Goal: Task Accomplishment & Management: Manage account settings

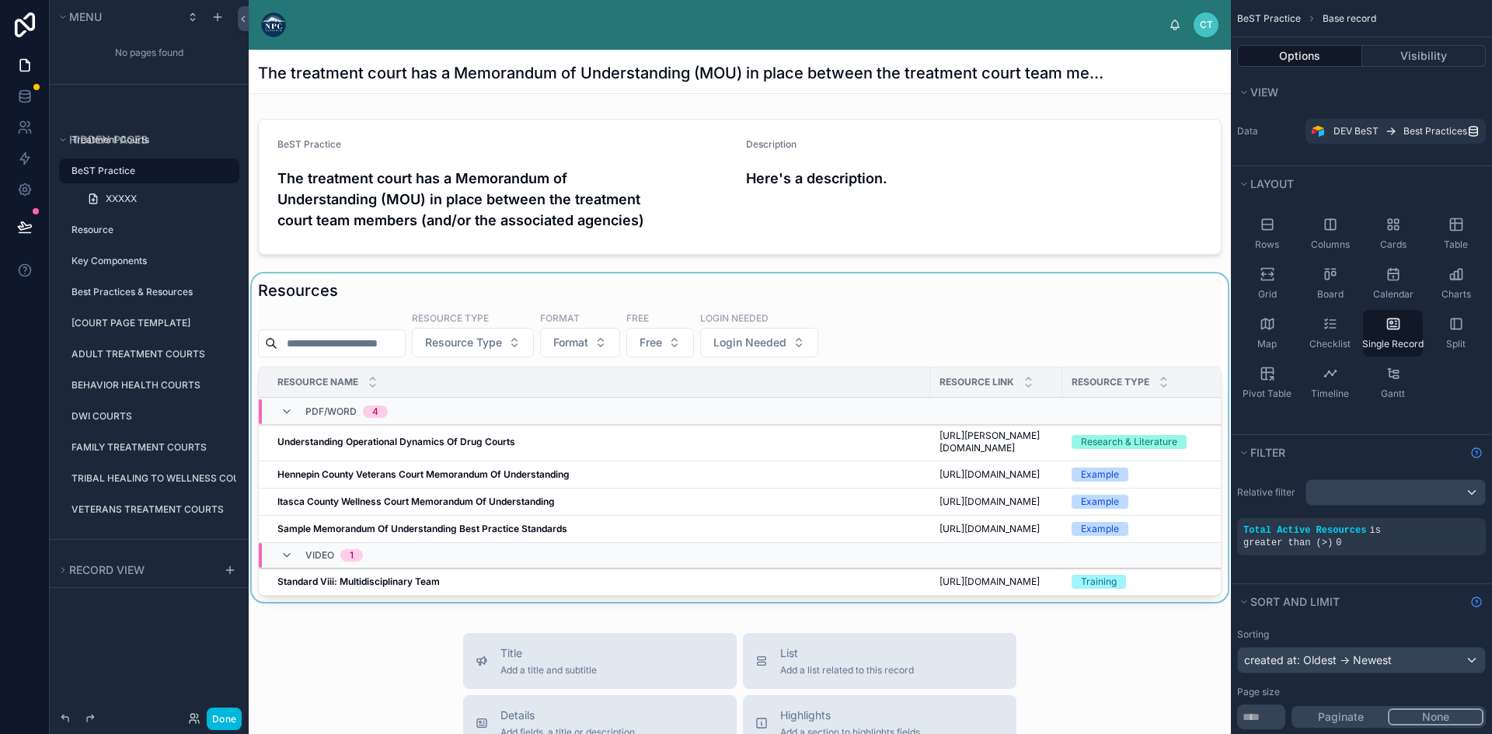
click at [1006, 450] on div at bounding box center [740, 441] width 982 height 335
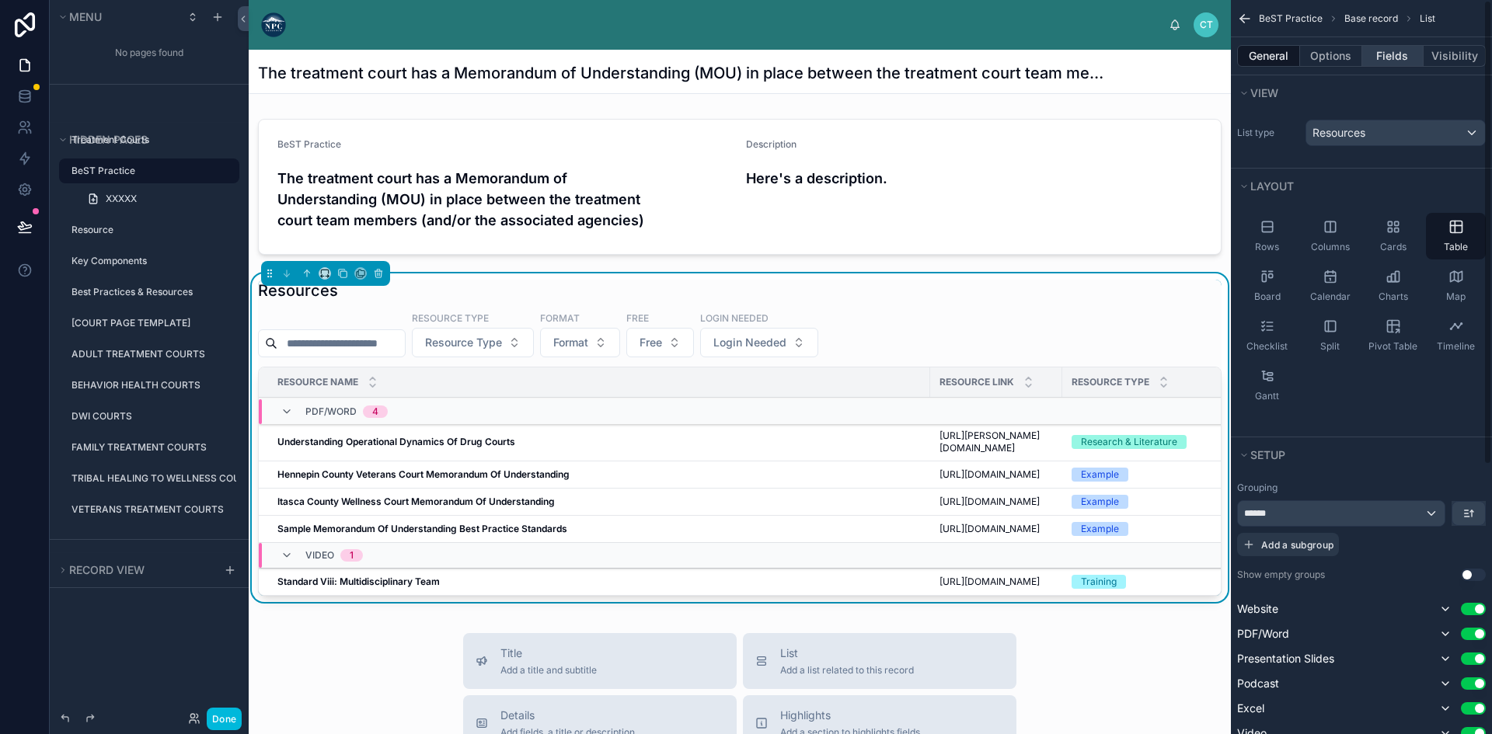
click at [1383, 49] on button "Fields" at bounding box center [1393, 56] width 62 height 22
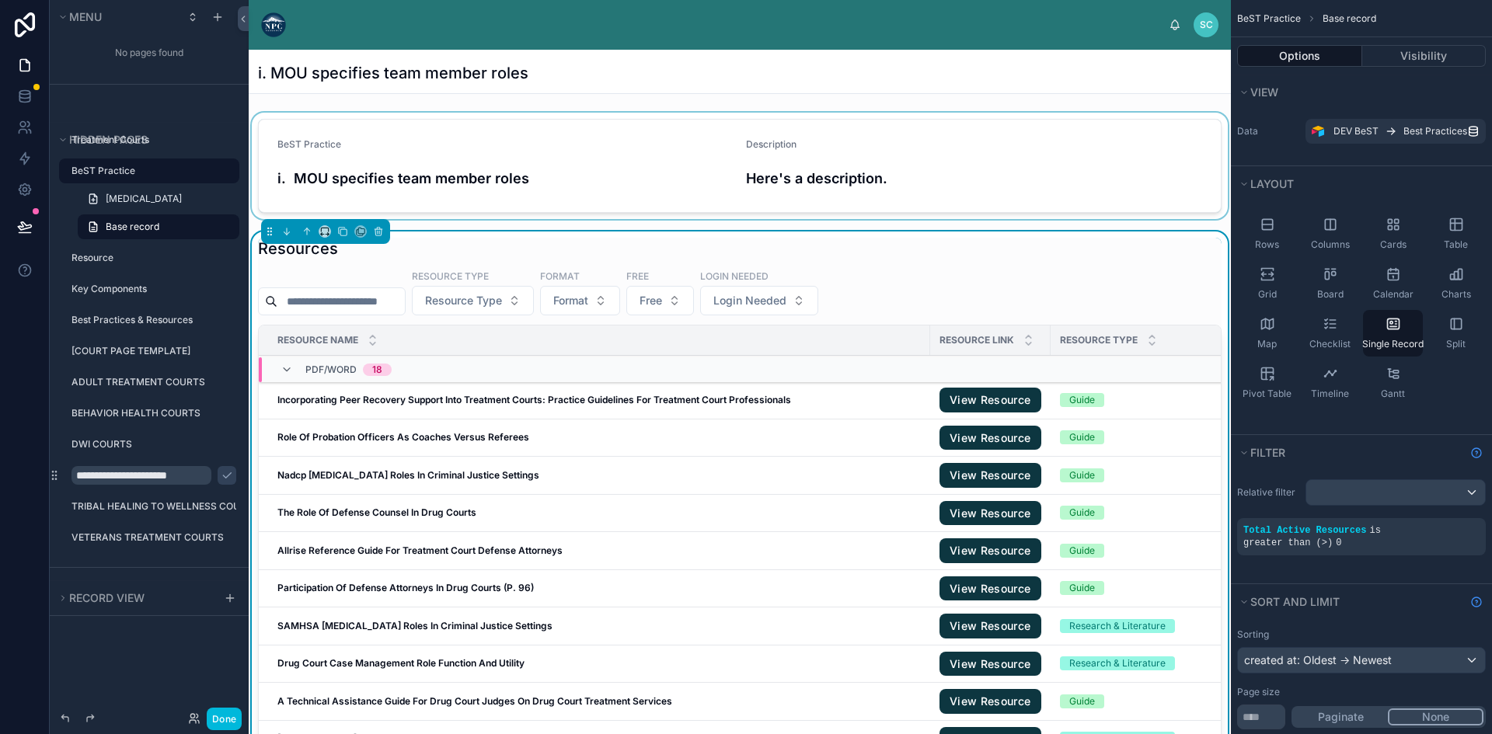
scroll to position [913, 0]
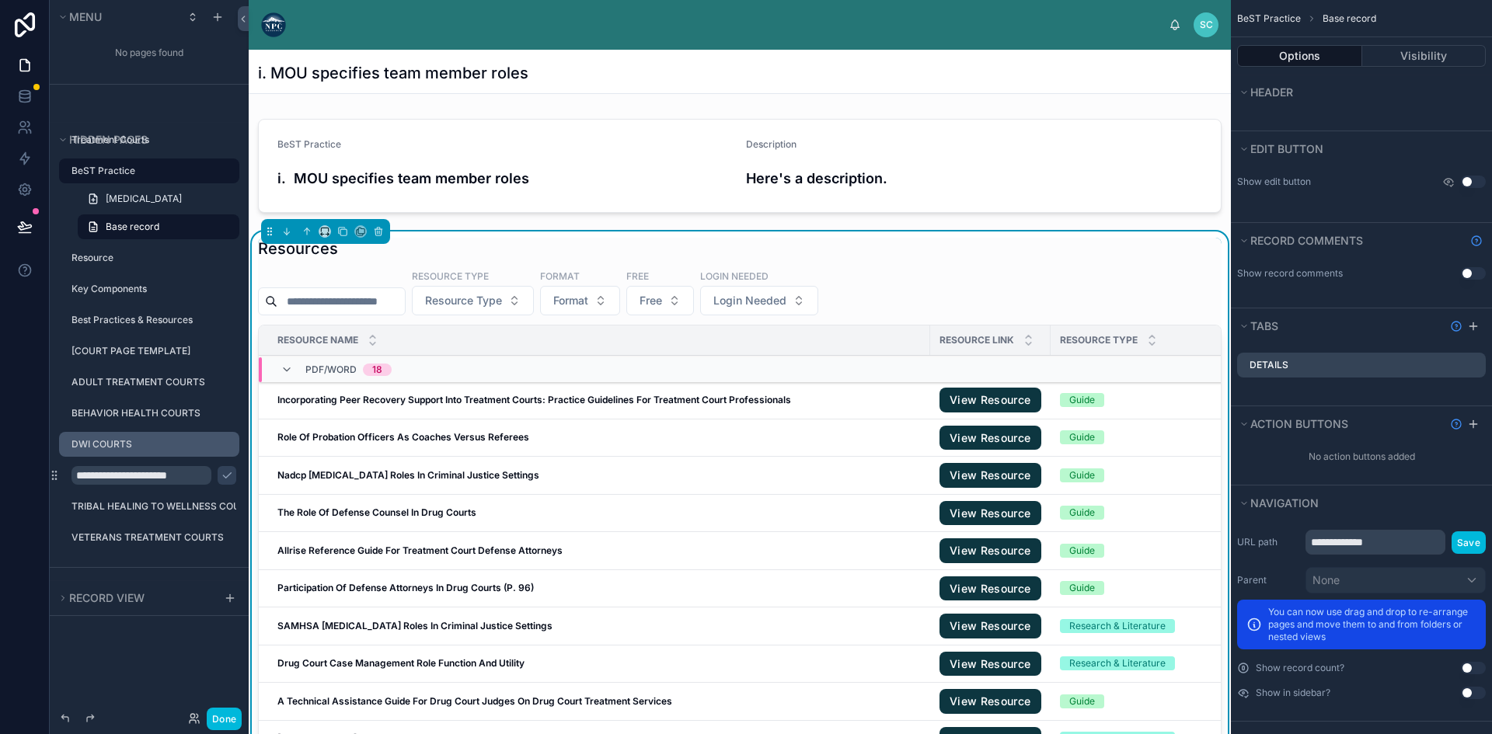
click at [135, 442] on label "DWI COURTS" at bounding box center [150, 444] width 159 height 12
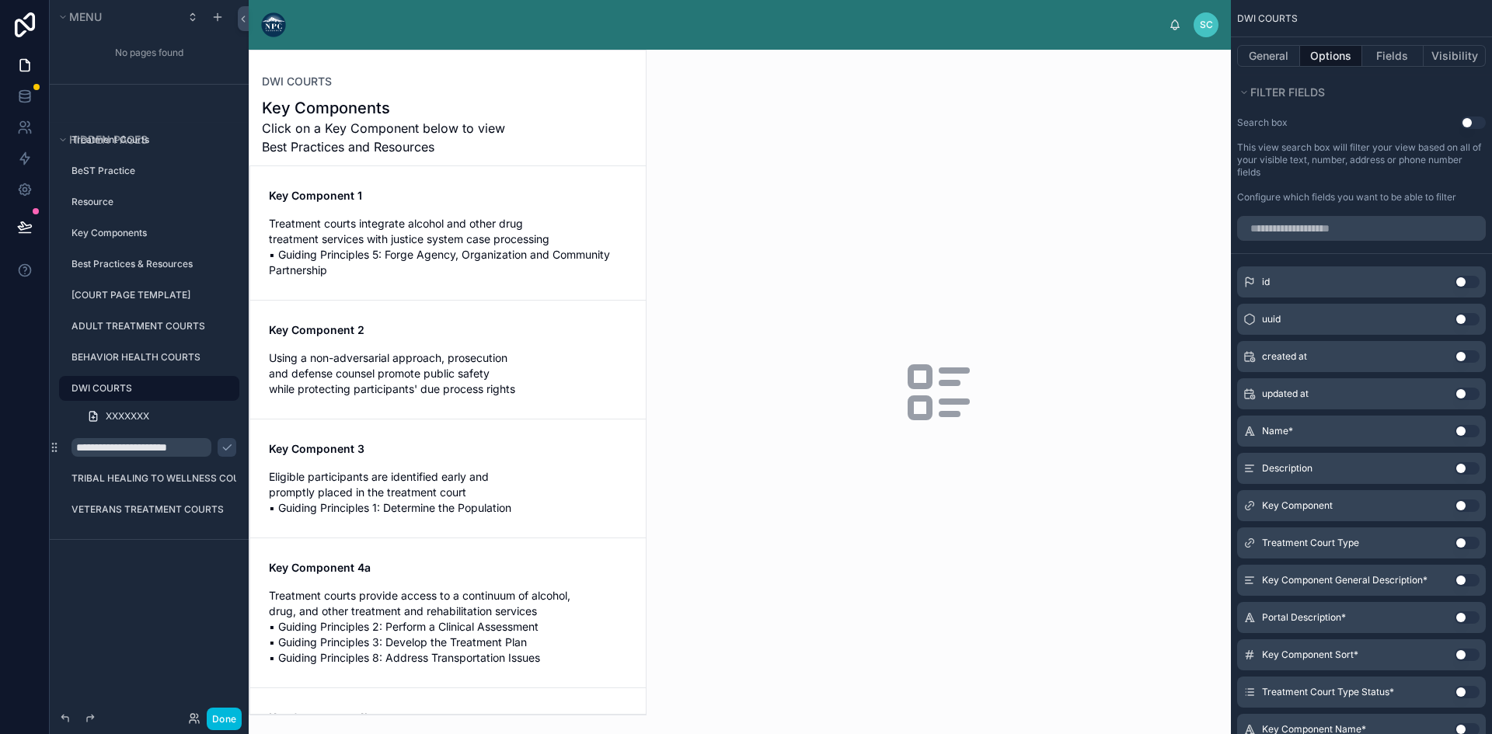
click at [453, 273] on div at bounding box center [447, 383] width 396 height 664
click at [473, 254] on span "Treatment courts integrate alcohol and other drug treatment services with justi…" at bounding box center [448, 247] width 358 height 62
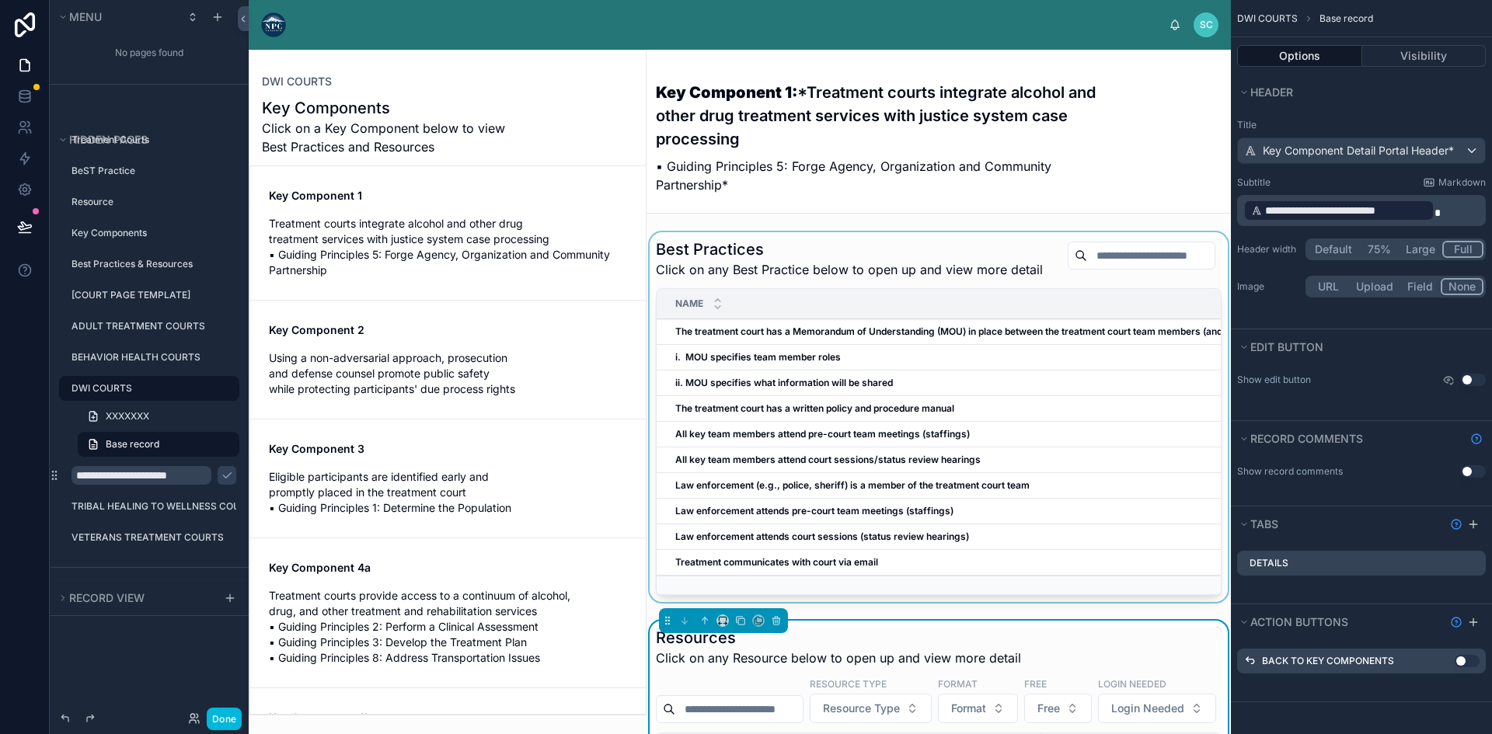
click at [782, 350] on div at bounding box center [939, 420] width 584 height 376
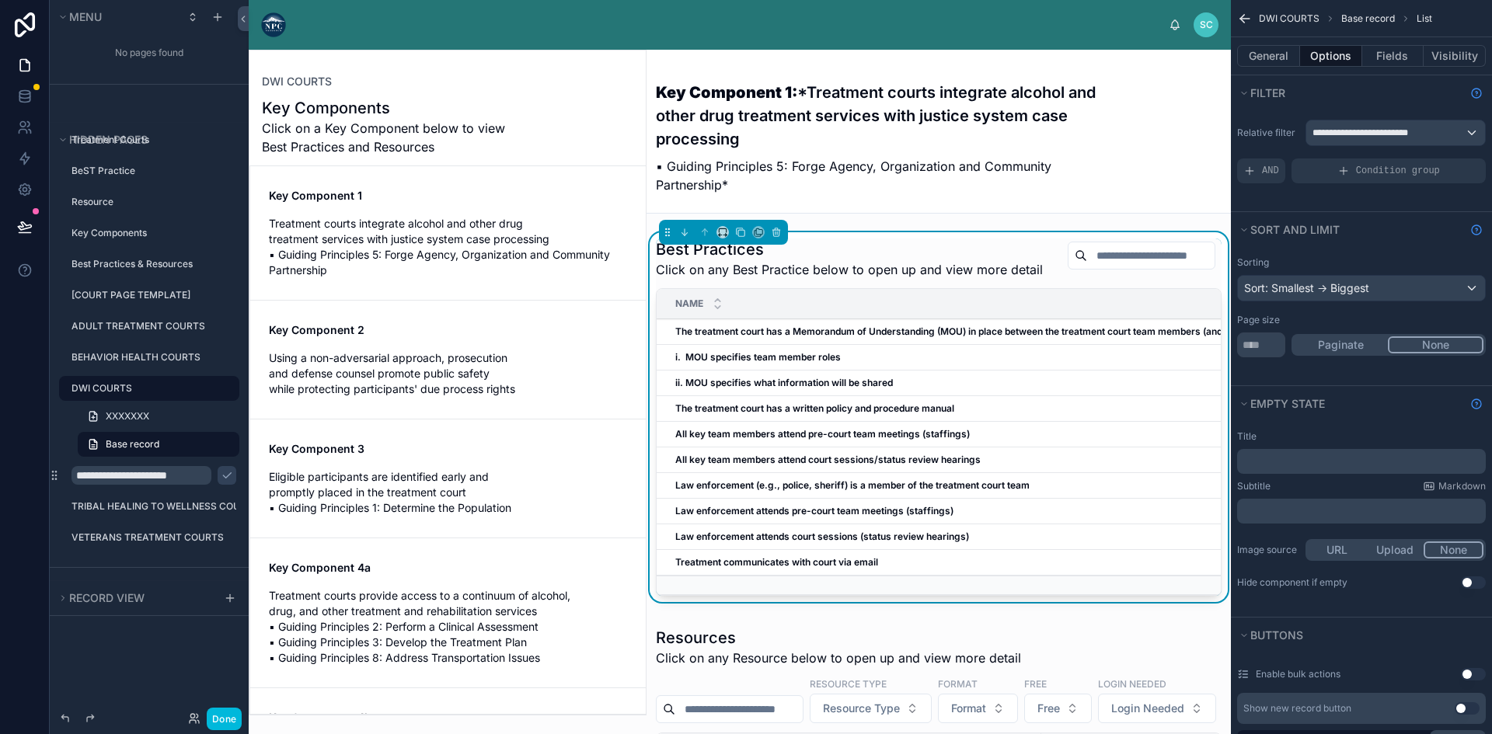
click at [782, 337] on strong "The treatment court has a Memorandum of Understanding (MOU) in place between th…" at bounding box center [1012, 332] width 675 height 12
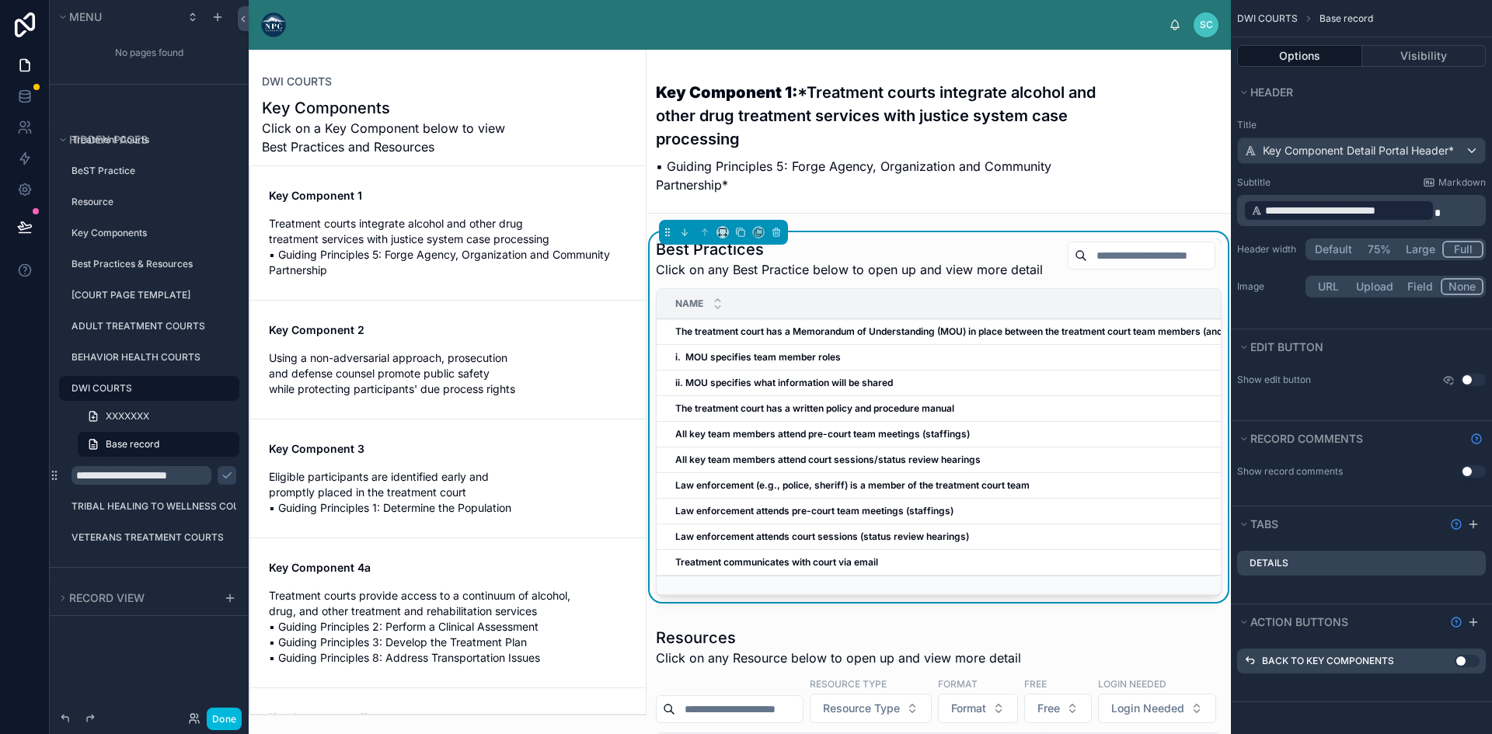
click at [434, 218] on div at bounding box center [447, 383] width 396 height 664
click at [361, 358] on span "Using a non-adversarial approach, prosecution and defense counsel promote publi…" at bounding box center [448, 373] width 358 height 47
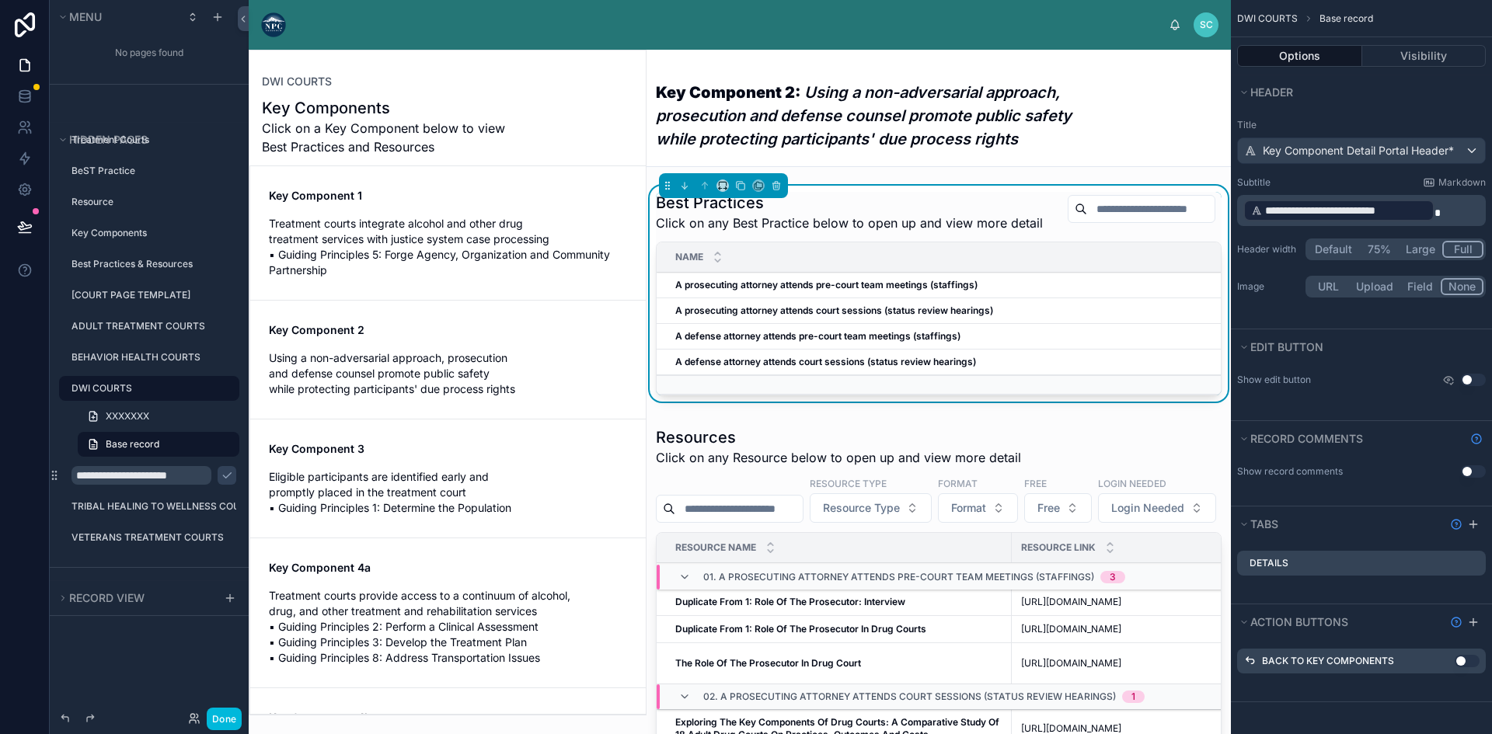
click at [385, 233] on span "Treatment courts integrate alcohol and other drug treatment services with justi…" at bounding box center [448, 247] width 358 height 62
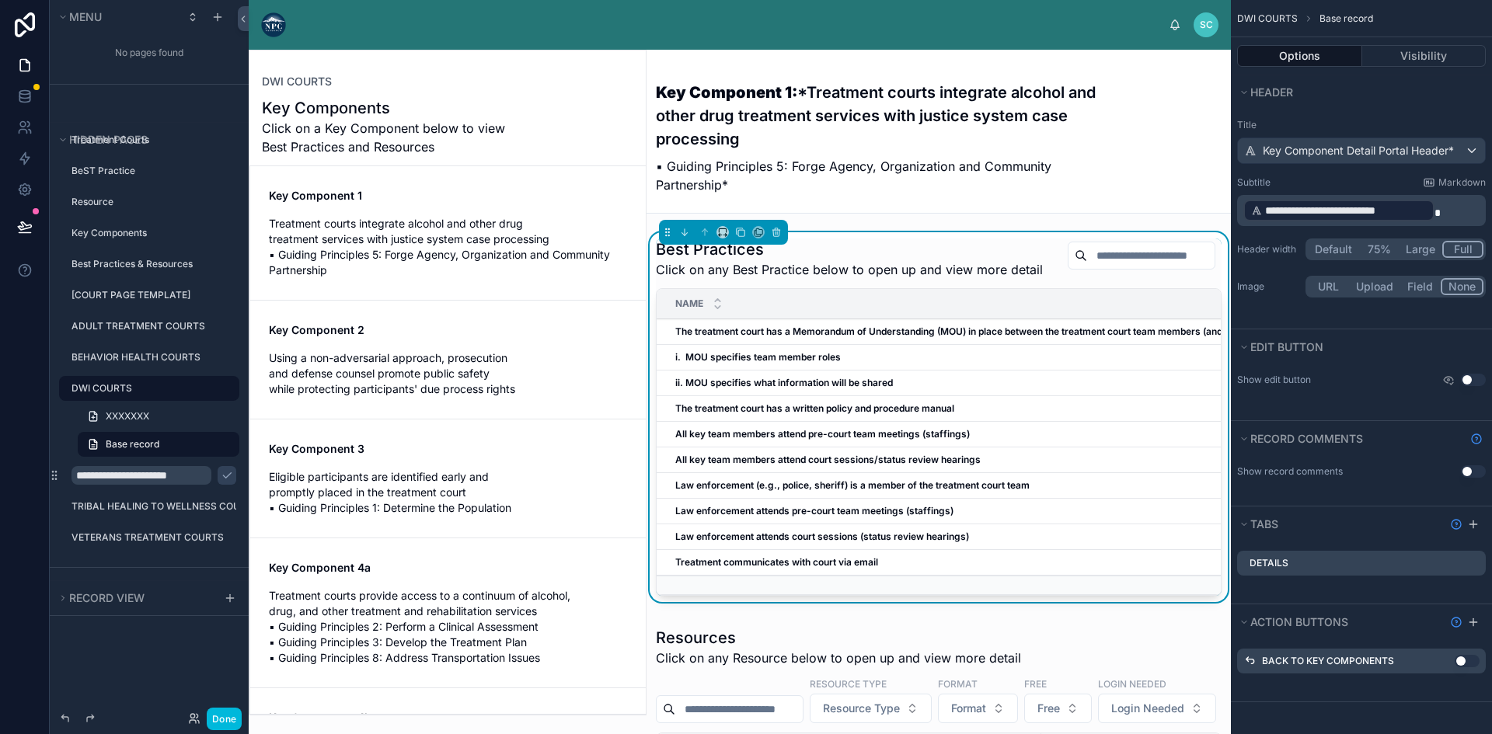
click at [751, 363] on strong "i. MOU specifies team member roles" at bounding box center [758, 357] width 166 height 12
click at [750, 337] on strong "The treatment court has a Memorandum of Understanding (MOU) in place between th…" at bounding box center [1012, 332] width 675 height 12
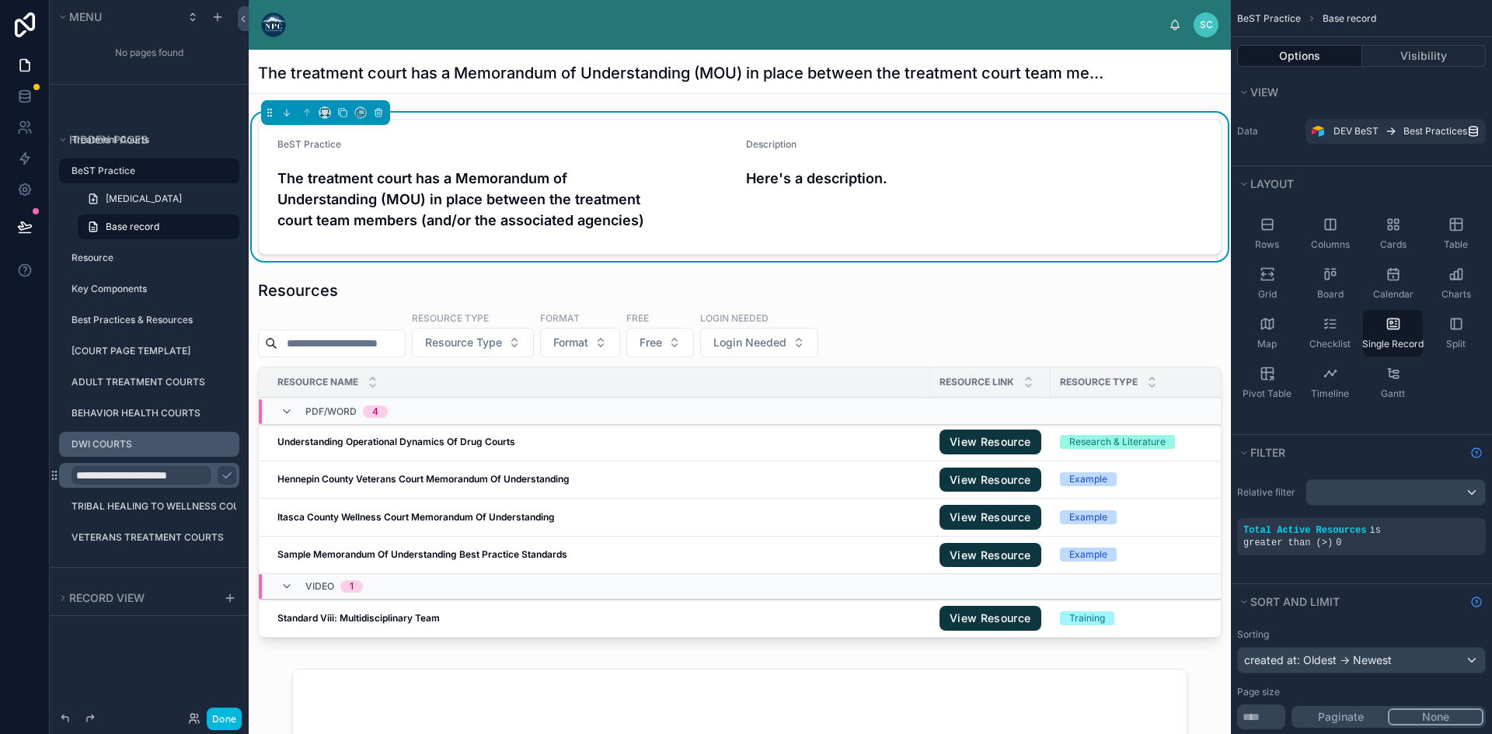
click at [176, 478] on input "**********" at bounding box center [141, 475] width 140 height 19
click at [0, 0] on icon "scrollable content" at bounding box center [0, 0] width 0 height 0
click at [145, 477] on input "**********" at bounding box center [141, 475] width 140 height 19
click at [896, 160] on div "Description Here's a description." at bounding box center [974, 186] width 456 height 97
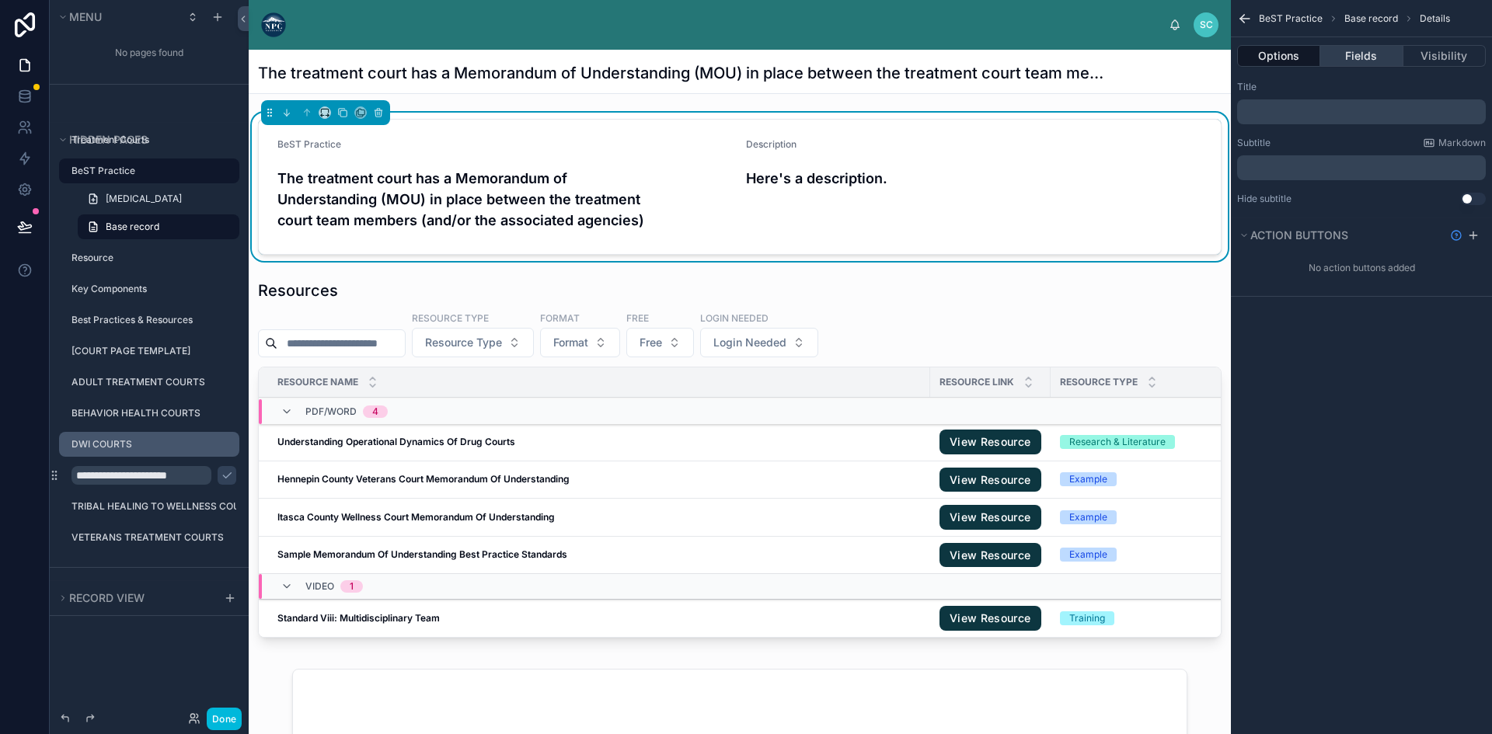
click at [1341, 51] on button "Fields" at bounding box center [1361, 56] width 82 height 22
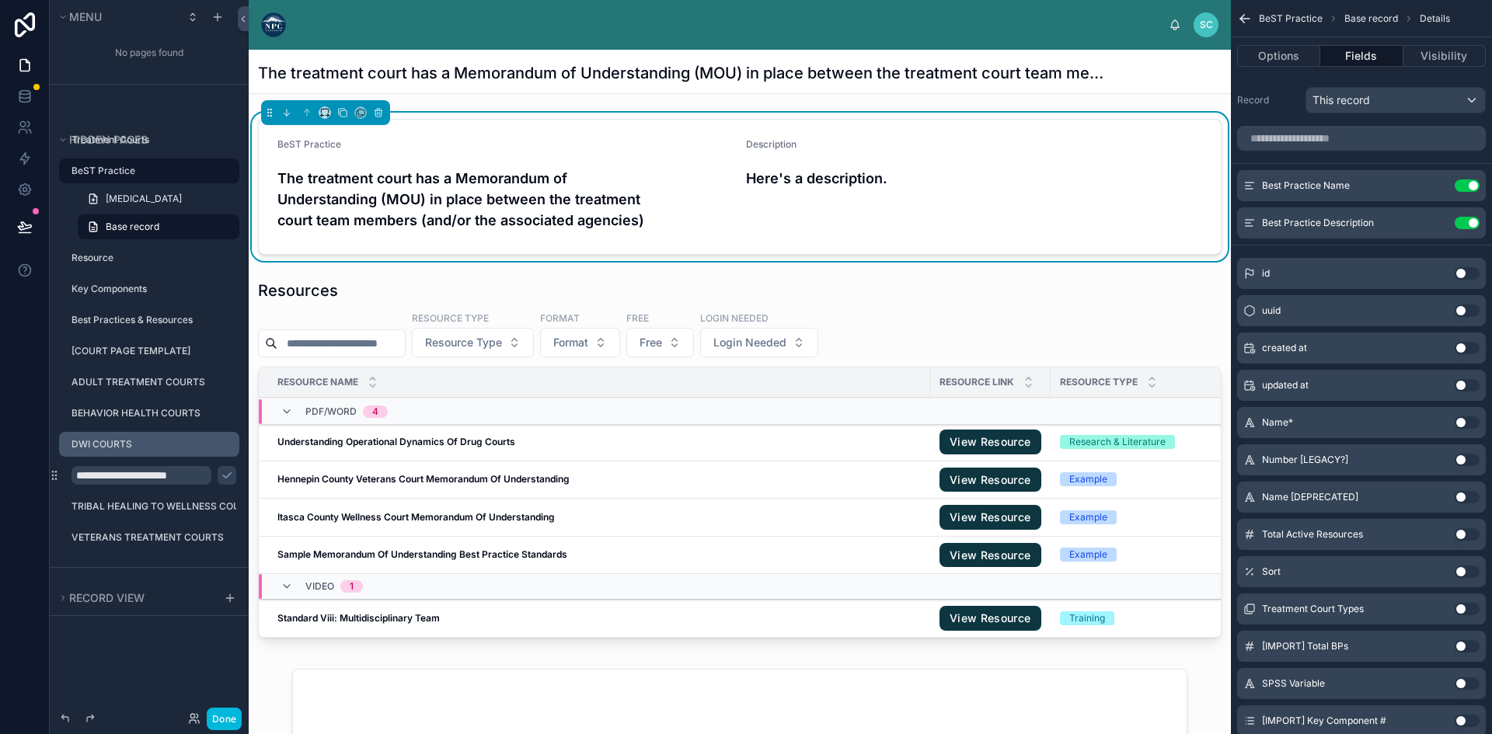
click at [1464, 222] on button "Use setting" at bounding box center [1467, 223] width 25 height 12
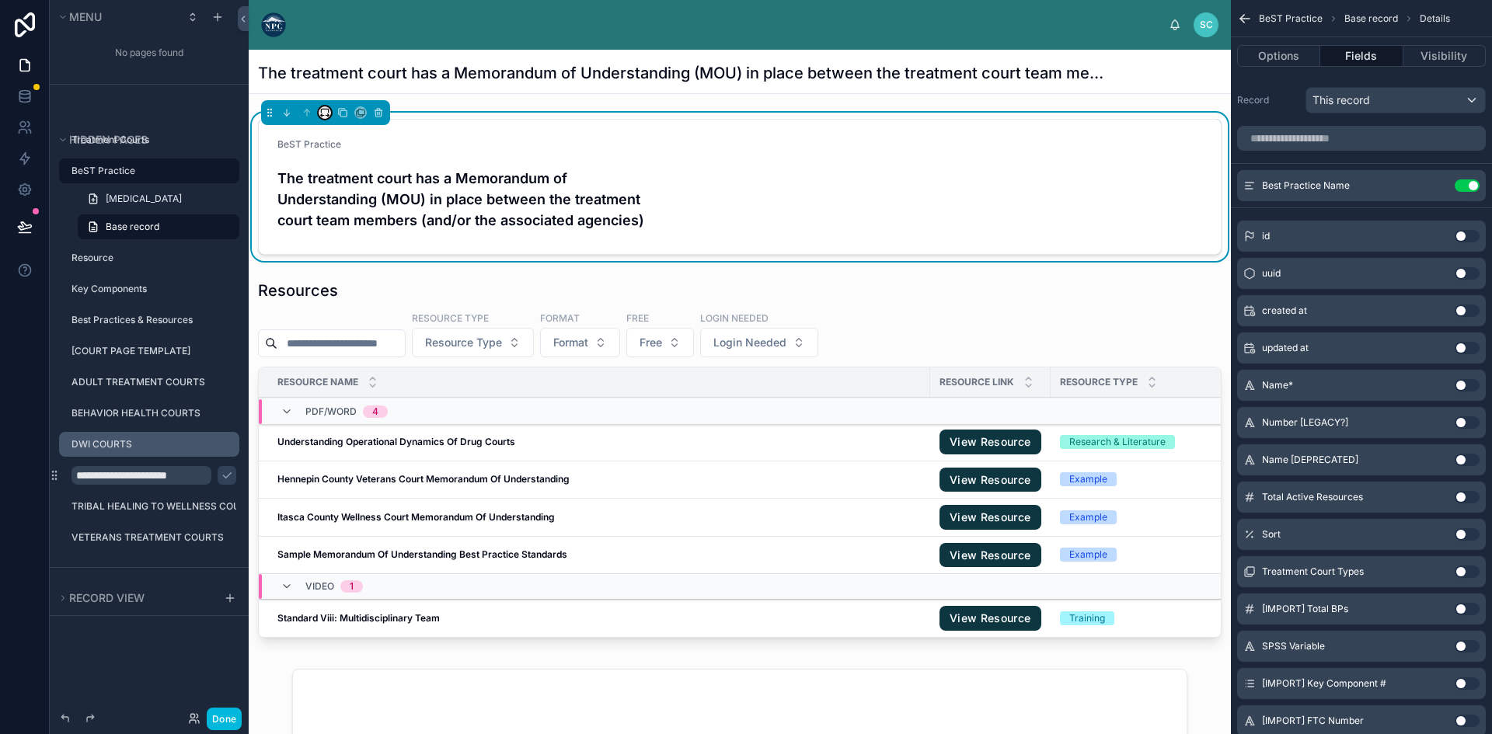
click at [329, 117] on button at bounding box center [325, 112] width 12 height 12
click at [382, 285] on div "75%" at bounding box center [358, 289] width 53 height 19
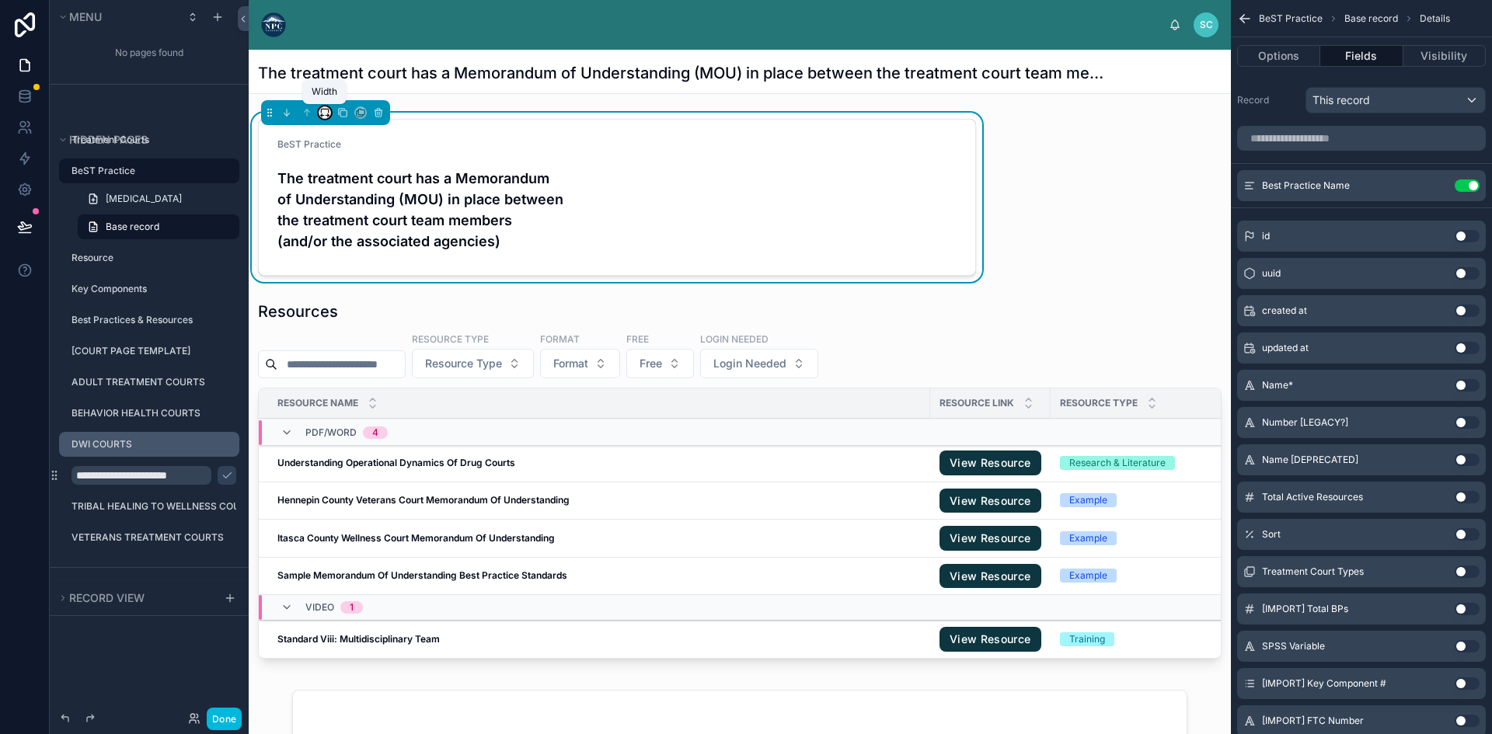
click at [328, 111] on icon at bounding box center [324, 112] width 11 height 11
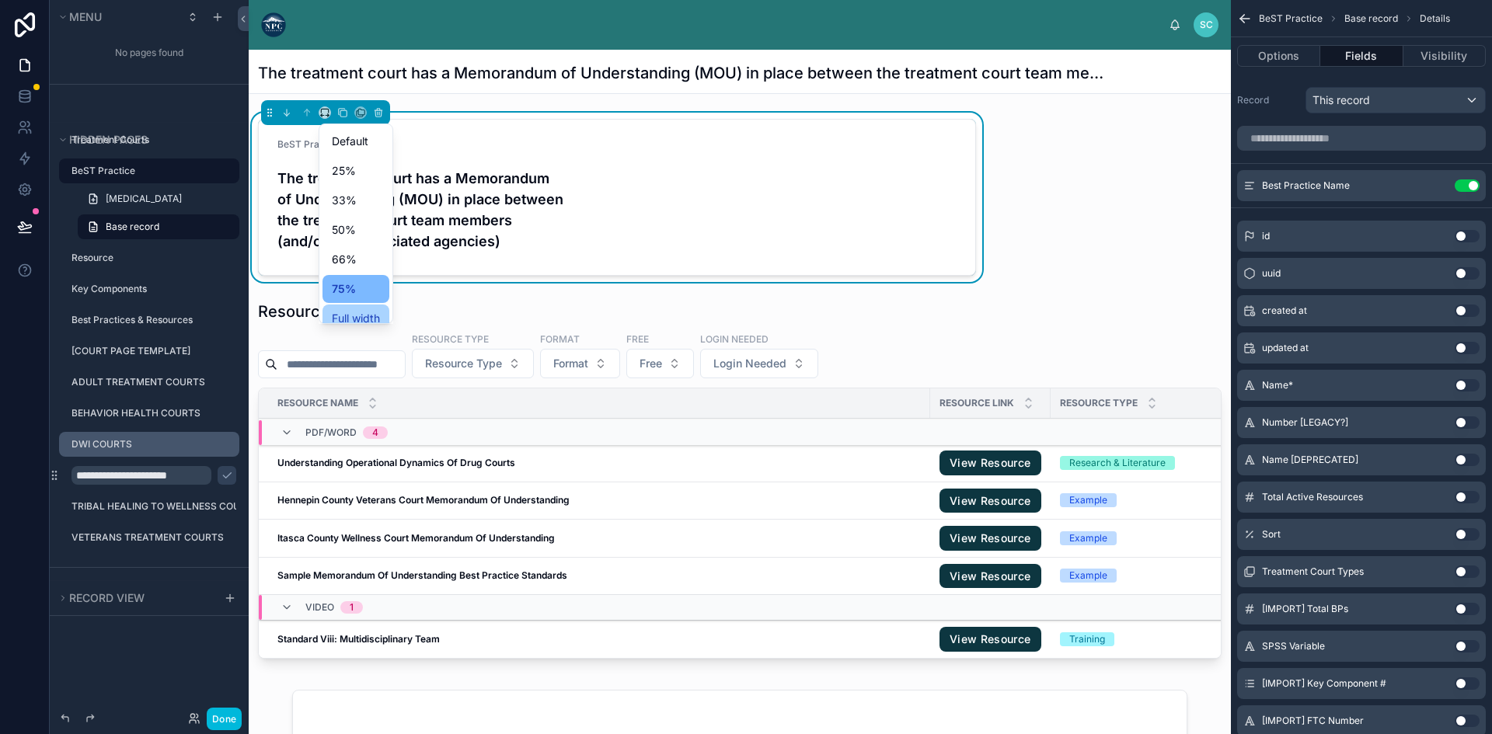
click at [370, 311] on span "Full width" at bounding box center [356, 318] width 48 height 19
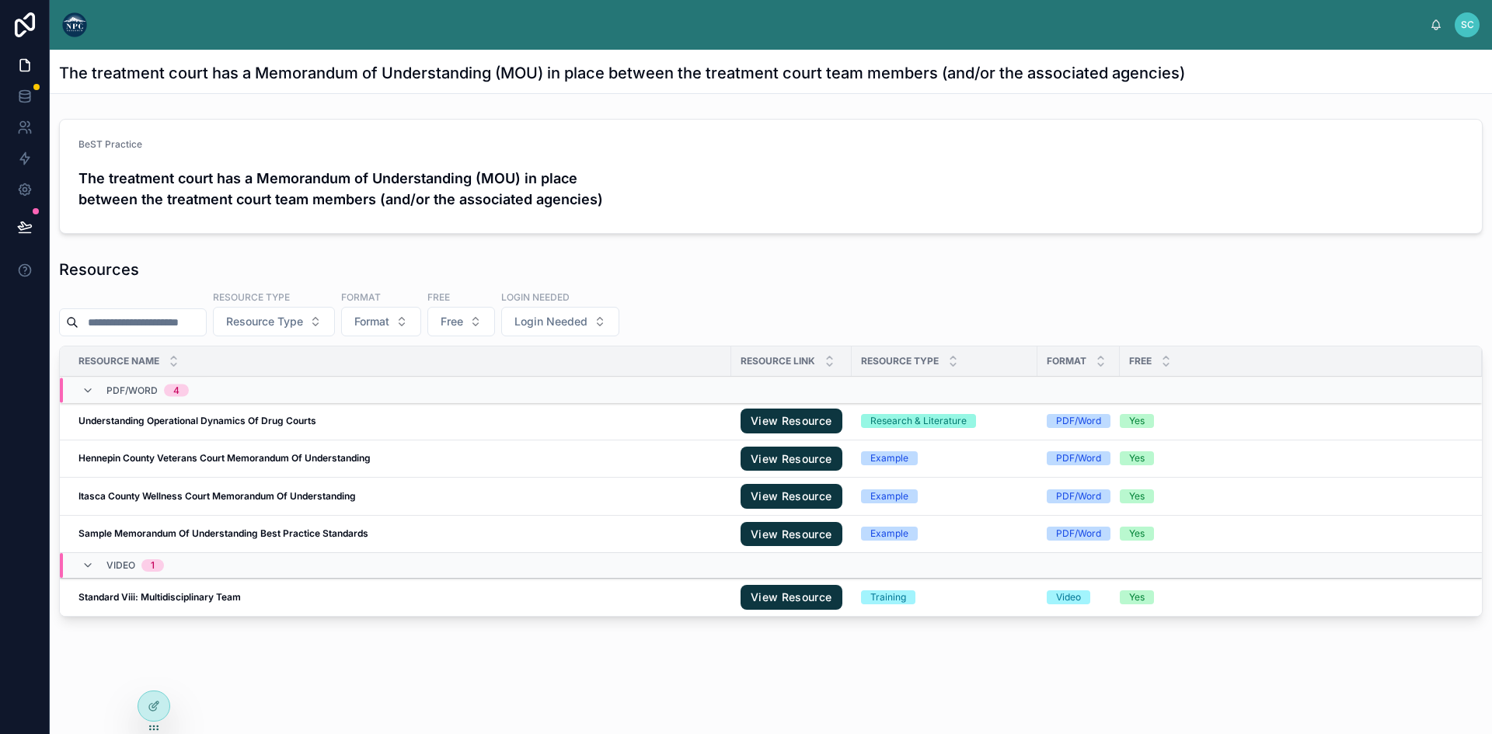
click at [443, 201] on h4 "The treatment court has a Memorandum of Understanding (MOU) in place between th…" at bounding box center [421, 189] width 686 height 42
click at [237, 184] on h4 "The treatment court has a Memorandum of Understanding (MOU) in place between th…" at bounding box center [421, 189] width 686 height 42
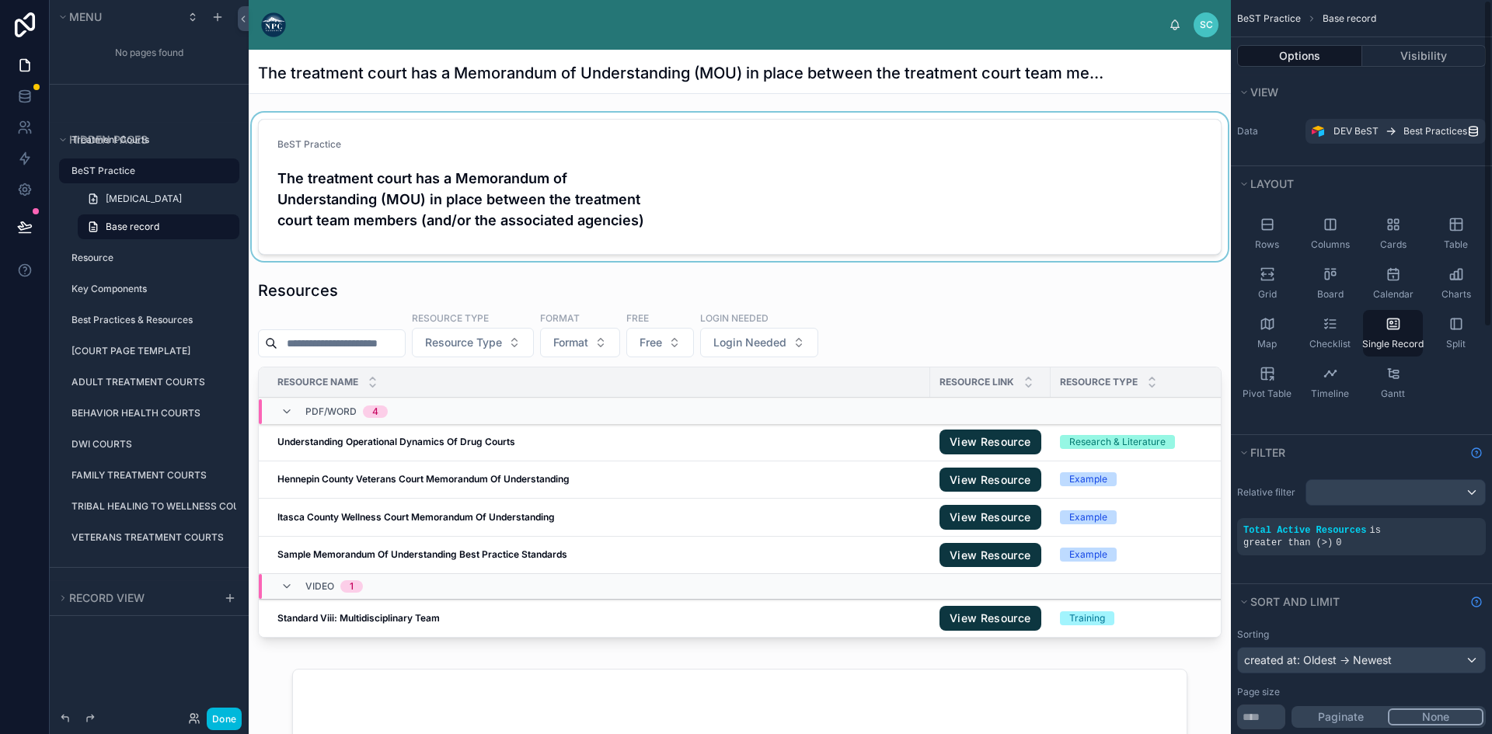
click at [627, 158] on div at bounding box center [740, 187] width 982 height 148
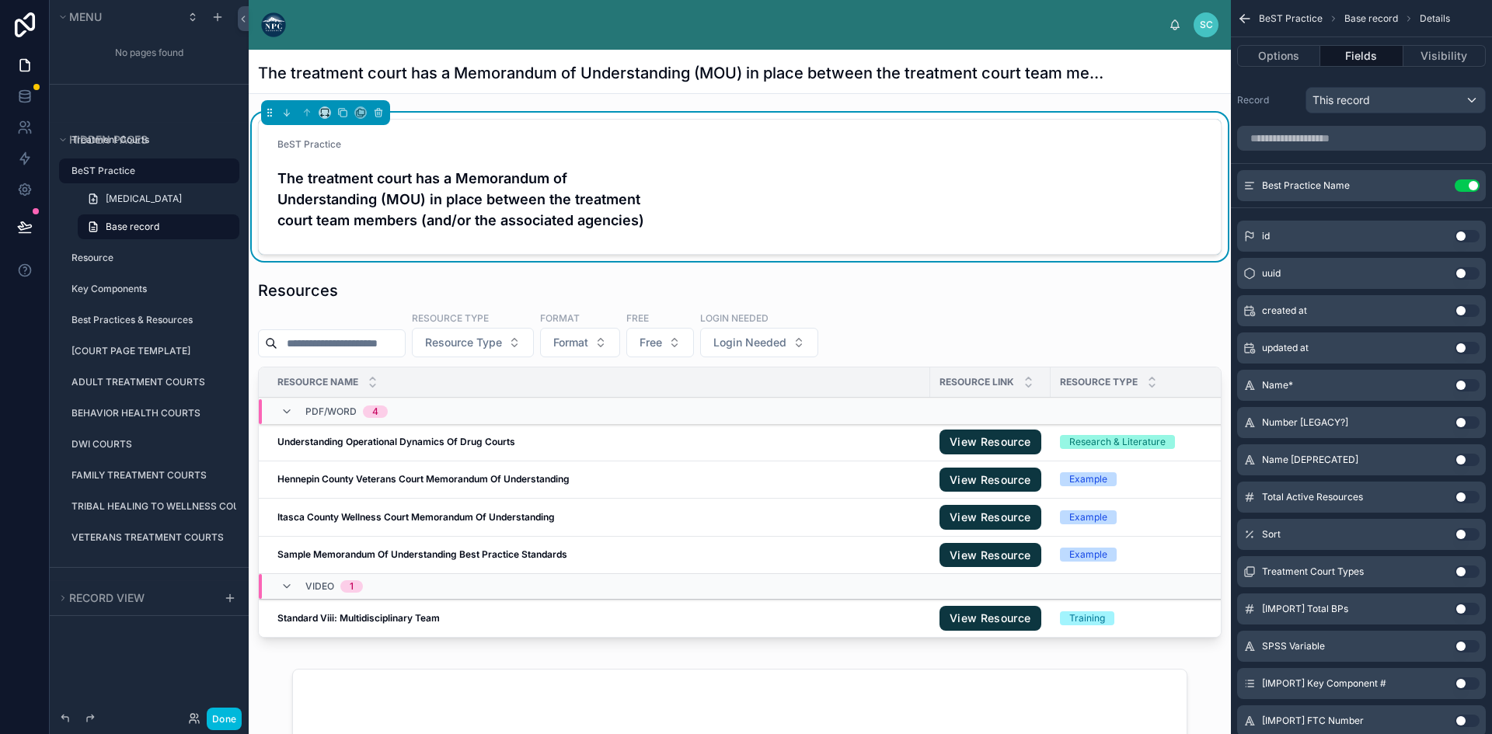
click at [0, 0] on icon "scrollable content" at bounding box center [0, 0] width 0 height 0
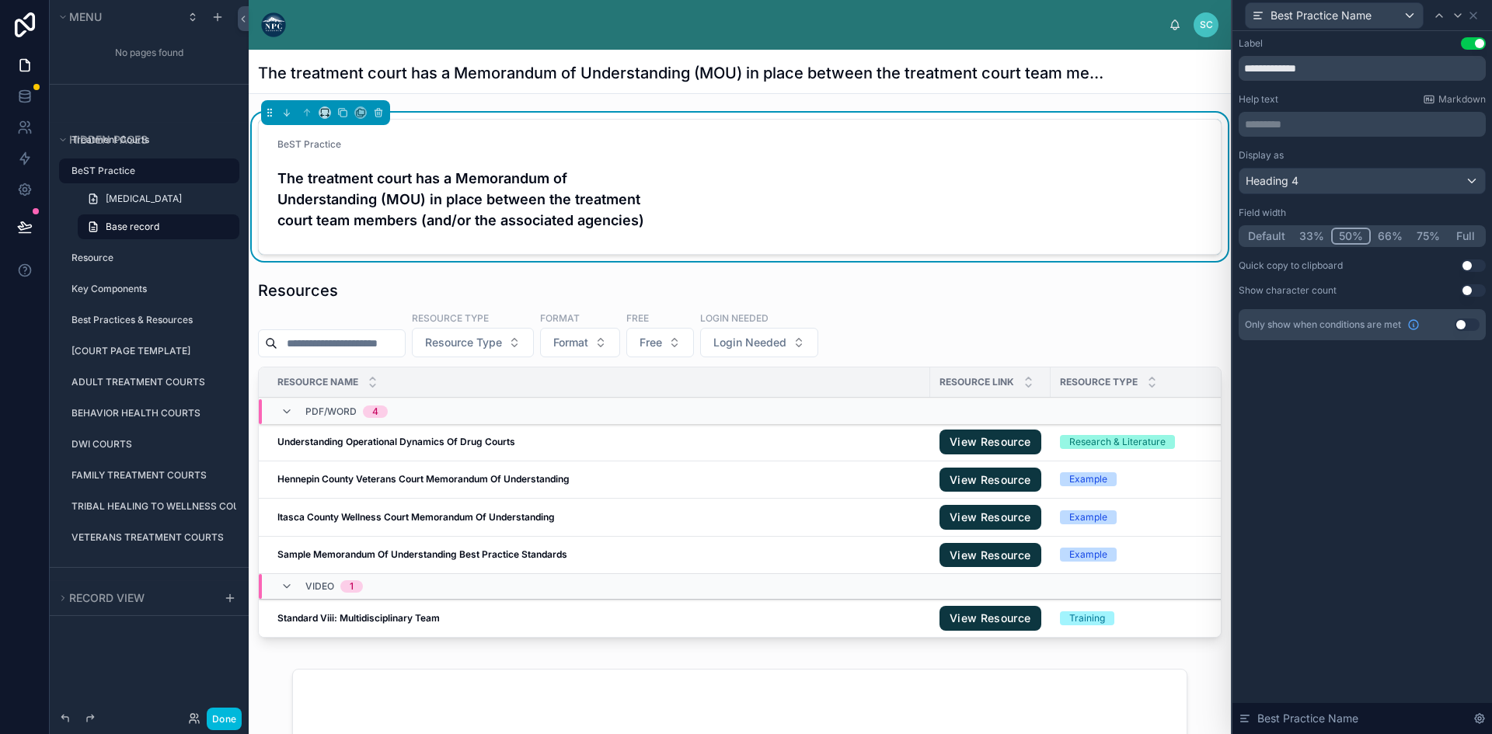
click at [1457, 236] on button "Full" at bounding box center [1465, 236] width 37 height 17
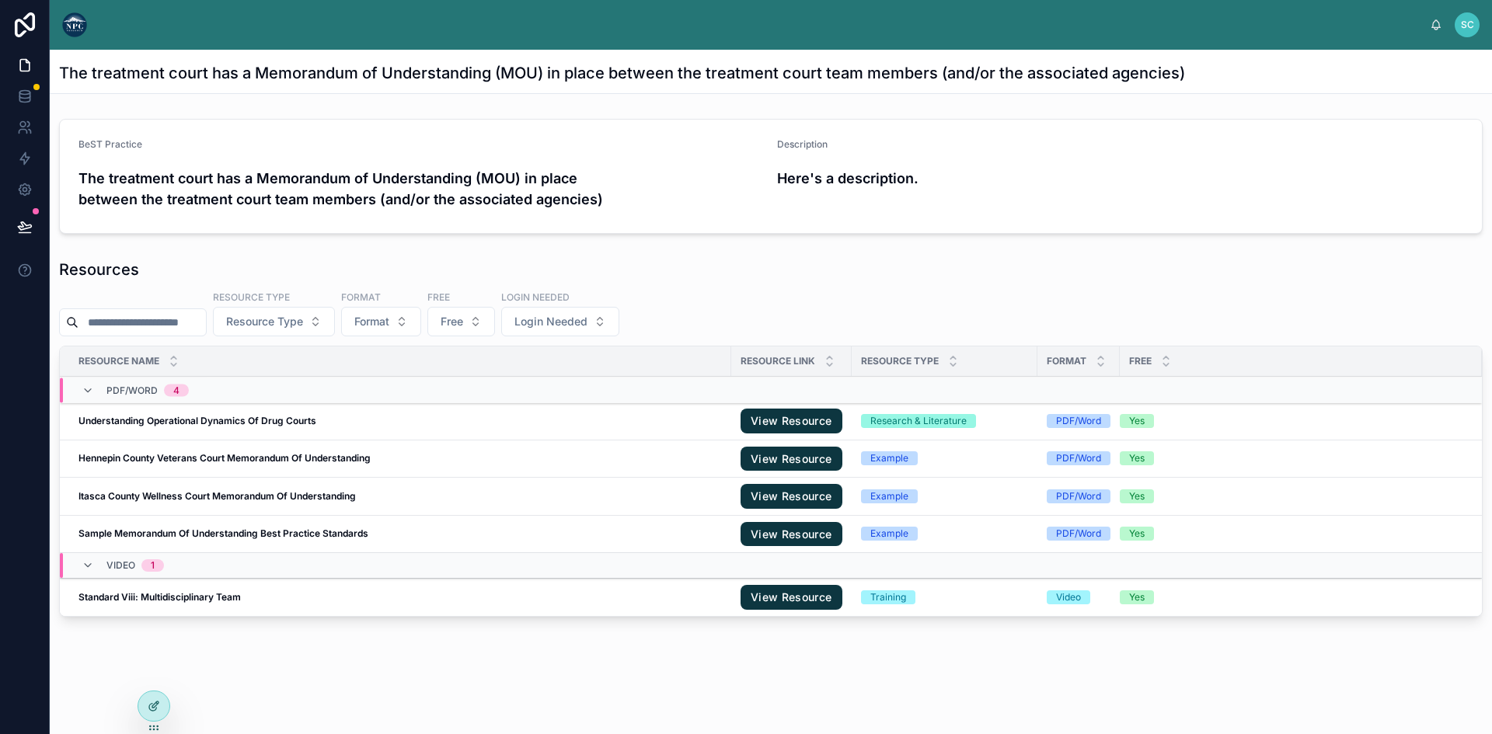
click at [155, 703] on icon at bounding box center [154, 706] width 12 height 12
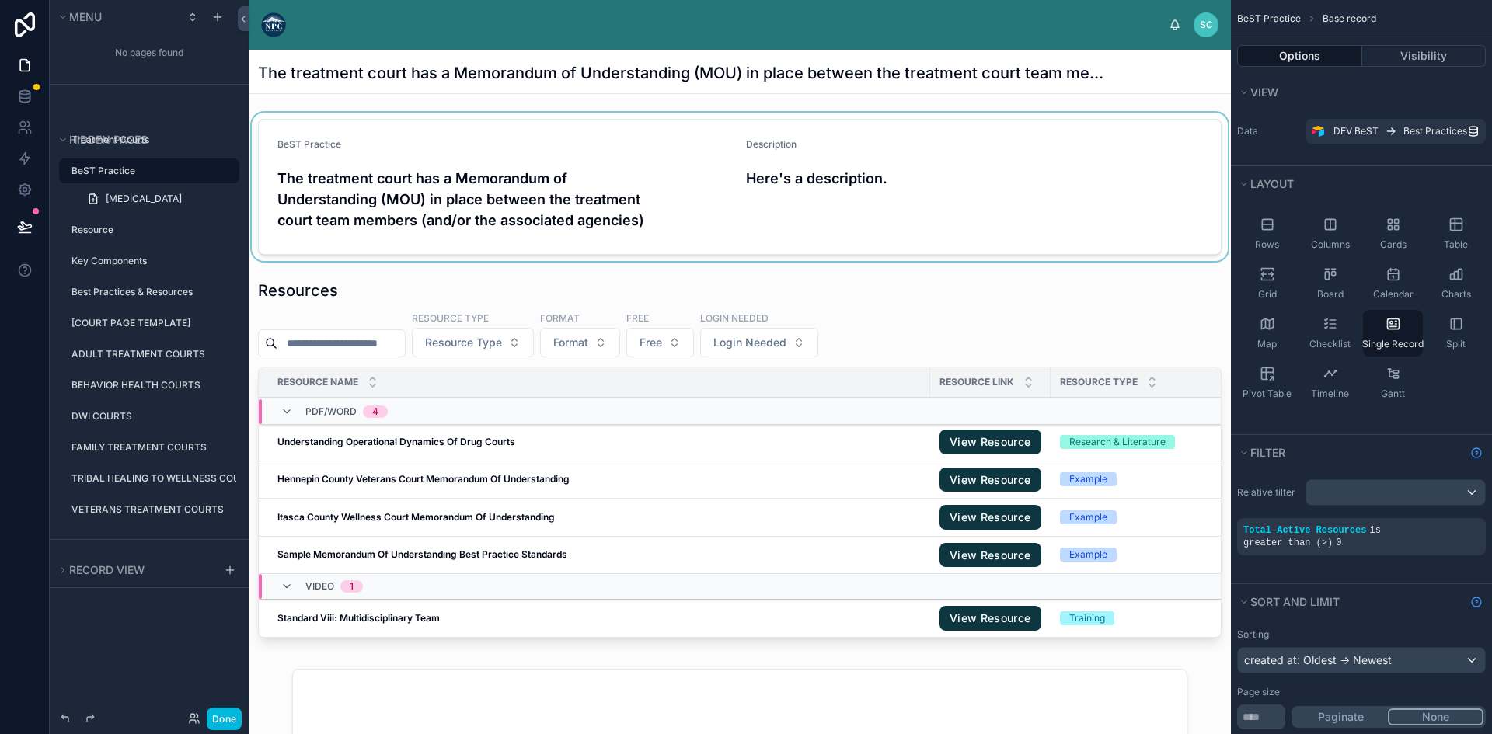
click at [893, 180] on div at bounding box center [740, 187] width 982 height 148
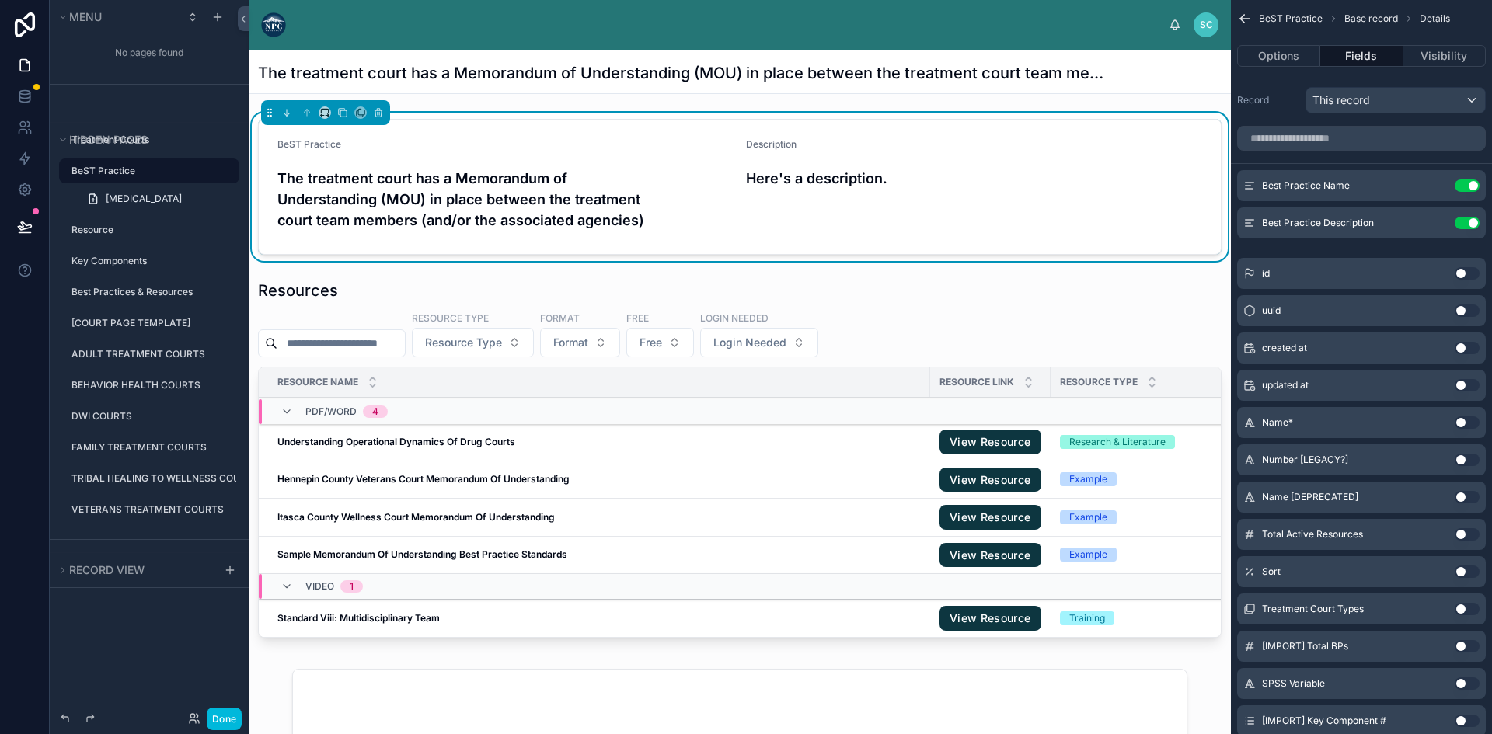
click at [1466, 225] on button "Use setting" at bounding box center [1467, 223] width 25 height 12
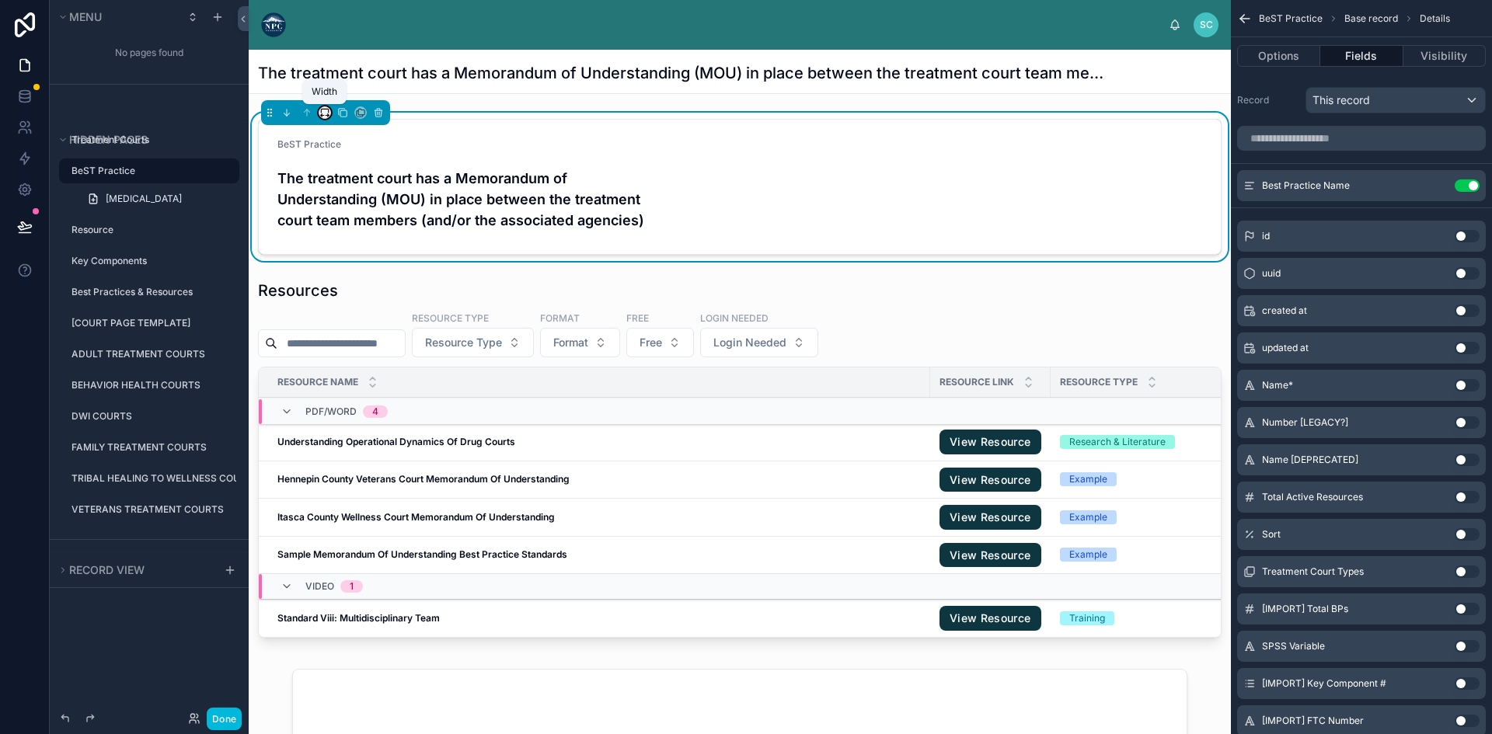
click at [323, 114] on icon at bounding box center [324, 112] width 11 height 11
click at [363, 270] on span "Full width" at bounding box center [358, 276] width 53 height 19
click at [328, 116] on icon at bounding box center [329, 115] width 2 height 3
click at [347, 247] on span "75%" at bounding box center [343, 247] width 23 height 19
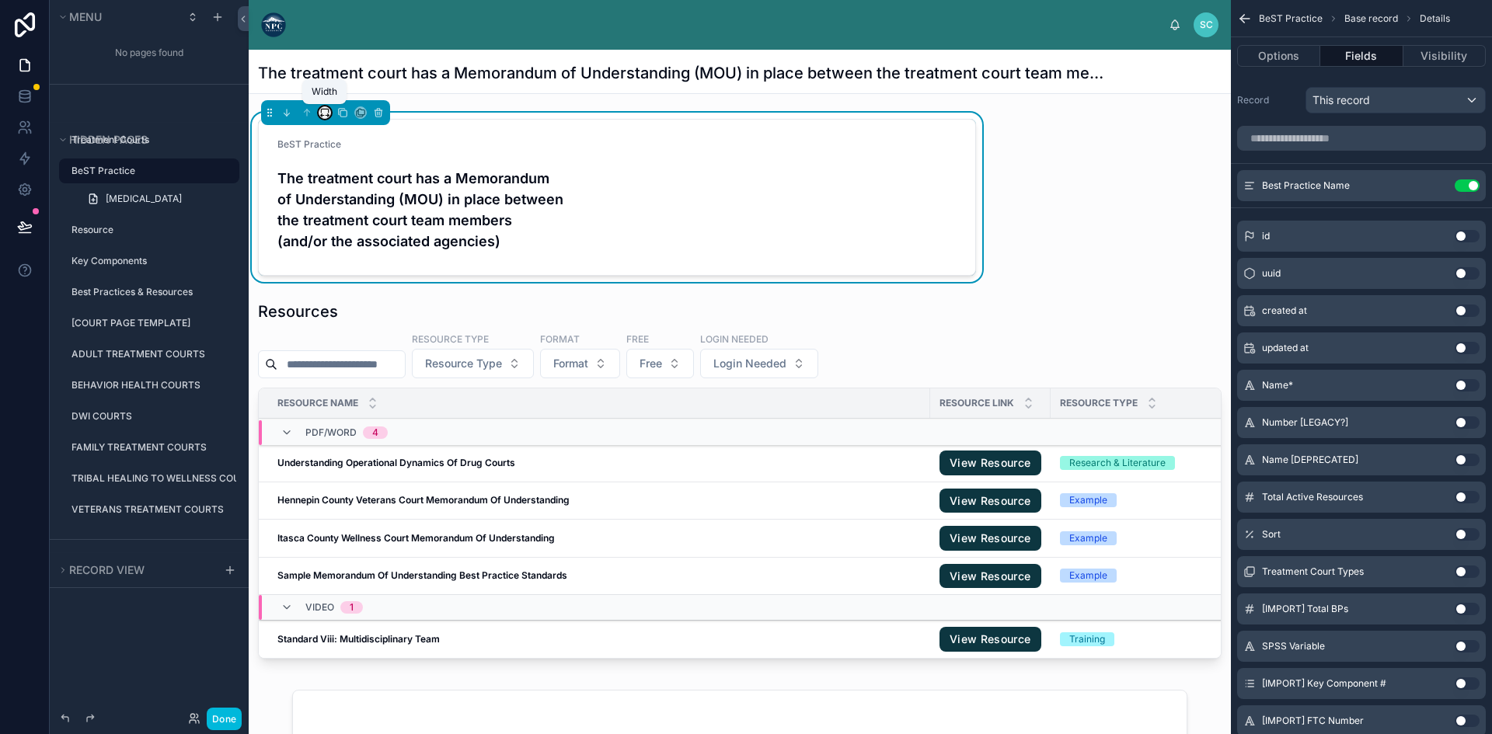
click at [323, 113] on icon at bounding box center [324, 112] width 11 height 11
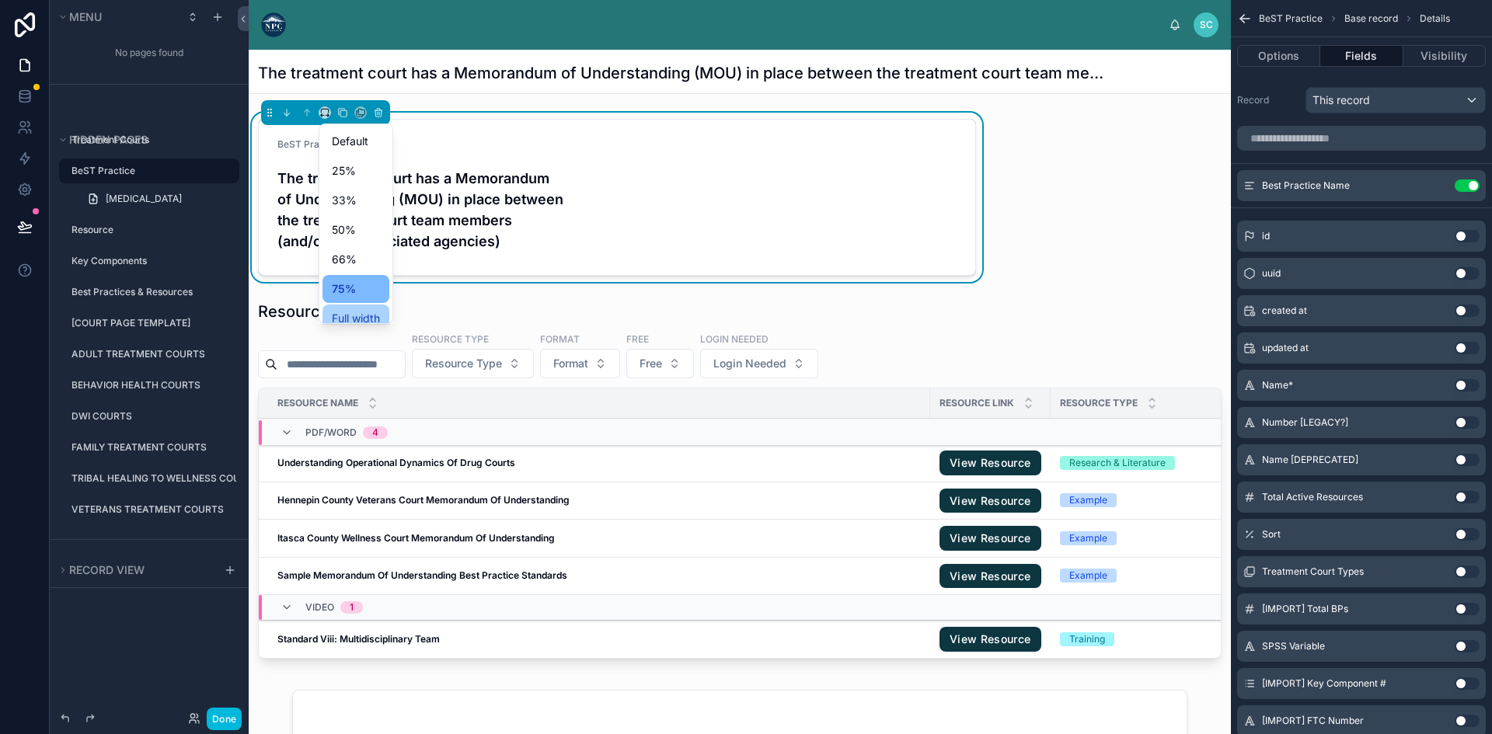
click at [347, 312] on span "Full width" at bounding box center [356, 318] width 48 height 19
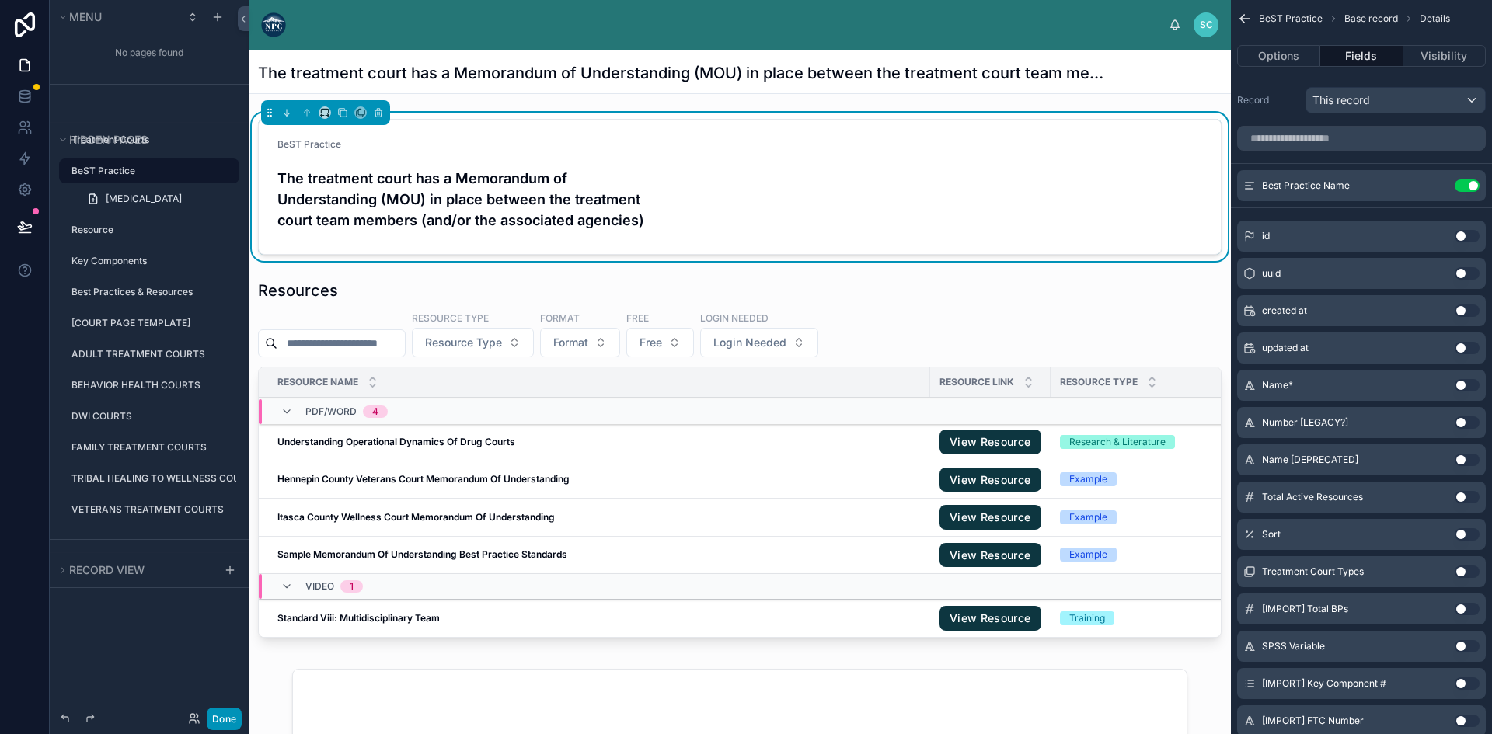
click at [220, 718] on button "Done" at bounding box center [224, 719] width 35 height 23
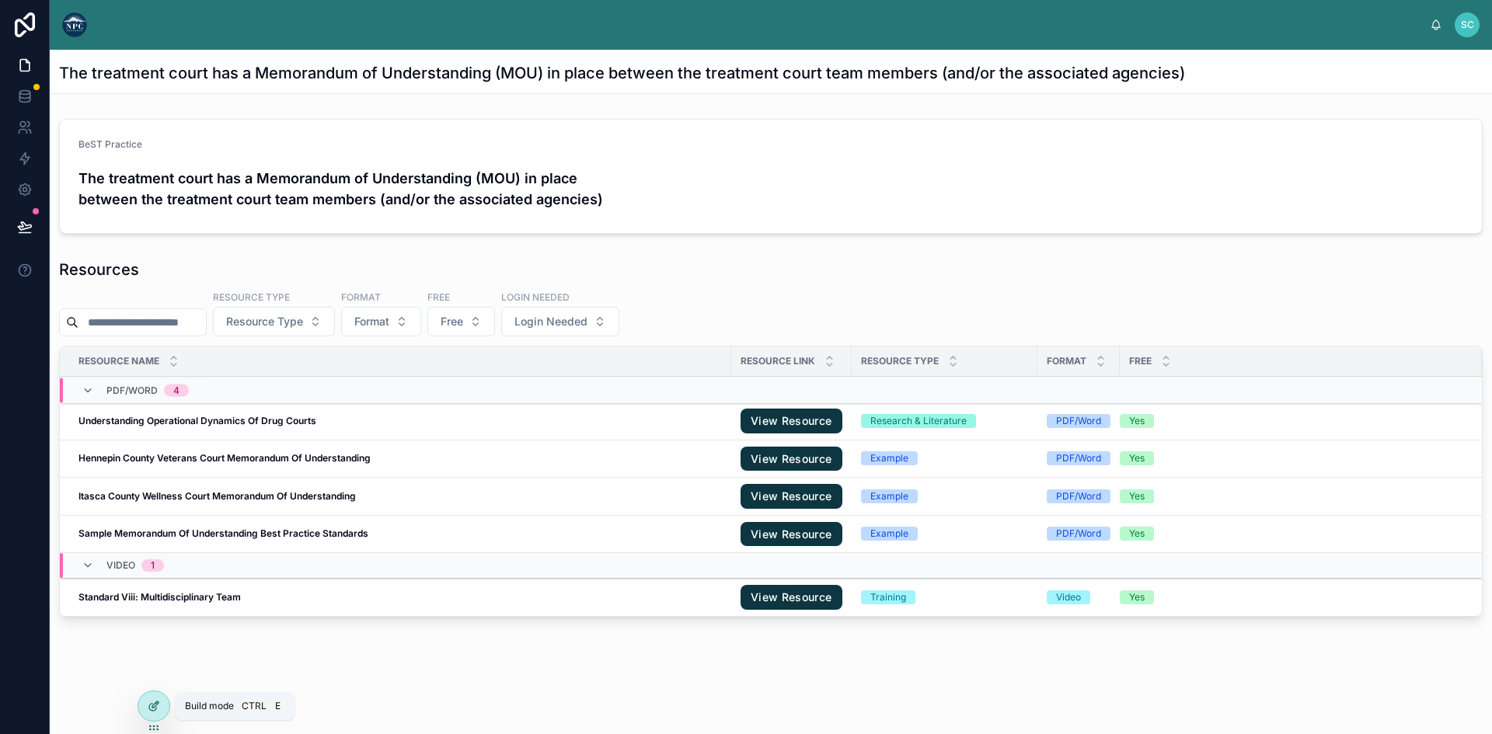
click at [157, 706] on icon at bounding box center [154, 706] width 12 height 12
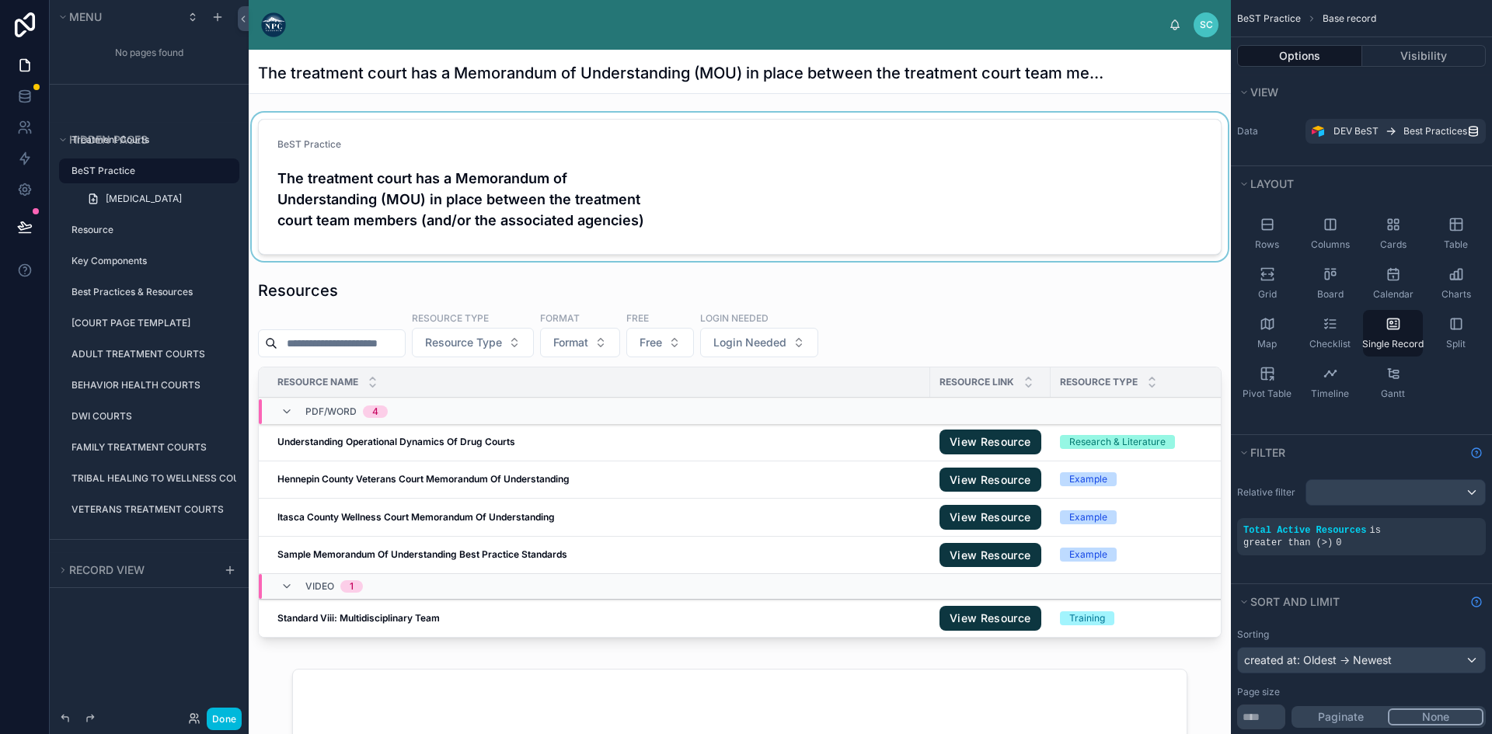
click at [384, 174] on div at bounding box center [740, 187] width 982 height 148
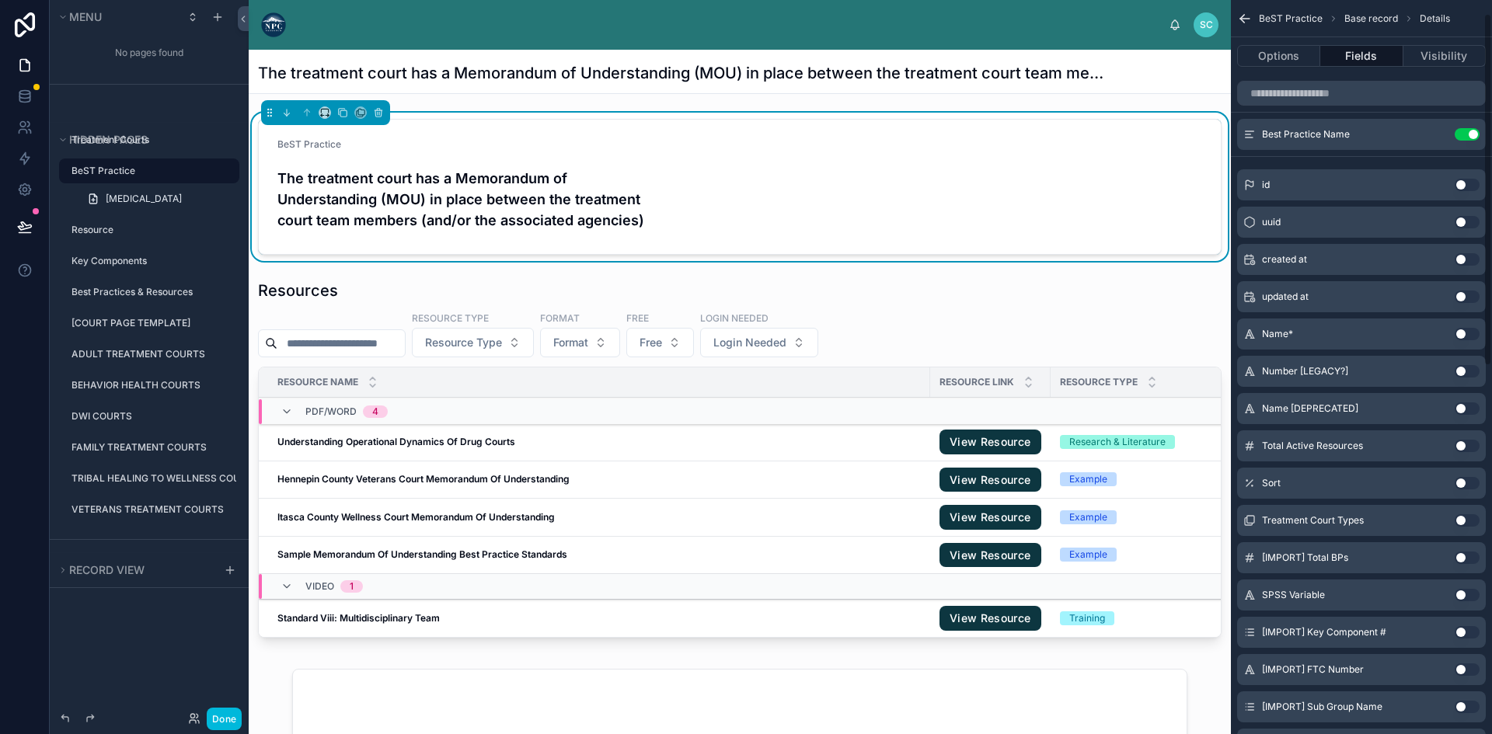
scroll to position [78, 0]
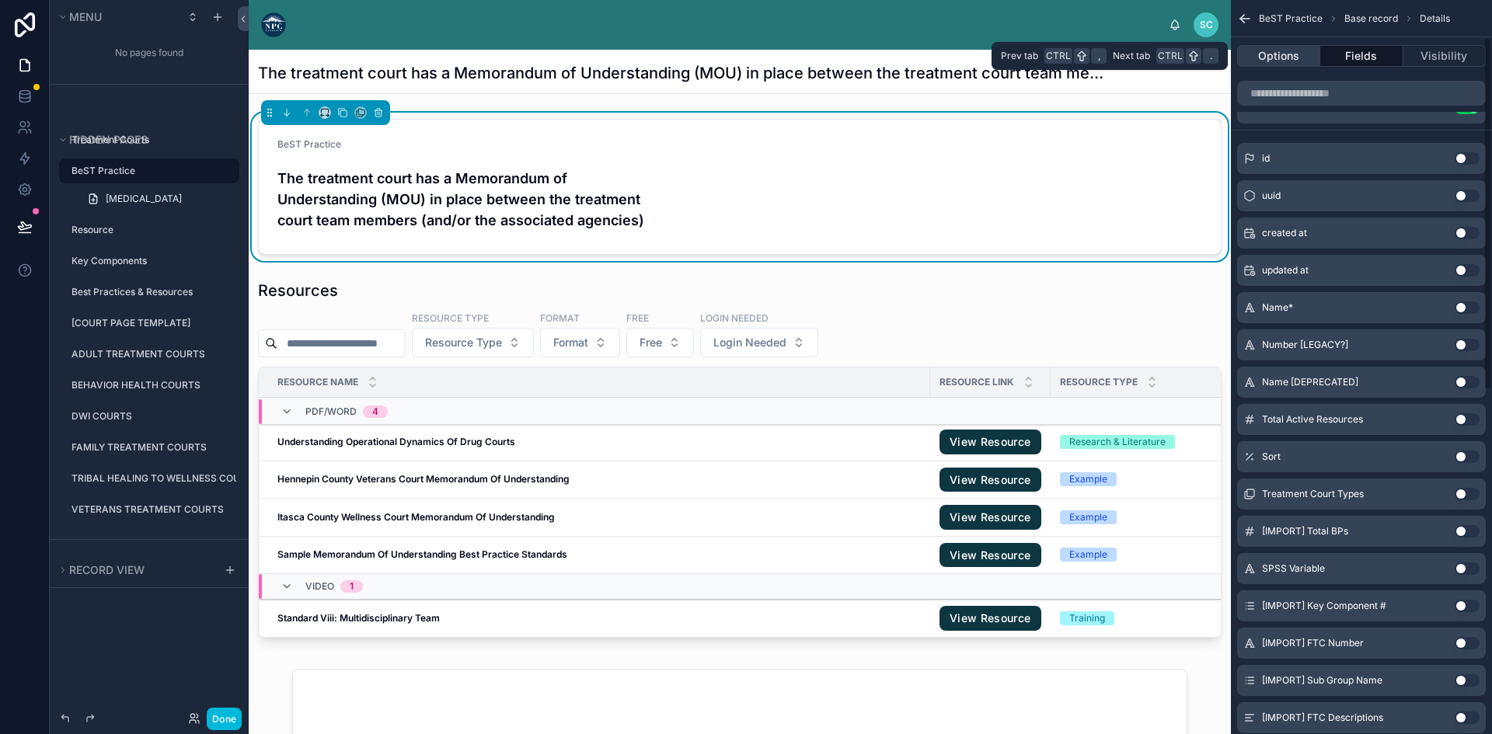
click at [1281, 51] on button "Options" at bounding box center [1278, 56] width 83 height 22
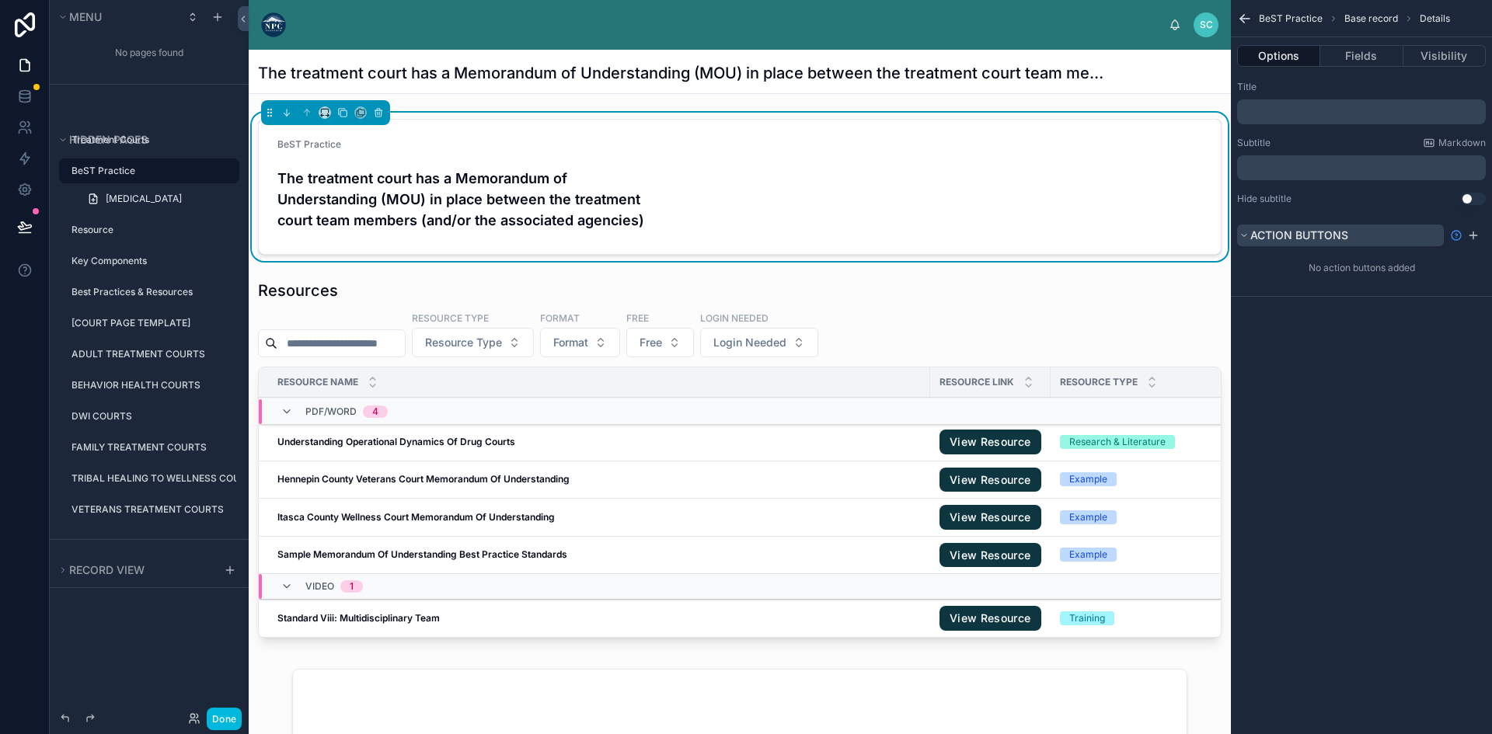
click at [1251, 233] on span "Action buttons" at bounding box center [1299, 234] width 98 height 13
click at [325, 113] on icon at bounding box center [324, 112] width 11 height 11
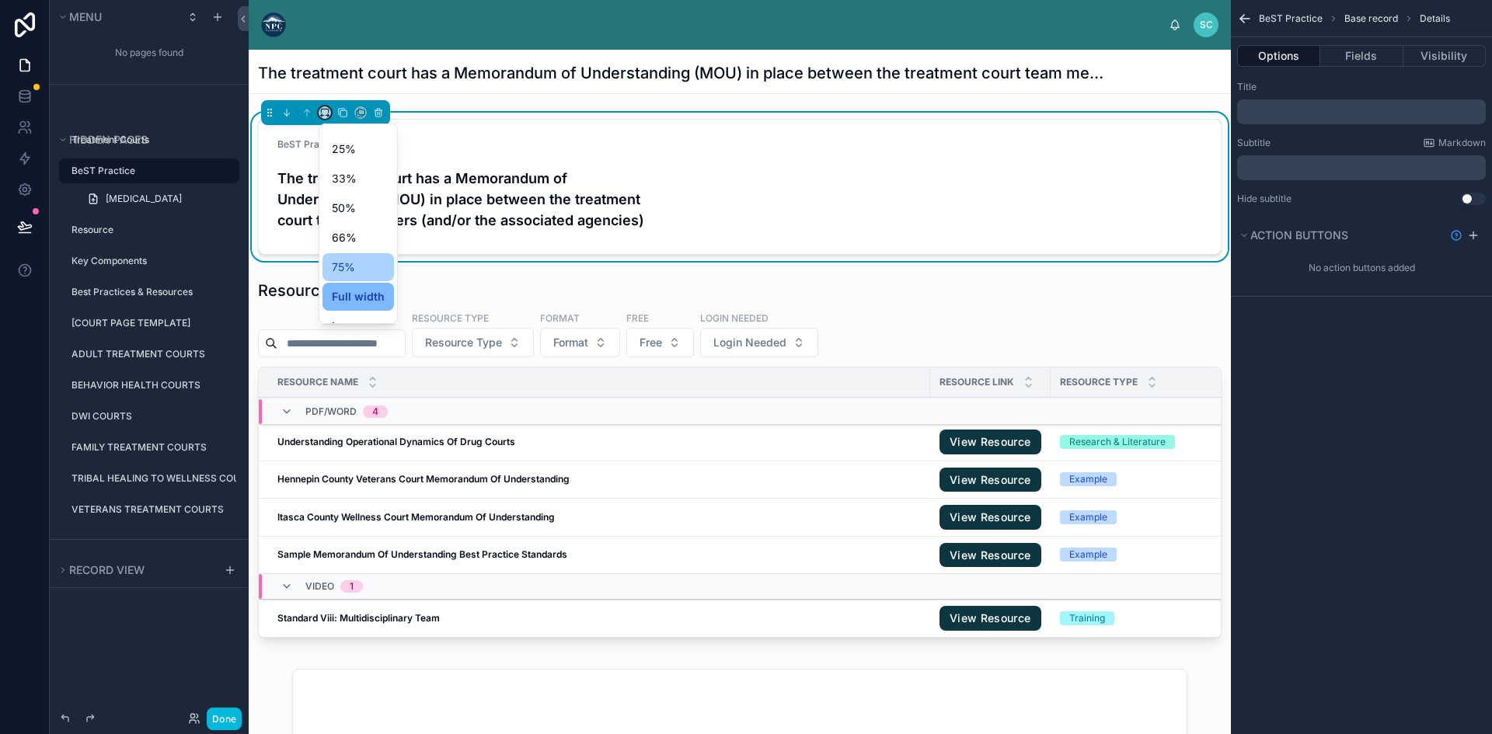
scroll to position [42, 0]
click at [352, 305] on span "Large" at bounding box center [347, 306] width 30 height 19
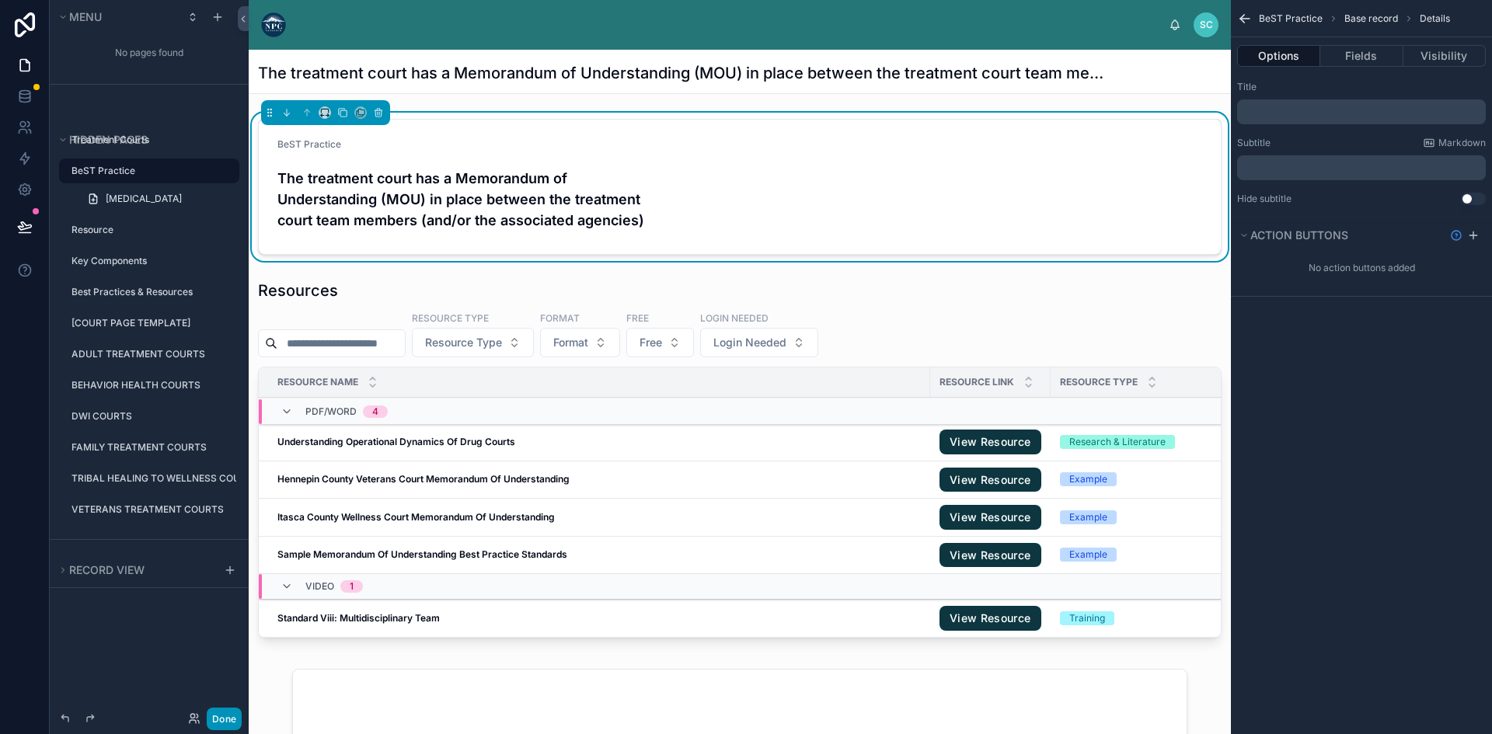
click at [225, 715] on button "Done" at bounding box center [224, 719] width 35 height 23
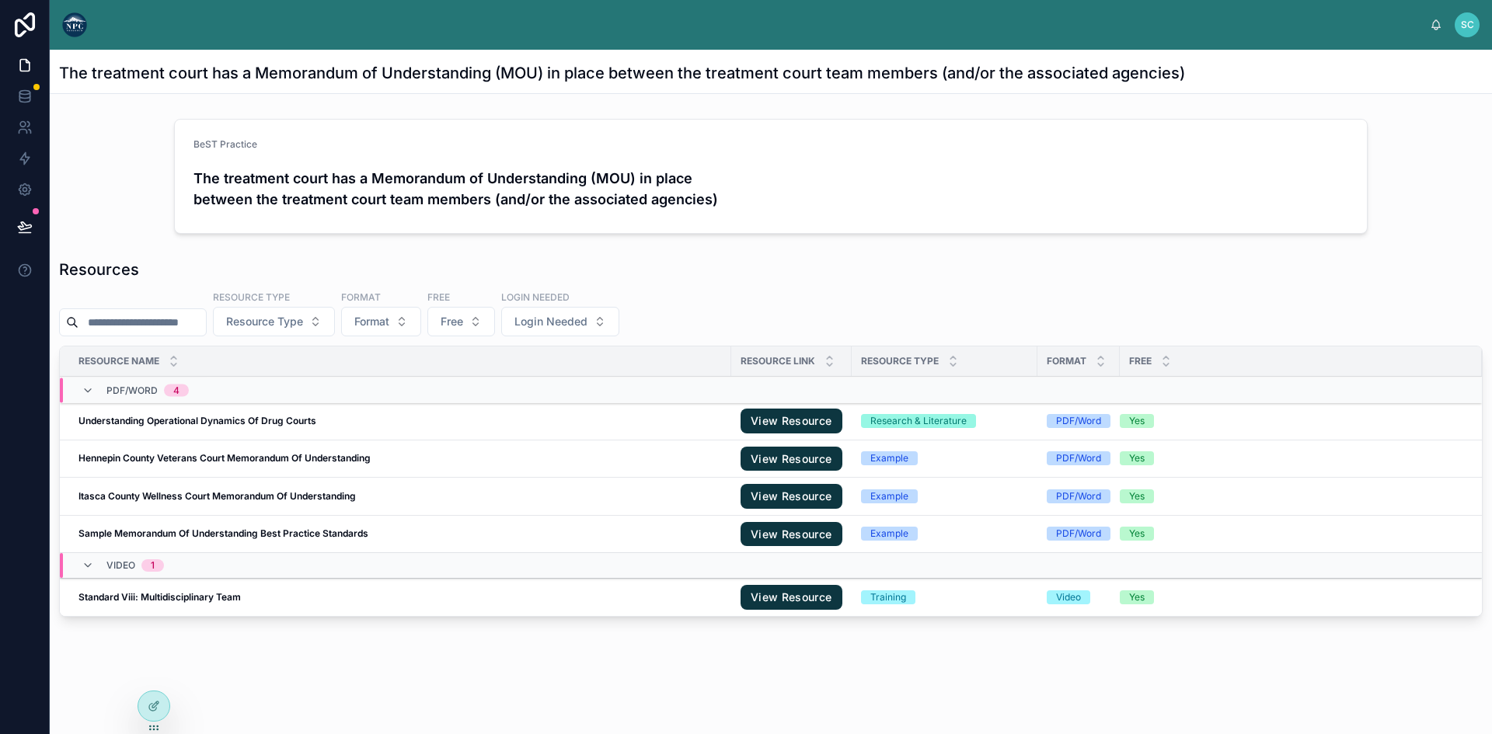
click at [477, 147] on div "BeST Practice" at bounding box center [479, 147] width 571 height 19
click at [510, 172] on h4 "The treatment court has a Memorandum of Understanding (MOU) in place between th…" at bounding box center [479, 189] width 571 height 42
click at [511, 173] on h4 "The treatment court has a Memorandum of Understanding (MOU) in place between th…" at bounding box center [479, 189] width 571 height 42
click at [152, 714] on div at bounding box center [153, 707] width 31 height 30
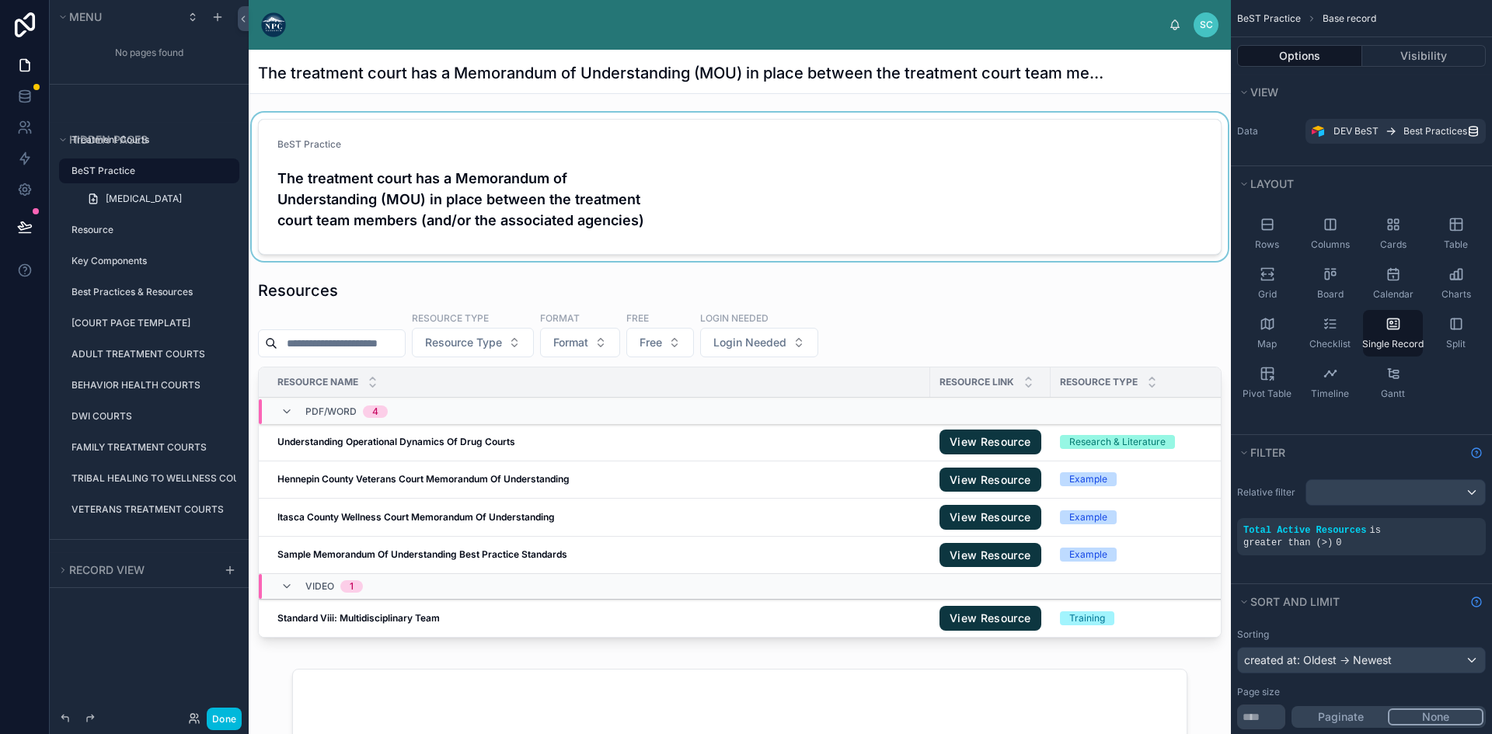
click at [423, 157] on div at bounding box center [740, 187] width 982 height 148
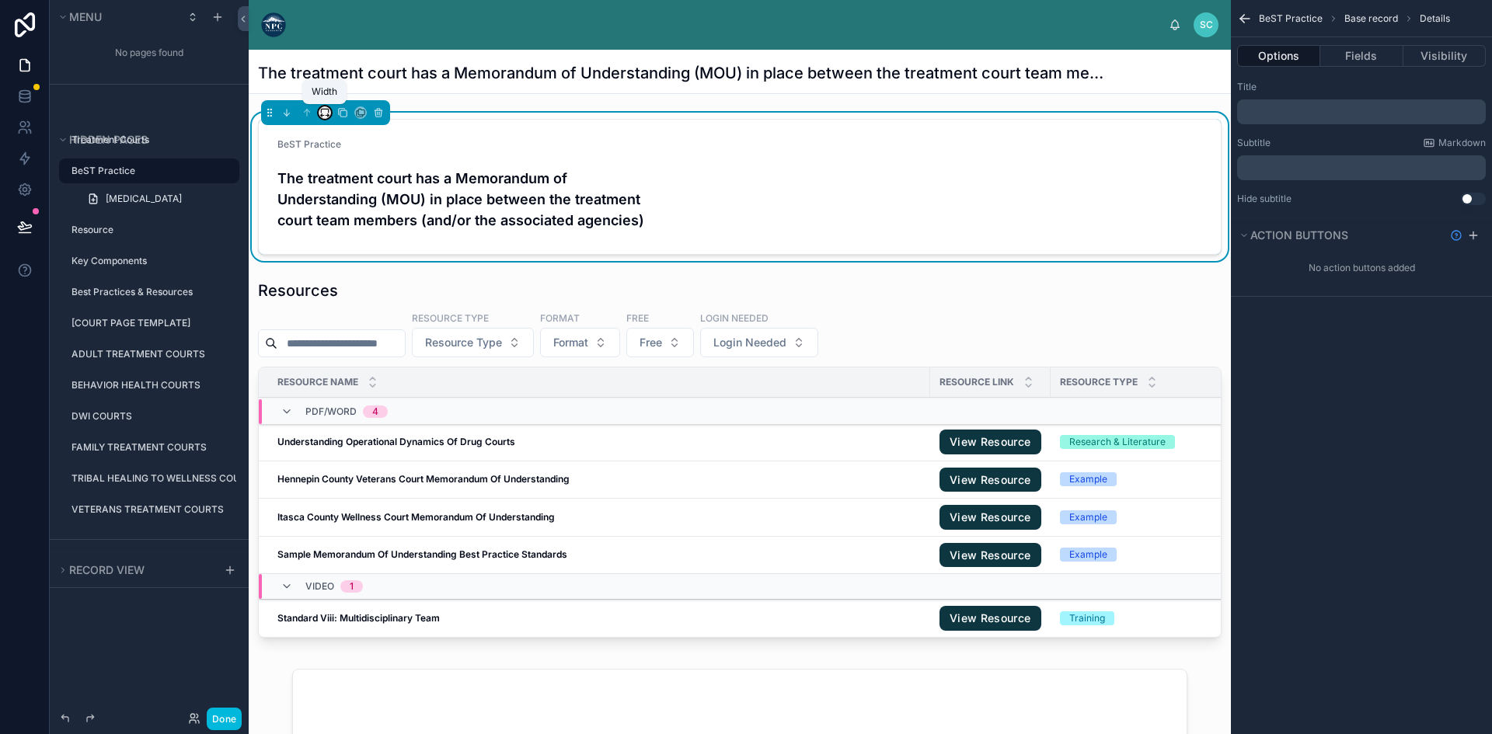
click at [326, 113] on icon at bounding box center [324, 112] width 11 height 11
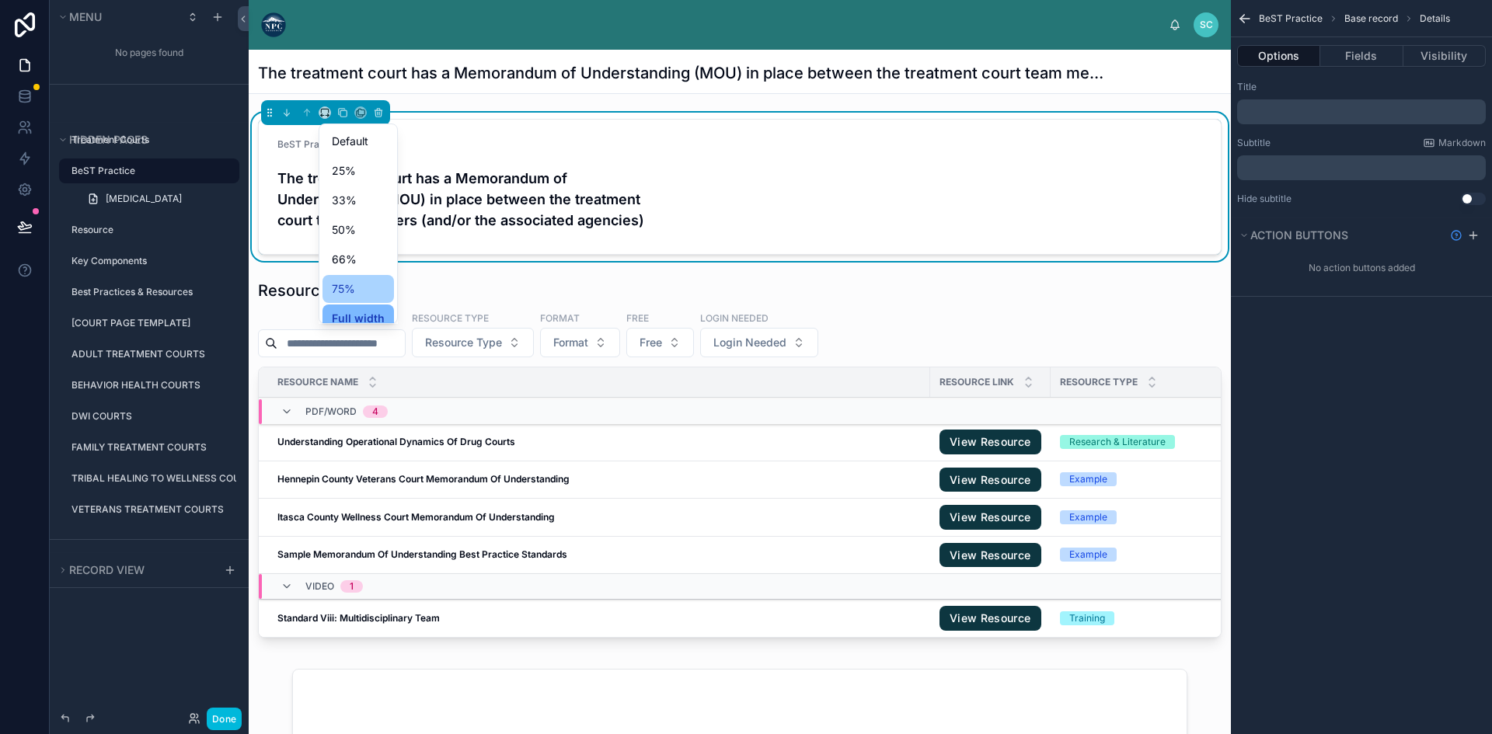
click at [362, 295] on div "75%" at bounding box center [358, 289] width 53 height 19
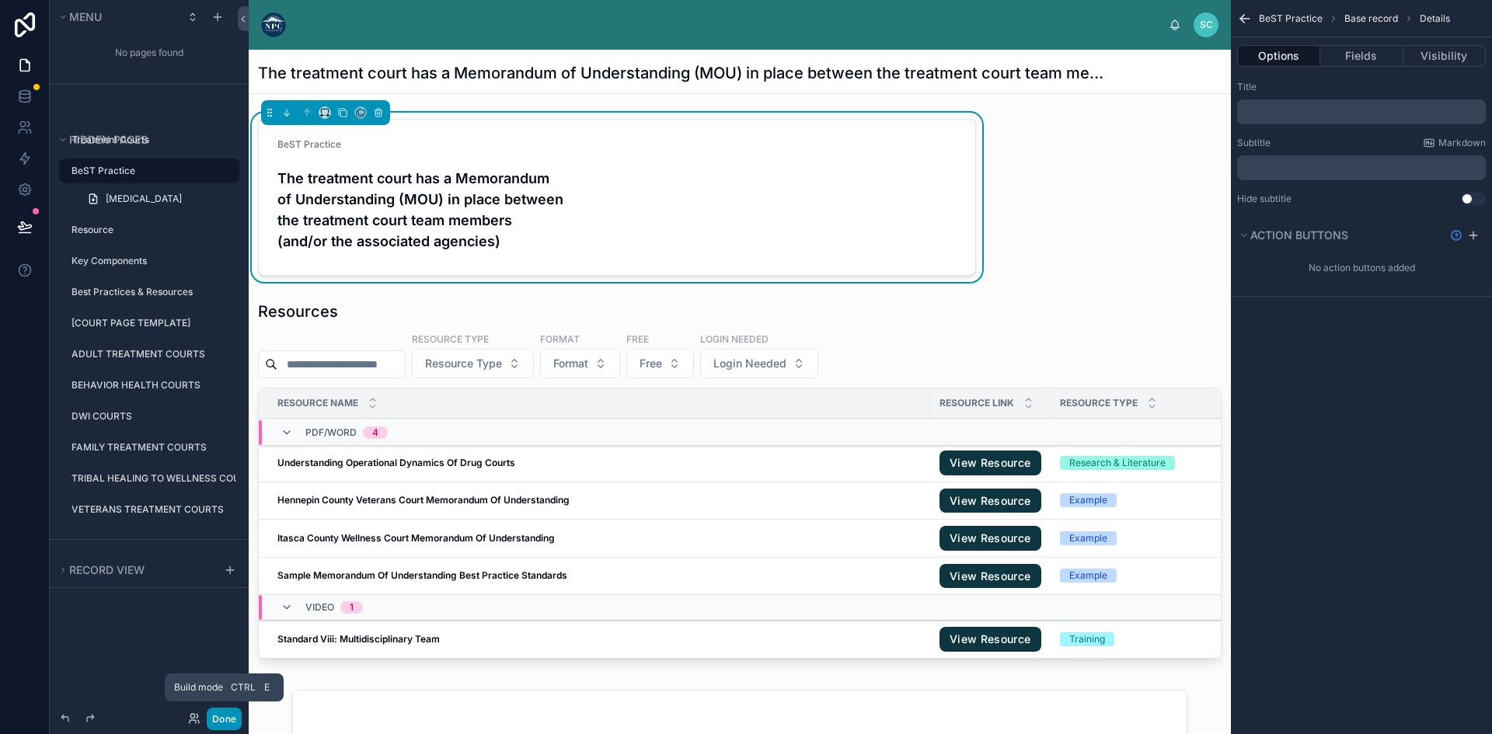
click at [217, 725] on button "Done" at bounding box center [224, 719] width 35 height 23
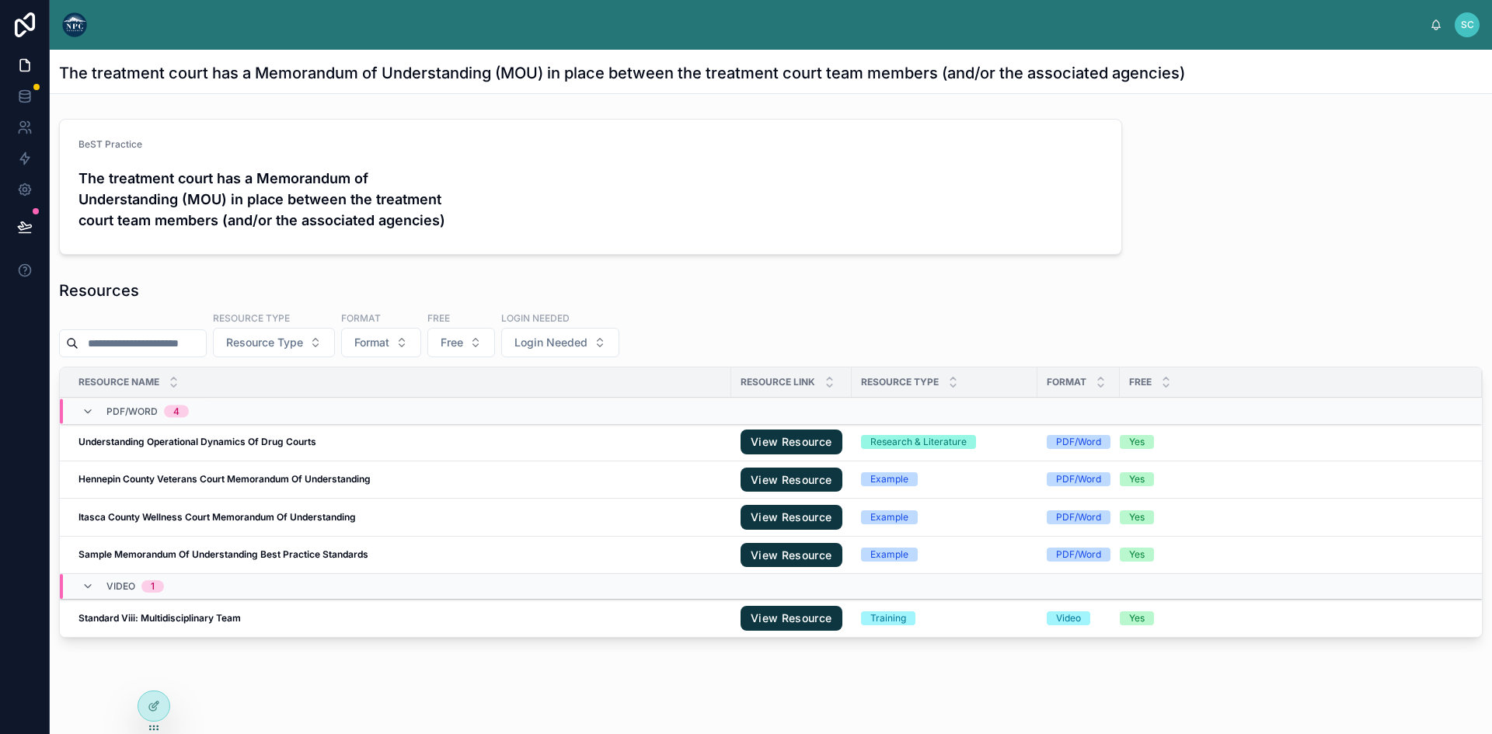
click at [216, 199] on h4 "The treatment court has a Memorandum of Understanding (MOU) in place between th…" at bounding box center [331, 199] width 506 height 63
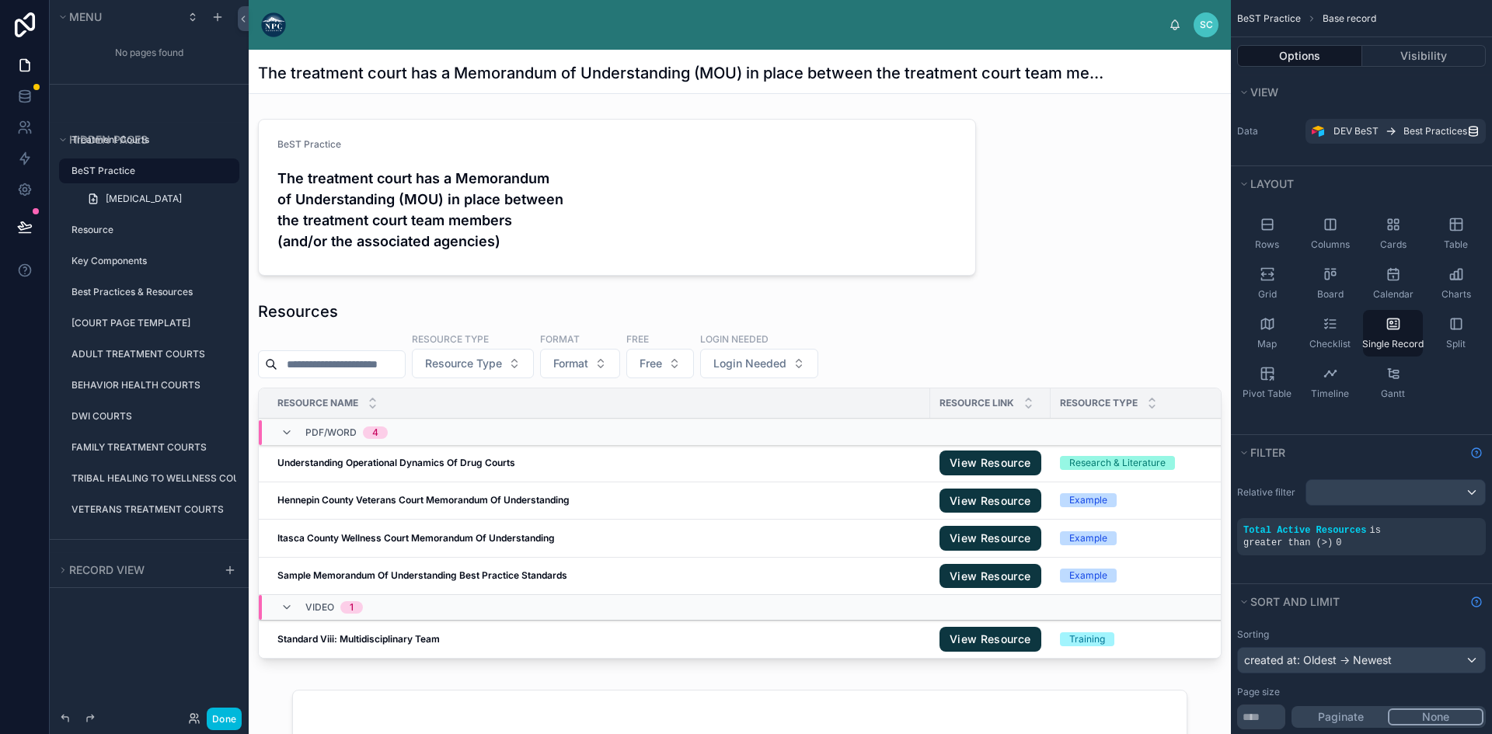
click at [431, 180] on div at bounding box center [617, 197] width 737 height 169
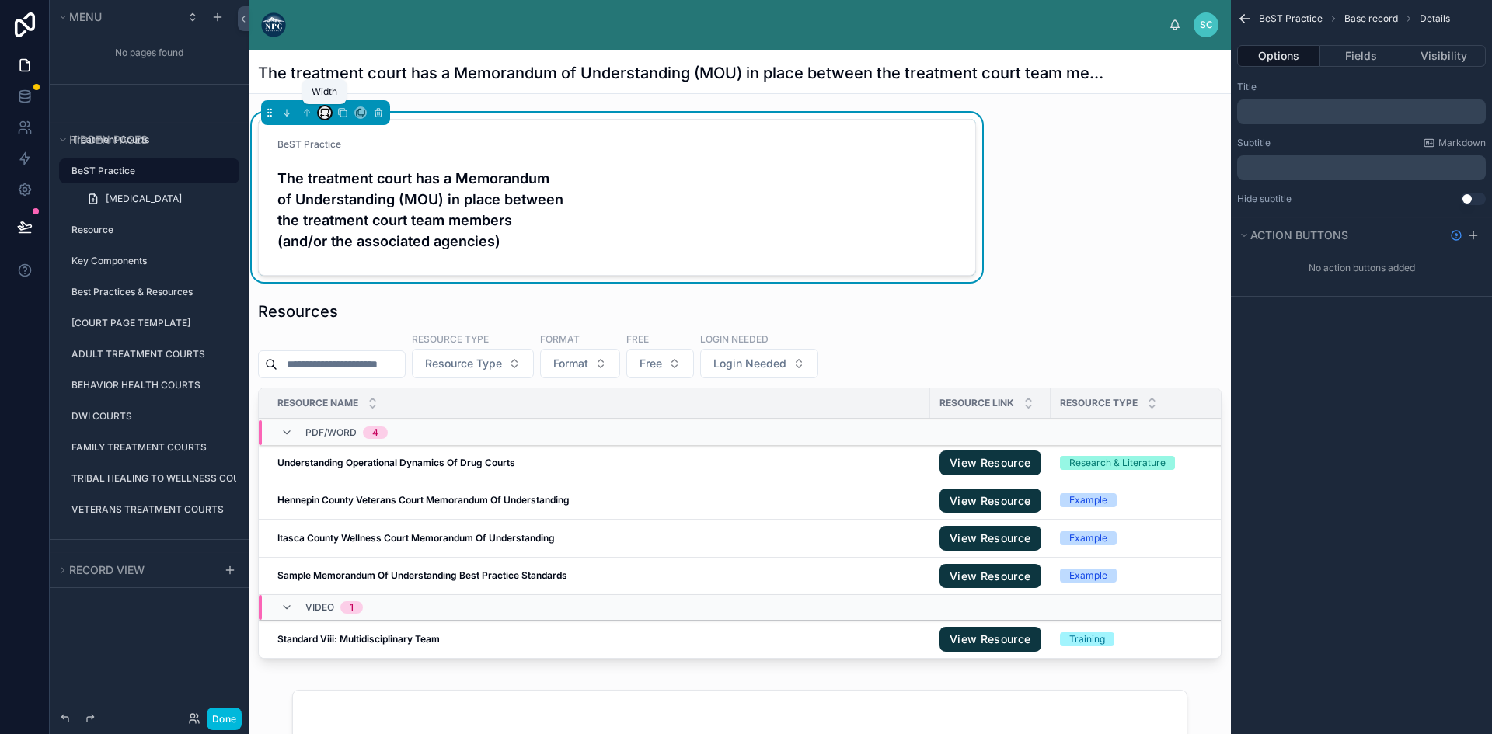
click at [322, 113] on icon at bounding box center [324, 112] width 11 height 11
click at [350, 270] on span "Full width" at bounding box center [356, 276] width 48 height 19
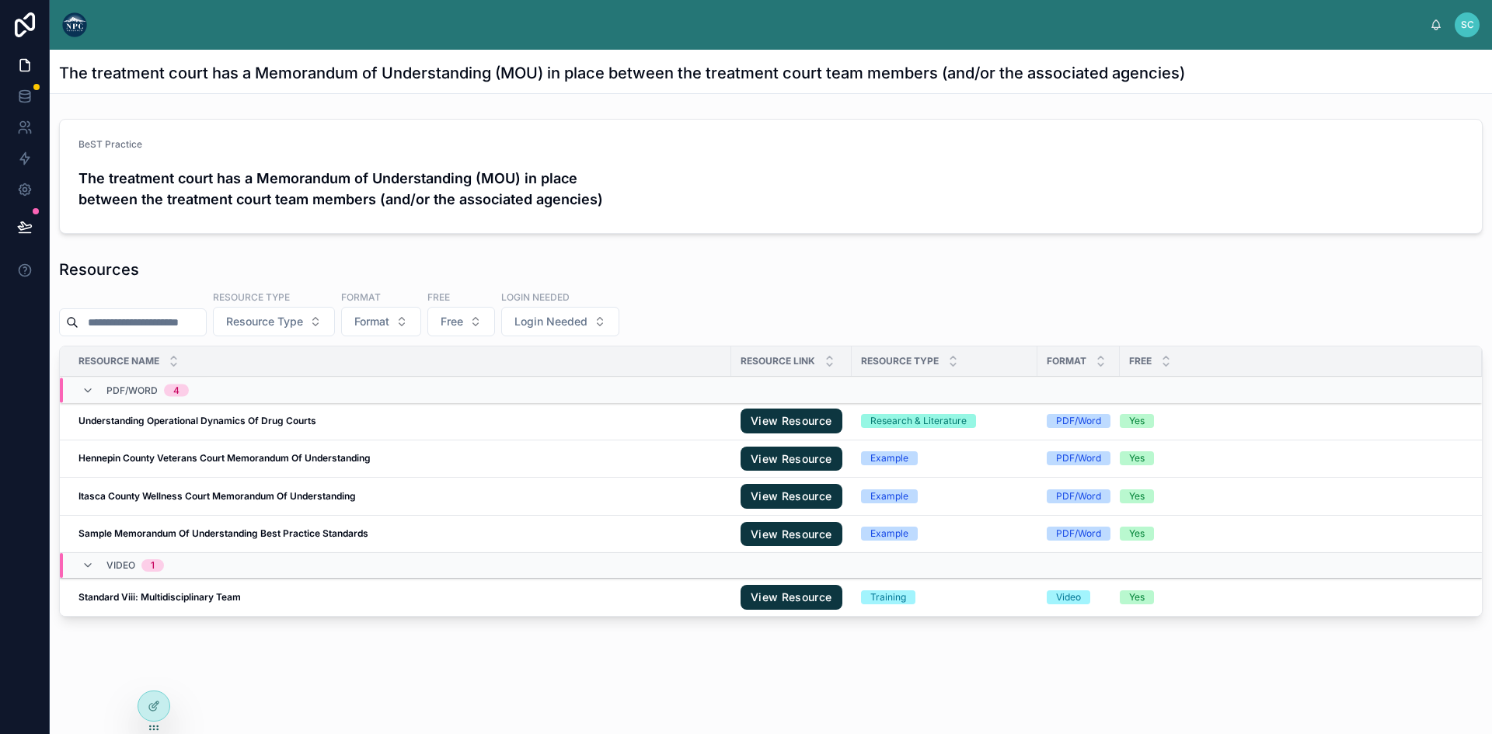
click at [309, 61] on div "The treatment court has a Memorandum of Understanding (MOU) in place between th…" at bounding box center [771, 72] width 1424 height 44
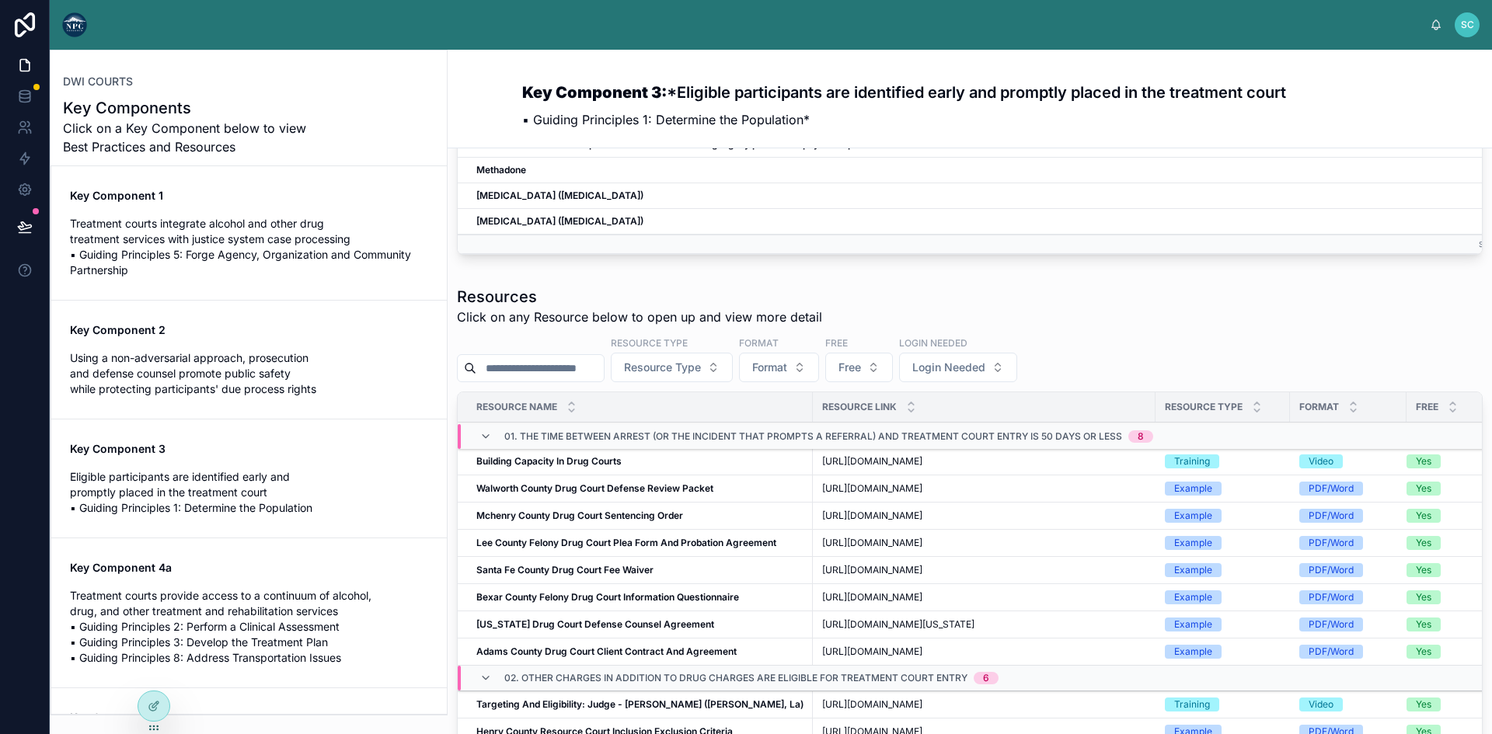
scroll to position [311, 0]
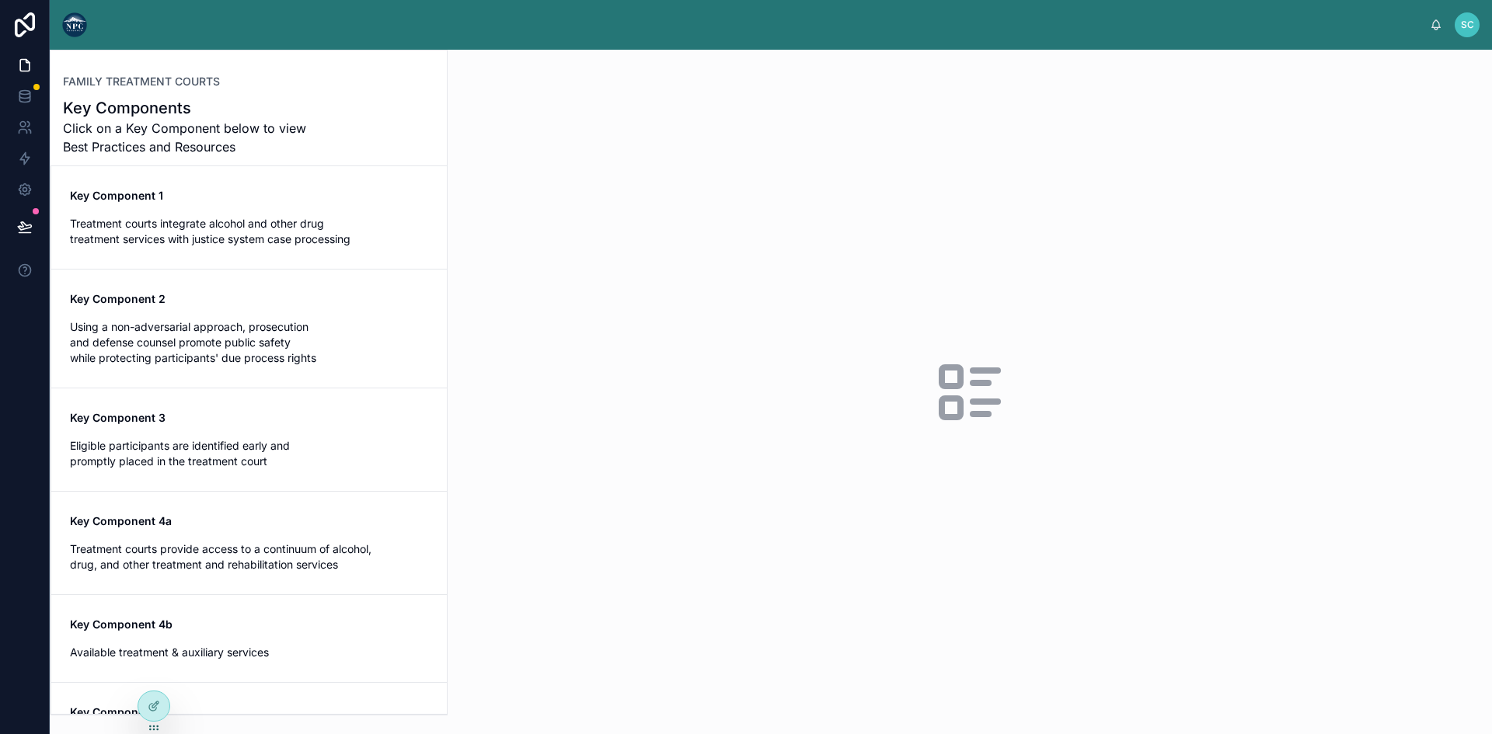
click at [203, 238] on span "Treatment courts integrate alcohol and other drug treatment services with justi…" at bounding box center [249, 231] width 358 height 31
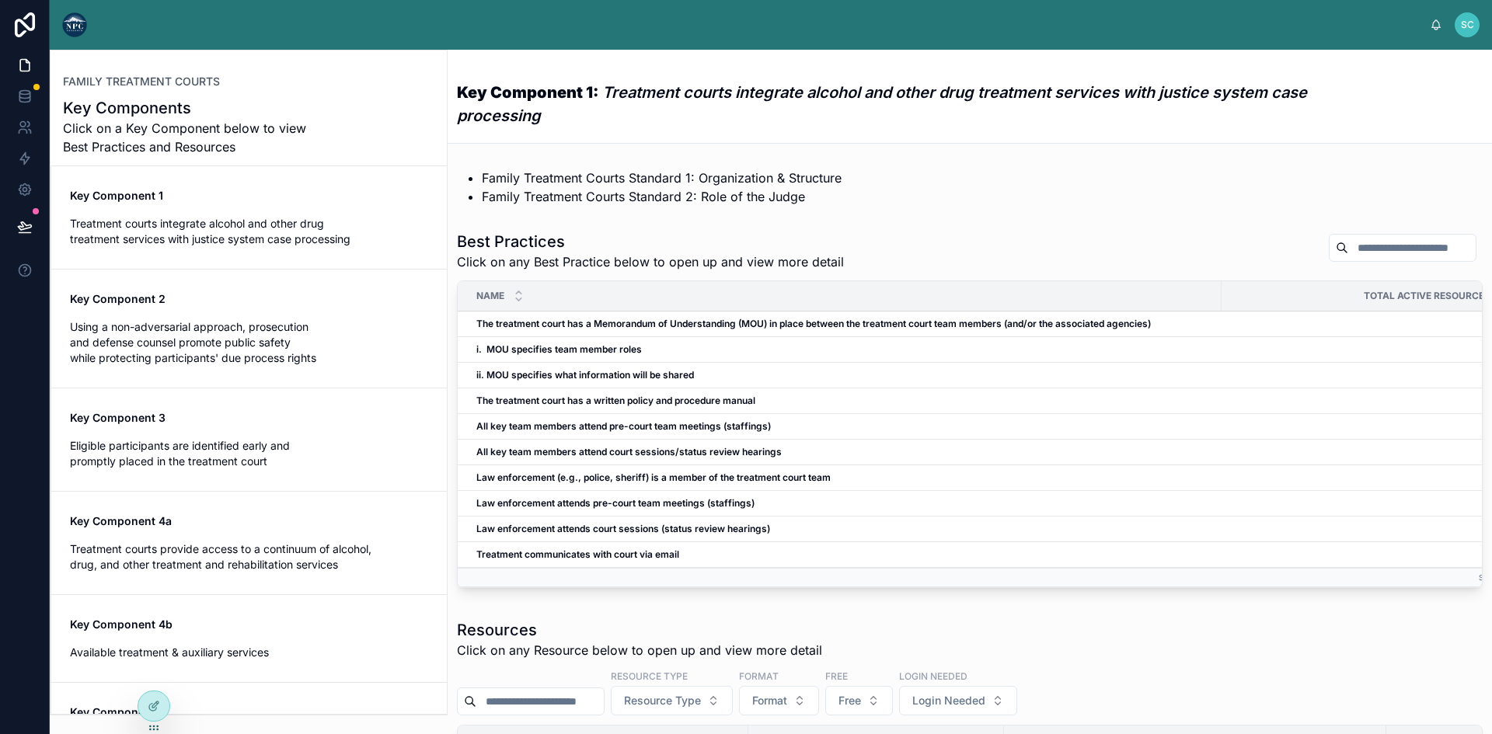
click at [589, 326] on strong "The treatment court has a Memorandum of Understanding (MOU) in place between th…" at bounding box center [813, 324] width 675 height 12
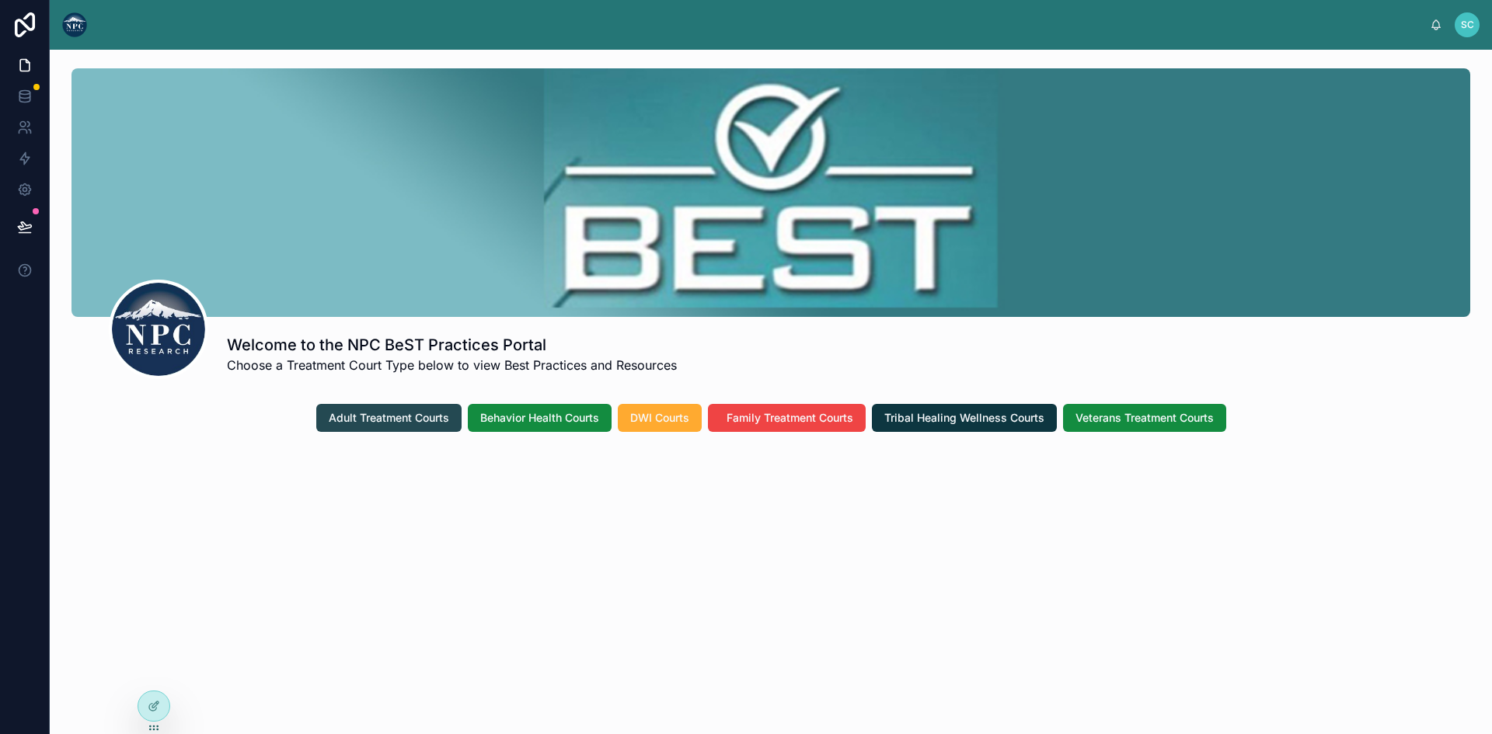
click at [387, 418] on span "Adult Treatment Courts" at bounding box center [389, 418] width 120 height 16
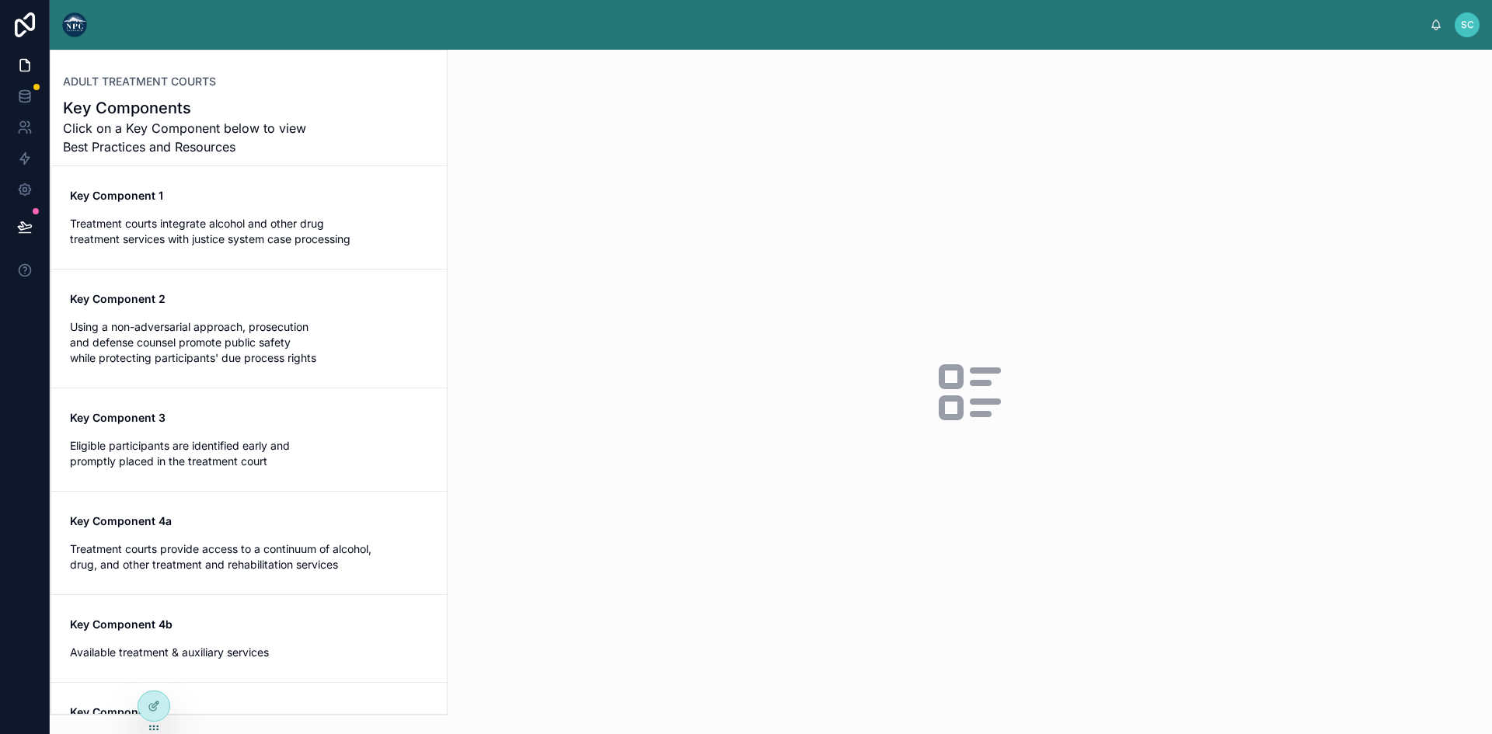
click at [228, 231] on span "Treatment courts integrate alcohol and other drug treatment services with justi…" at bounding box center [249, 231] width 358 height 31
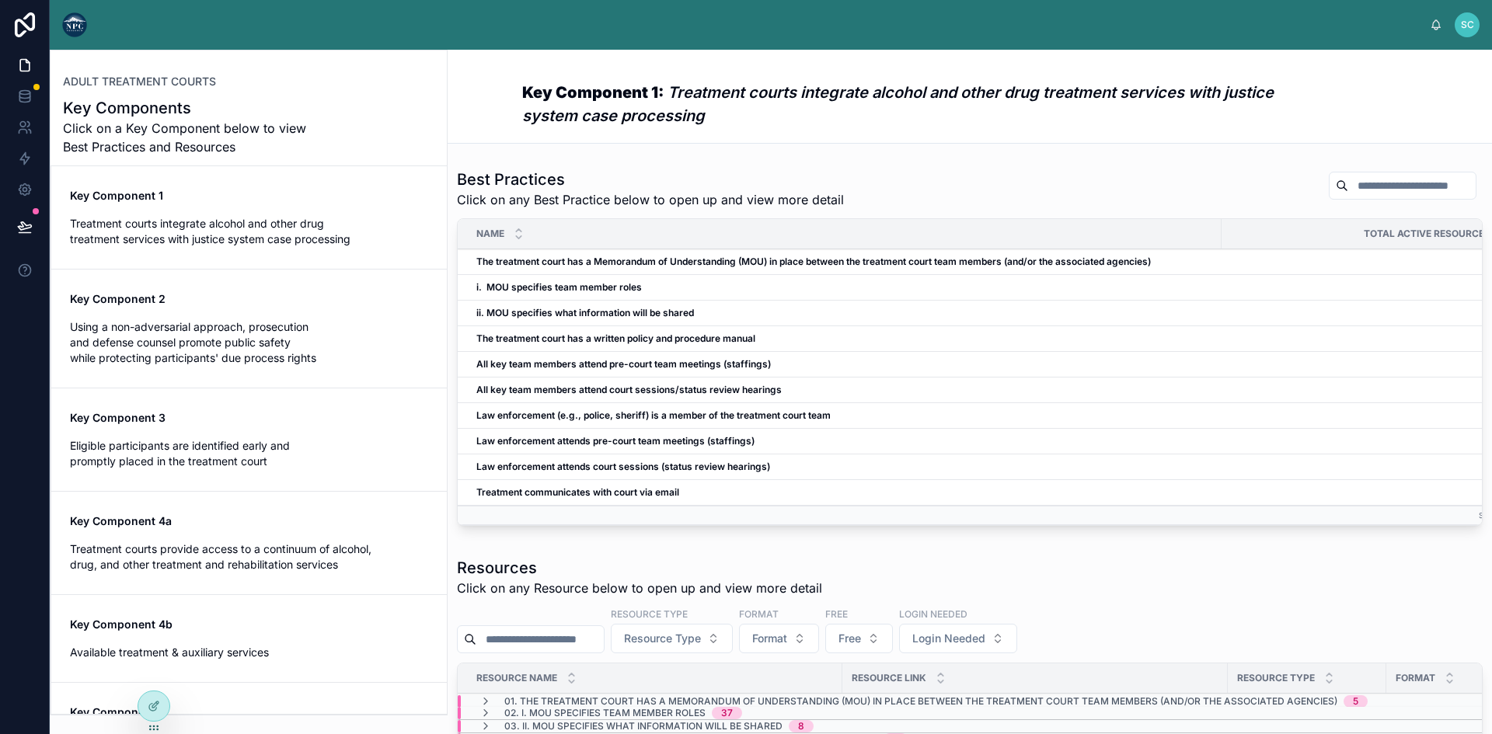
click at [587, 264] on strong "The treatment court has a Memorandum of Understanding (MOU) in place between th…" at bounding box center [813, 262] width 675 height 12
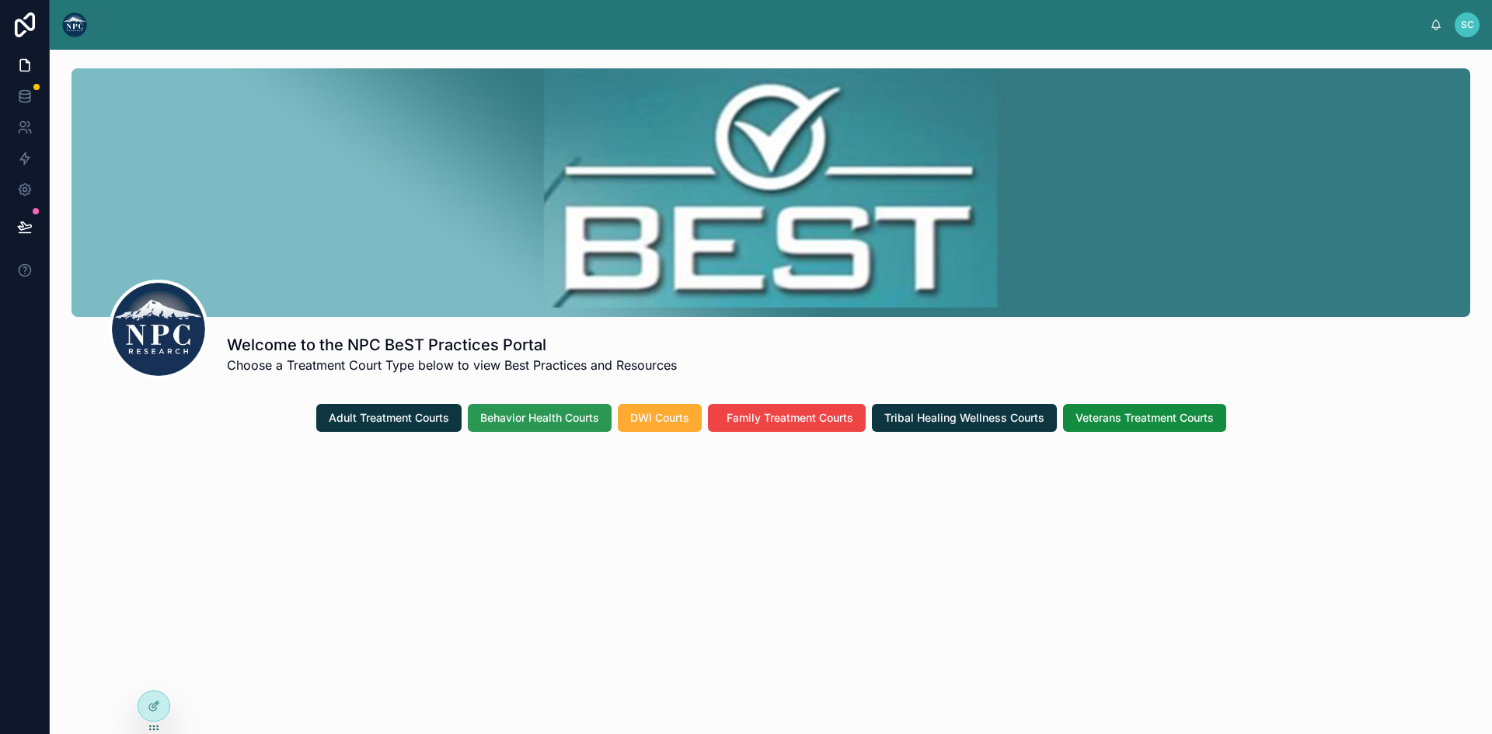
click at [542, 417] on span "Behavior Health Courts" at bounding box center [539, 418] width 119 height 16
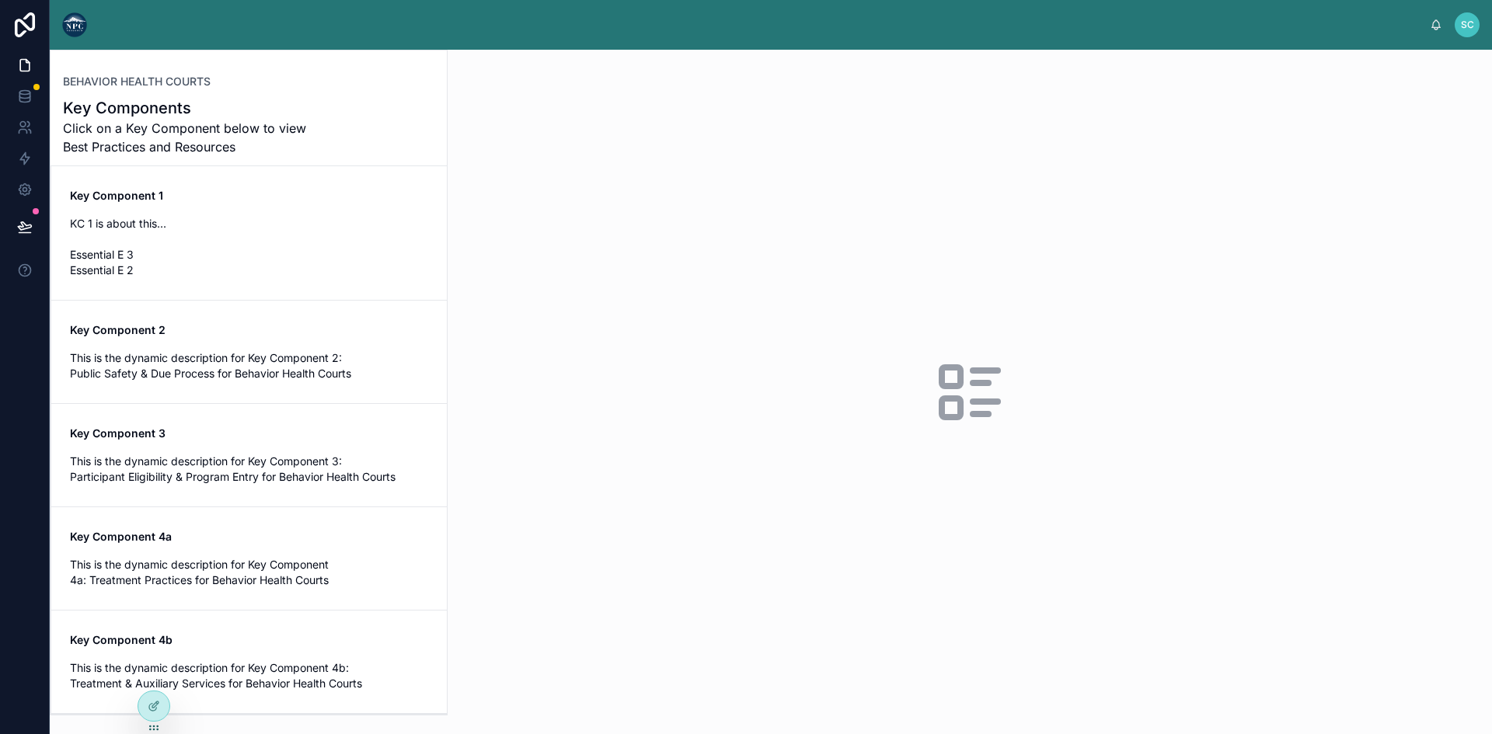
click at [169, 245] on span "KC 1 is about this... Essential E 3 Essential E 2" at bounding box center [249, 247] width 358 height 62
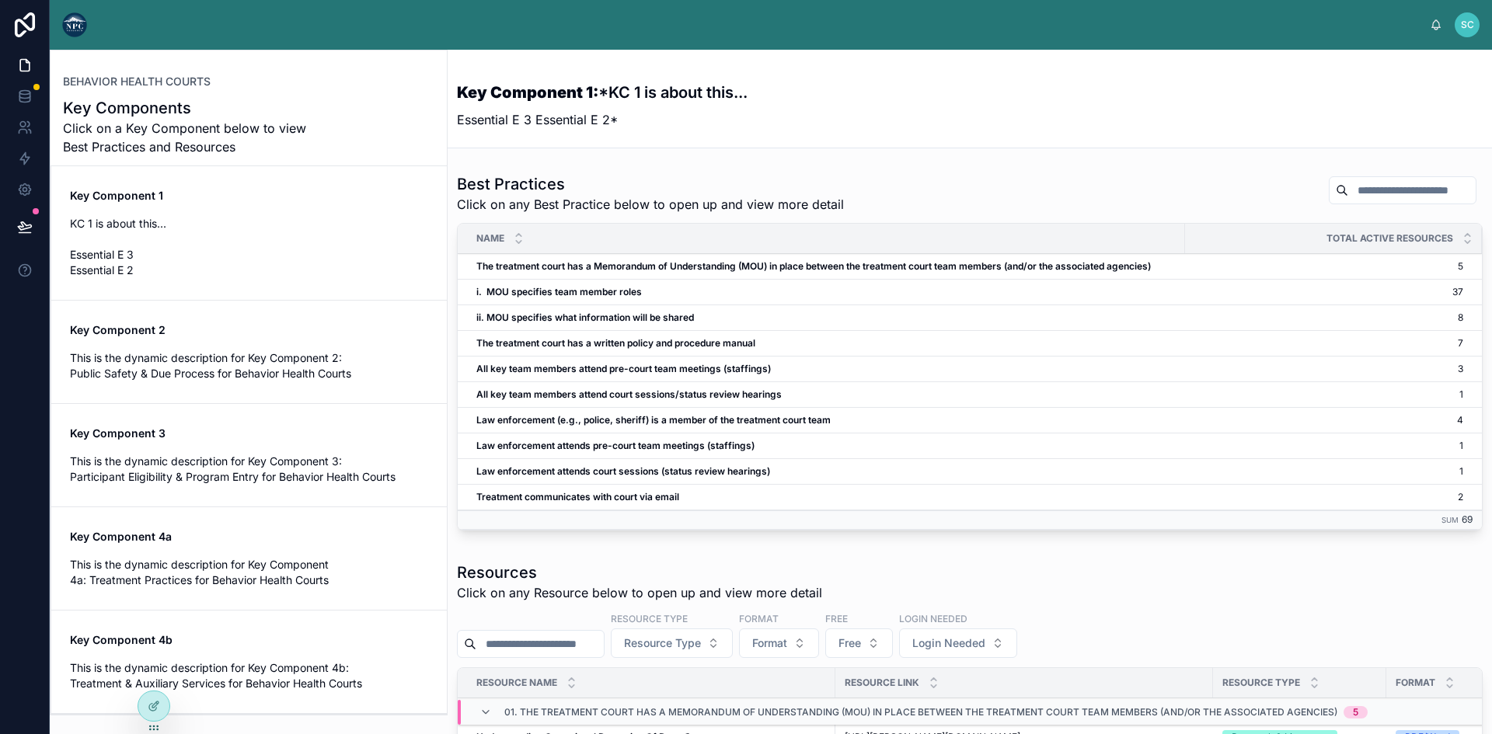
click at [583, 263] on strong "The treatment court has a Memorandum of Understanding (MOU) in place between th…" at bounding box center [813, 266] width 675 height 12
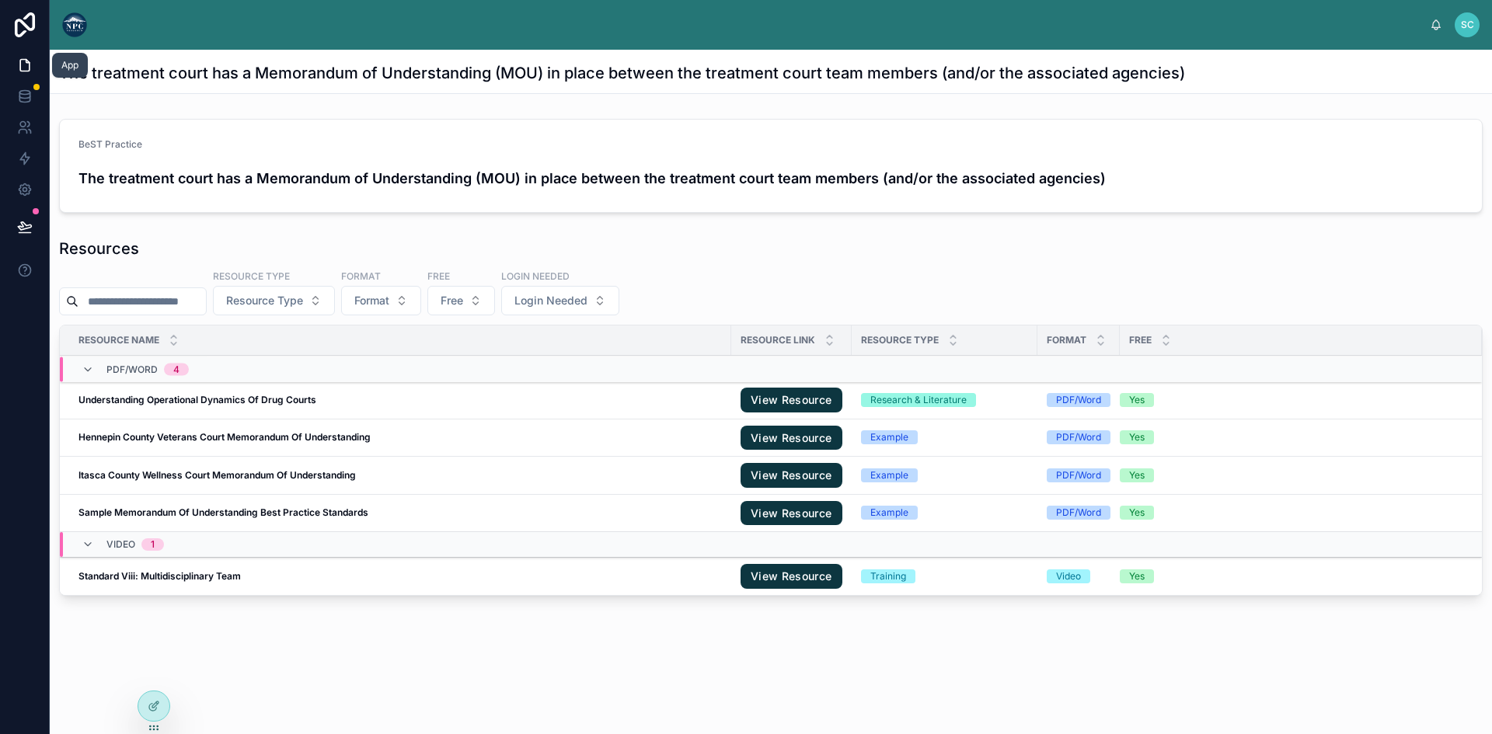
click at [23, 57] on link at bounding box center [24, 65] width 49 height 31
click at [27, 63] on icon at bounding box center [27, 61] width 3 height 3
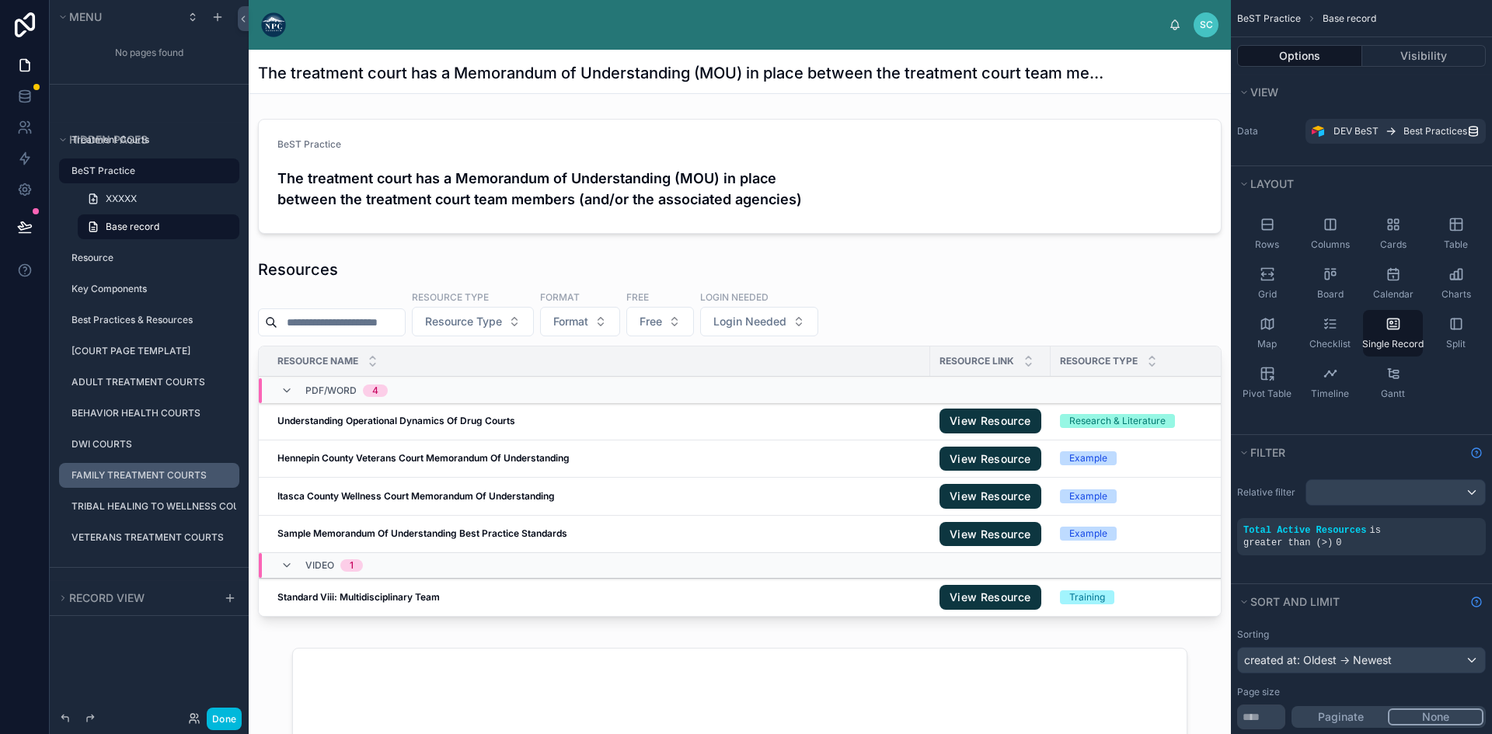
click at [134, 469] on label "FAMILY TREATMENT COURTS" at bounding box center [150, 475] width 159 height 12
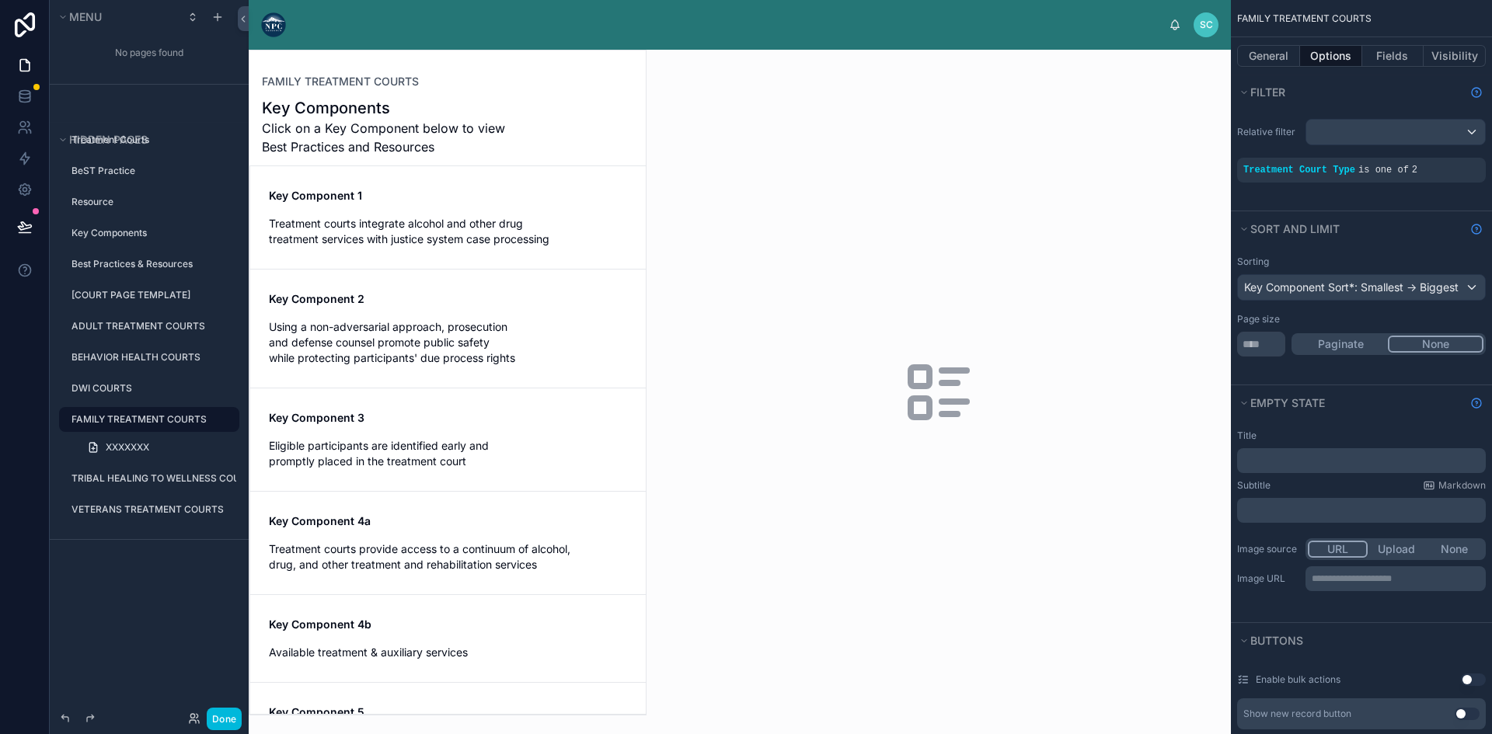
click at [350, 232] on div at bounding box center [447, 383] width 396 height 664
click at [414, 326] on span "Using a non-adversarial approach, prosecution and defense counsel promote publi…" at bounding box center [448, 342] width 358 height 47
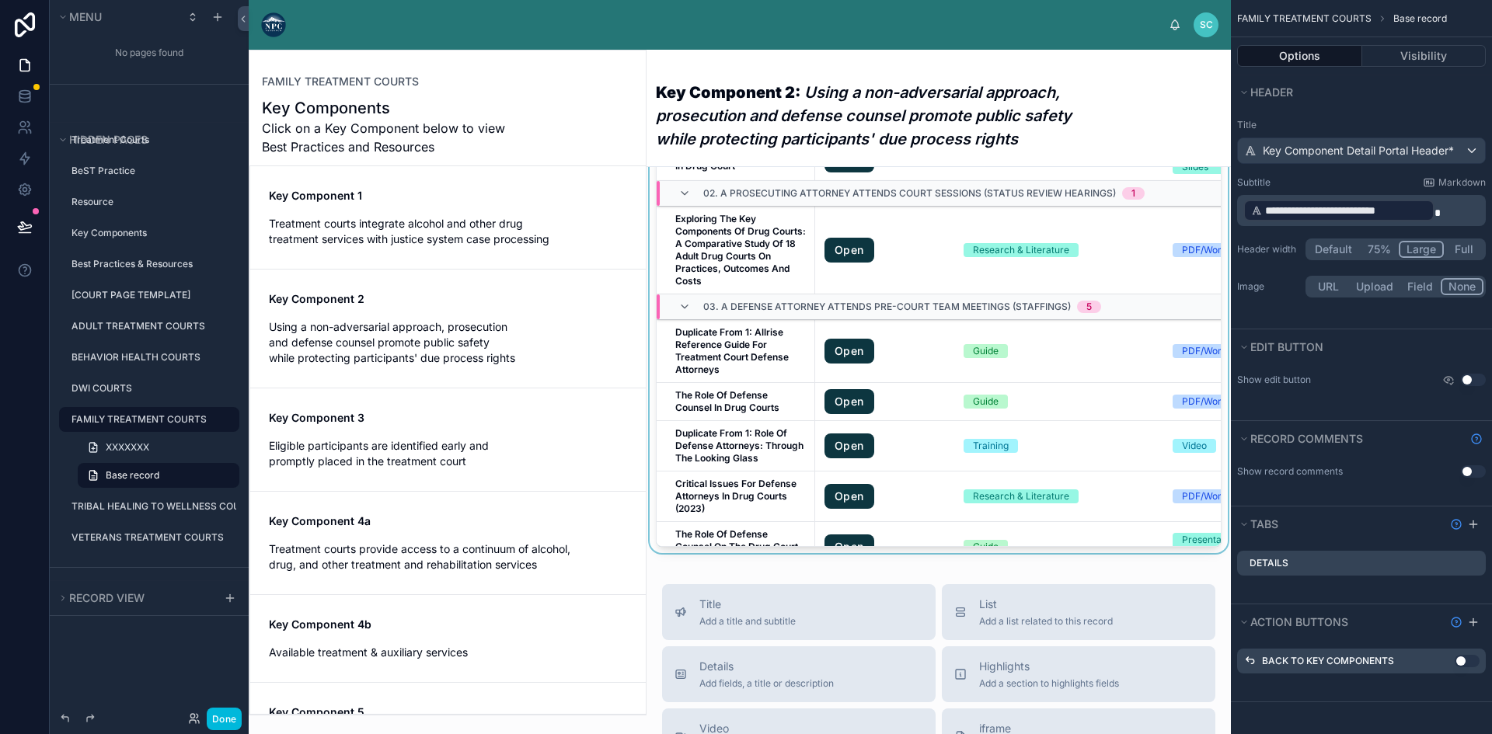
scroll to position [622, 0]
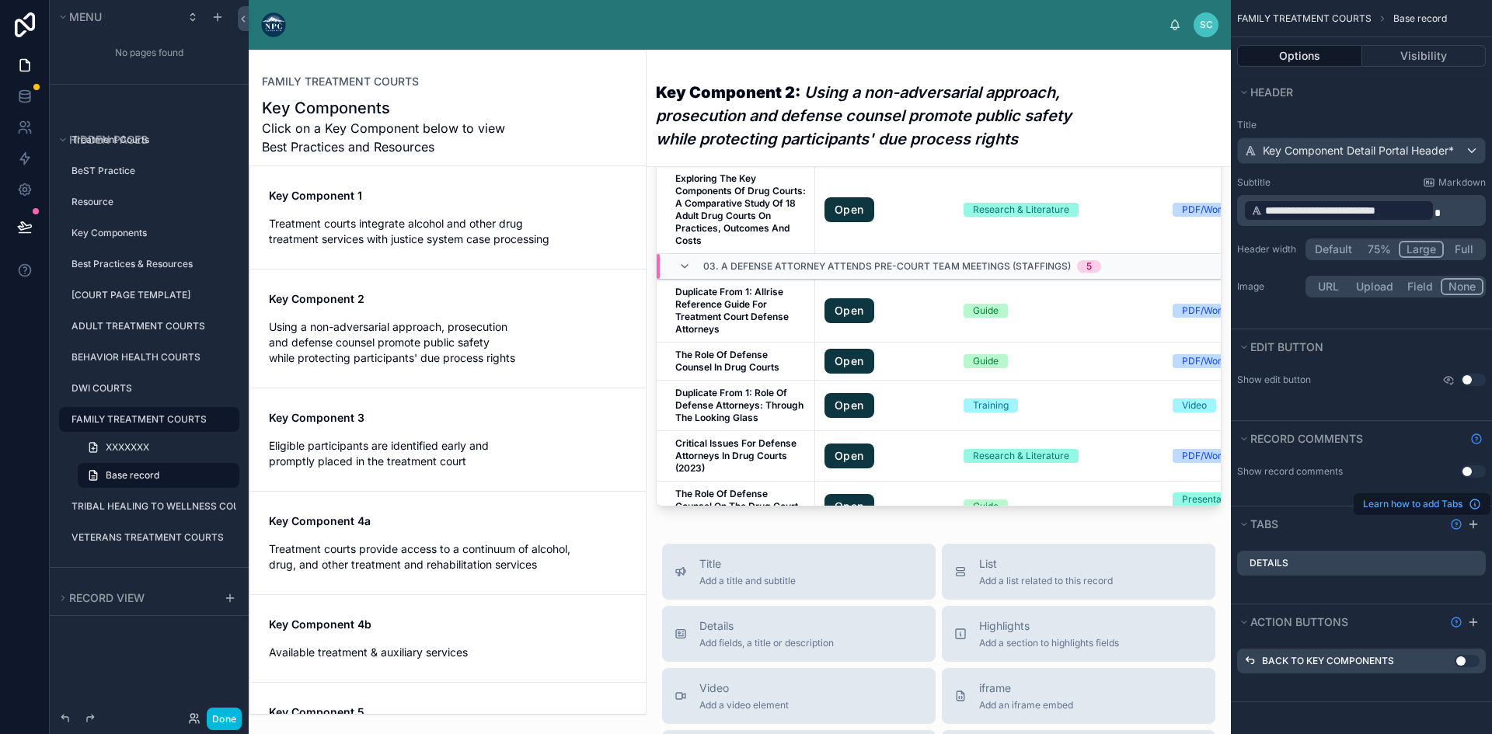
click at [1456, 523] on icon "Show help information" at bounding box center [1457, 524] width 2 height 2
click at [1475, 504] on icon at bounding box center [1475, 504] width 12 height 12
click at [1295, 561] on div "Details" at bounding box center [1361, 563] width 249 height 25
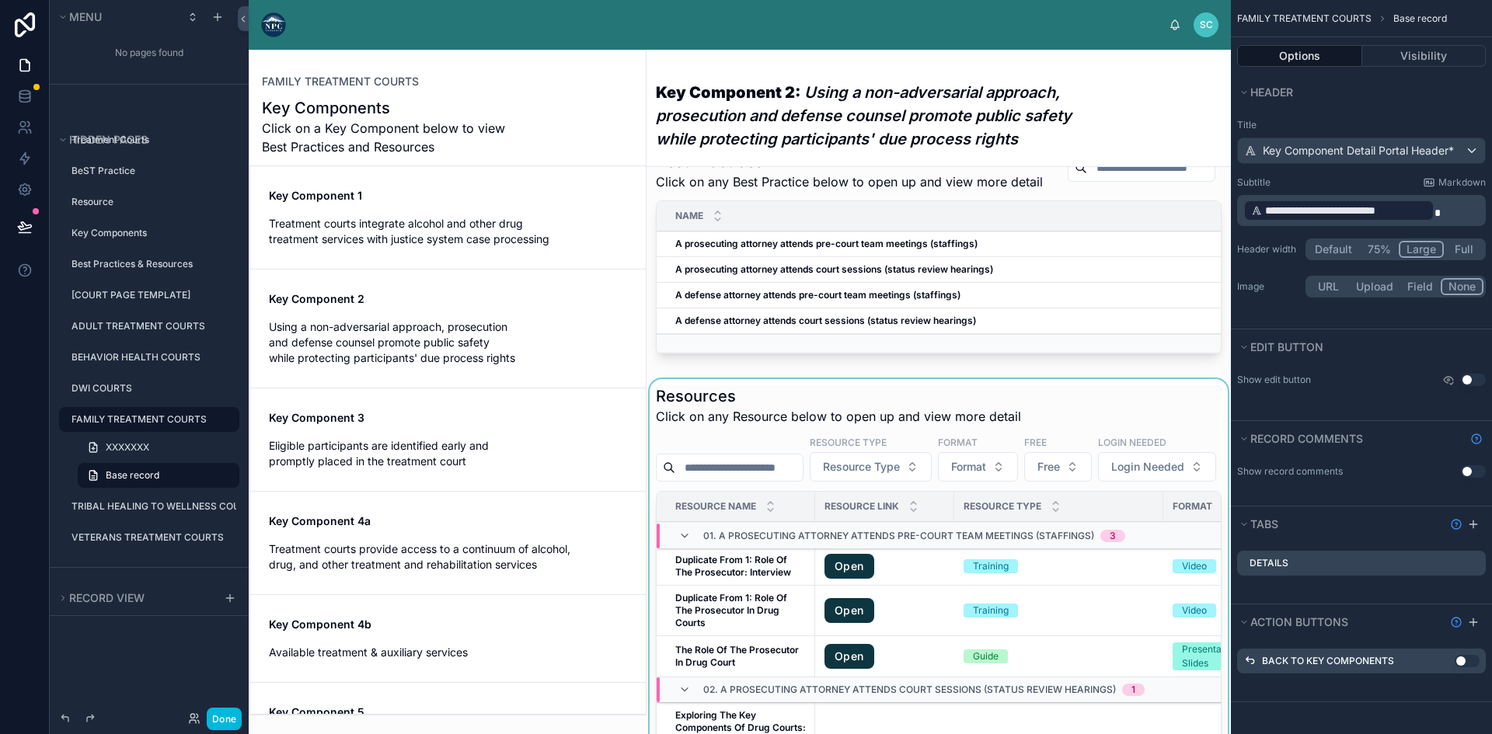
scroll to position [0, 0]
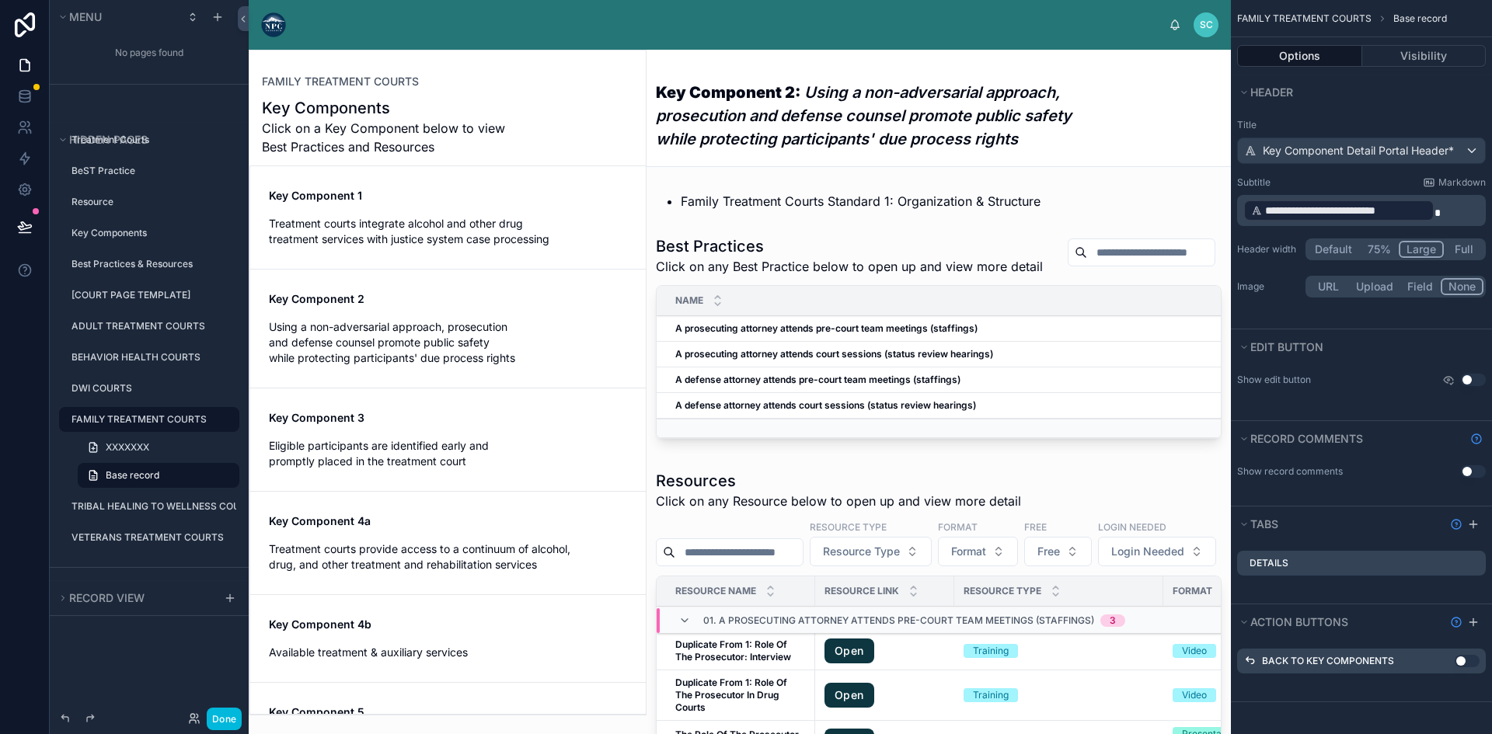
click at [399, 207] on div "Key Component 1 Treatment courts integrate alcohol and other drug treatment ser…" at bounding box center [448, 217] width 358 height 59
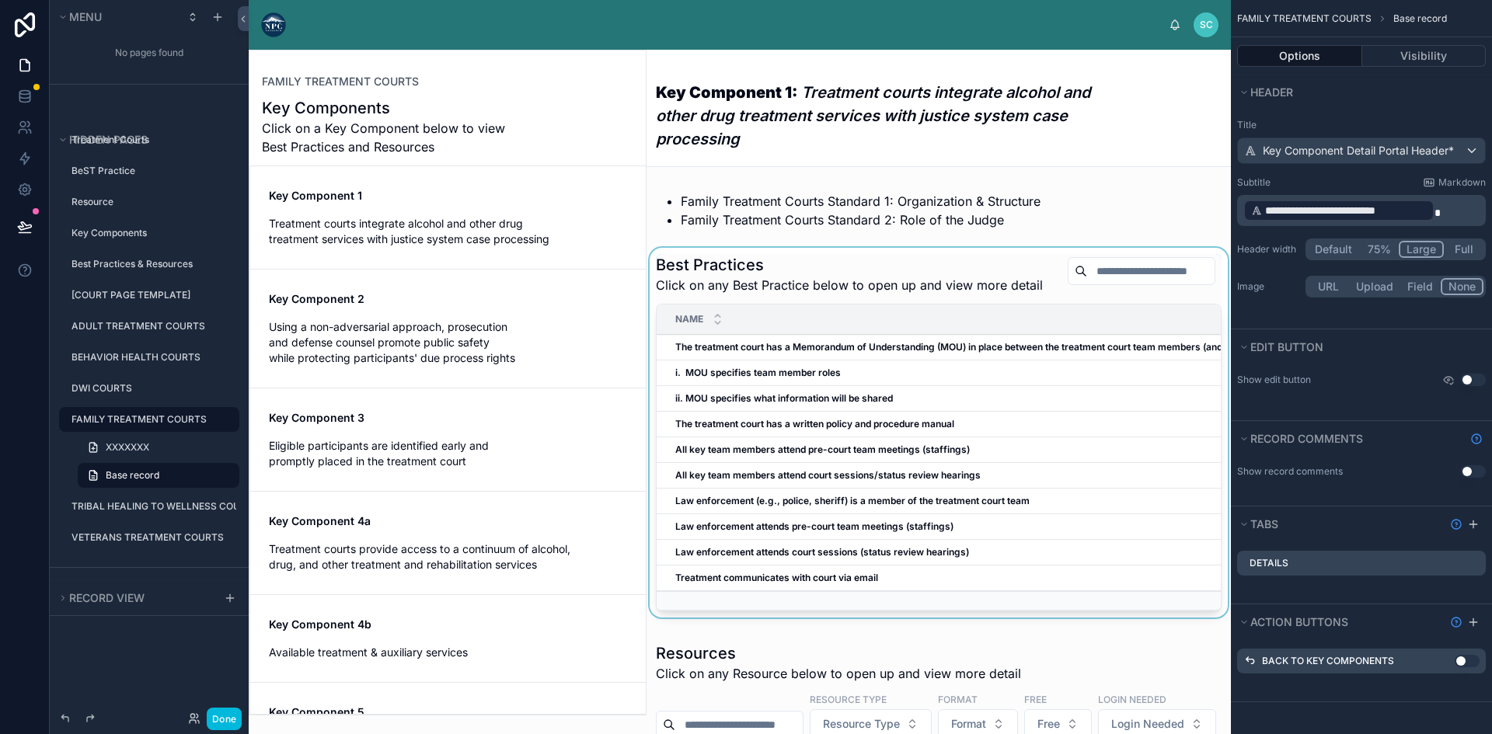
click at [807, 369] on div at bounding box center [939, 436] width 584 height 376
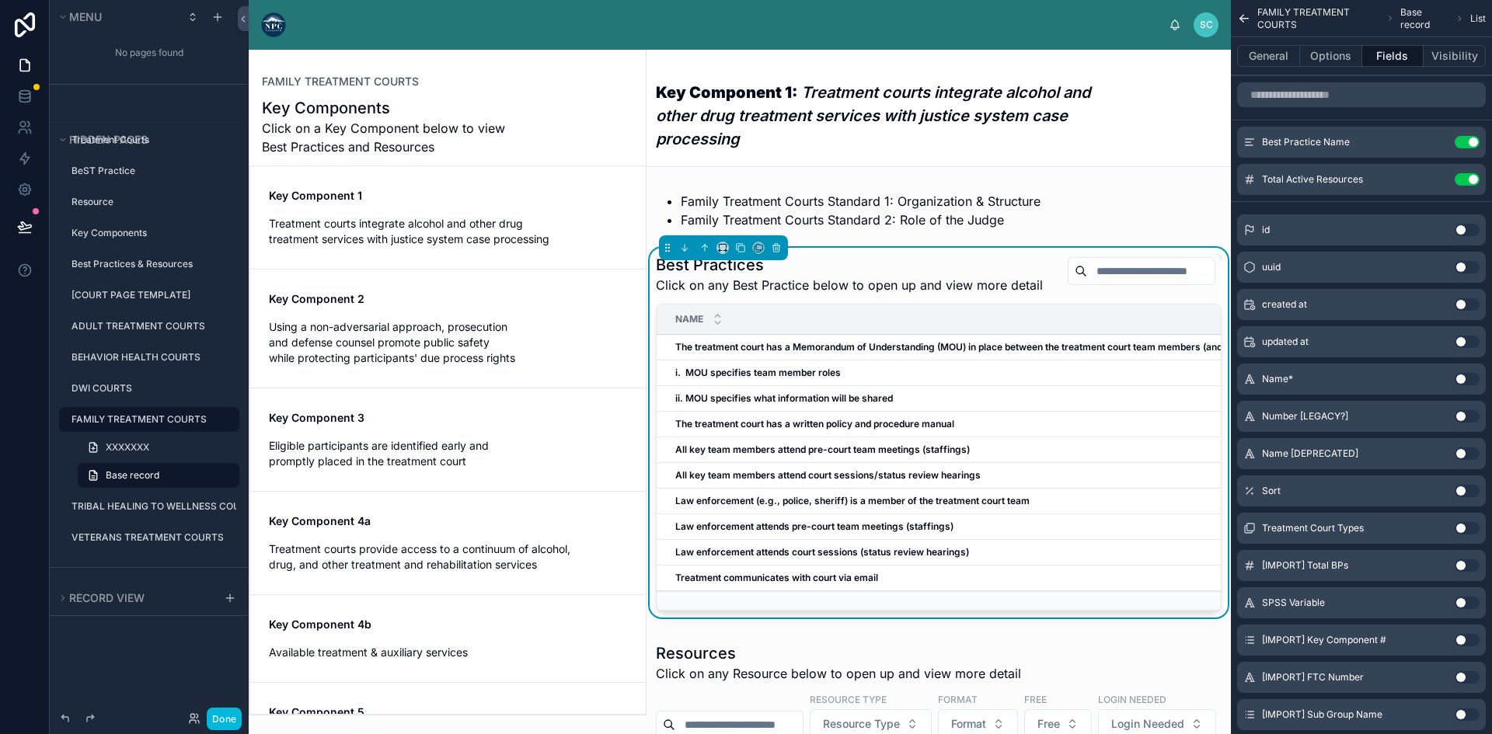
click at [756, 353] on strong "The treatment court has a Memorandum of Understanding (MOU) in place between th…" at bounding box center [1012, 347] width 675 height 12
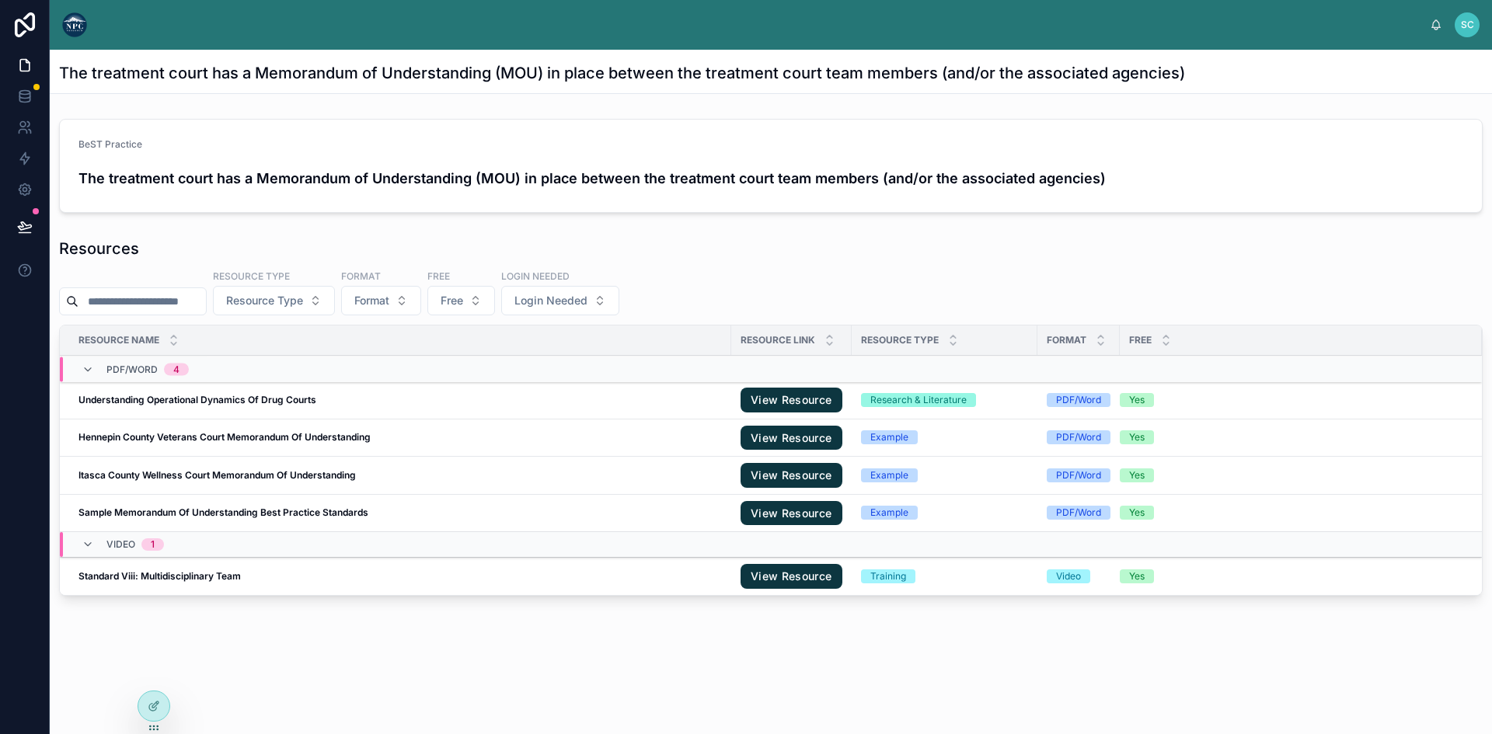
click at [884, 253] on div "Resources" at bounding box center [771, 249] width 1424 height 22
click at [717, 170] on h4 "The treatment court has a Memorandum of Understanding (MOU) in place between th…" at bounding box center [770, 178] width 1385 height 21
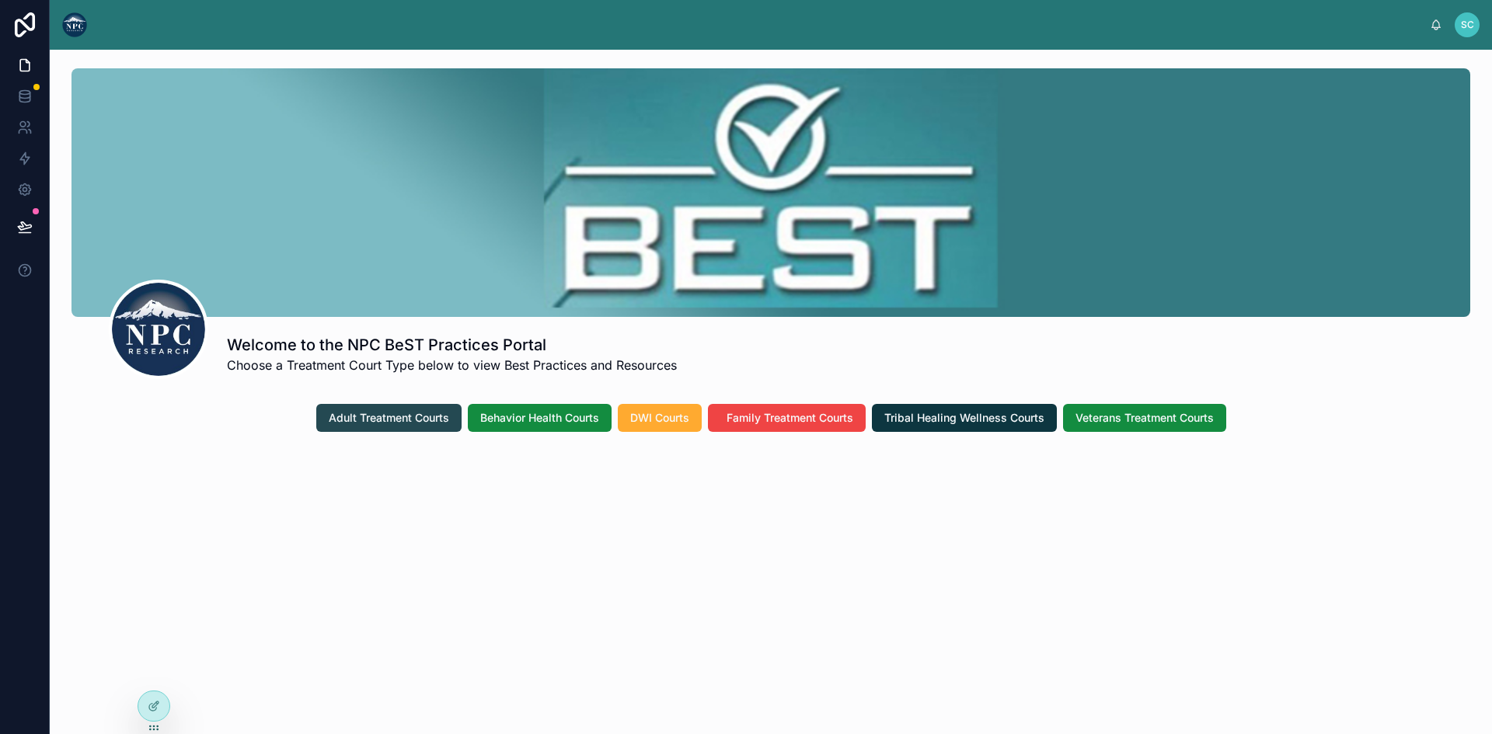
click at [419, 410] on span "Adult Treatment Courts" at bounding box center [389, 418] width 120 height 16
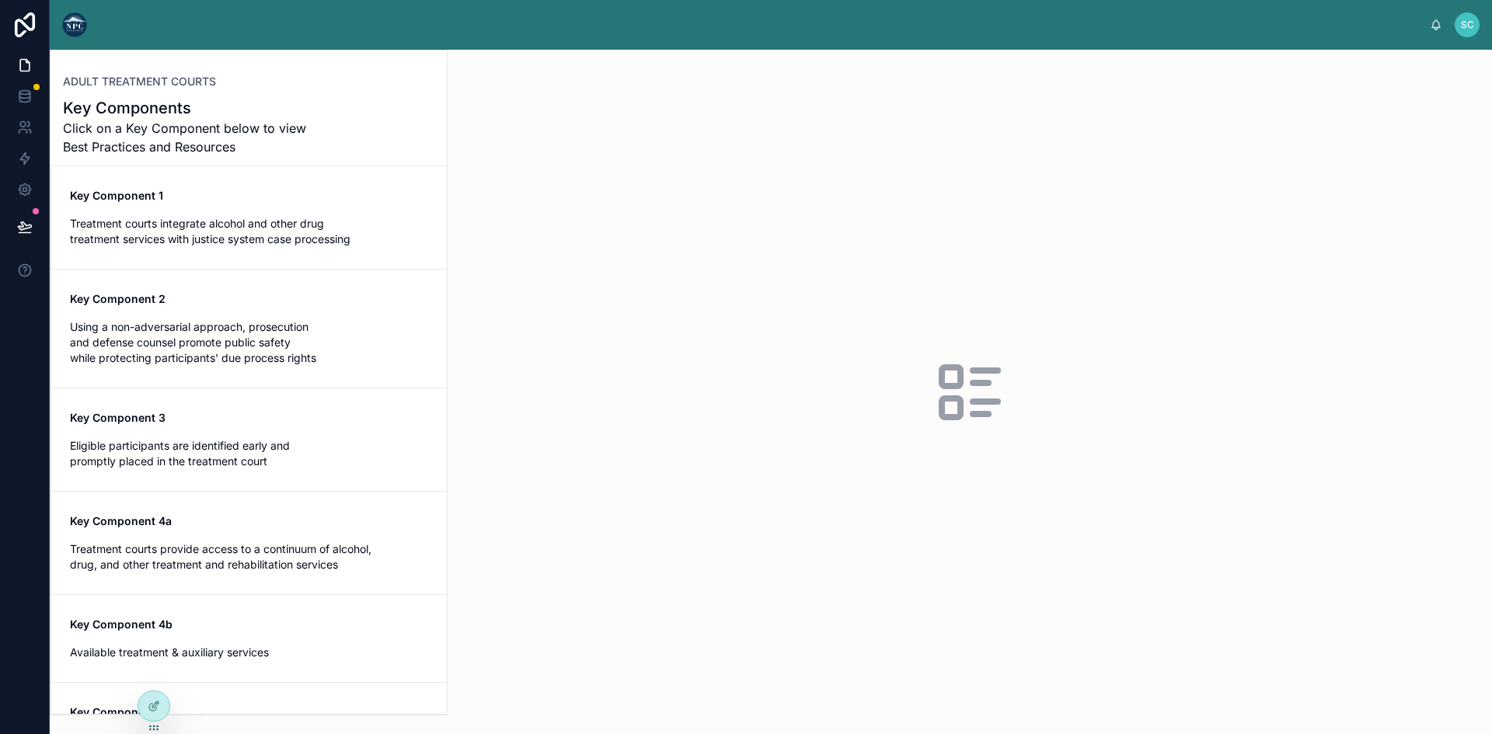
click at [246, 211] on div "Key Component 1 Treatment courts integrate alcohol and other drug treatment ser…" at bounding box center [249, 217] width 358 height 59
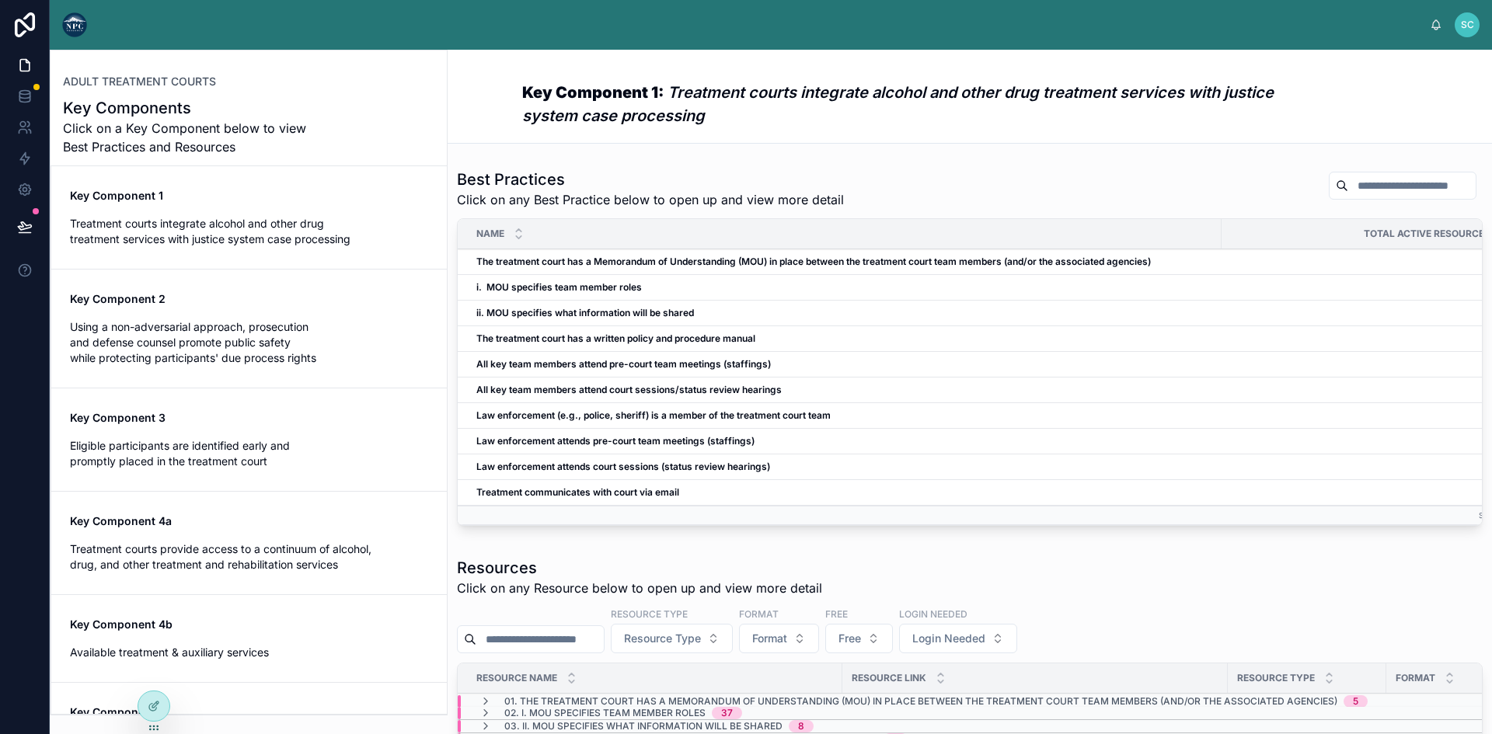
click at [639, 113] on em "Treatment courts integrate alcohol and other drug treatment services with justi…" at bounding box center [897, 104] width 751 height 42
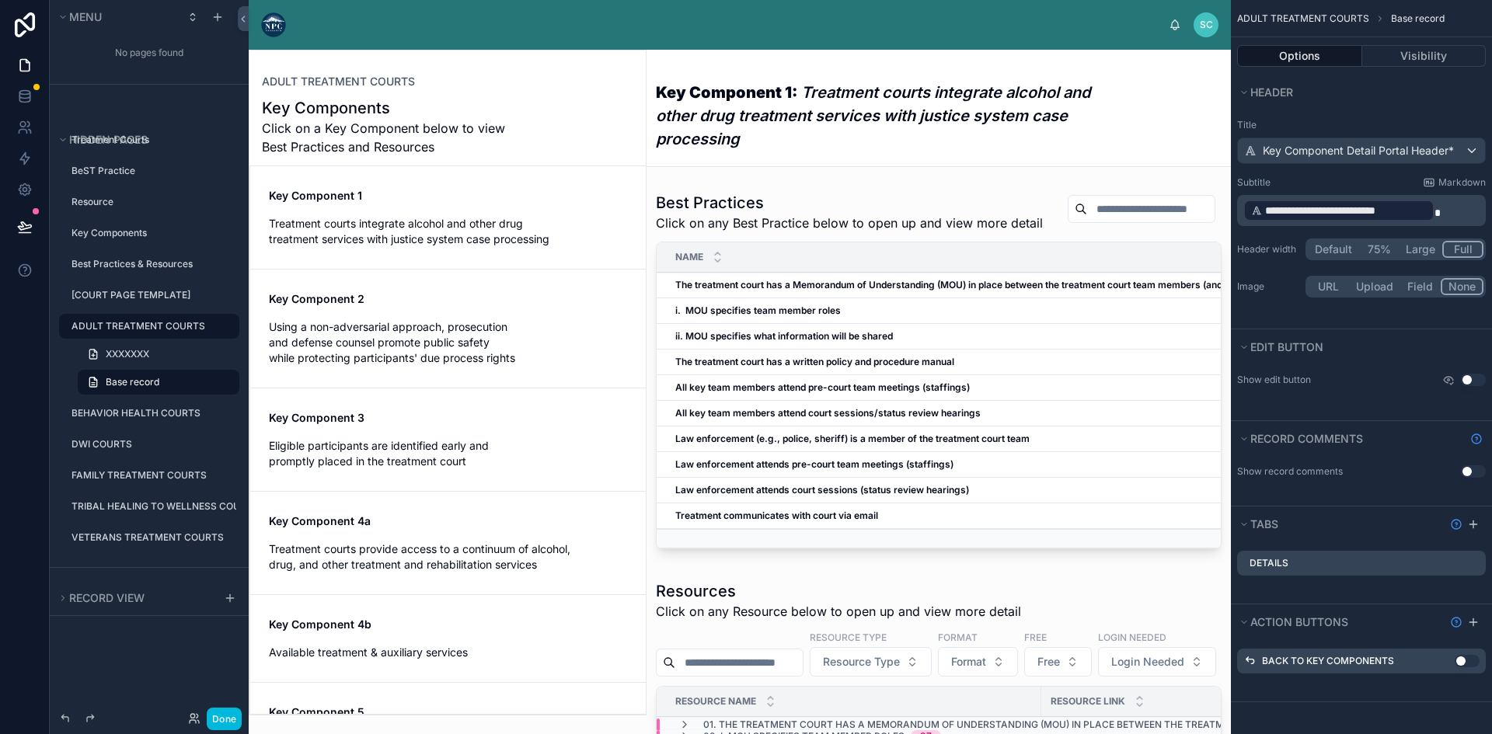
click at [963, 110] on em "Treatment courts integrate alcohol and other drug treatment services with justi…" at bounding box center [873, 115] width 434 height 65
click at [1323, 249] on button "Default" at bounding box center [1333, 249] width 51 height 17
click at [227, 719] on button "Done" at bounding box center [224, 719] width 35 height 23
click at [1460, 253] on button "Full" at bounding box center [1464, 249] width 40 height 17
click at [1408, 246] on button "Large" at bounding box center [1421, 249] width 44 height 17
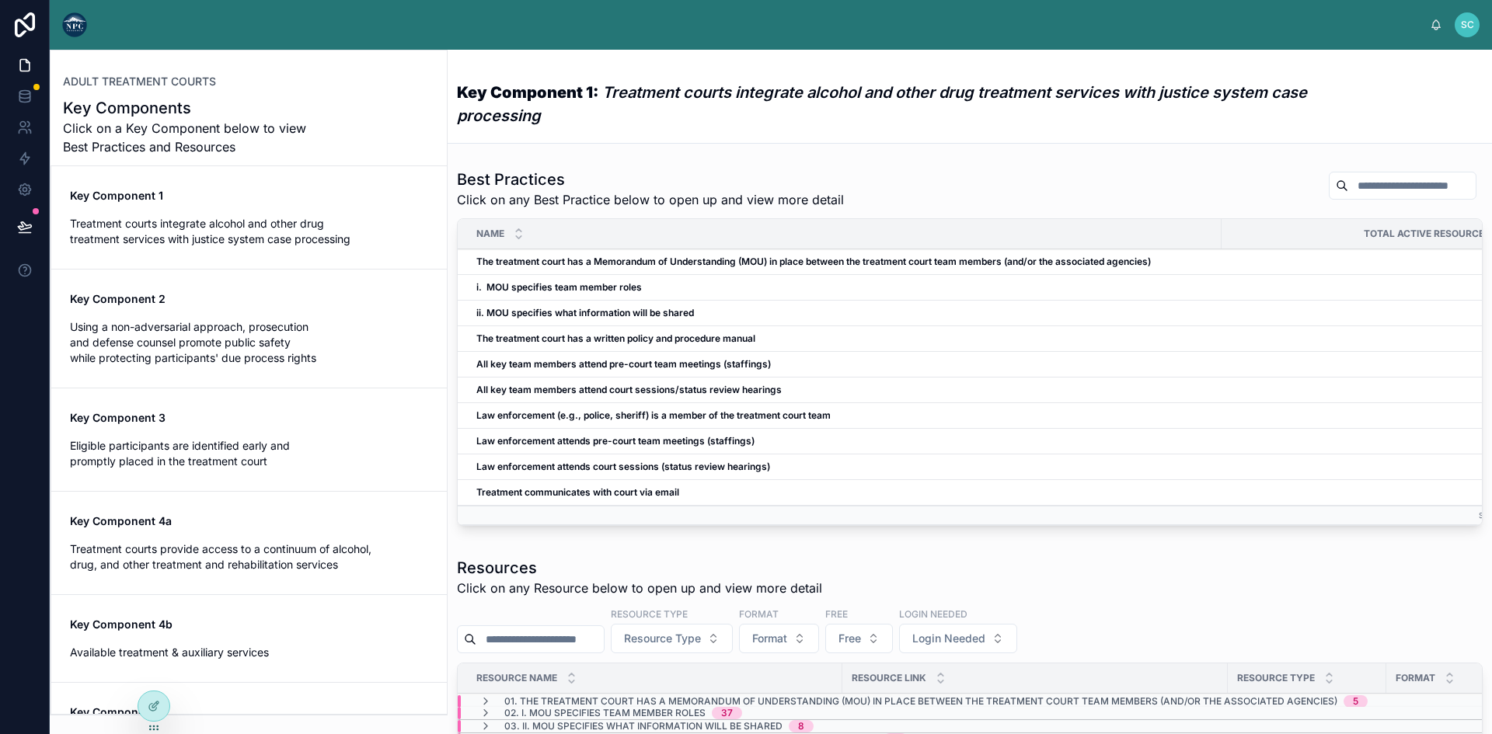
click at [643, 115] on h3 "Key Component 1: Treatment courts integrate alcohol and other drug treatment se…" at bounding box center [911, 104] width 909 height 47
click at [26, 67] on icon at bounding box center [25, 66] width 16 height 16
click at [21, 64] on icon at bounding box center [25, 66] width 16 height 16
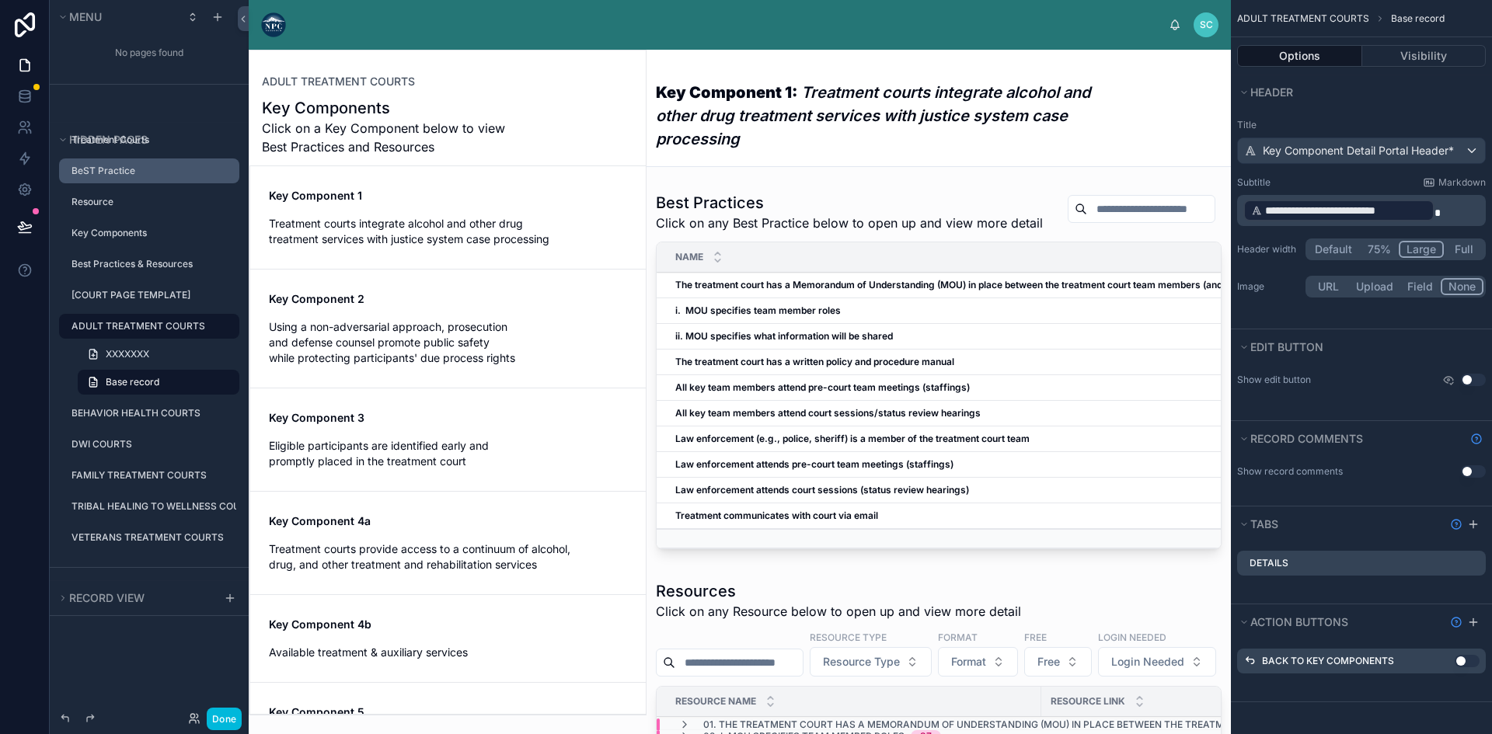
click at [170, 165] on div "BeST Practice" at bounding box center [153, 171] width 165 height 12
click at [155, 469] on div "FAMILY TREATMENT COURTS" at bounding box center [153, 475] width 165 height 12
click at [0, 0] on icon "scrollable content" at bounding box center [0, 0] width 0 height 0
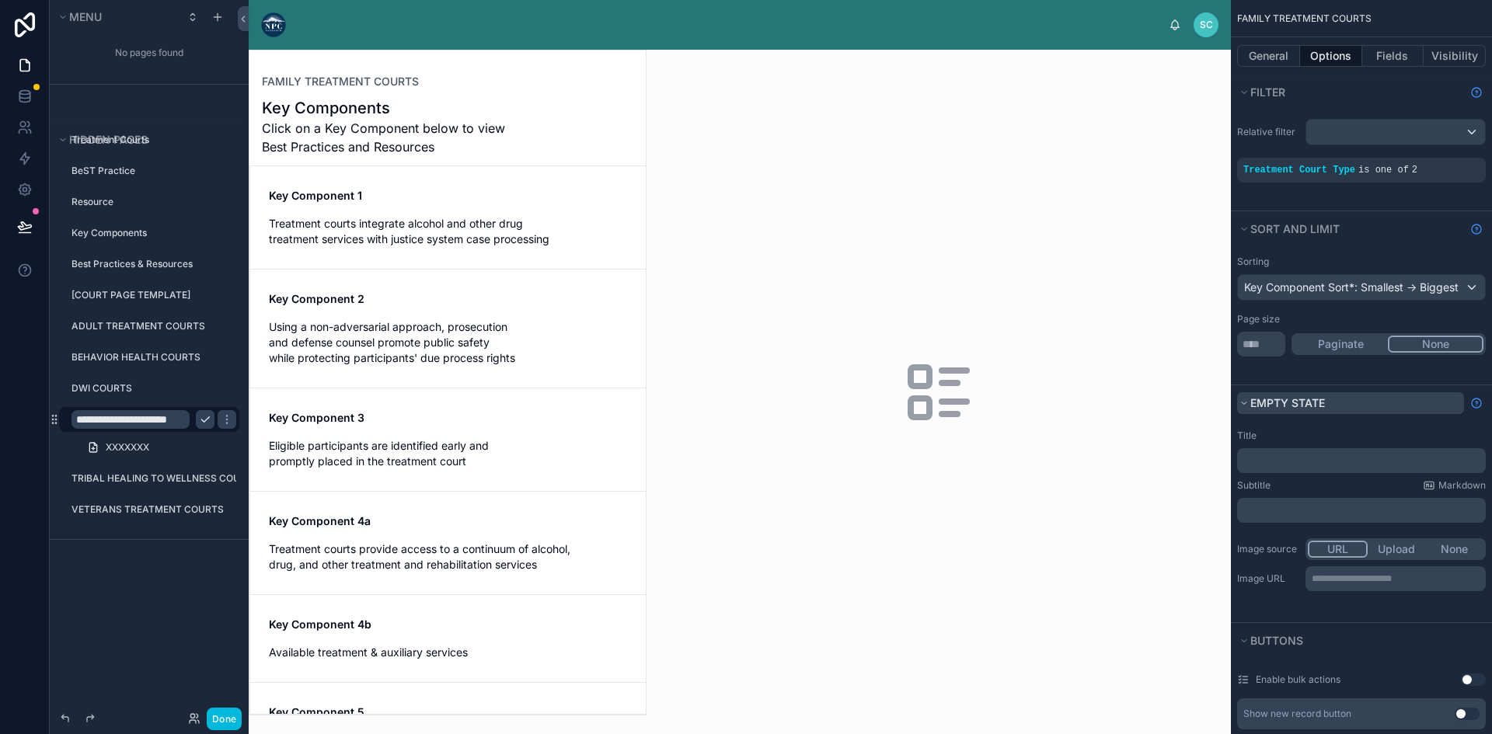
click at [1269, 403] on span "Empty state" at bounding box center [1287, 402] width 75 height 13
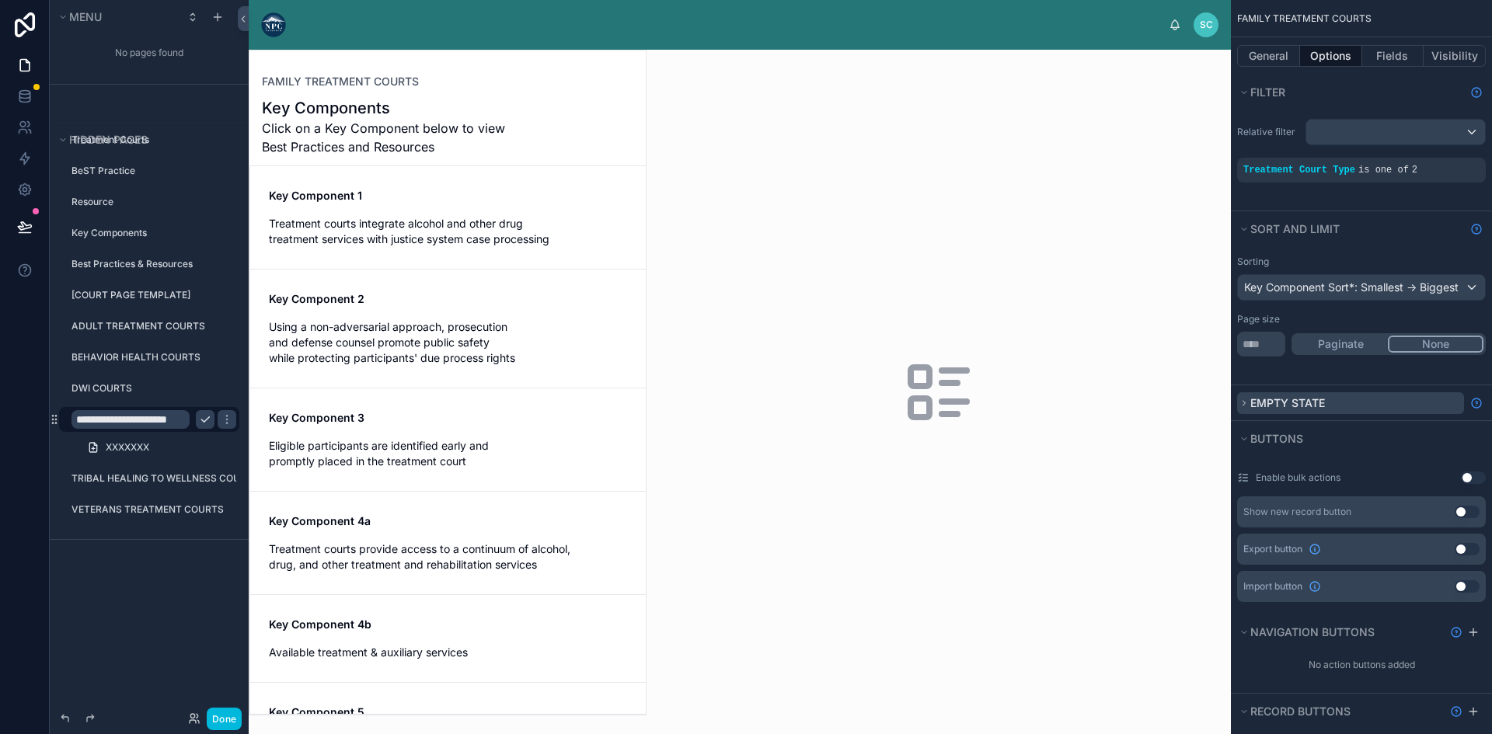
click at [1269, 403] on span "Empty state" at bounding box center [1287, 402] width 75 height 13
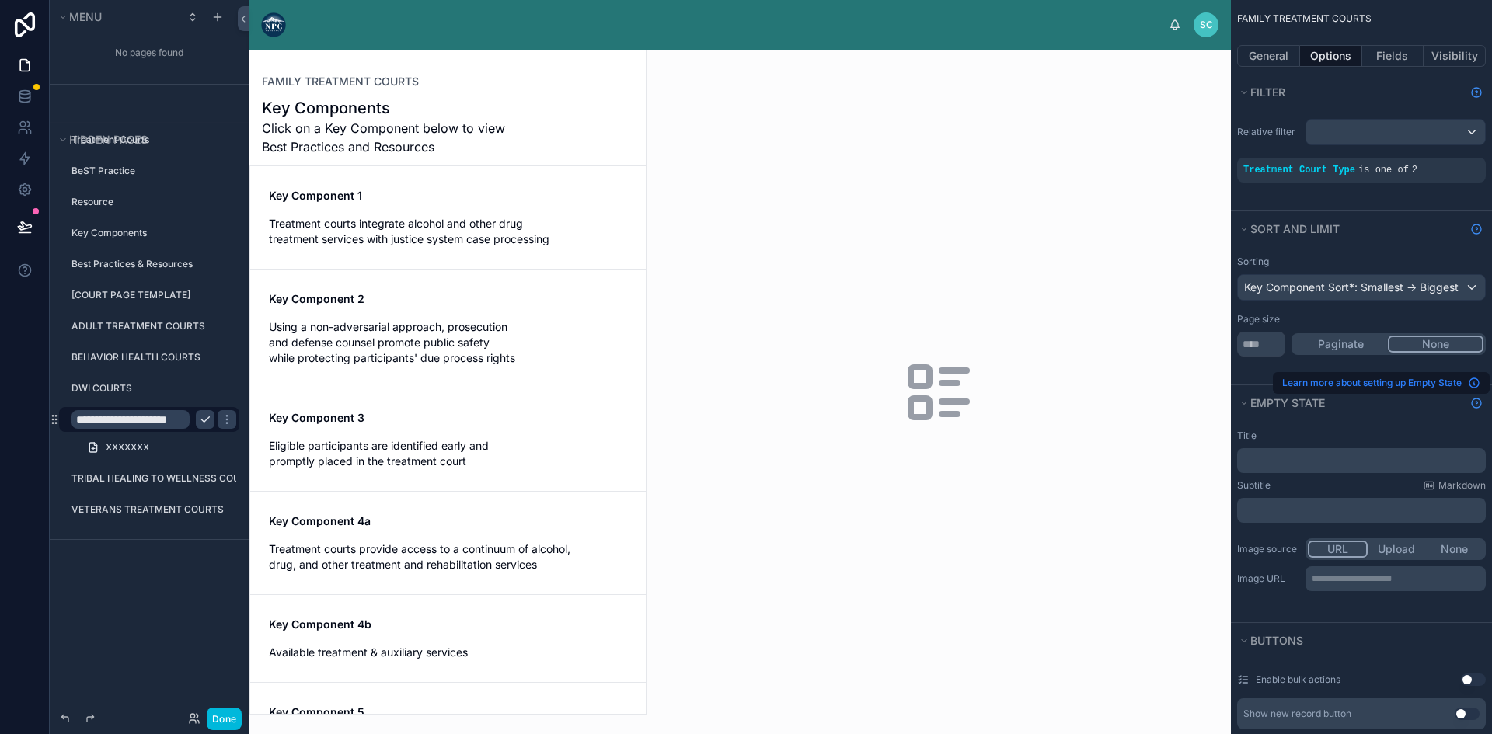
click at [1474, 382] on icon at bounding box center [1474, 382] width 0 height 0
click at [378, 442] on div at bounding box center [447, 383] width 396 height 664
click at [434, 201] on span "Key Component 1" at bounding box center [448, 196] width 358 height 16
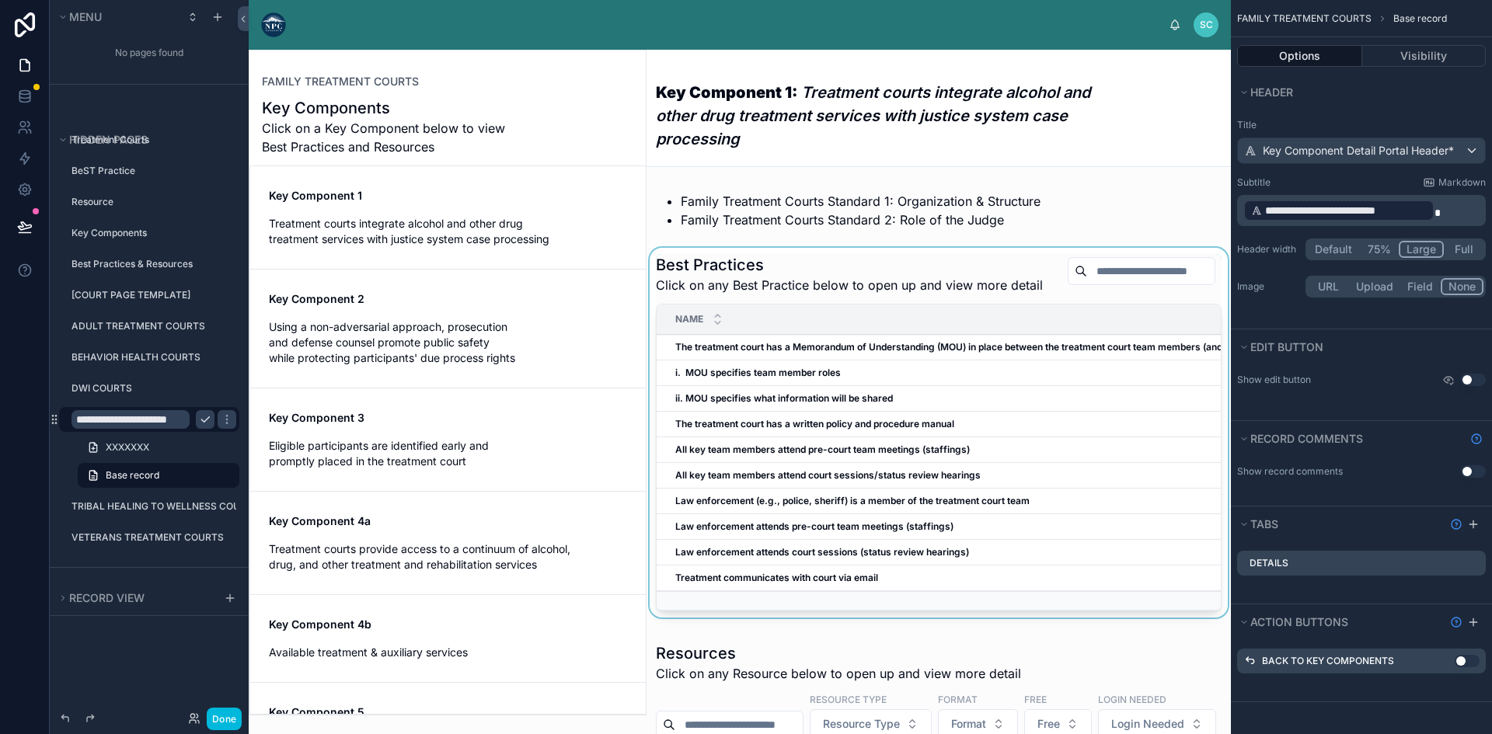
click at [905, 363] on div at bounding box center [939, 436] width 584 height 376
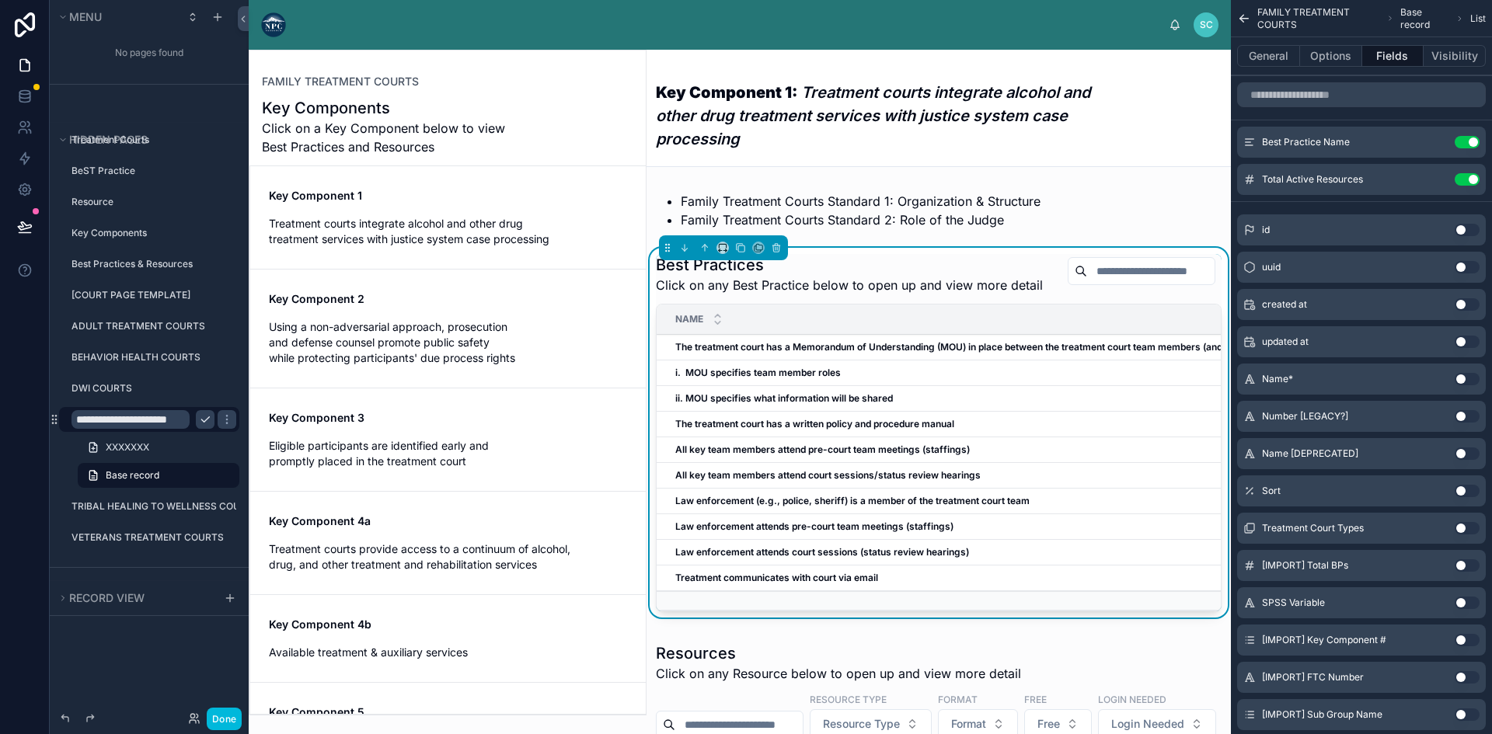
click at [779, 353] on strong "The treatment court has a Memorandum of Understanding (MOU) in place between th…" at bounding box center [1012, 347] width 675 height 12
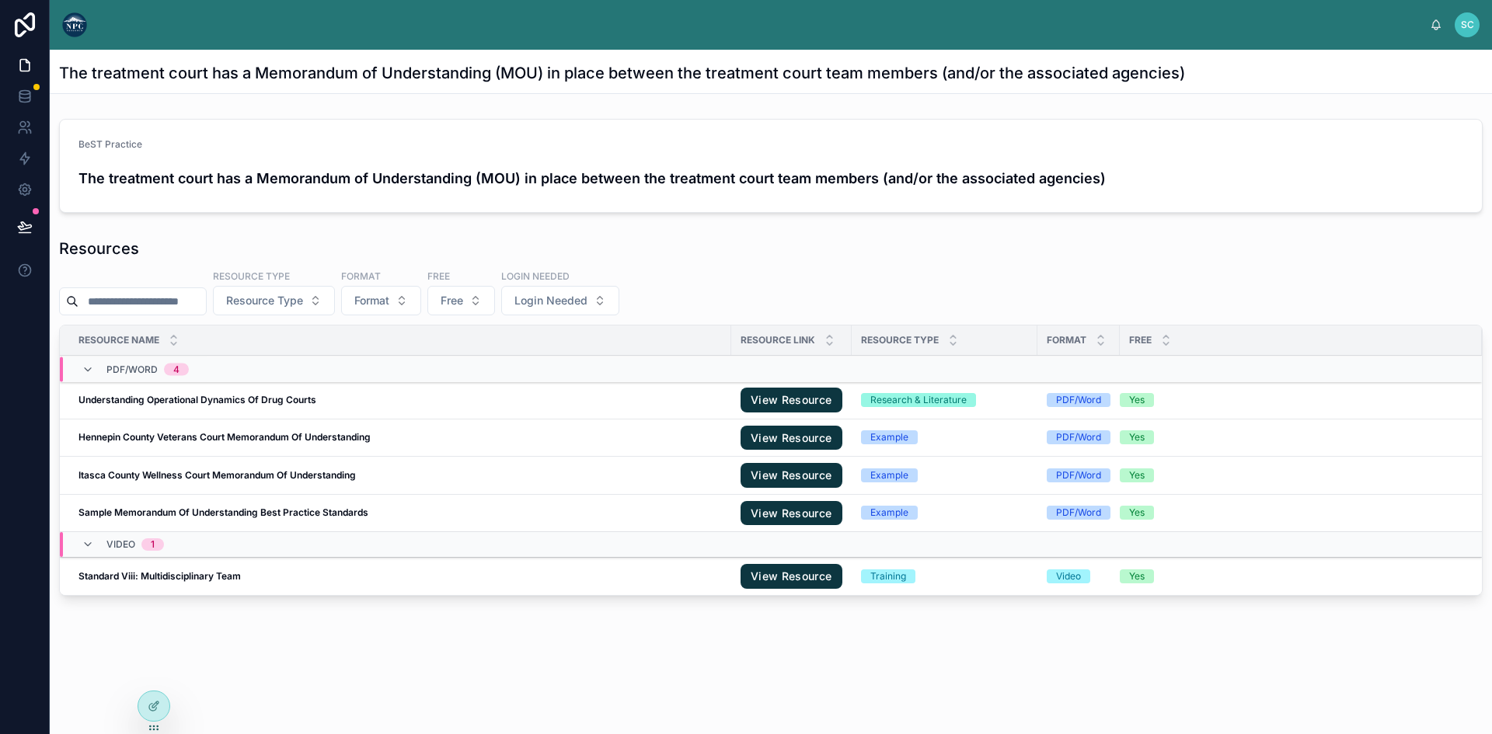
click at [656, 203] on form "BeST Practice The treatment court has a Memorandum of Understanding (MOU) in pl…" at bounding box center [771, 166] width 1422 height 92
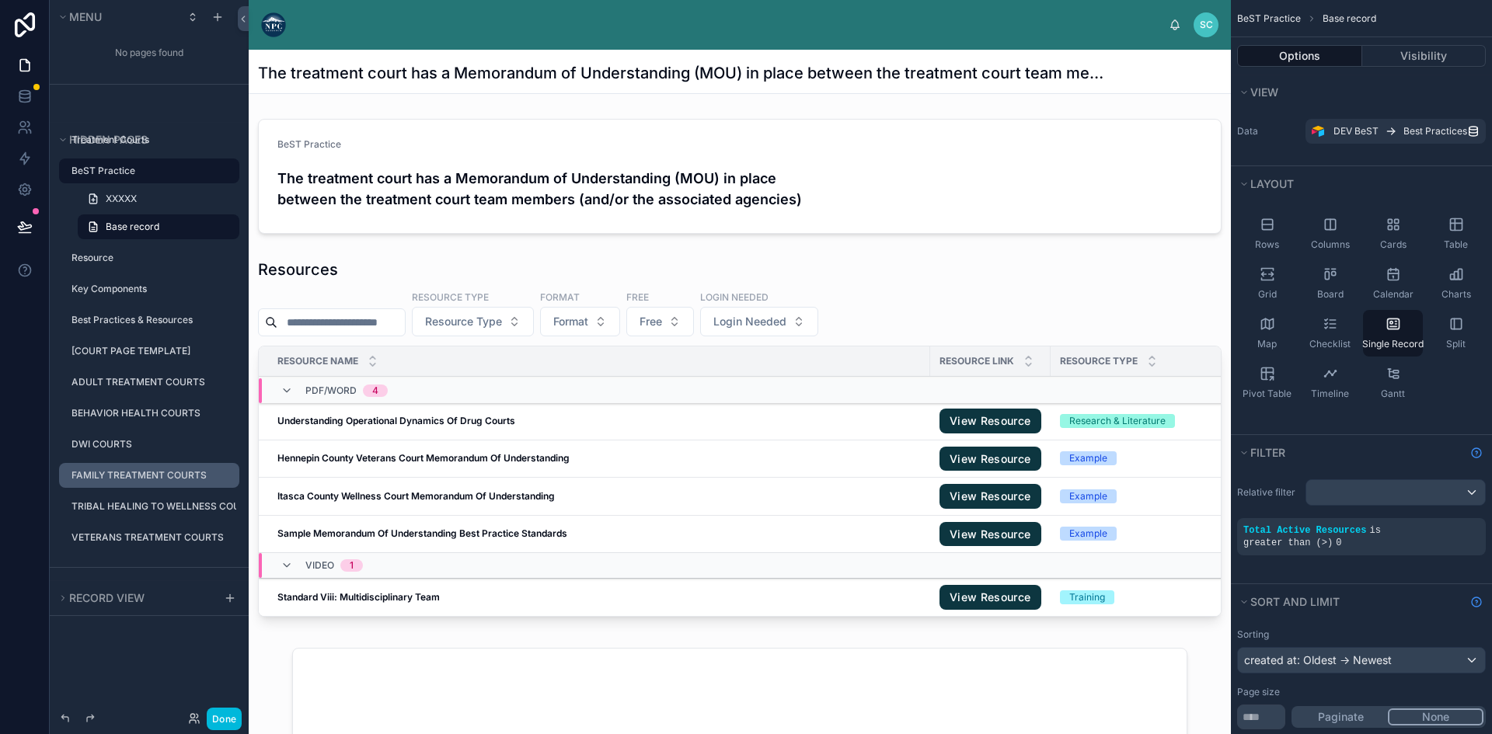
click at [129, 478] on label "FAMILY TREATMENT COURTS" at bounding box center [150, 475] width 159 height 12
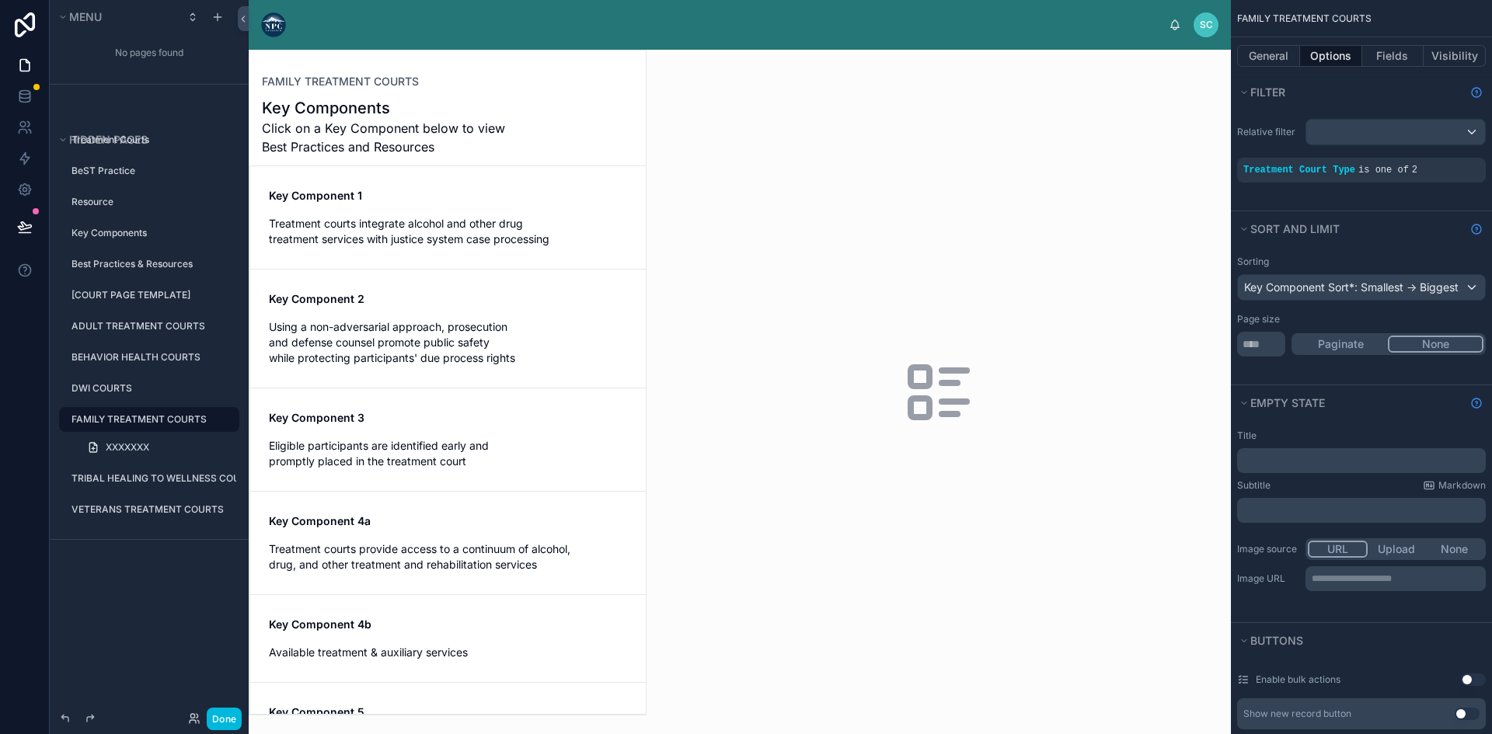
click at [522, 197] on div at bounding box center [447, 383] width 396 height 664
click at [420, 232] on span "Treatment courts integrate alcohol and other drug treatment services with justi…" at bounding box center [448, 231] width 358 height 31
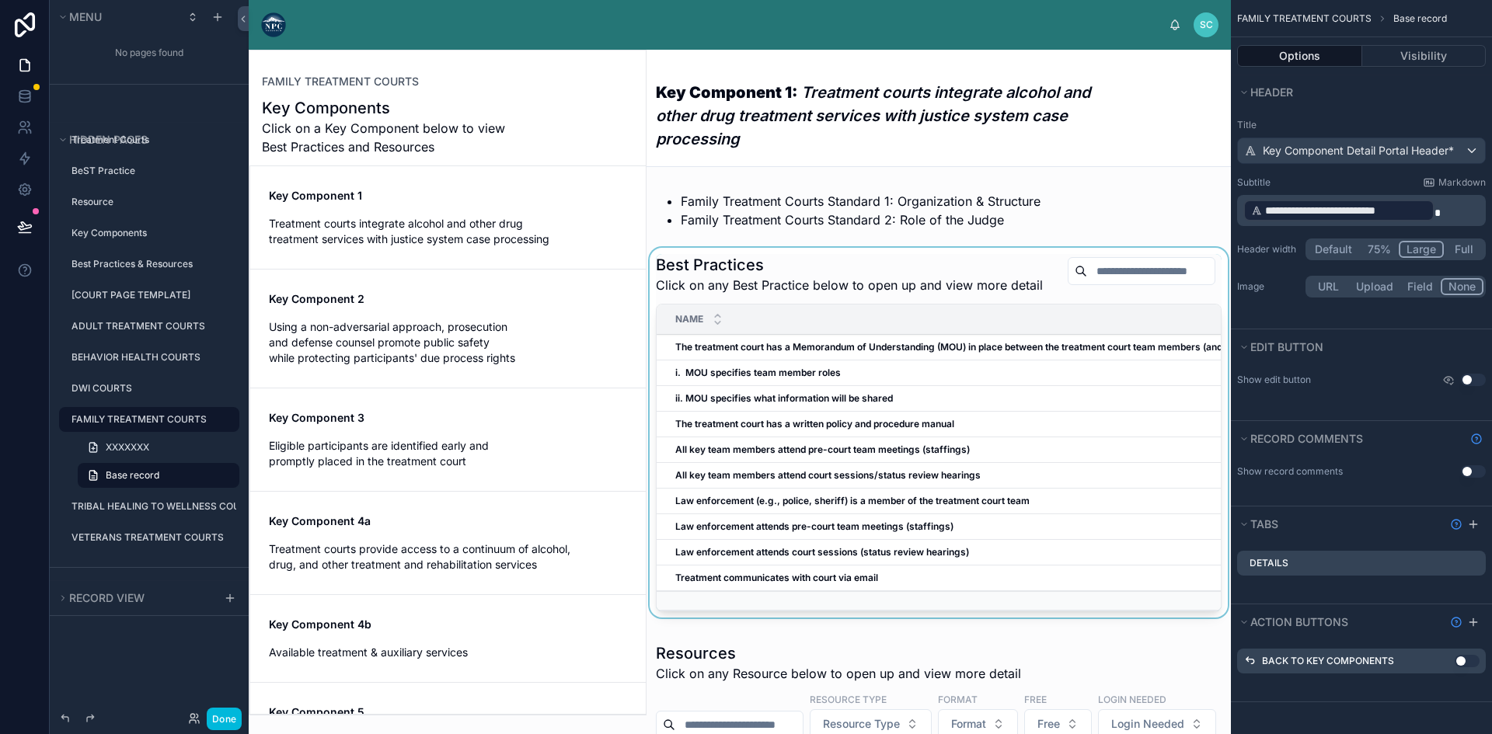
click at [776, 364] on div at bounding box center [939, 436] width 584 height 376
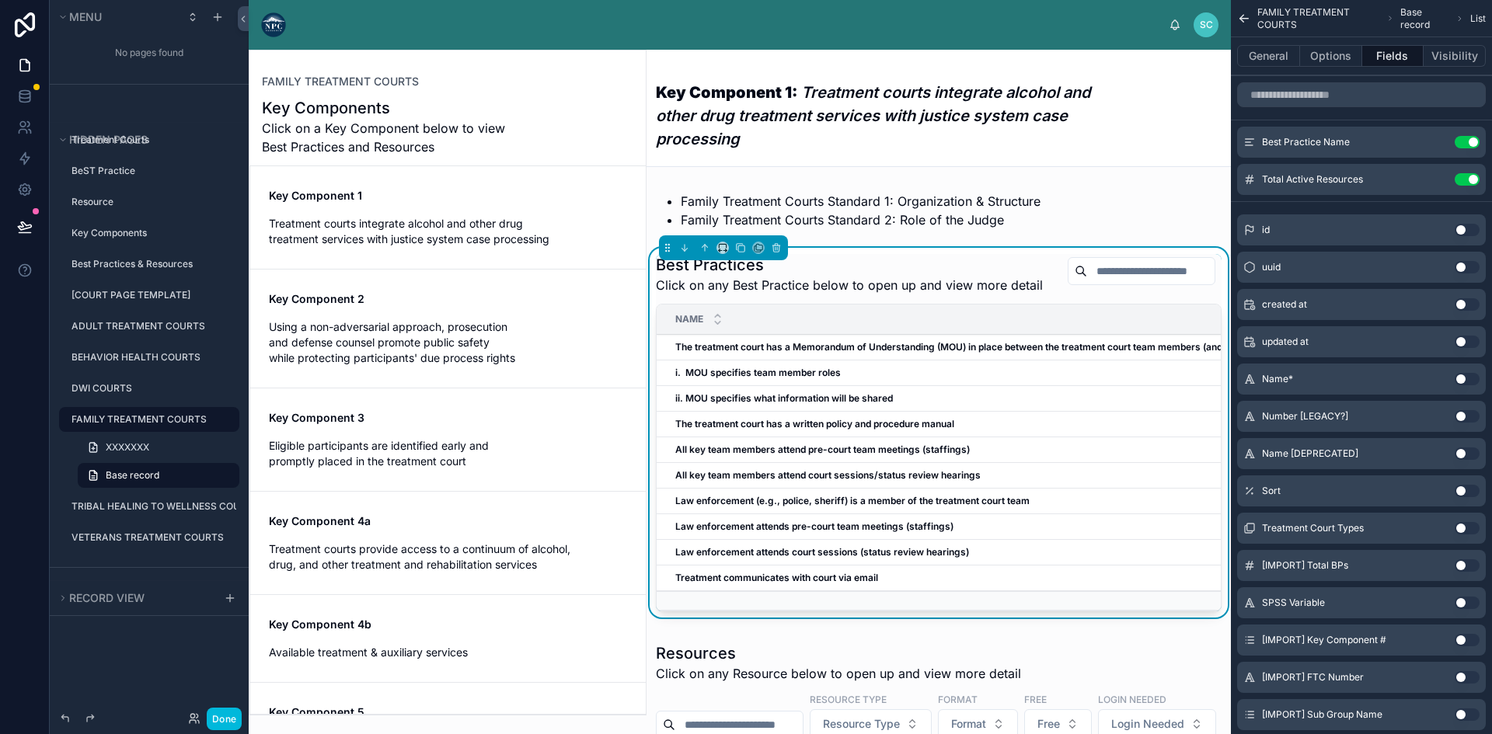
click at [777, 353] on strong "The treatment court has a Memorandum of Understanding (MOU) in place between th…" at bounding box center [1012, 347] width 675 height 12
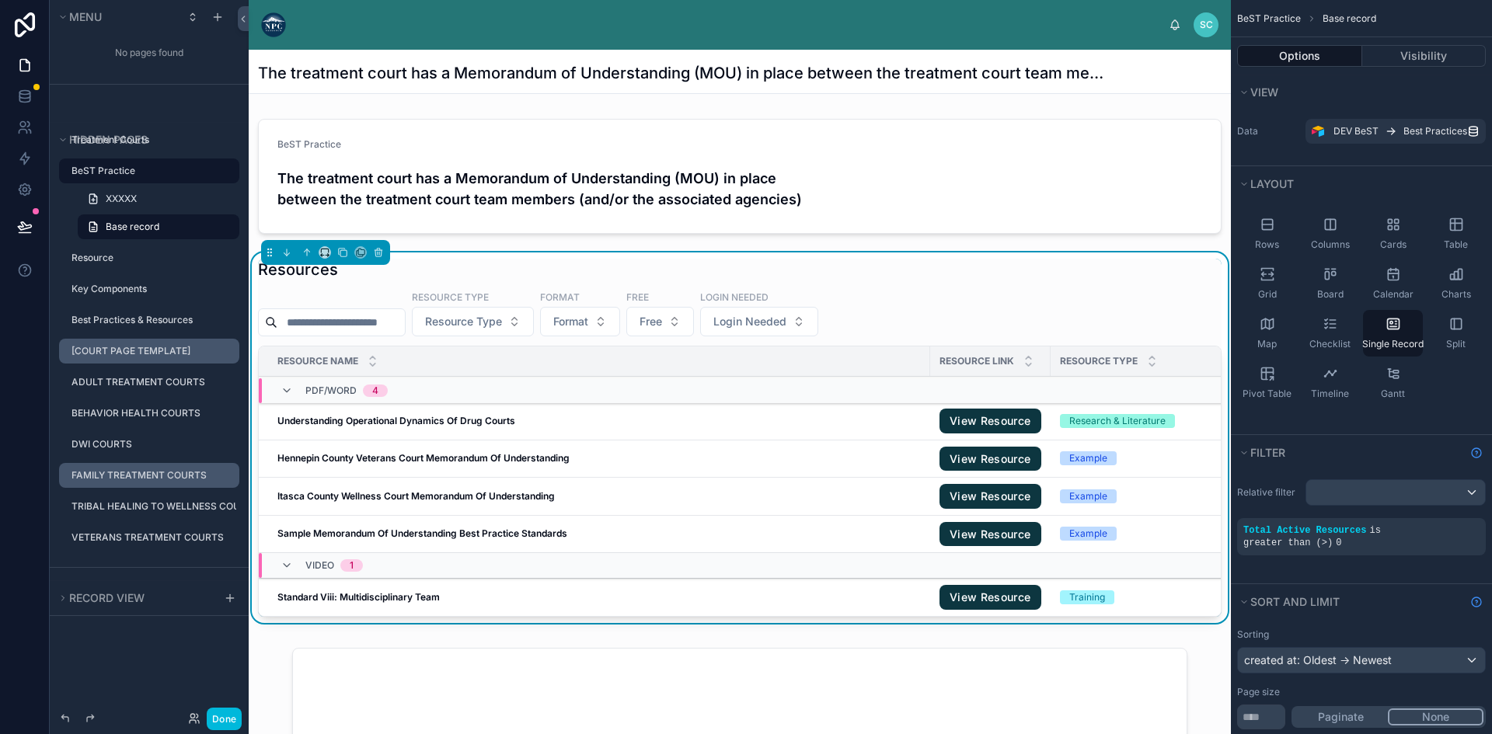
click at [145, 354] on label "[COURT PAGE TEMPLATE]" at bounding box center [150, 351] width 159 height 12
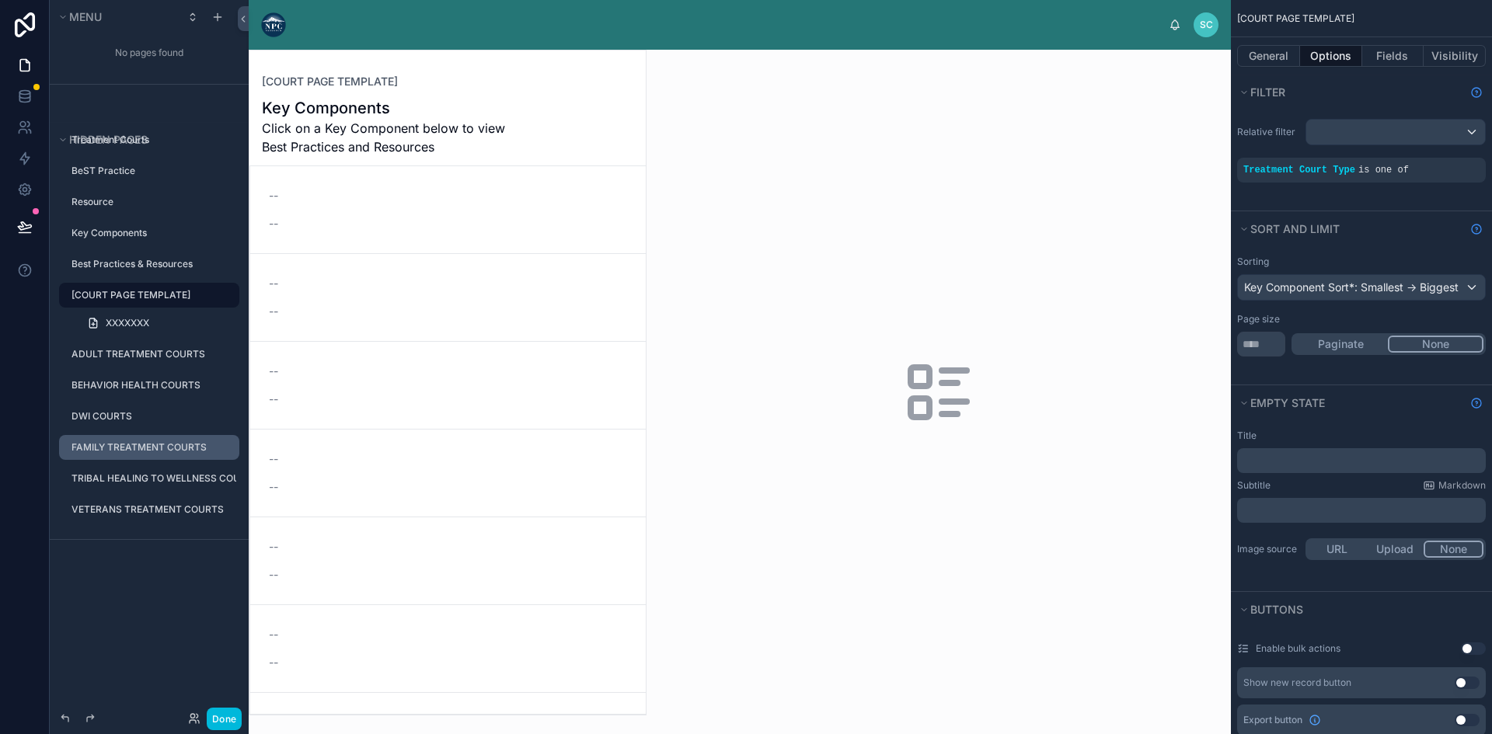
drag, startPoint x: 640, startPoint y: 269, endPoint x: 634, endPoint y: 361, distance: 91.9
click at [634, 361] on div at bounding box center [447, 383] width 396 height 664
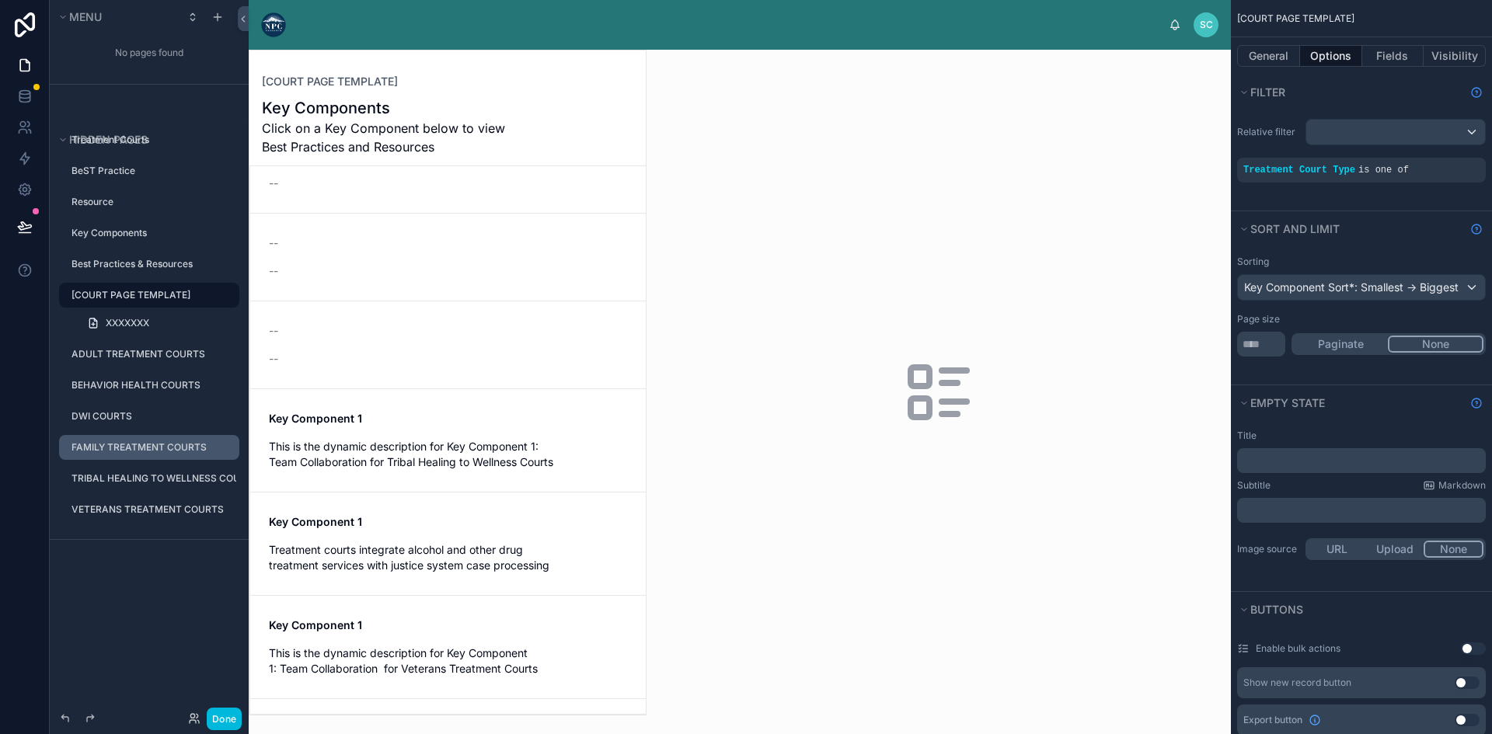
click at [427, 461] on span "This is the dynamic description for Key Component 1: Team Collaboration for Tri…" at bounding box center [448, 454] width 358 height 31
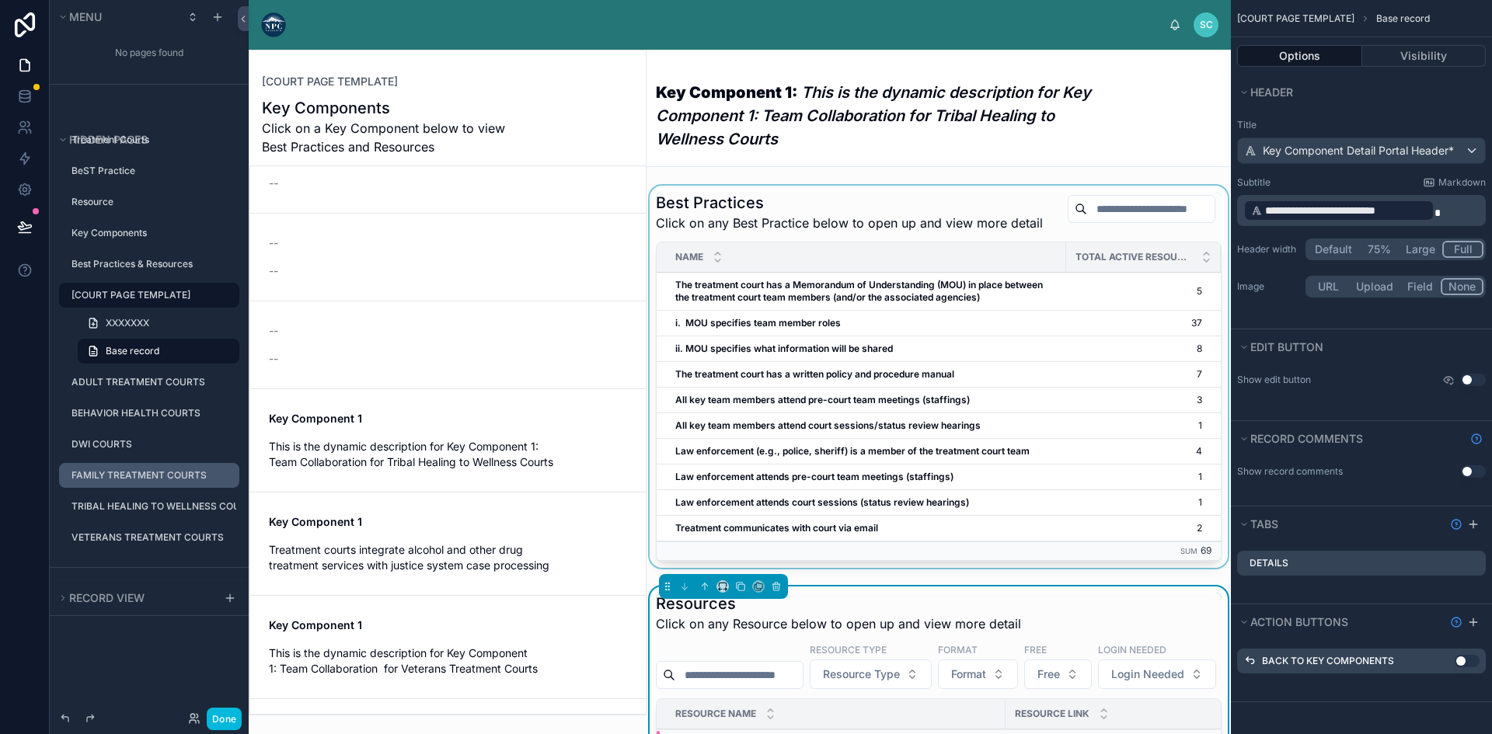
click at [751, 339] on div at bounding box center [939, 380] width 584 height 389
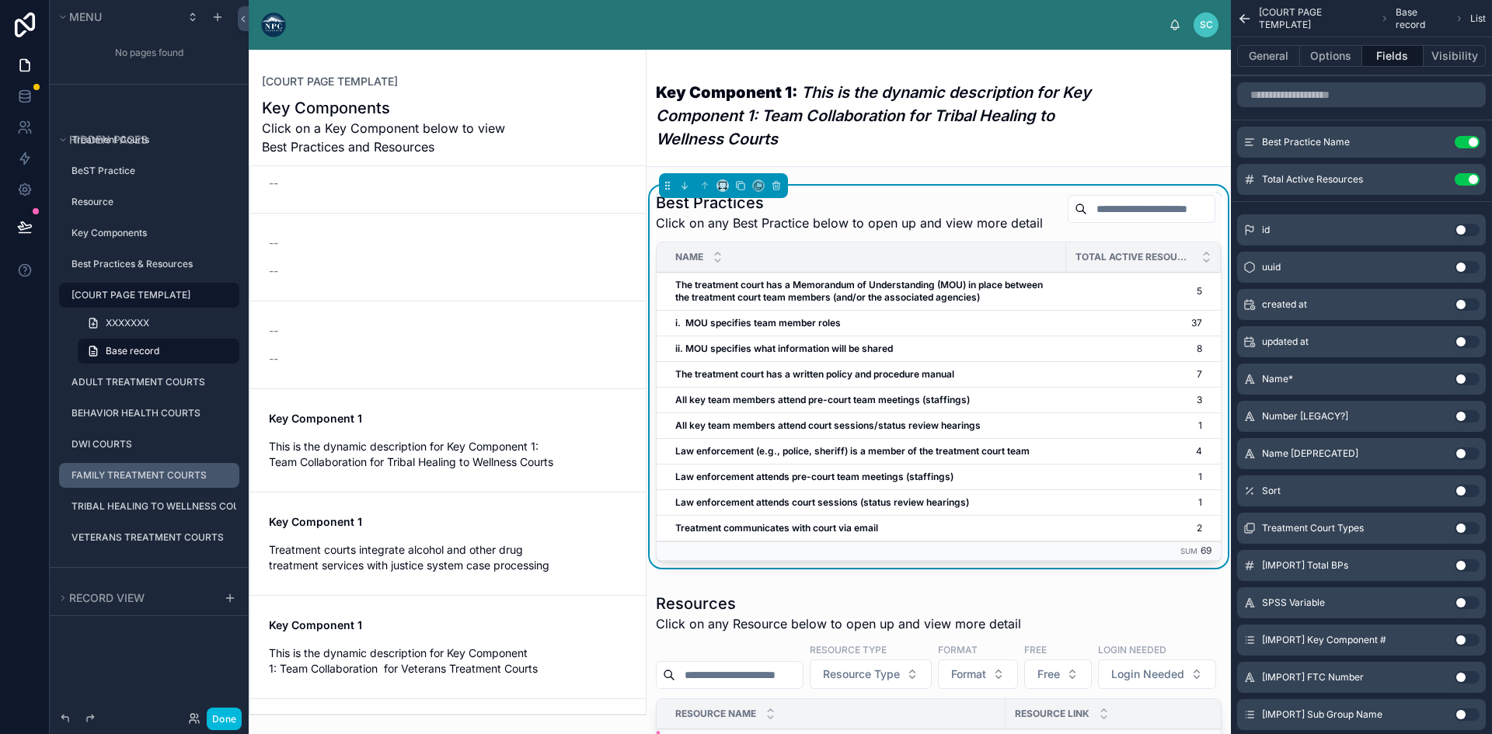
click at [751, 329] on strong "i. MOU specifies team member roles" at bounding box center [758, 323] width 166 height 12
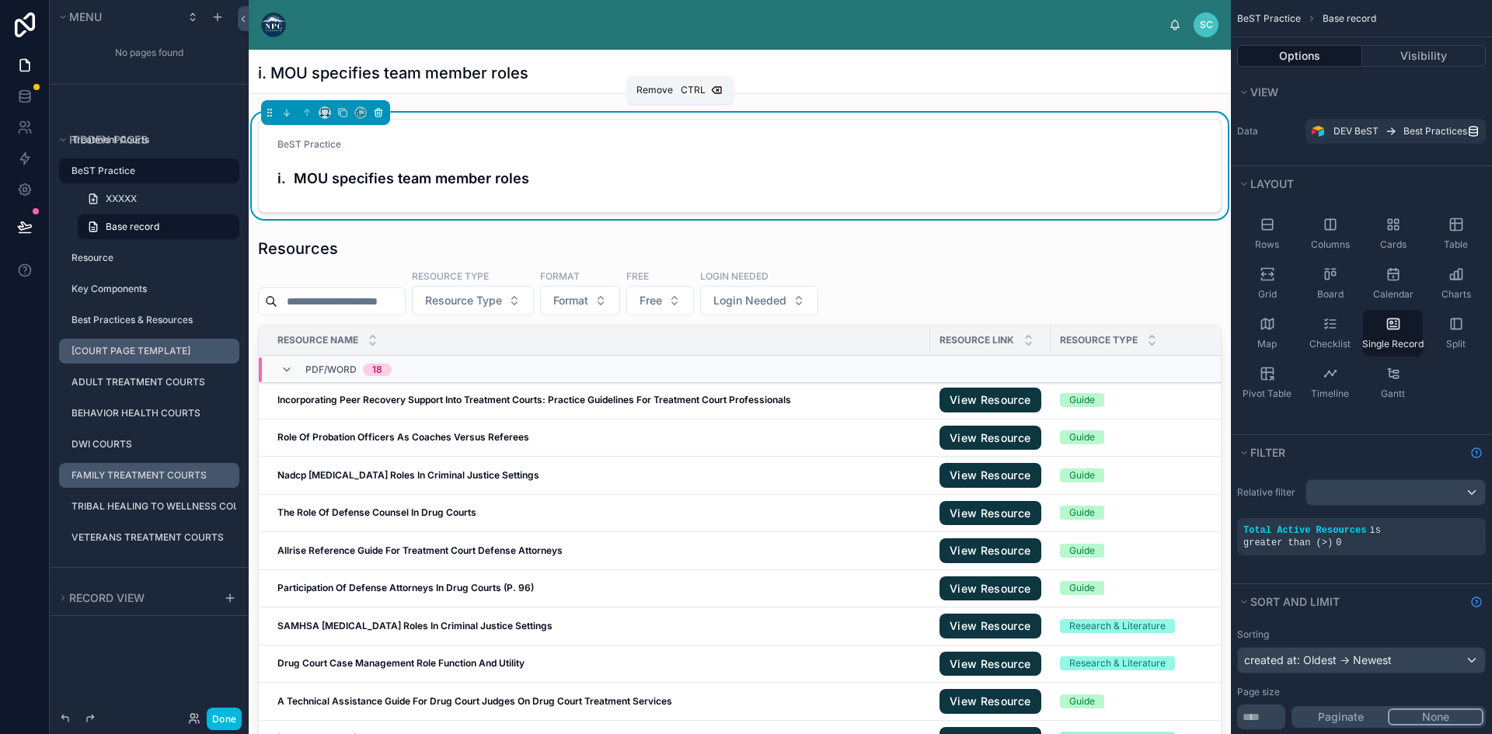
click at [378, 113] on icon at bounding box center [378, 112] width 11 height 11
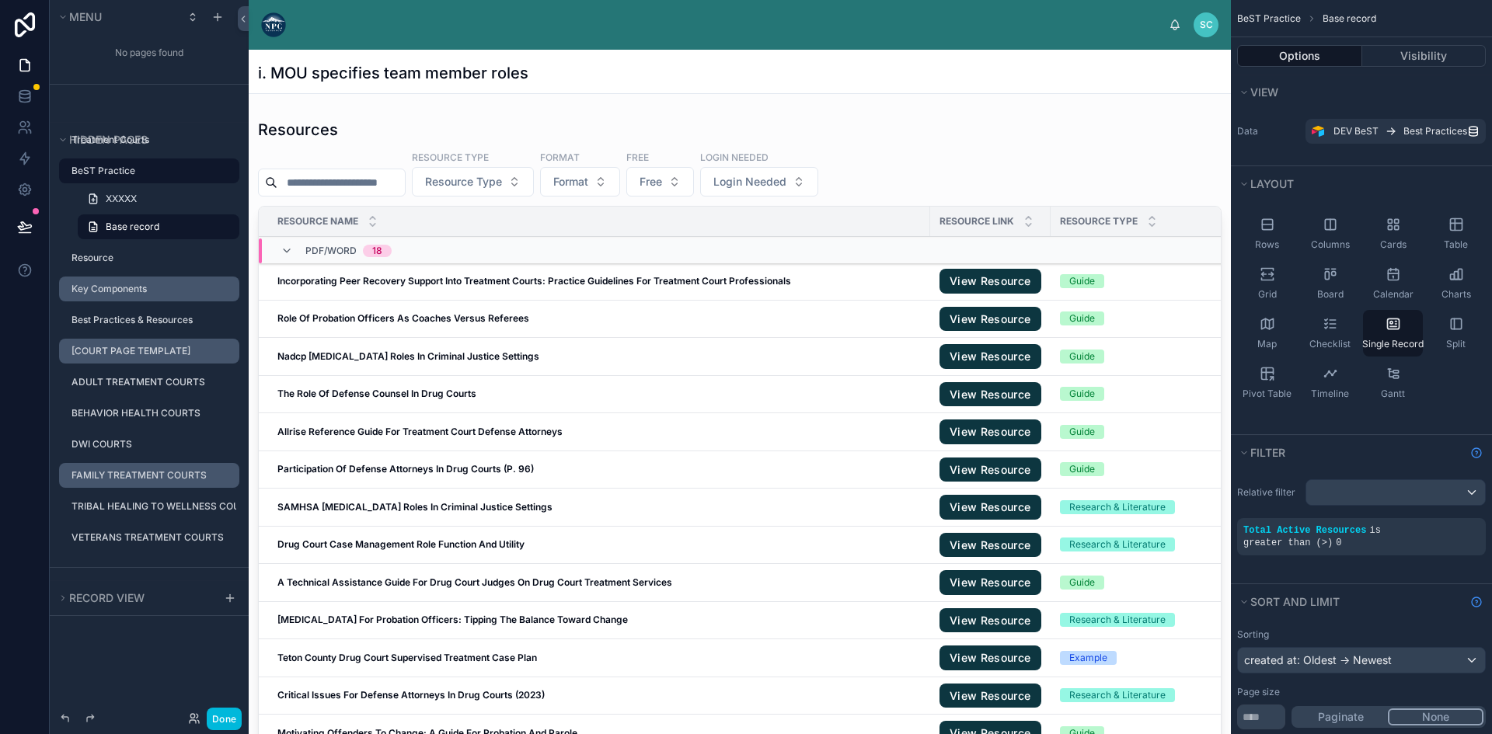
click at [117, 288] on label "Key Components" at bounding box center [150, 289] width 159 height 12
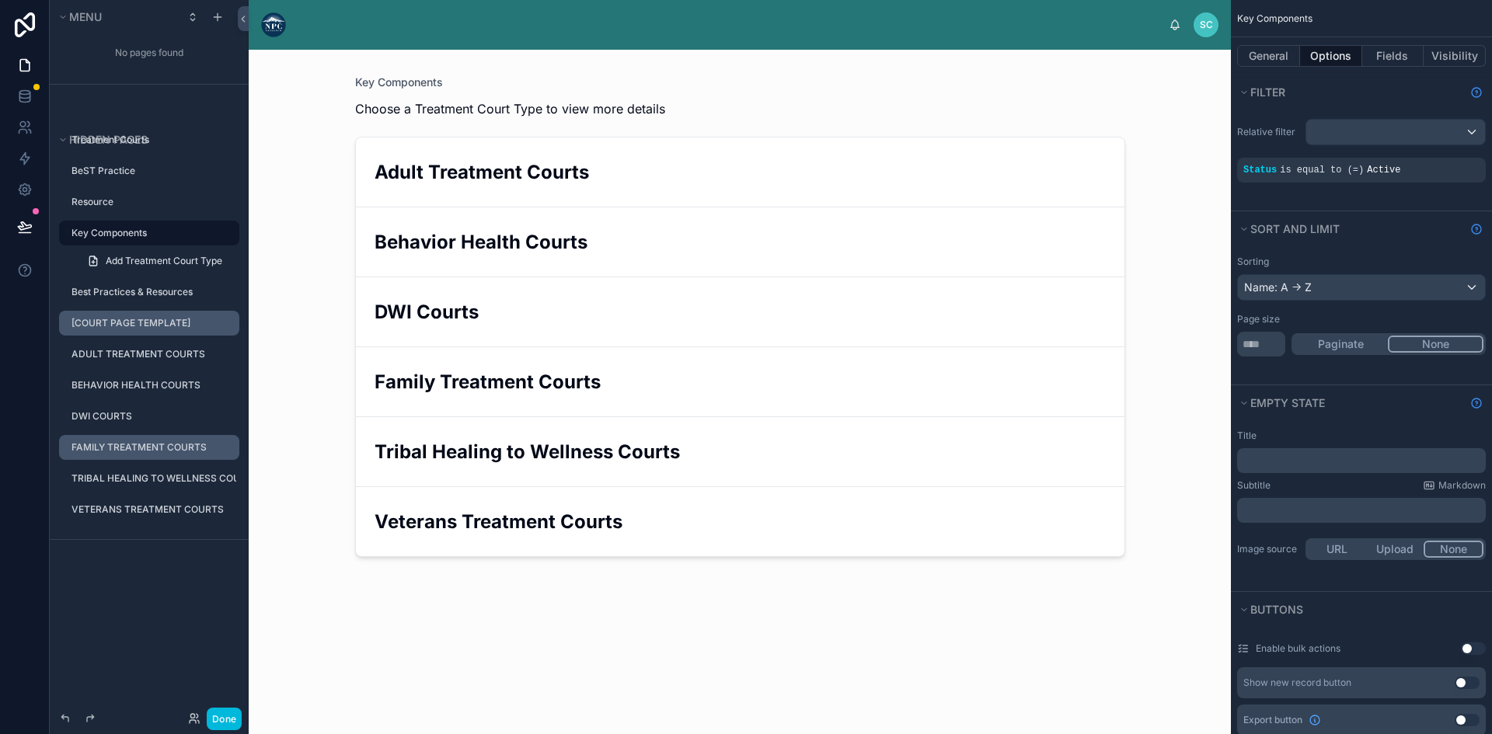
click at [490, 172] on div at bounding box center [740, 383] width 795 height 666
click at [490, 172] on h2 "Adult Treatment Courts" at bounding box center [740, 172] width 731 height 26
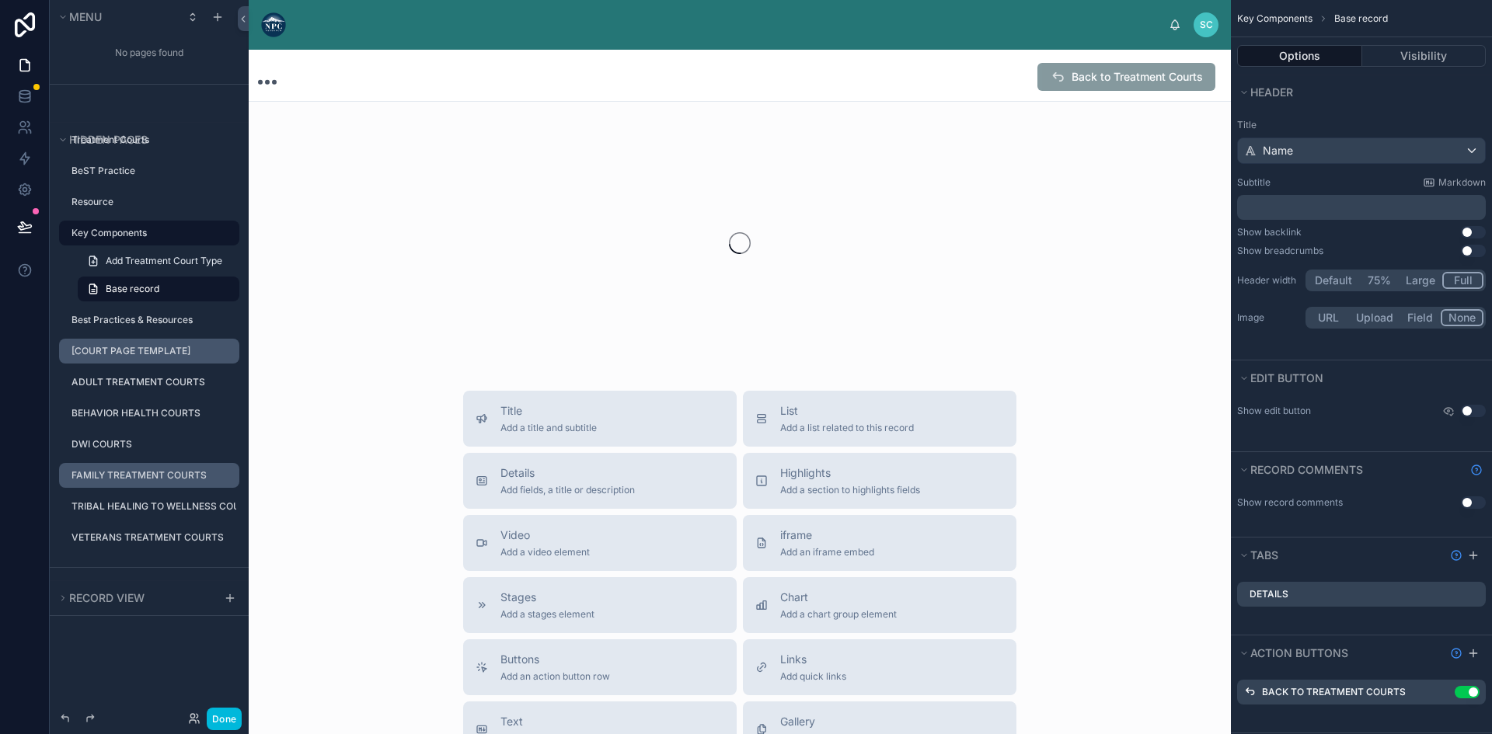
click at [490, 172] on div at bounding box center [740, 243] width 982 height 246
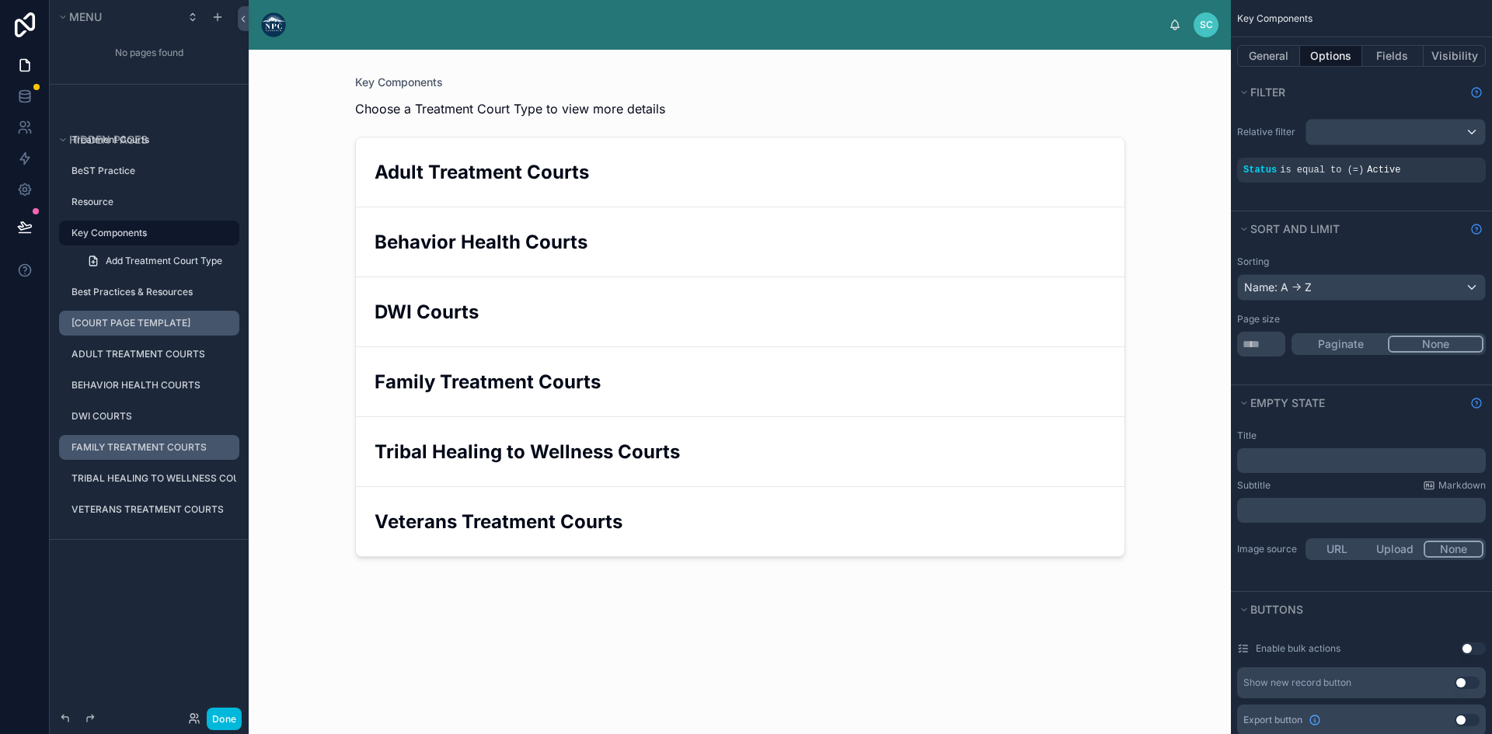
click at [554, 165] on h2 "Adult Treatment Courts" at bounding box center [740, 172] width 731 height 26
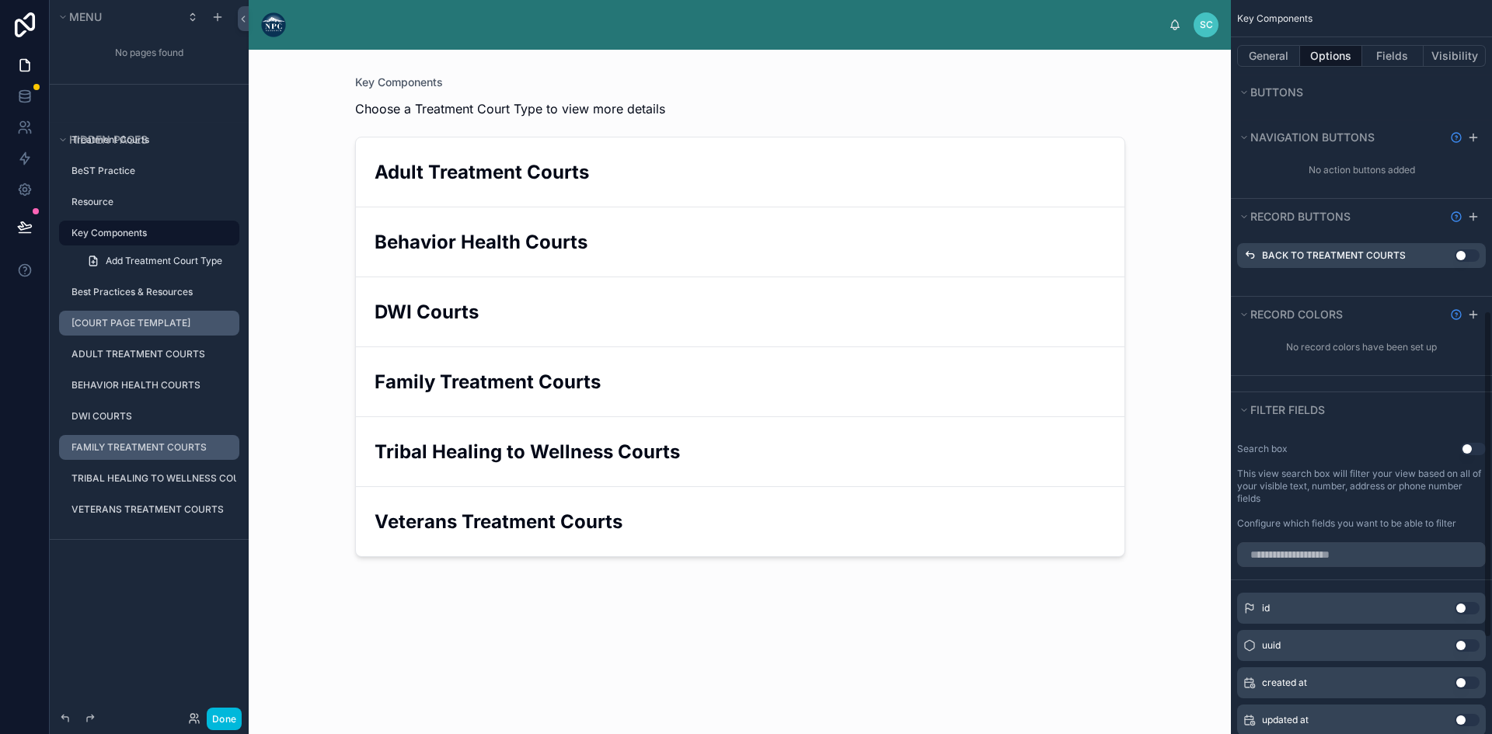
scroll to position [914, 0]
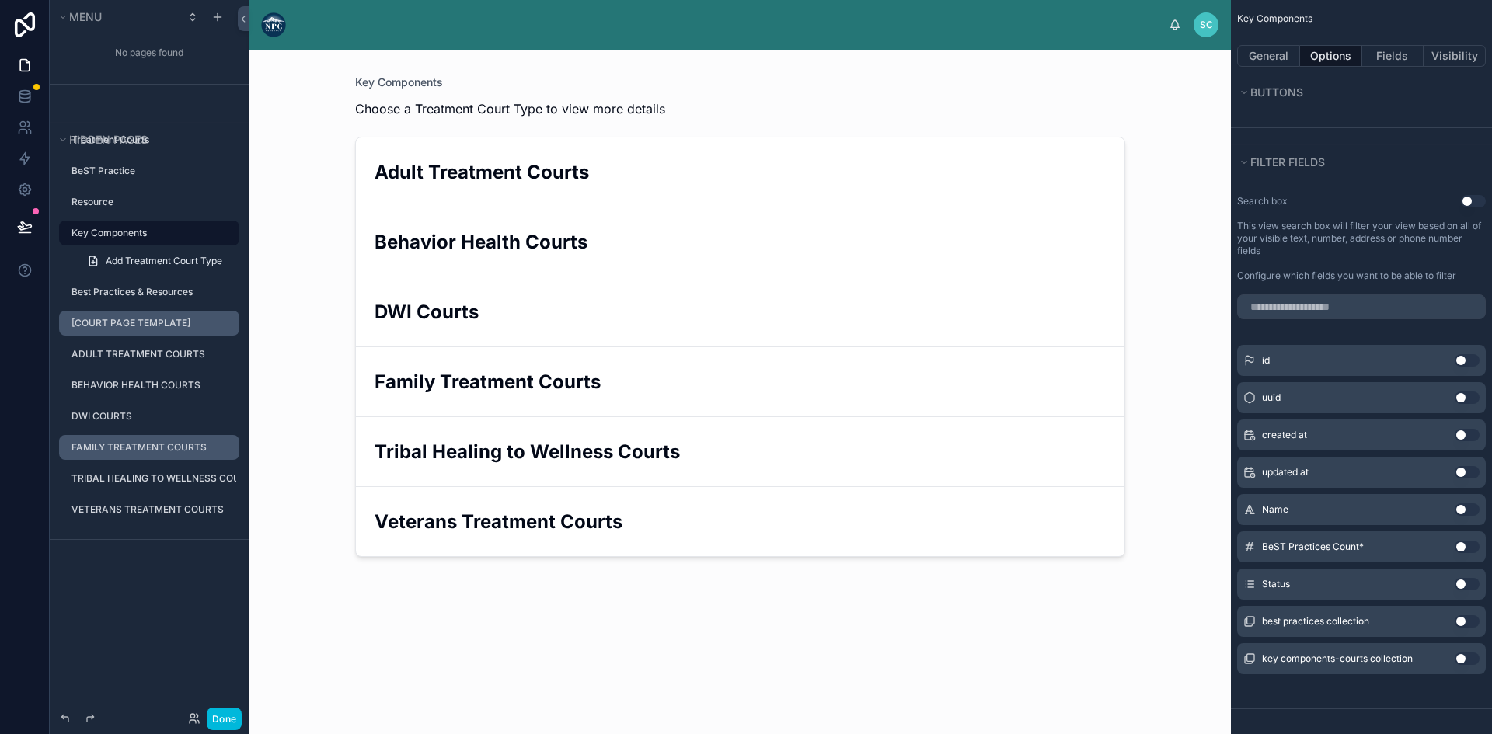
click at [563, 175] on h2 "Adult Treatment Courts" at bounding box center [740, 172] width 731 height 26
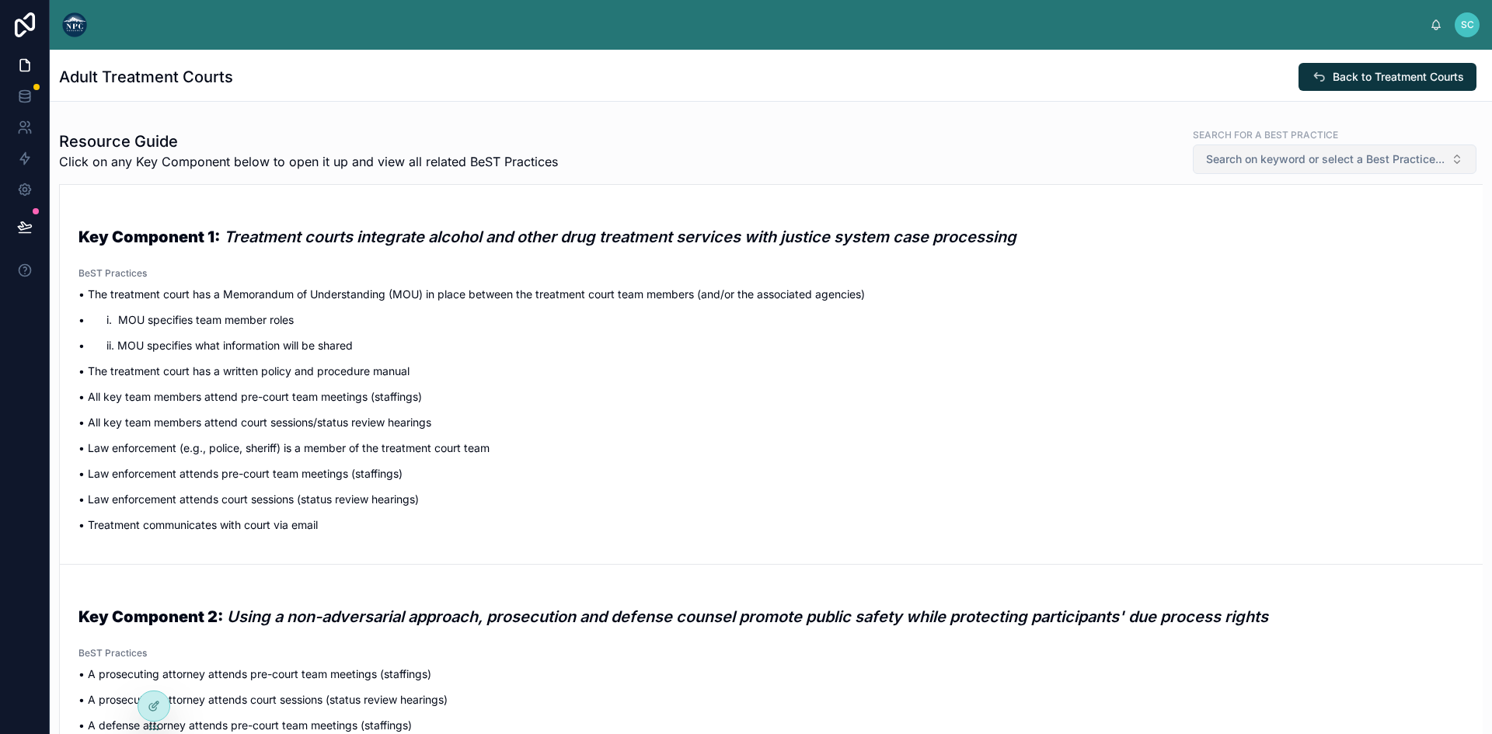
click at [1348, 150] on button "Search on keyword or select a Best Practice..." at bounding box center [1335, 160] width 284 height 30
click at [929, 407] on div "• The treatment court has a Memorandum of Understanding (MOU) in place between …" at bounding box center [771, 409] width 1386 height 247
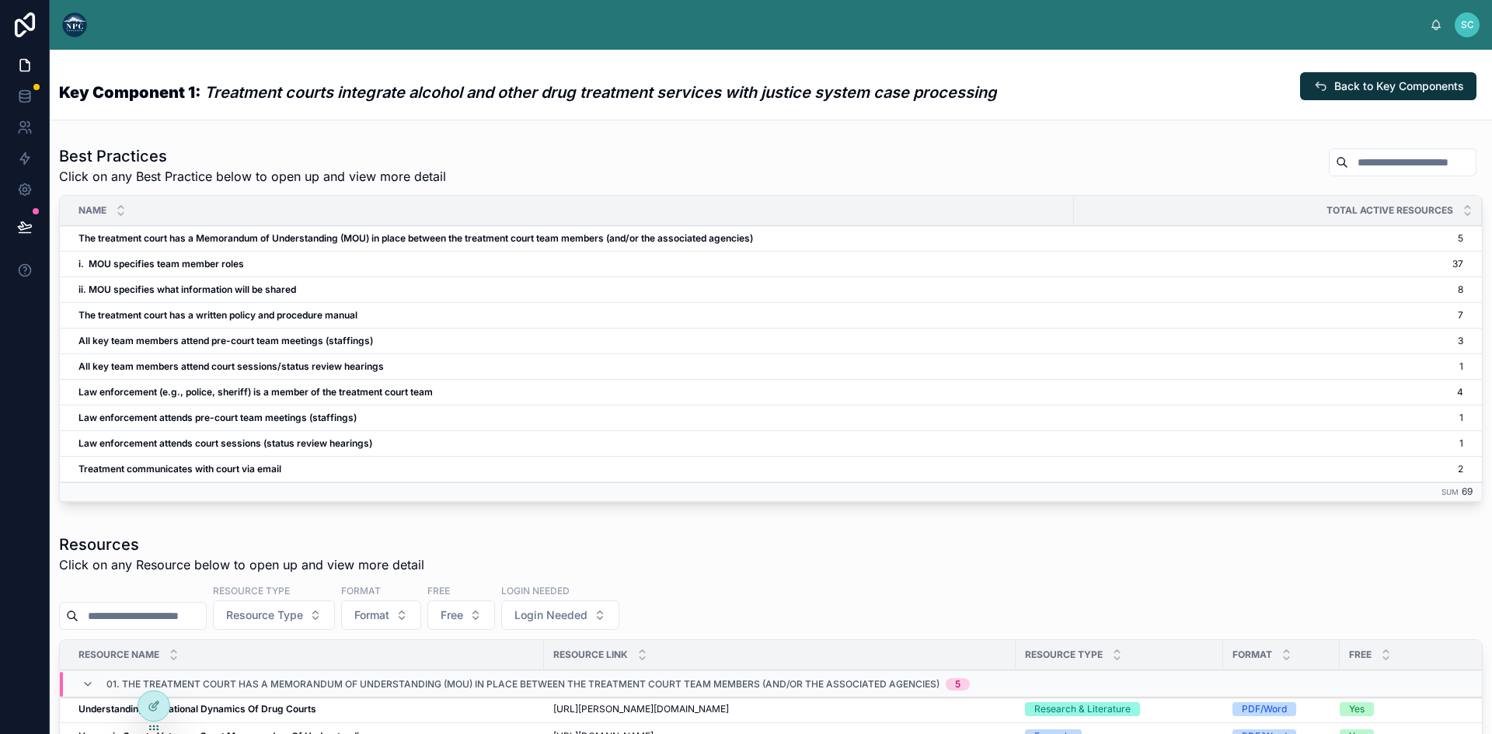
drag, startPoint x: 661, startPoint y: 326, endPoint x: 654, endPoint y: 310, distance: 17.8
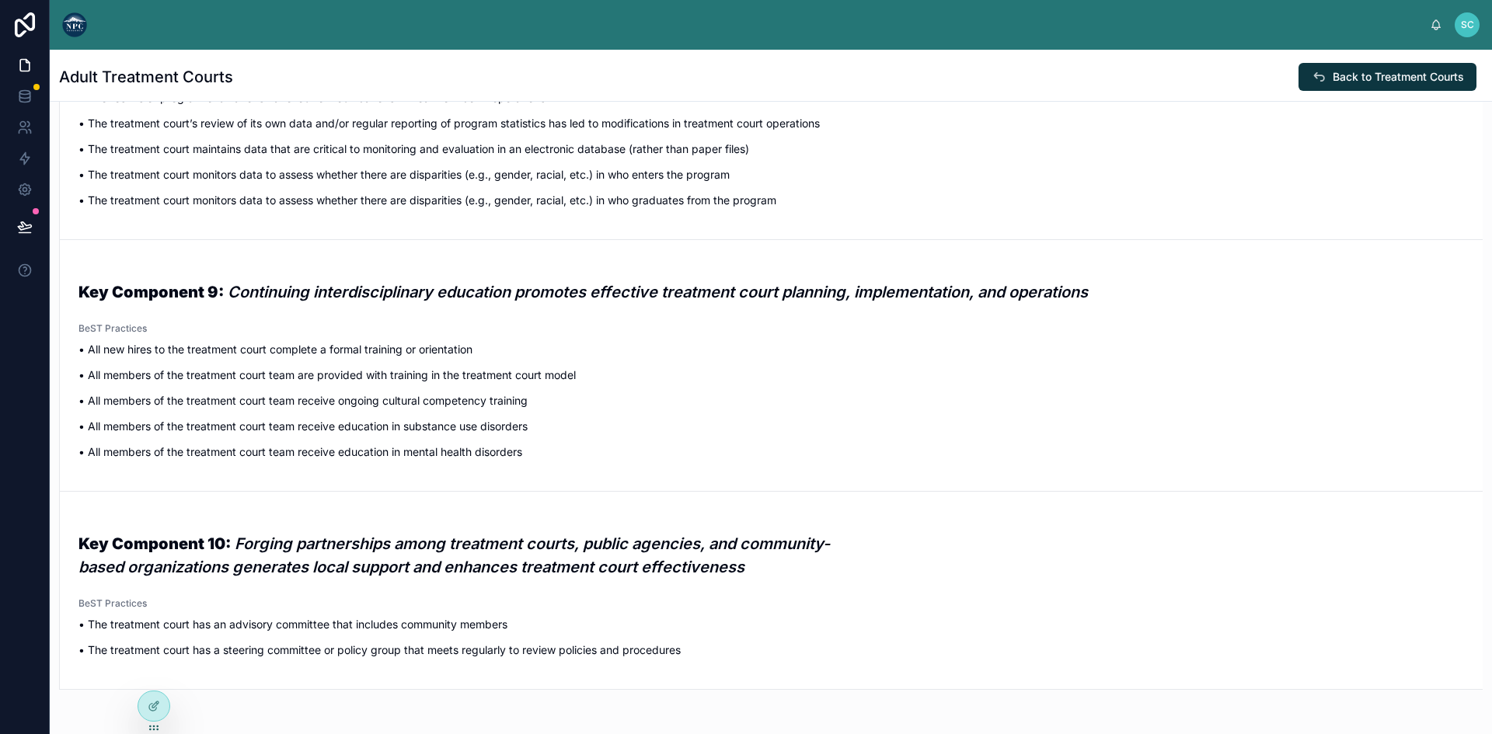
scroll to position [3571, 0]
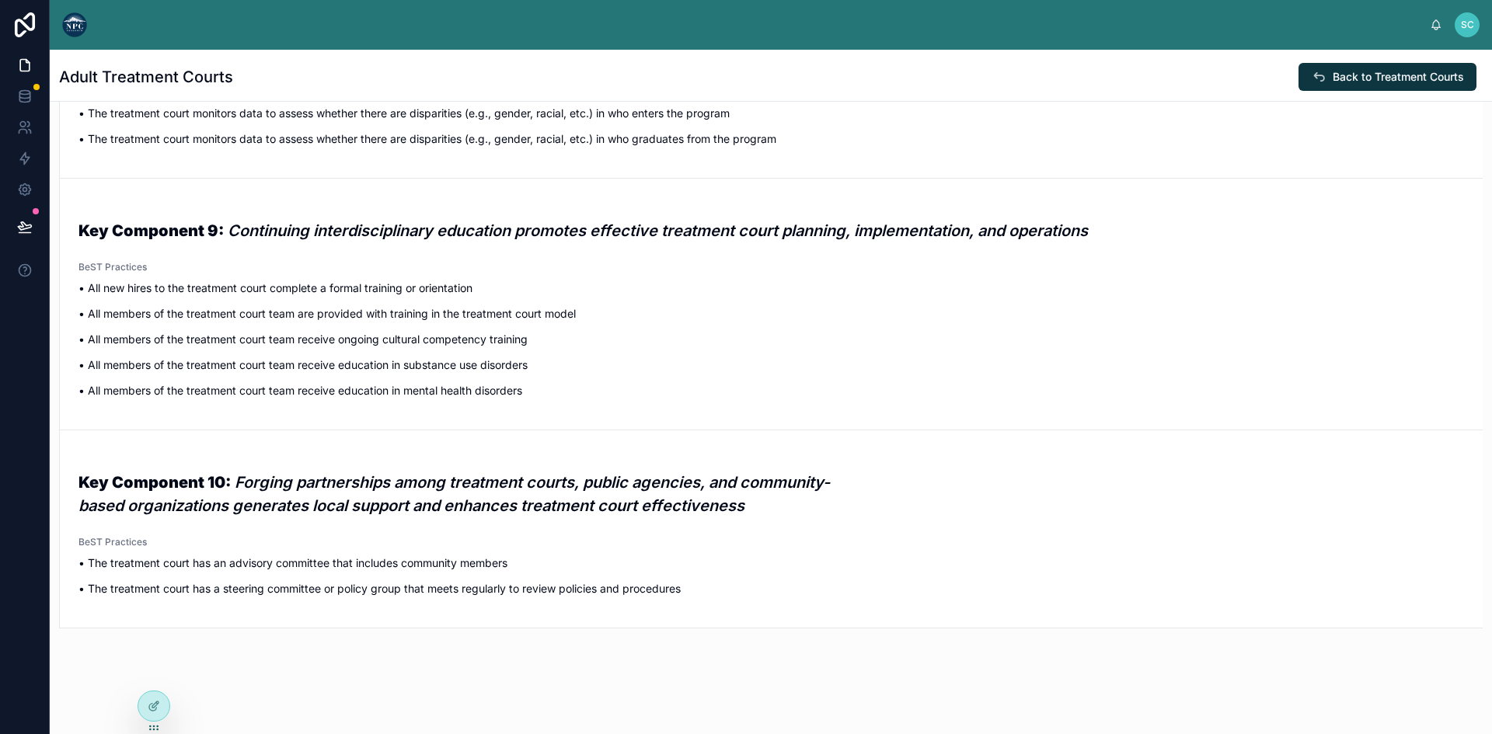
click at [365, 314] on p "• All members of the treatment court team are provided with training in the tre…" at bounding box center [771, 313] width 1386 height 16
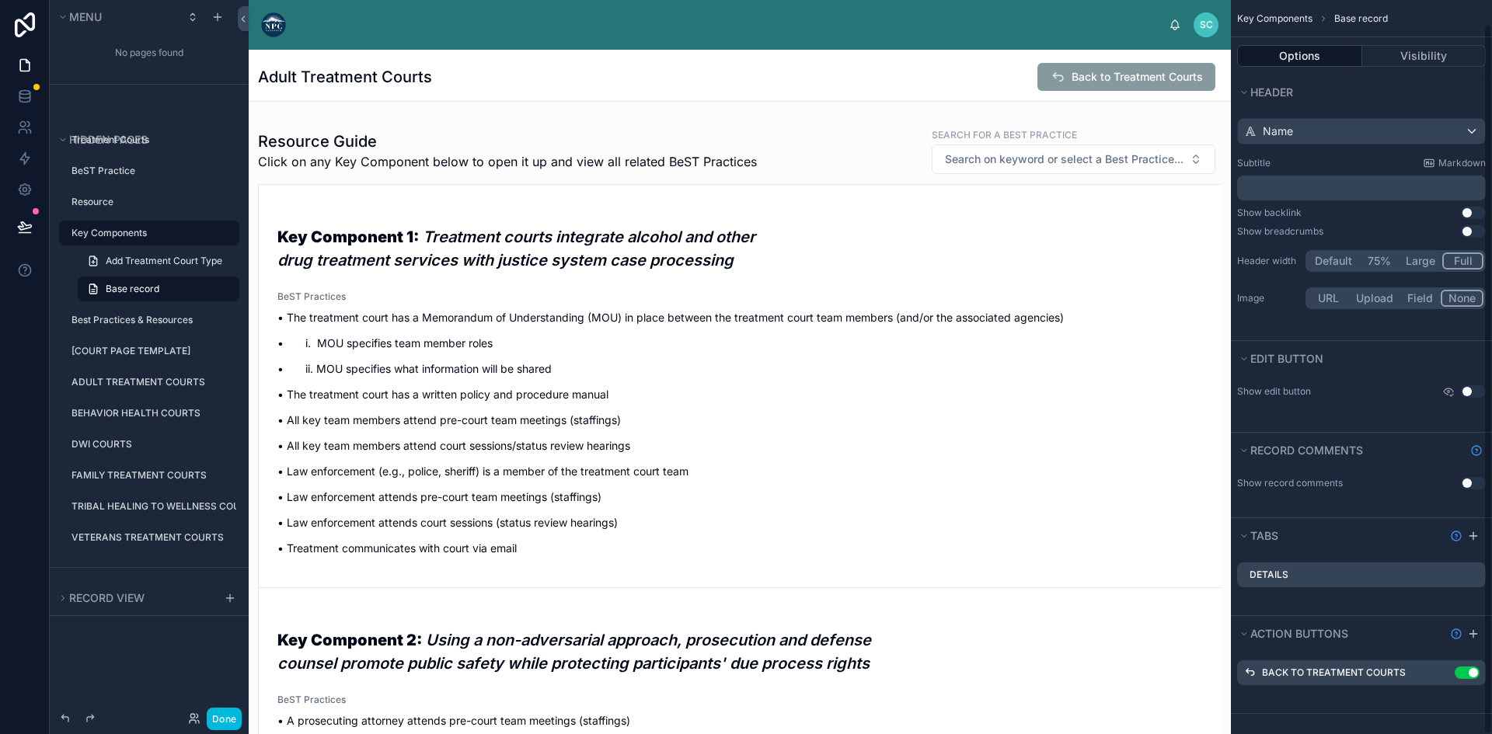
scroll to position [24, 0]
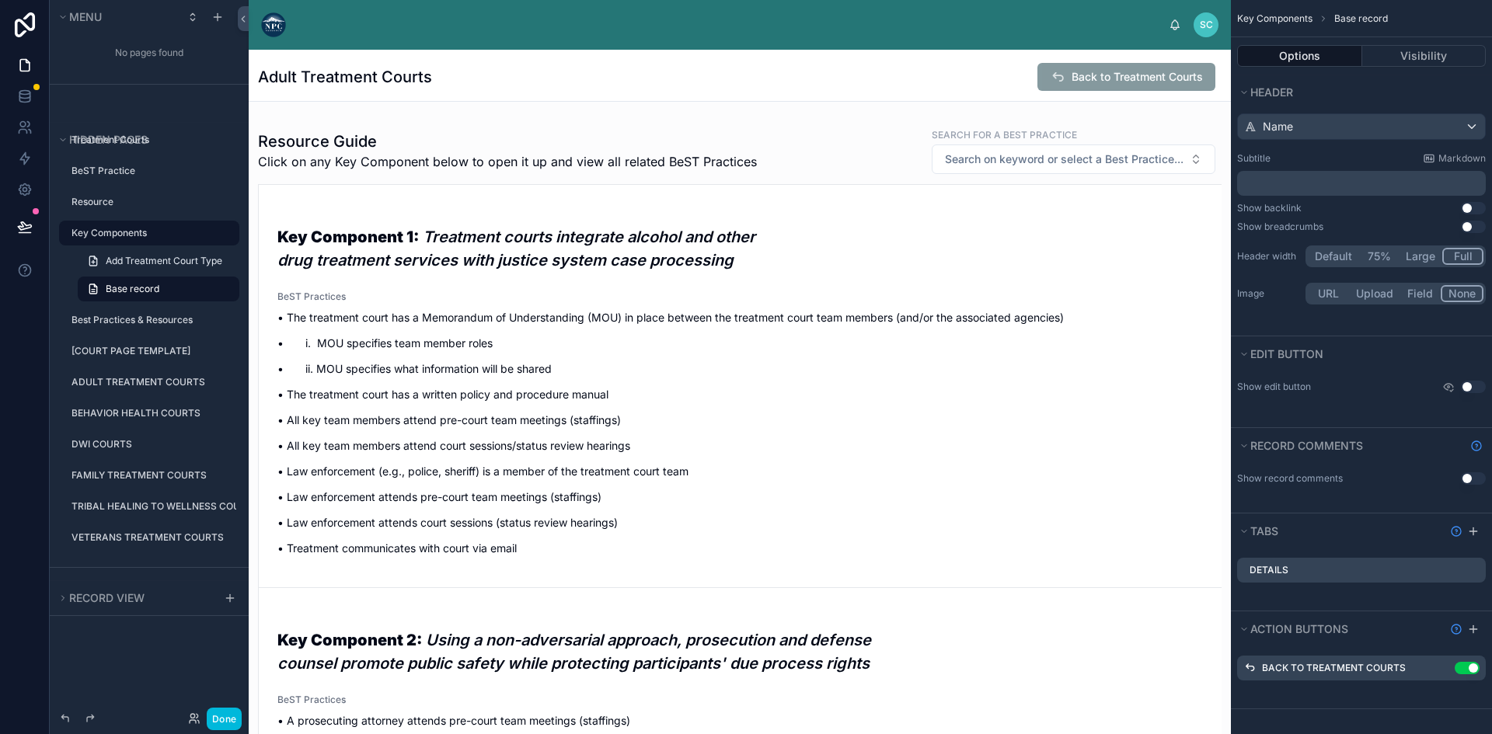
click at [1310, 572] on div "Details" at bounding box center [1361, 570] width 249 height 25
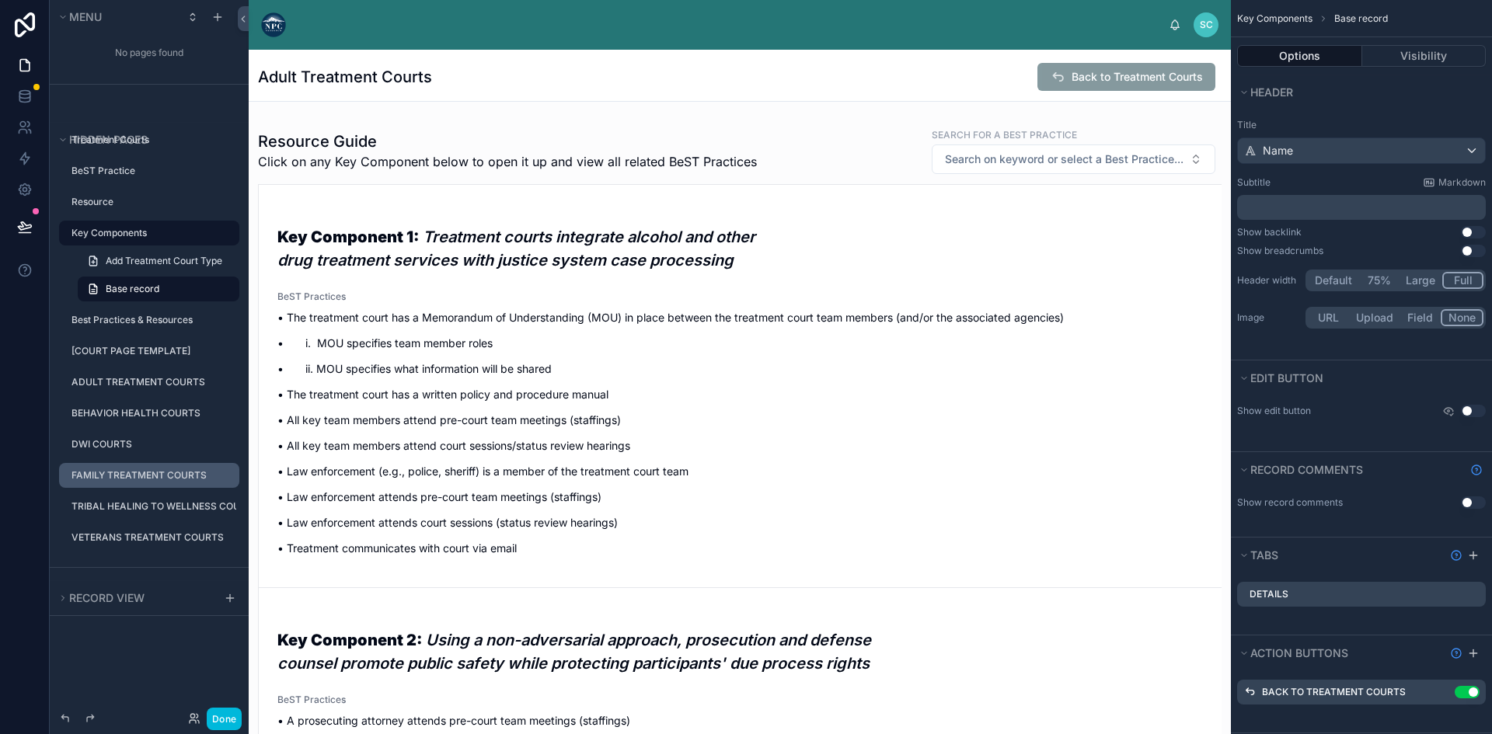
click at [125, 469] on div "FAMILY TREATMENT COURTS" at bounding box center [153, 475] width 165 height 12
click at [127, 475] on label "FAMILY TREATMENT COURTS" at bounding box center [150, 475] width 159 height 12
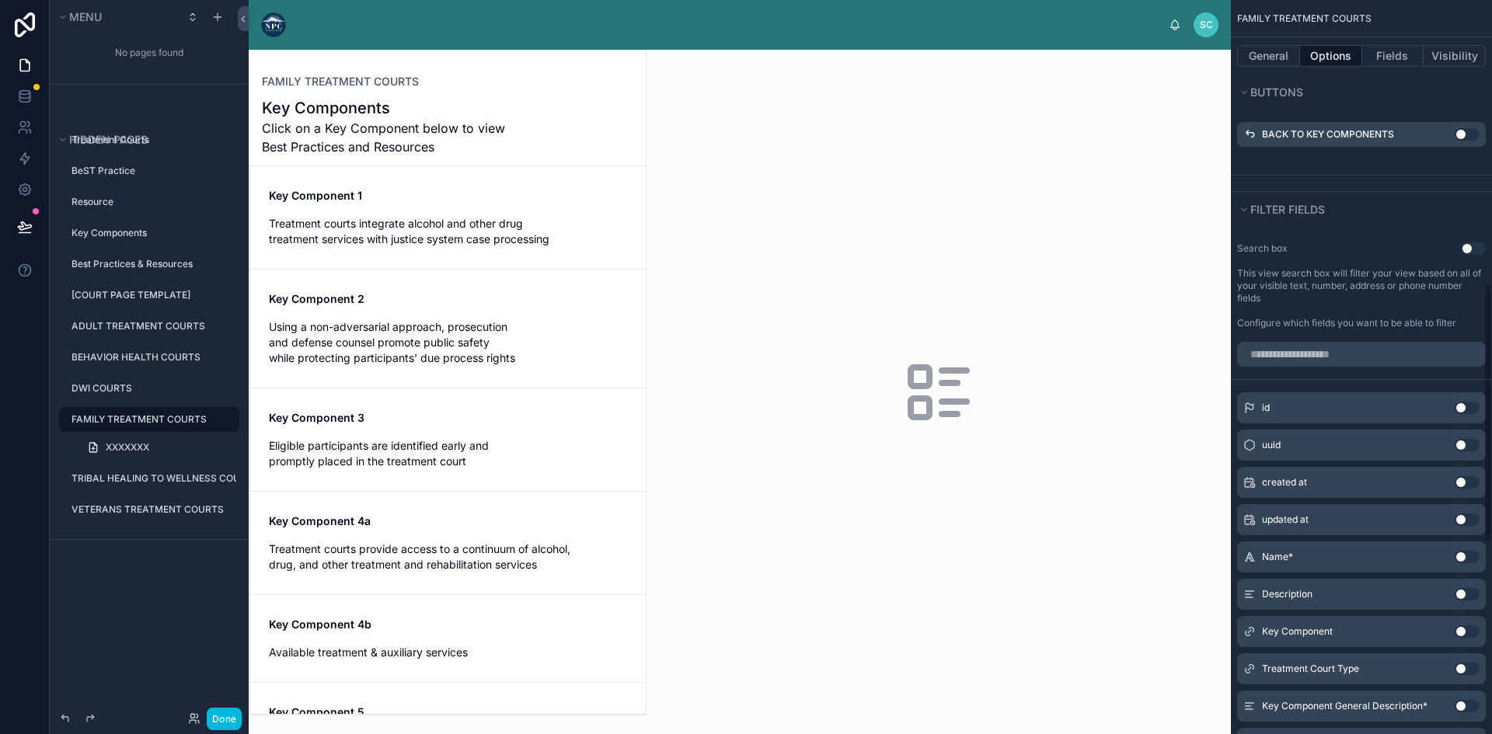
scroll to position [807, 0]
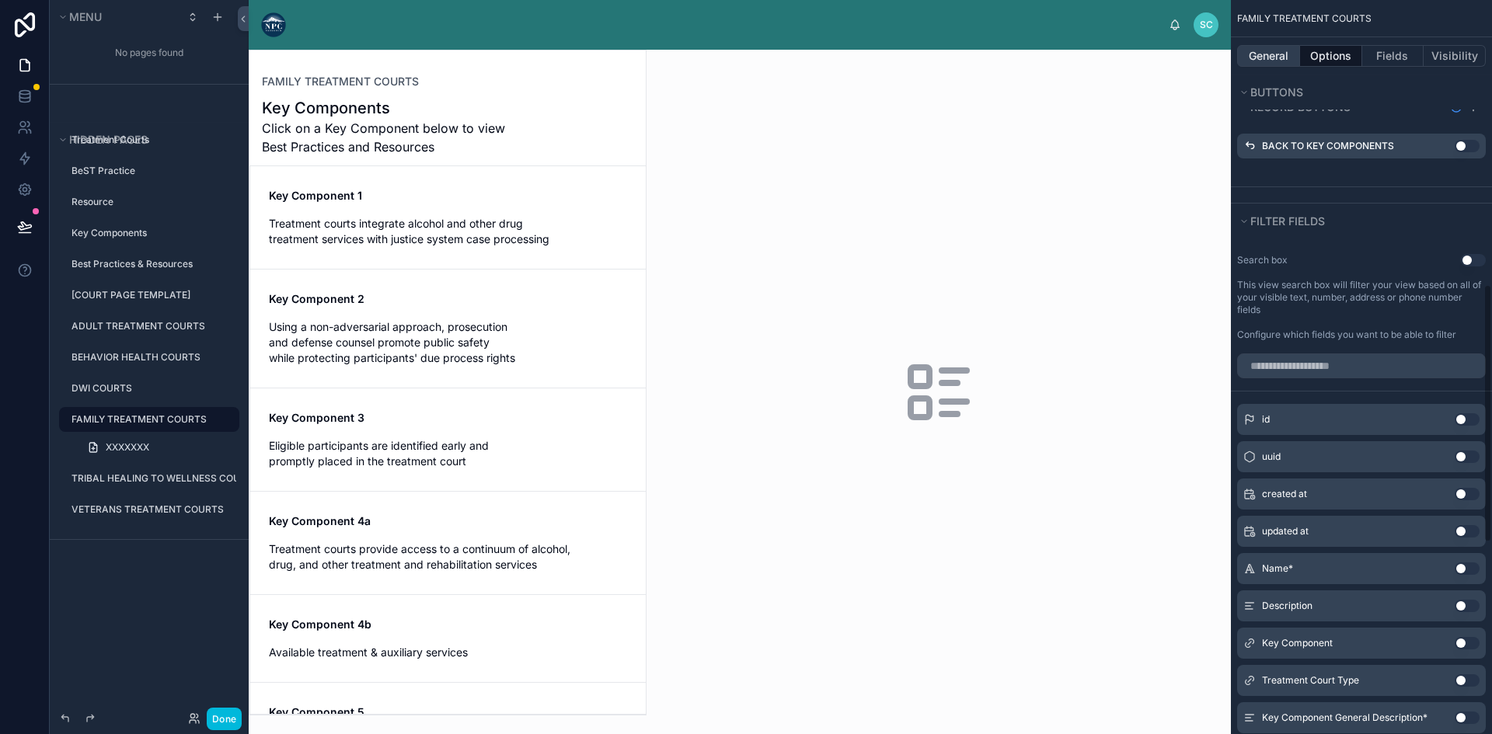
click at [1247, 52] on button "General" at bounding box center [1268, 56] width 63 height 22
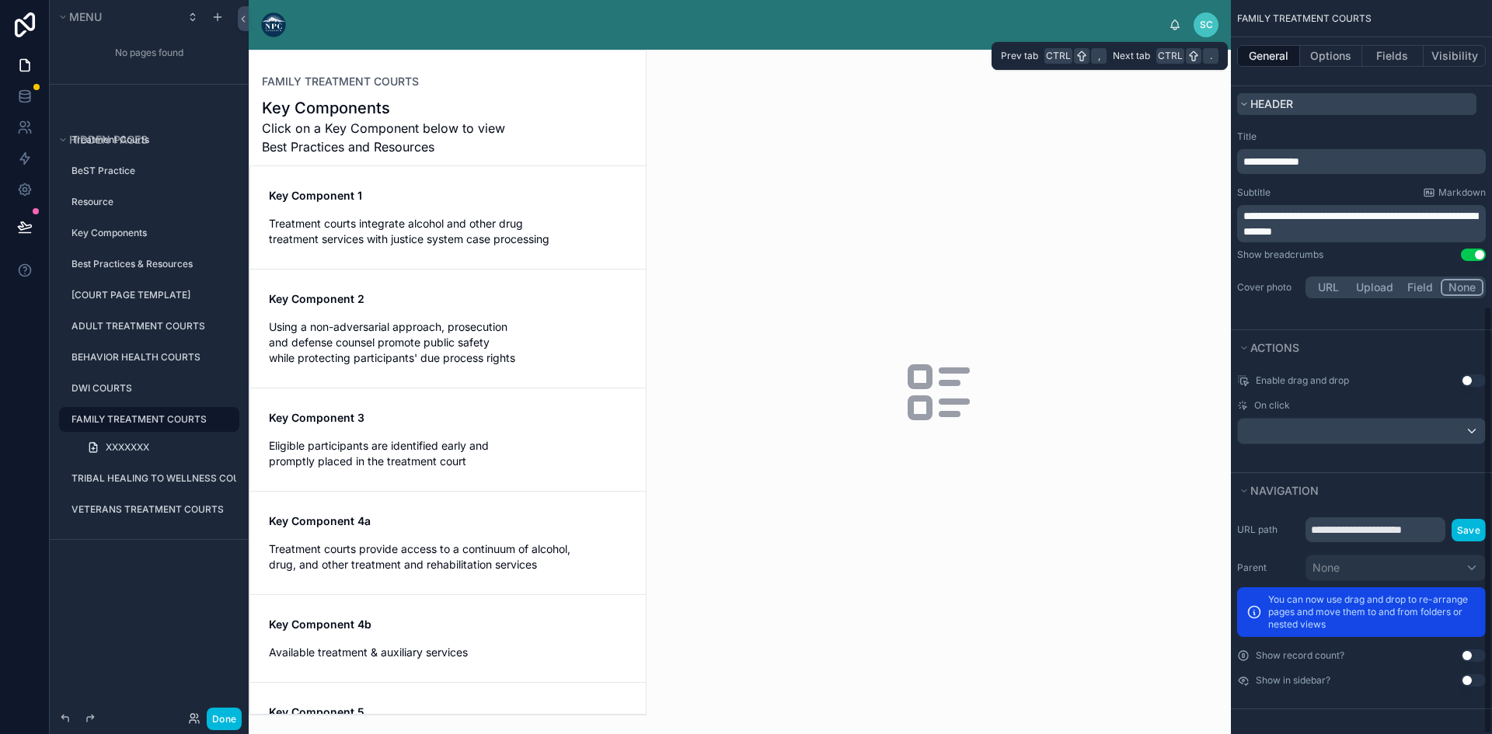
scroll to position [523, 0]
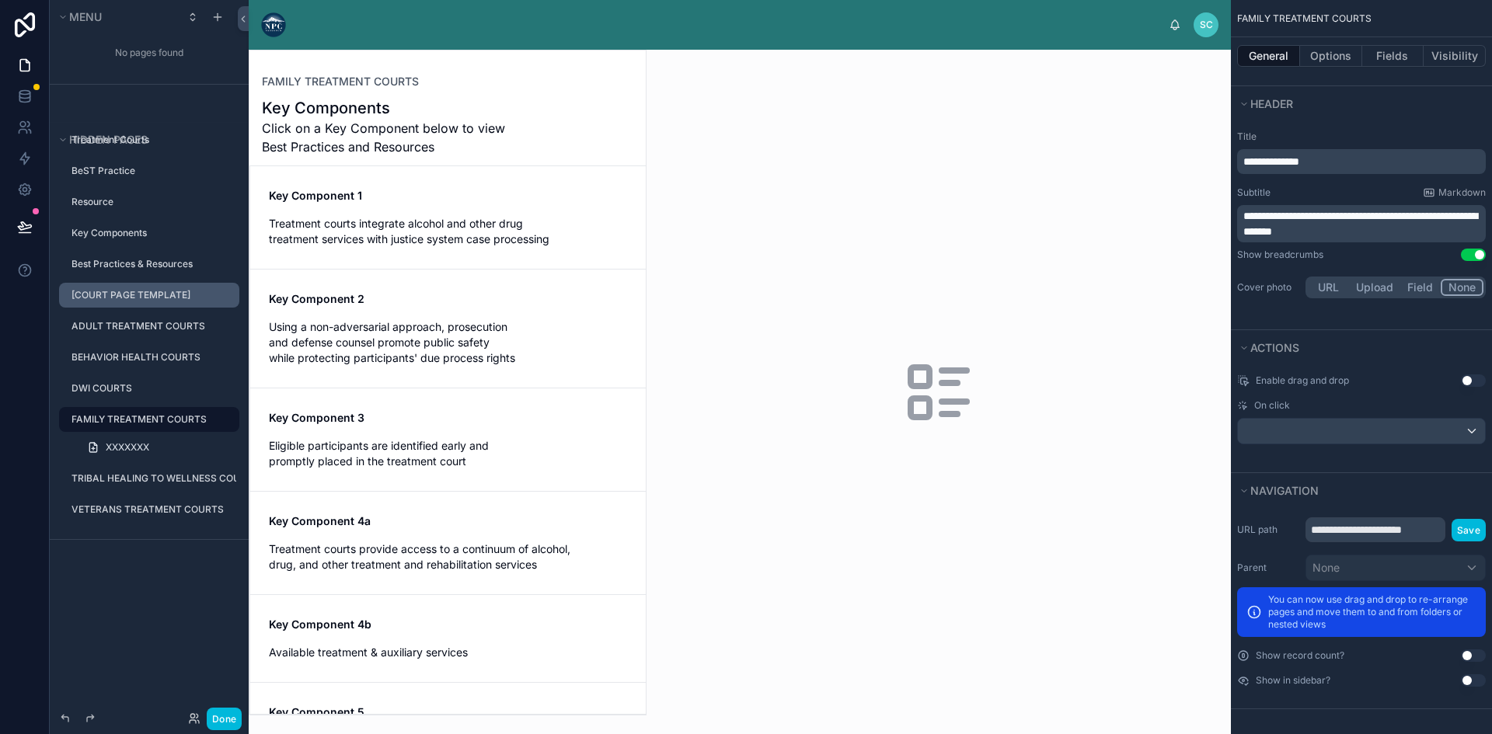
drag, startPoint x: 145, startPoint y: 288, endPoint x: 237, endPoint y: 301, distance: 93.4
click at [136, 295] on label "[COURT PAGE TEMPLATE]" at bounding box center [150, 295] width 159 height 12
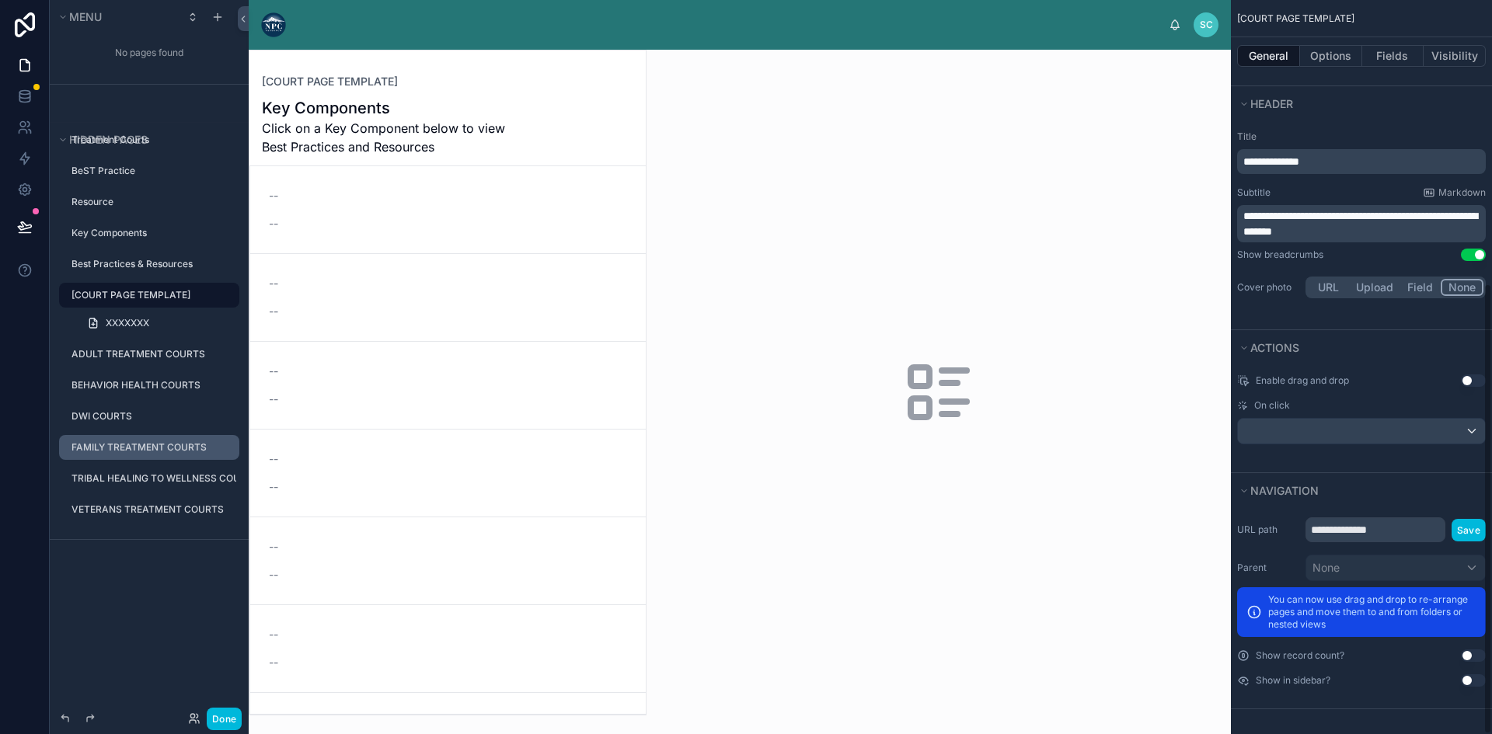
scroll to position [523, 0]
click at [0, 0] on icon "scrollable content" at bounding box center [0, 0] width 0 height 0
click at [155, 53] on div "No pages found" at bounding box center [149, 52] width 199 height 31
click at [193, 16] on icon "scrollable content" at bounding box center [193, 17] width 12 height 12
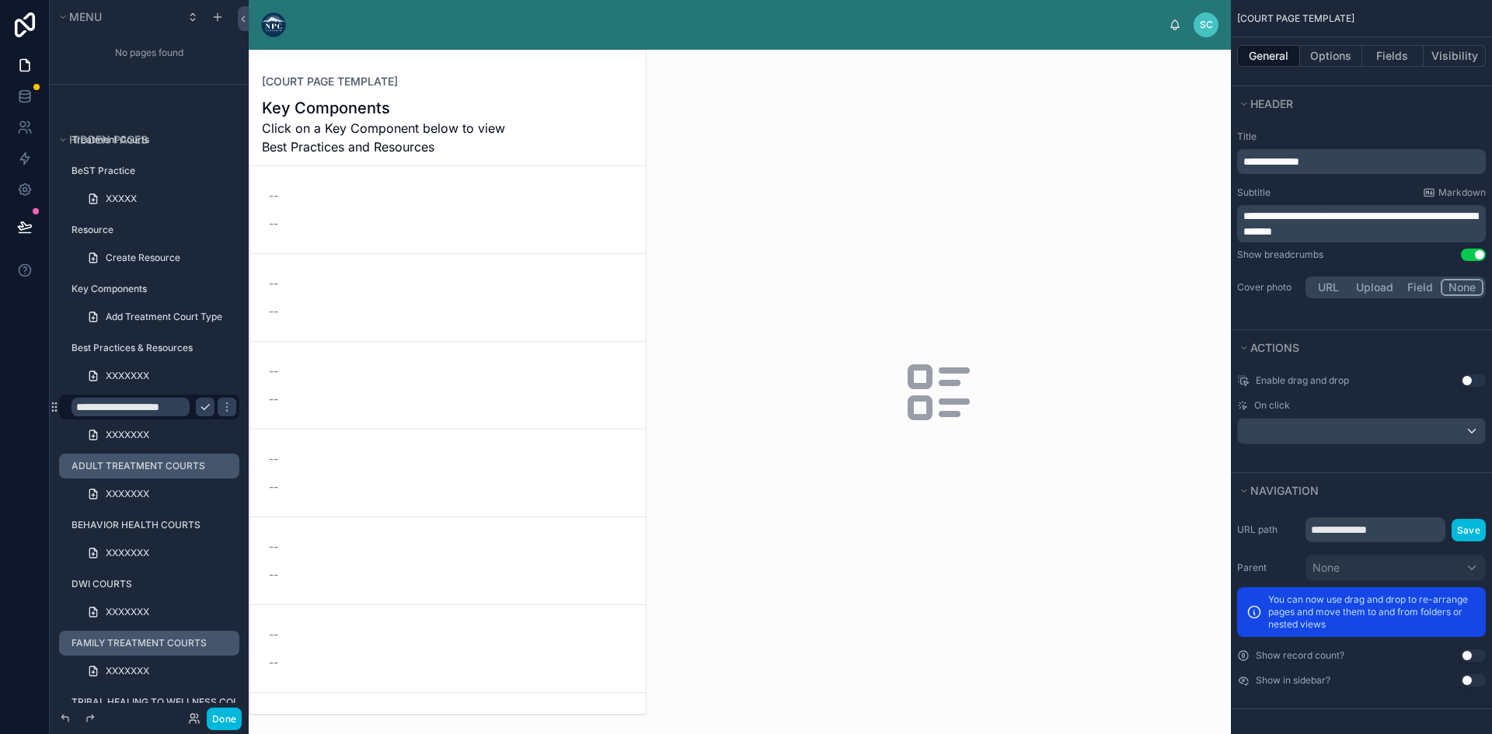
click at [0, 0] on icon "scrollable content" at bounding box center [0, 0] width 0 height 0
click at [173, 49] on div "No pages found" at bounding box center [149, 52] width 199 height 31
click at [162, 55] on div "No pages found" at bounding box center [149, 52] width 199 height 31
click at [29, 62] on icon at bounding box center [24, 66] width 9 height 12
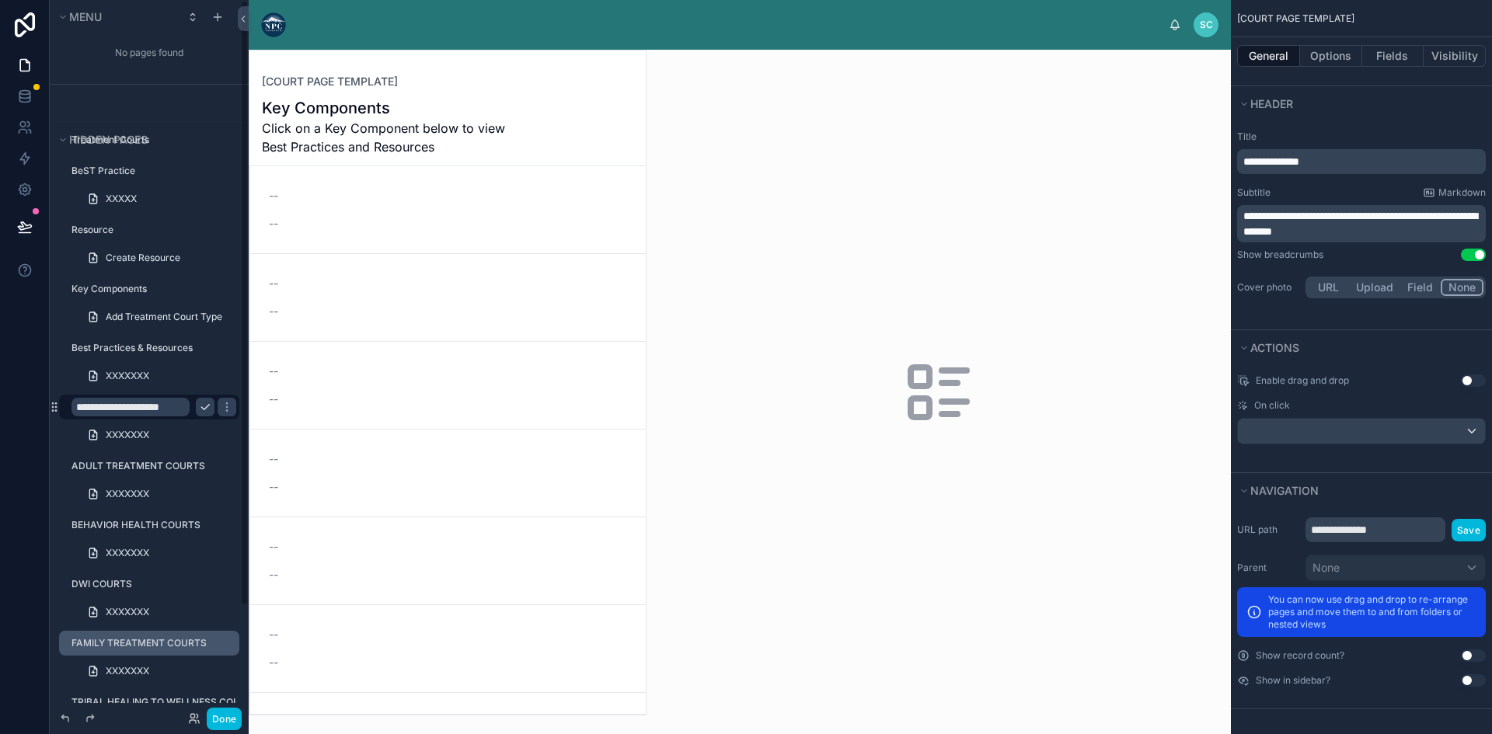
click at [149, 47] on div "No pages found" at bounding box center [149, 52] width 199 height 31
click at [135, 15] on button "Menu" at bounding box center [116, 17] width 121 height 22
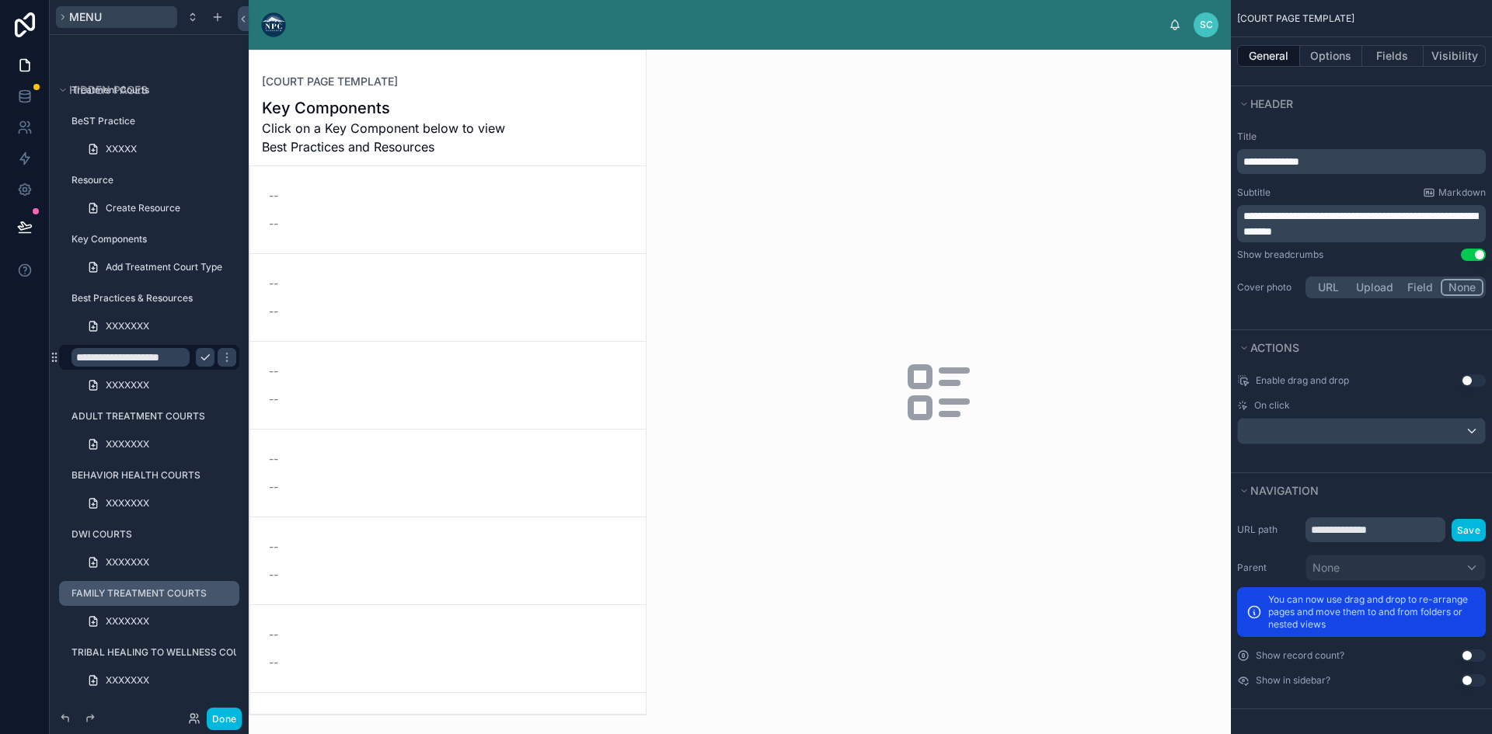
click at [136, 15] on button "Menu" at bounding box center [116, 17] width 121 height 22
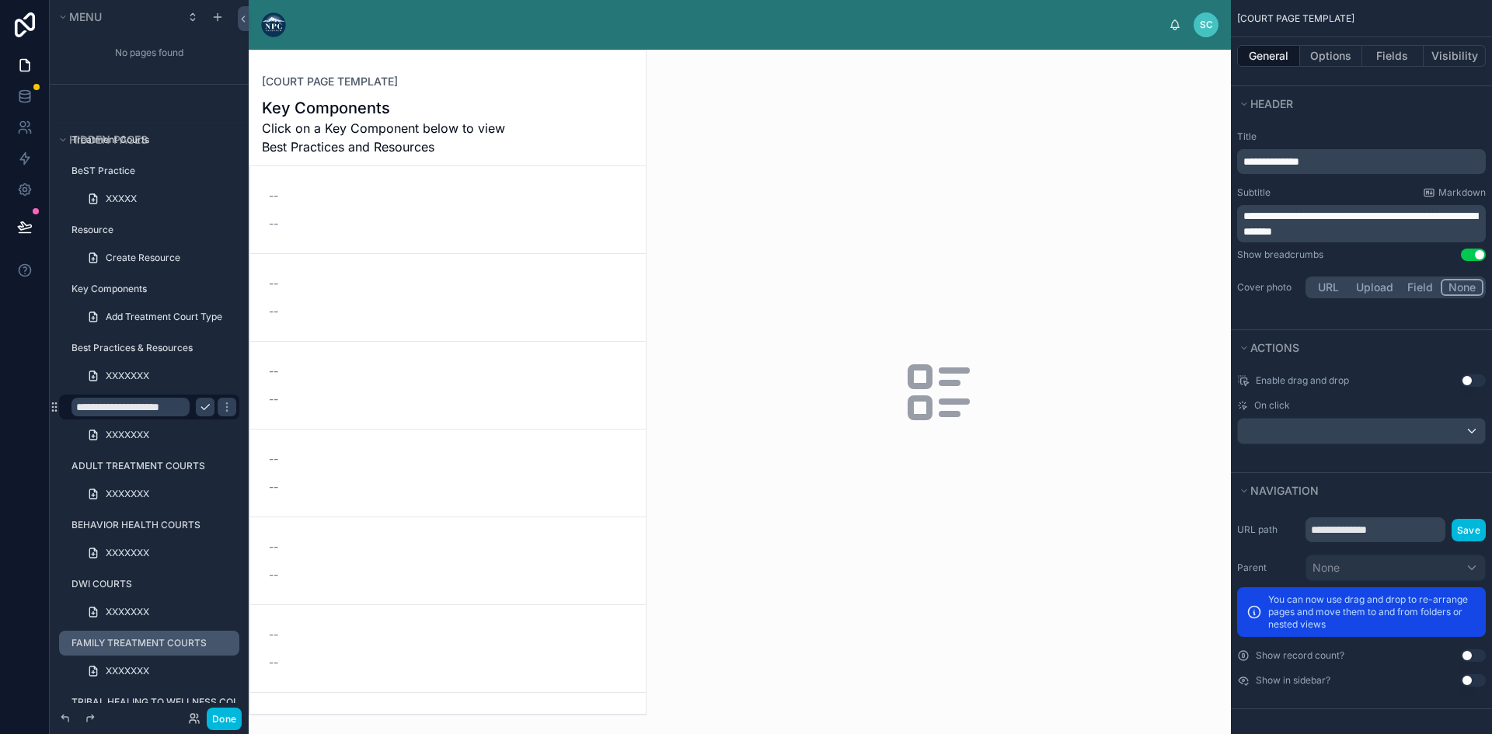
click at [138, 44] on div "No pages found" at bounding box center [149, 52] width 199 height 31
click at [18, 61] on icon at bounding box center [25, 66] width 16 height 16
click at [28, 96] on icon at bounding box center [25, 97] width 16 height 16
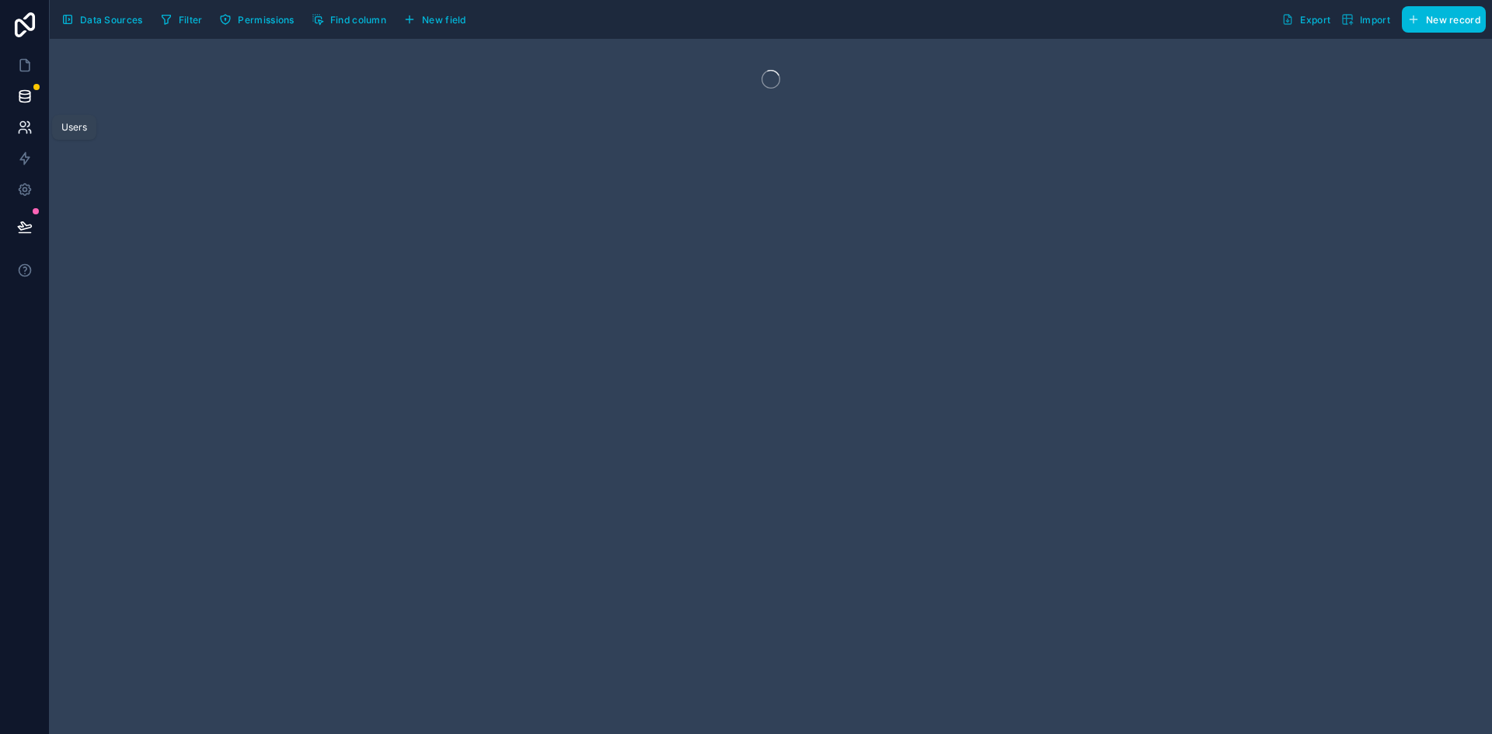
click at [23, 131] on icon at bounding box center [25, 128] width 16 height 16
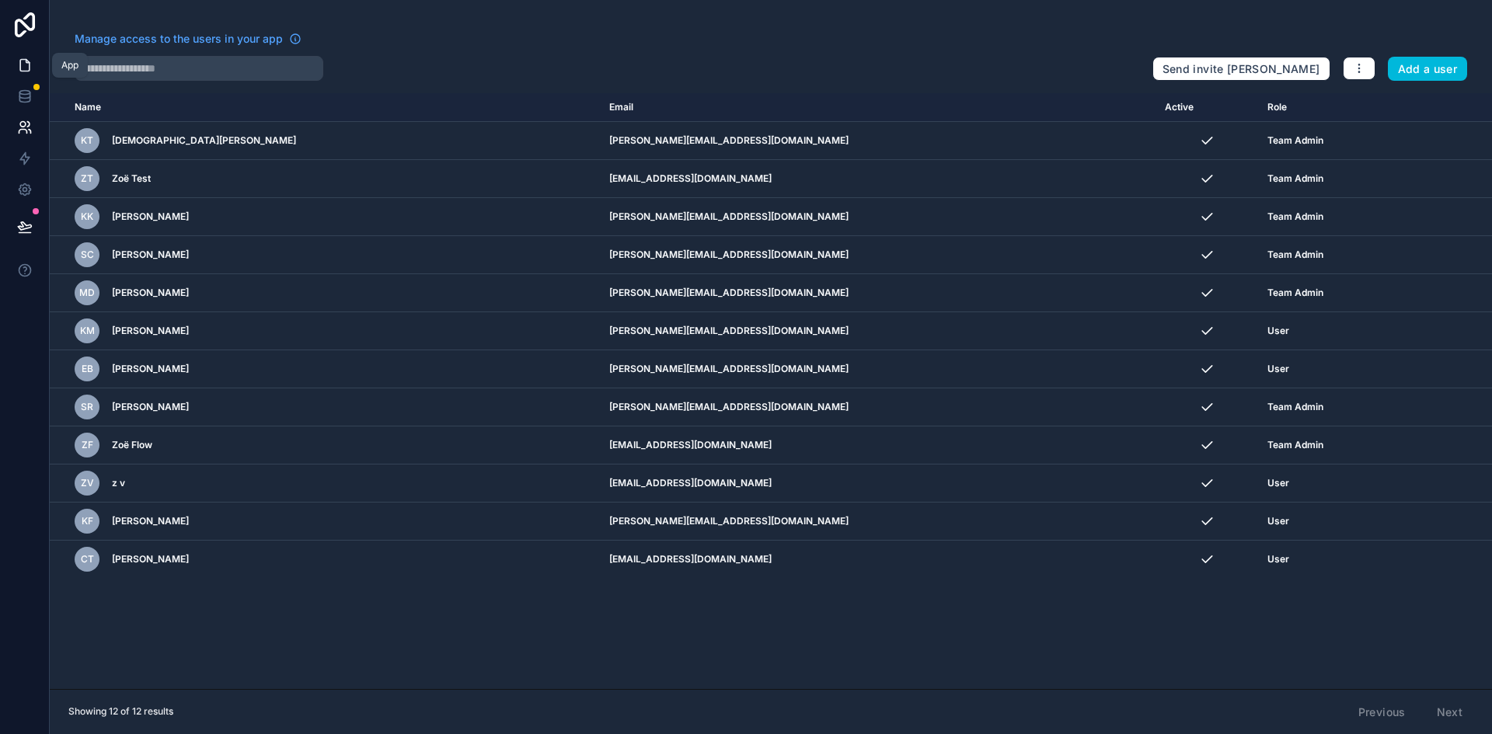
click at [24, 68] on icon at bounding box center [25, 66] width 16 height 16
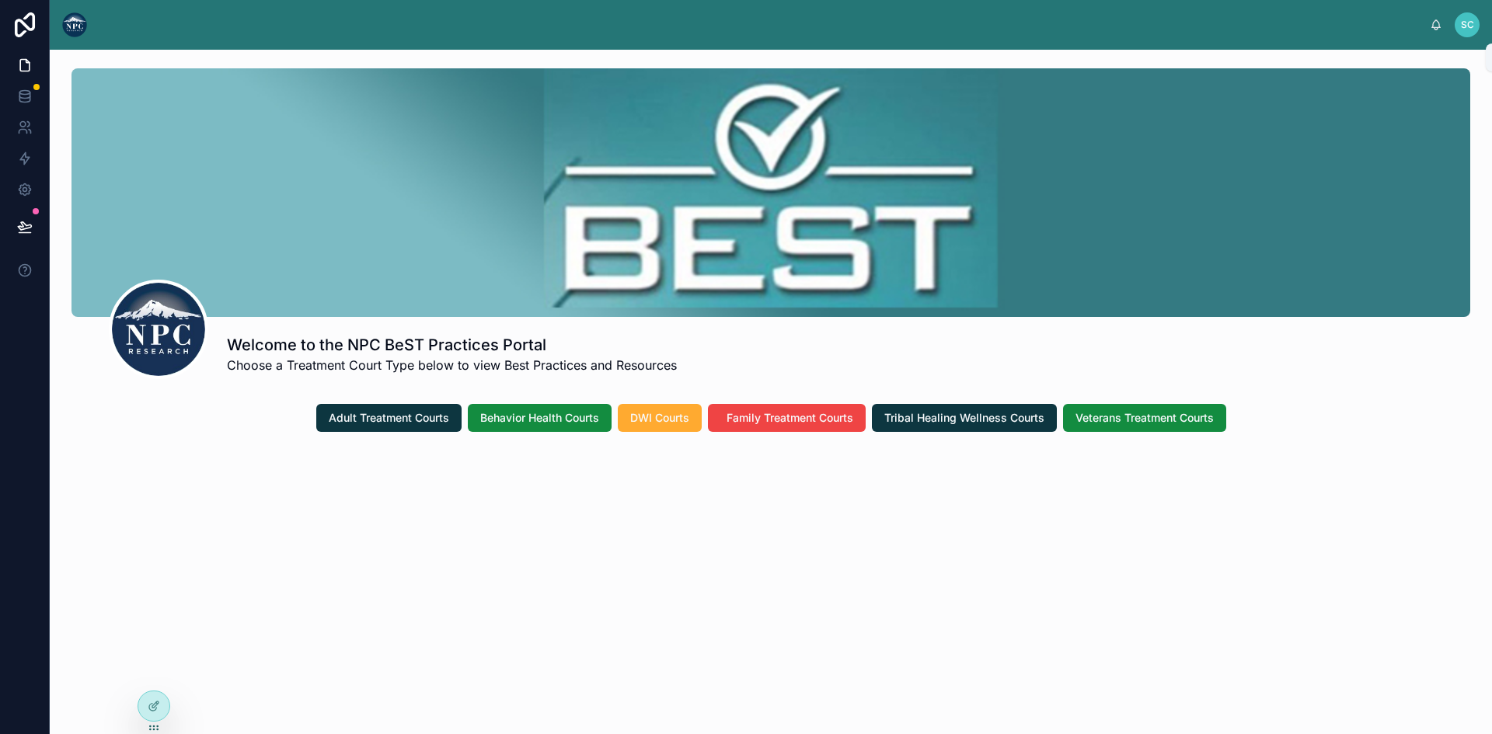
click at [1435, 23] on icon at bounding box center [1436, 25] width 12 height 12
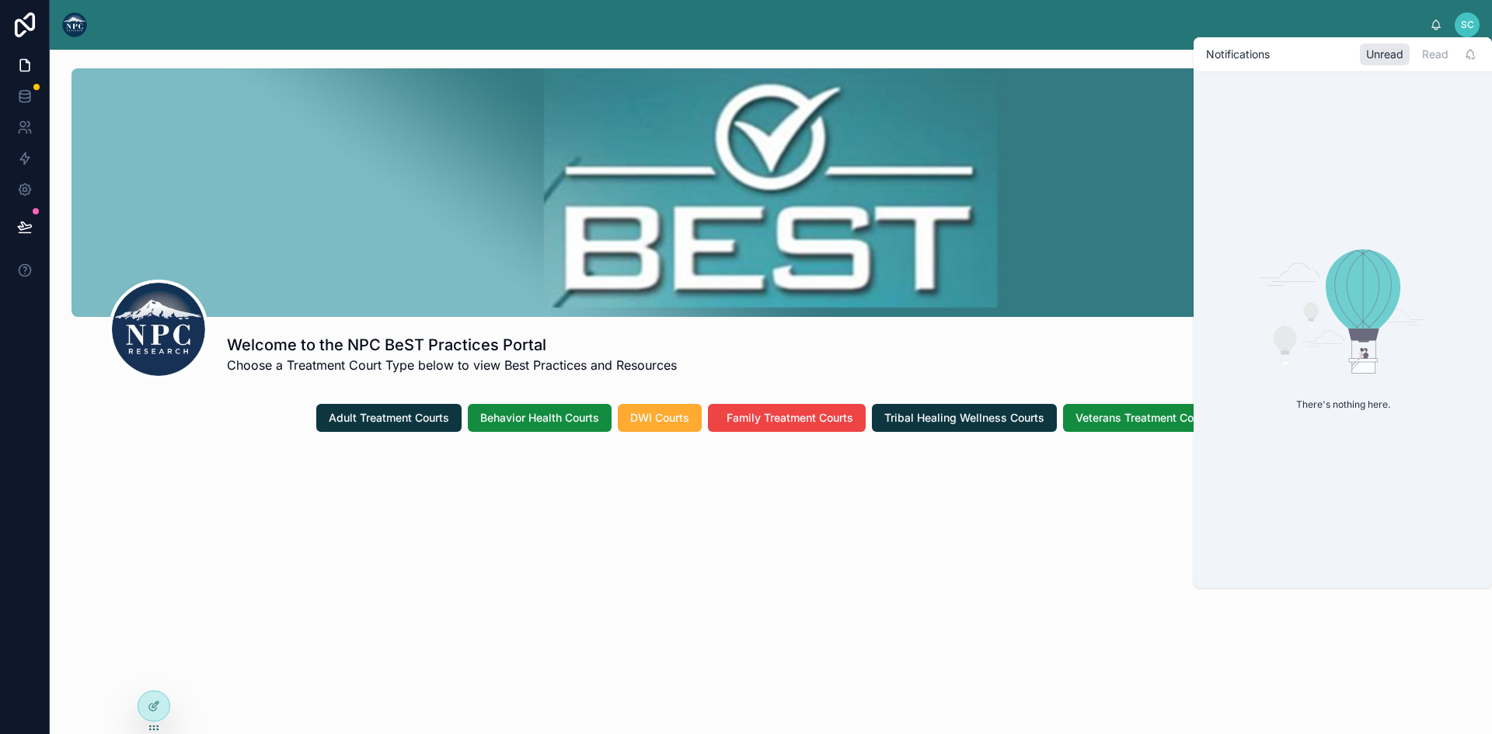
click at [780, 566] on div "Welcome to the NPC BeST Practices Portal Choose a Treatment Court Type below to…" at bounding box center [771, 392] width 1442 height 685
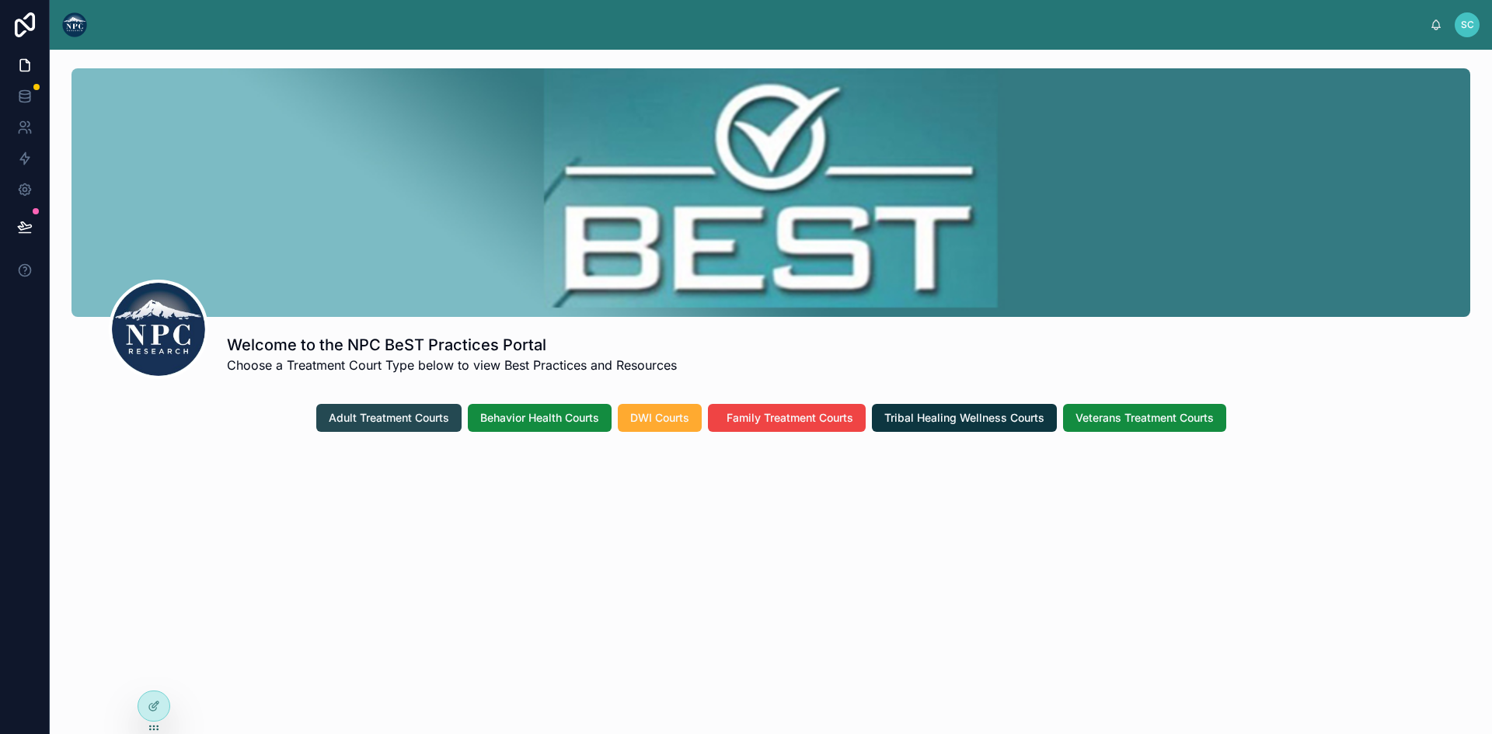
click at [397, 417] on span "Adult Treatment Courts" at bounding box center [389, 418] width 120 height 16
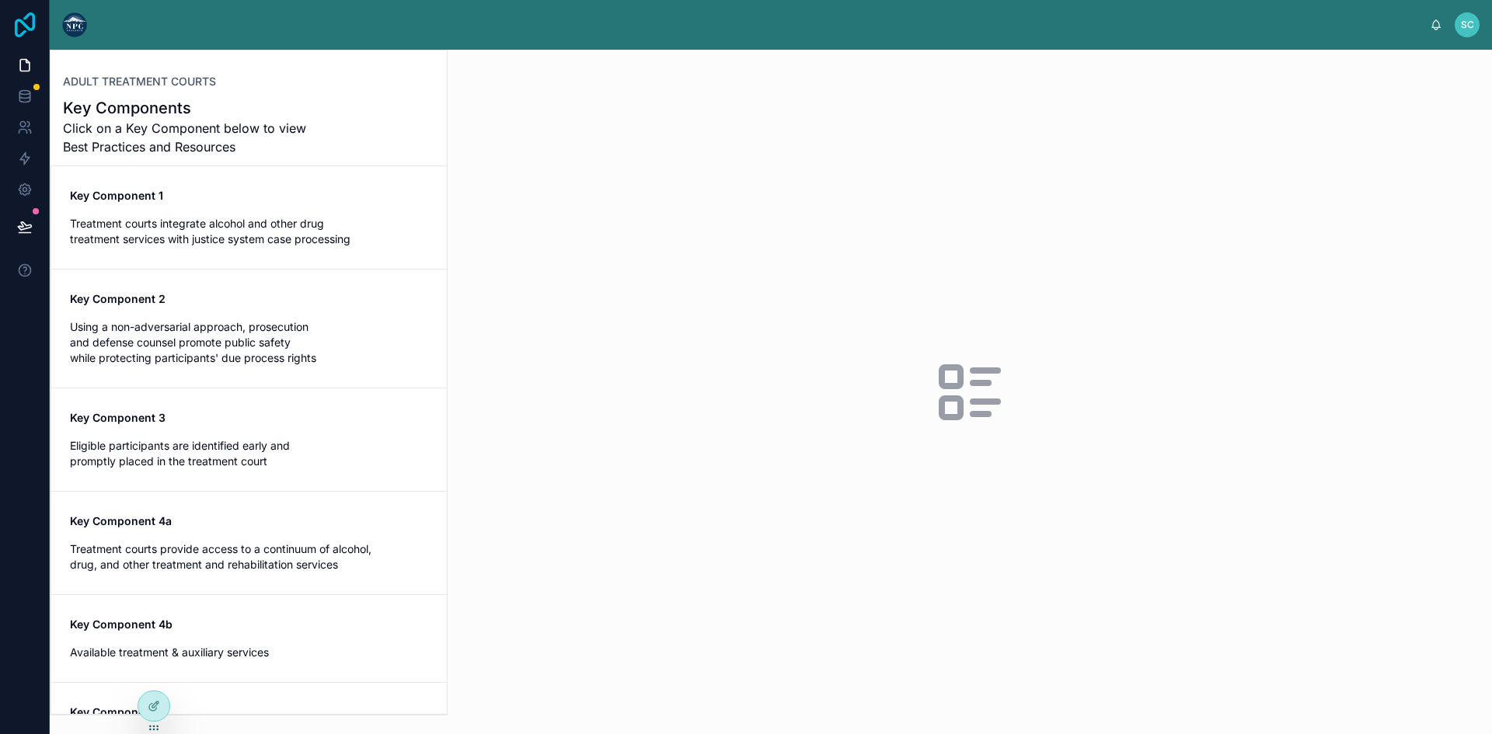
click at [23, 22] on icon at bounding box center [25, 24] width 20 height 25
click at [23, 64] on icon at bounding box center [25, 66] width 16 height 16
click at [20, 189] on icon at bounding box center [25, 190] width 12 height 12
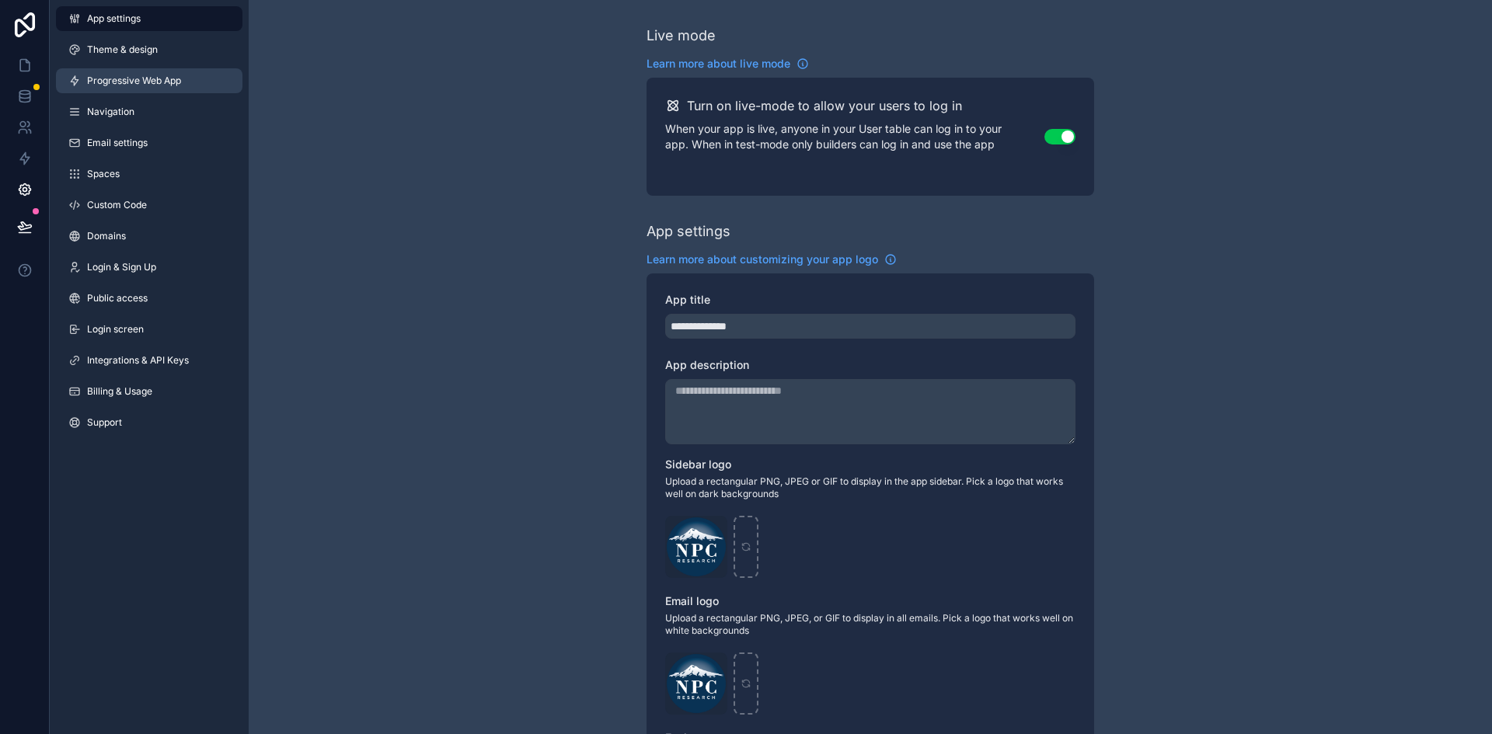
click at [122, 72] on link "Progressive Web App" at bounding box center [149, 80] width 187 height 25
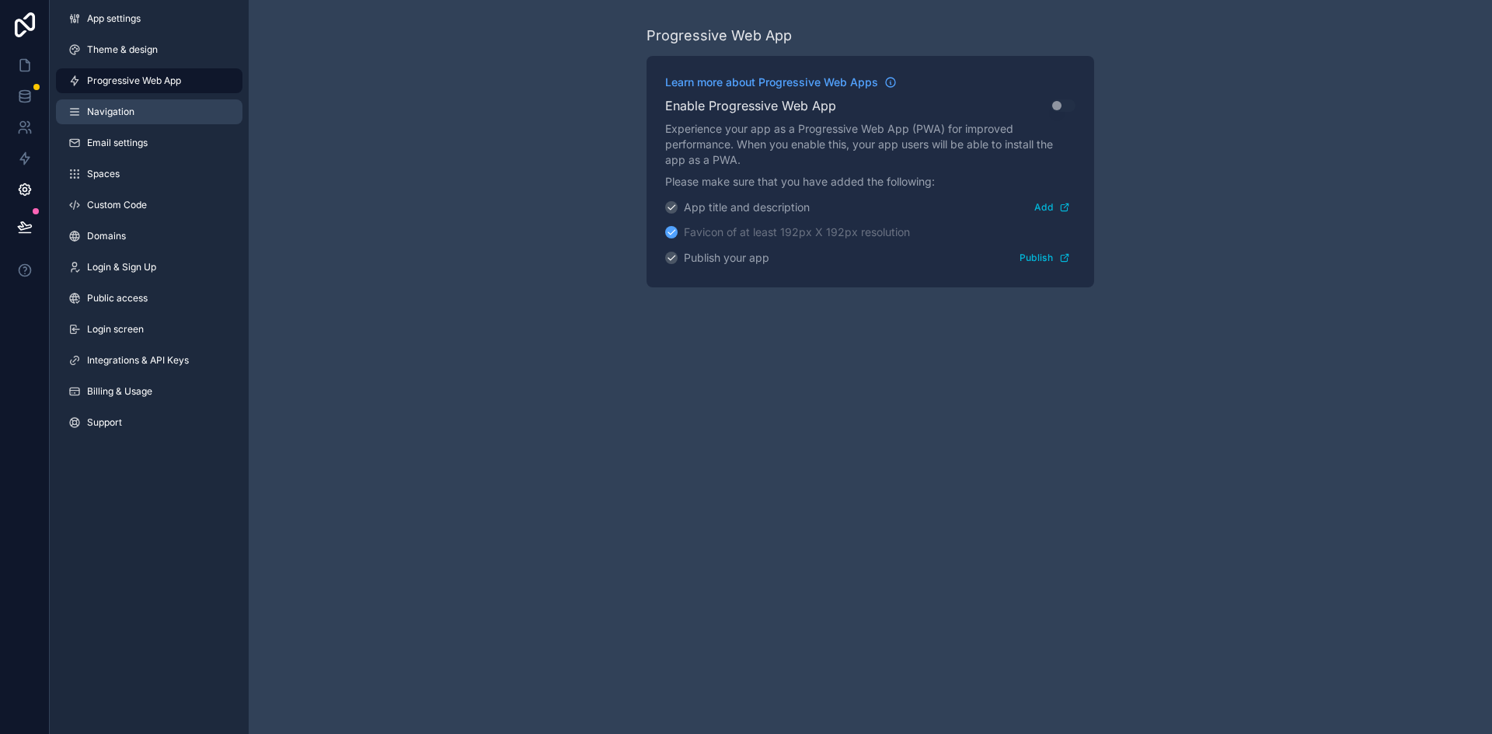
click at [151, 119] on link "Navigation" at bounding box center [149, 111] width 187 height 25
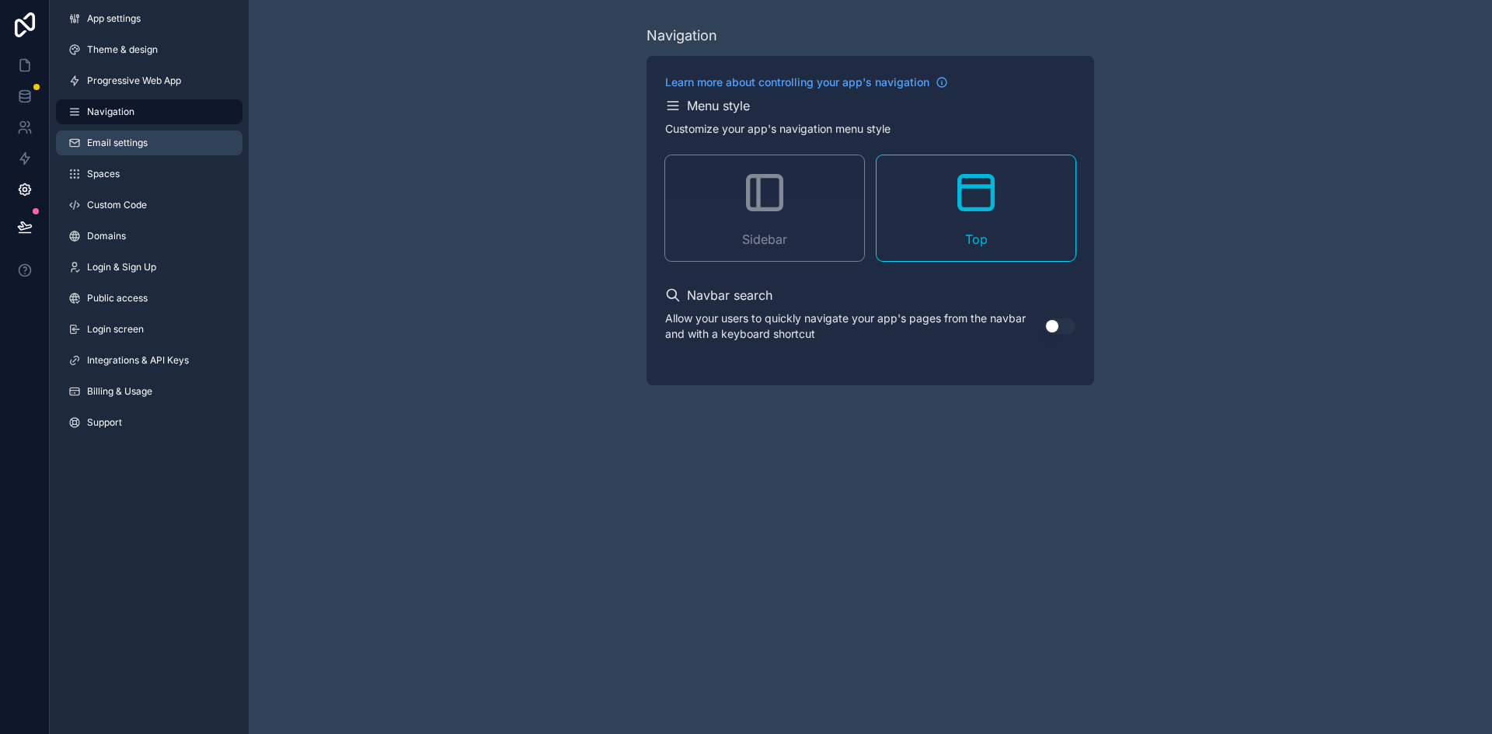
click at [130, 148] on span "Email settings" at bounding box center [117, 143] width 61 height 12
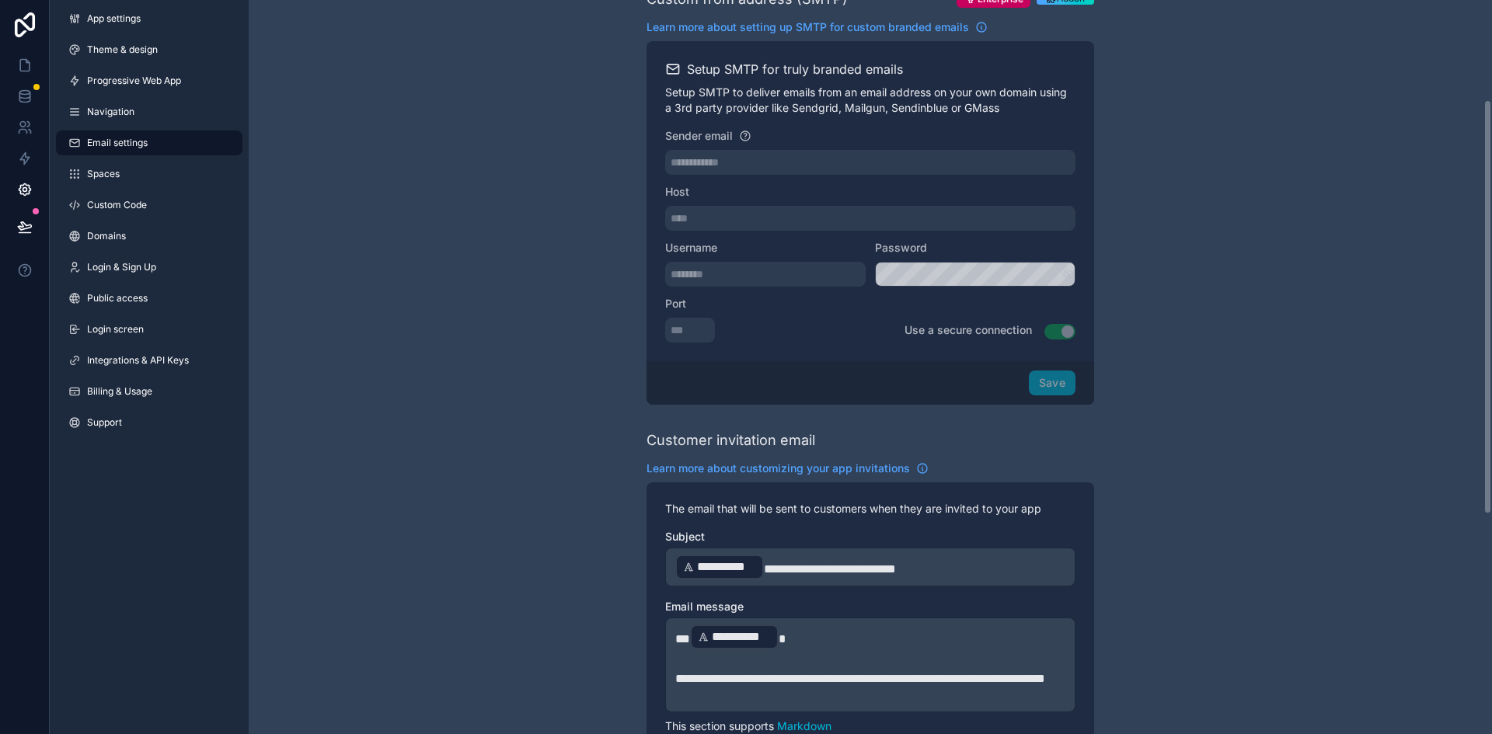
scroll to position [410, 0]
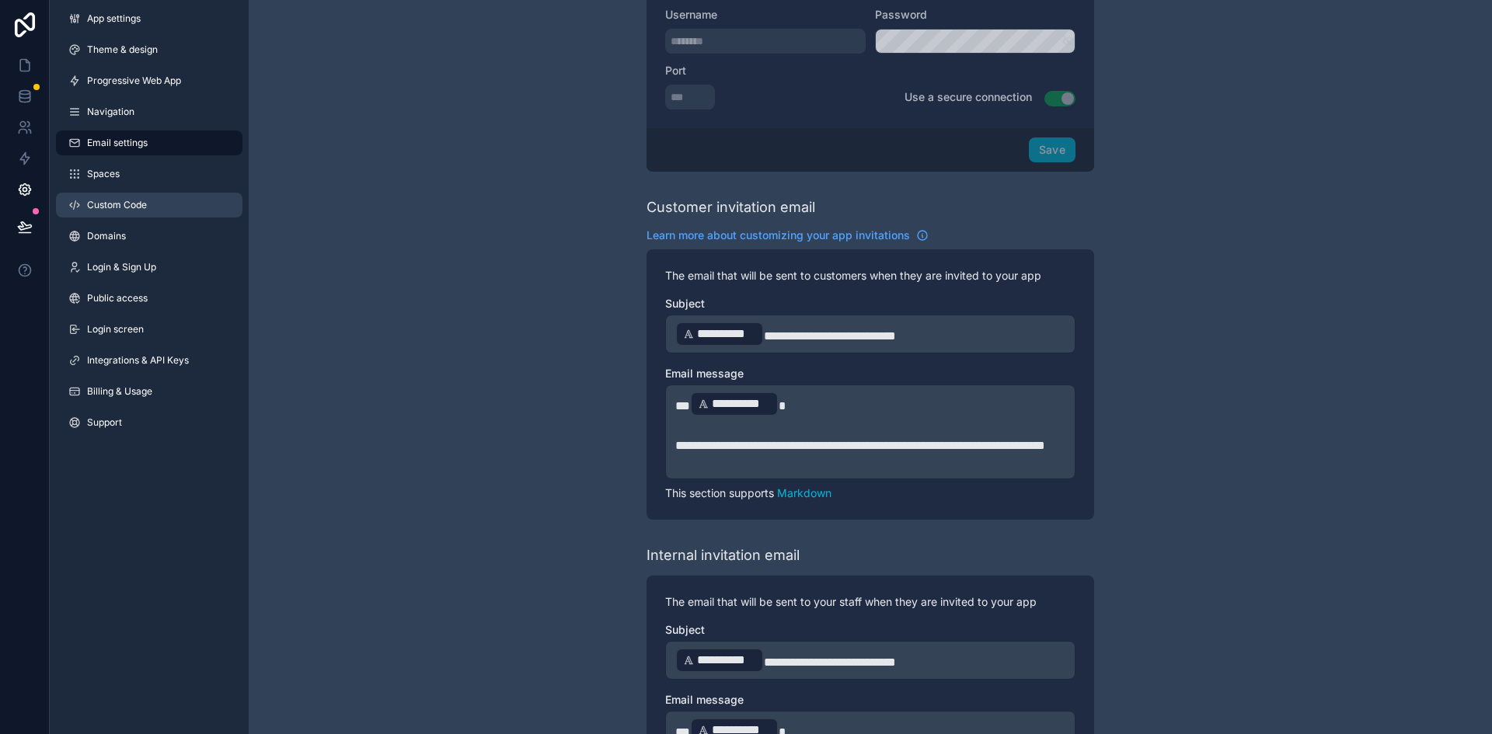
click at [92, 201] on span "Custom Code" at bounding box center [117, 205] width 60 height 12
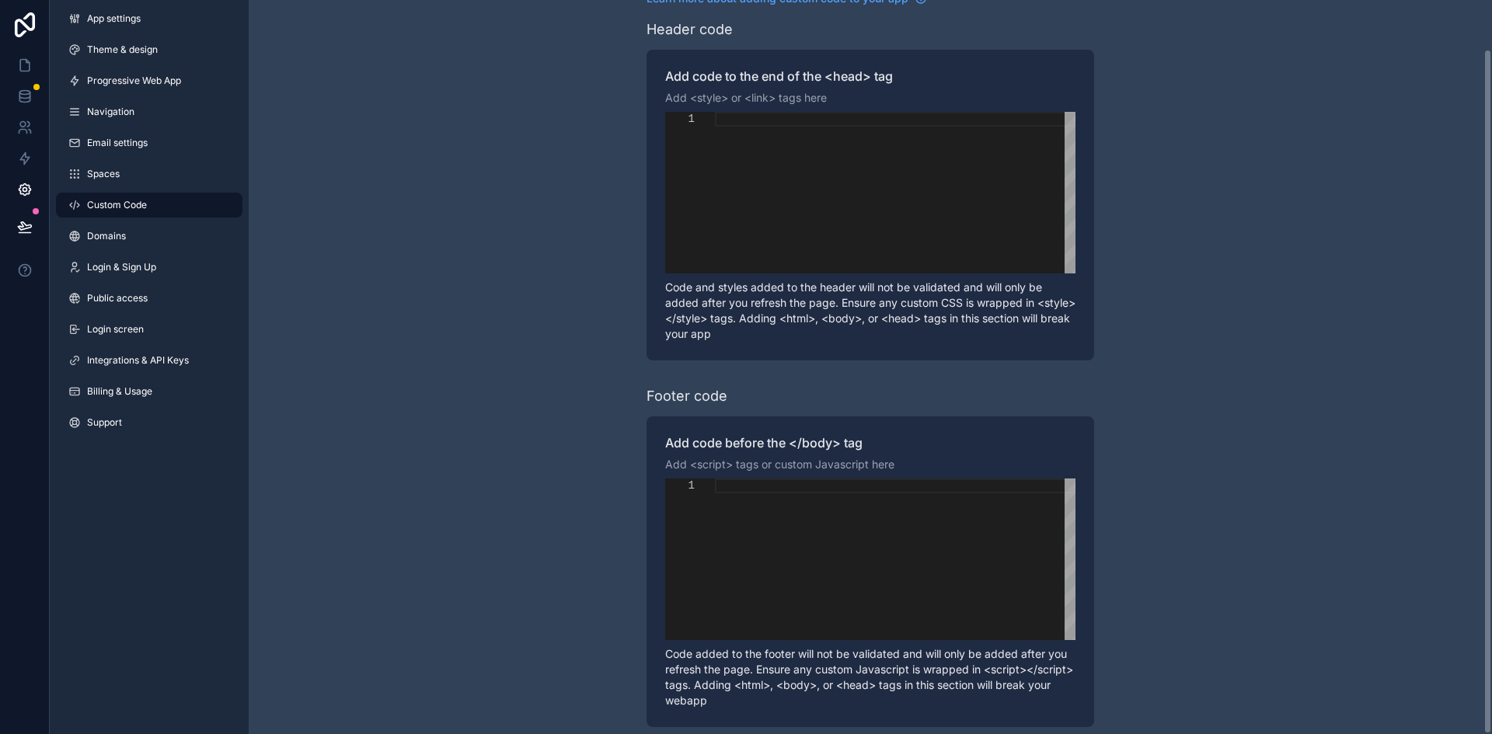
scroll to position [52, 0]
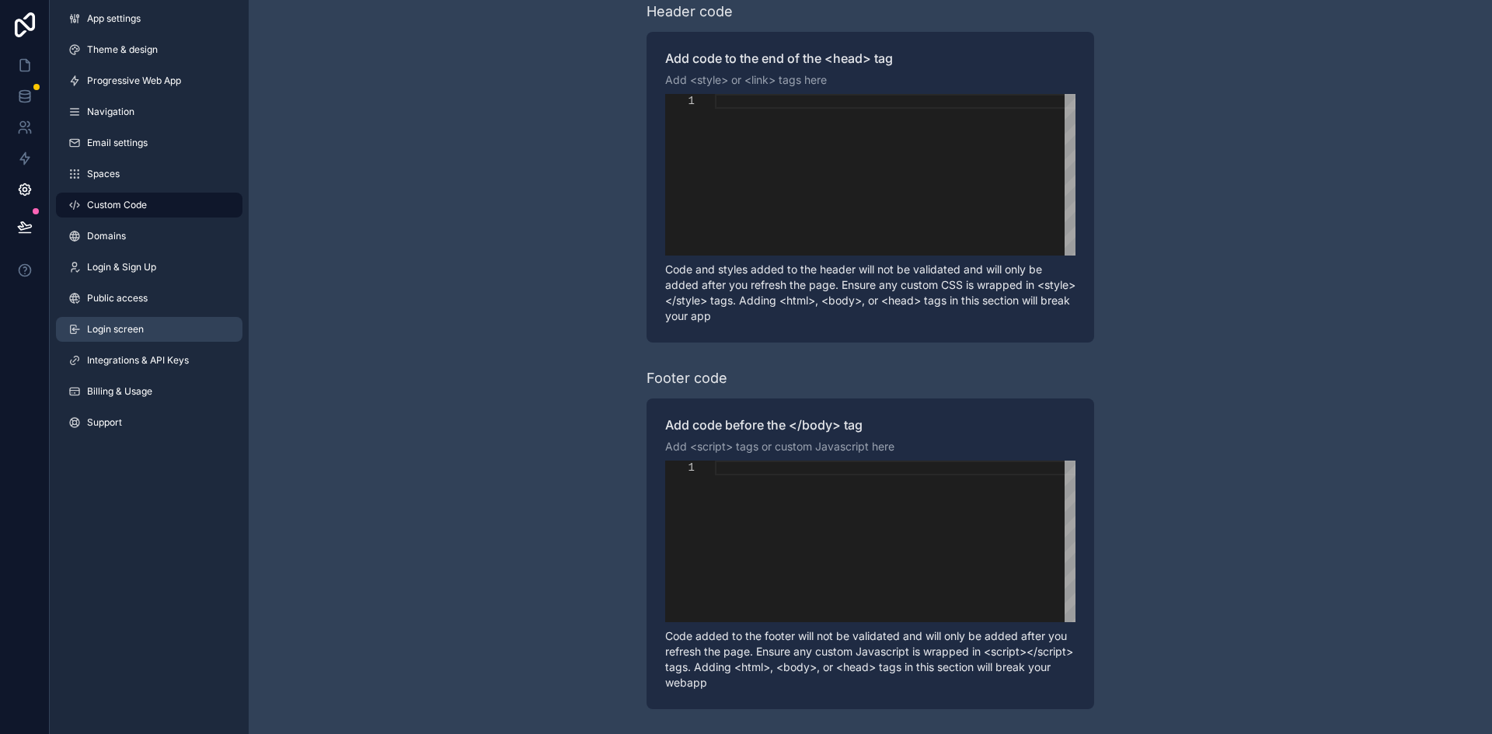
click at [124, 333] on span "Login screen" at bounding box center [115, 329] width 57 height 12
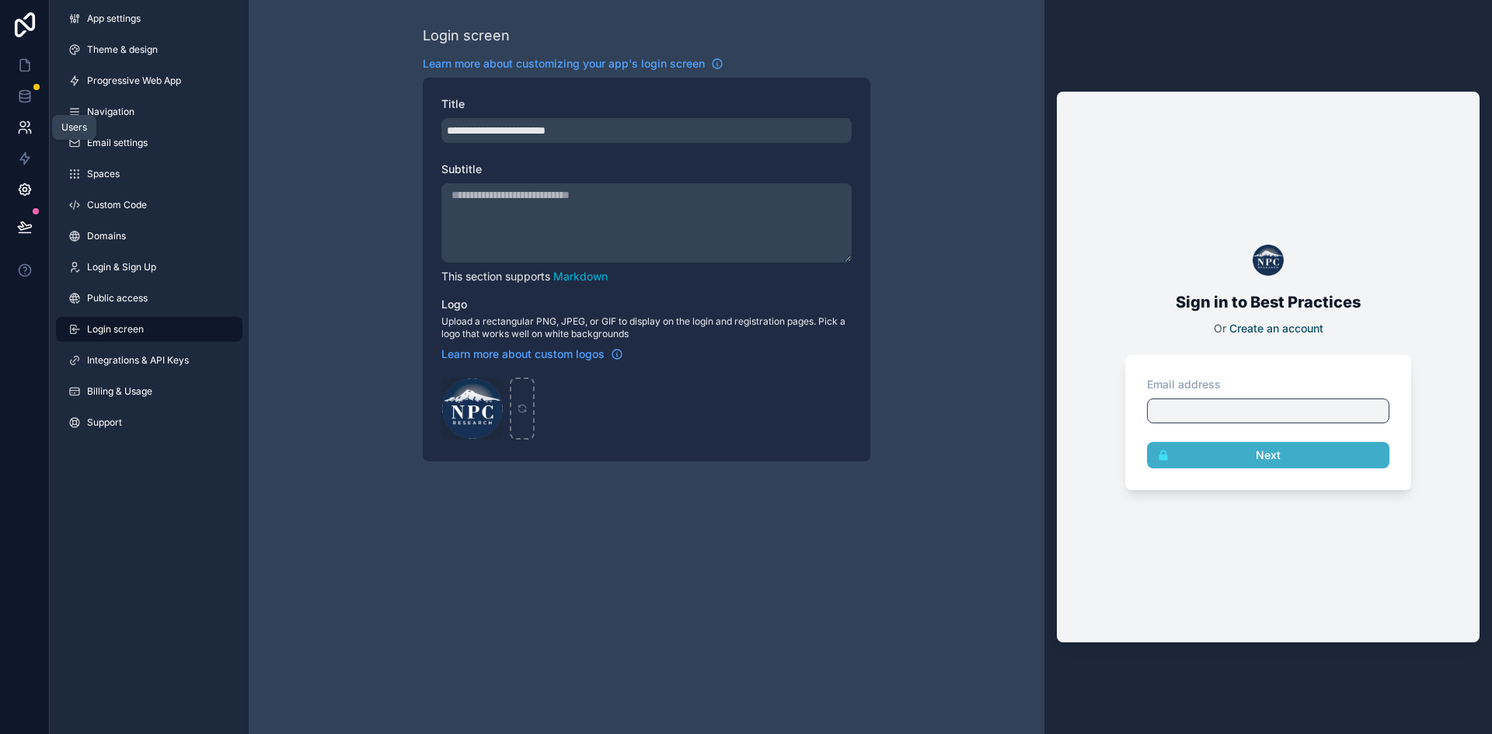
click at [25, 122] on icon at bounding box center [22, 124] width 5 height 5
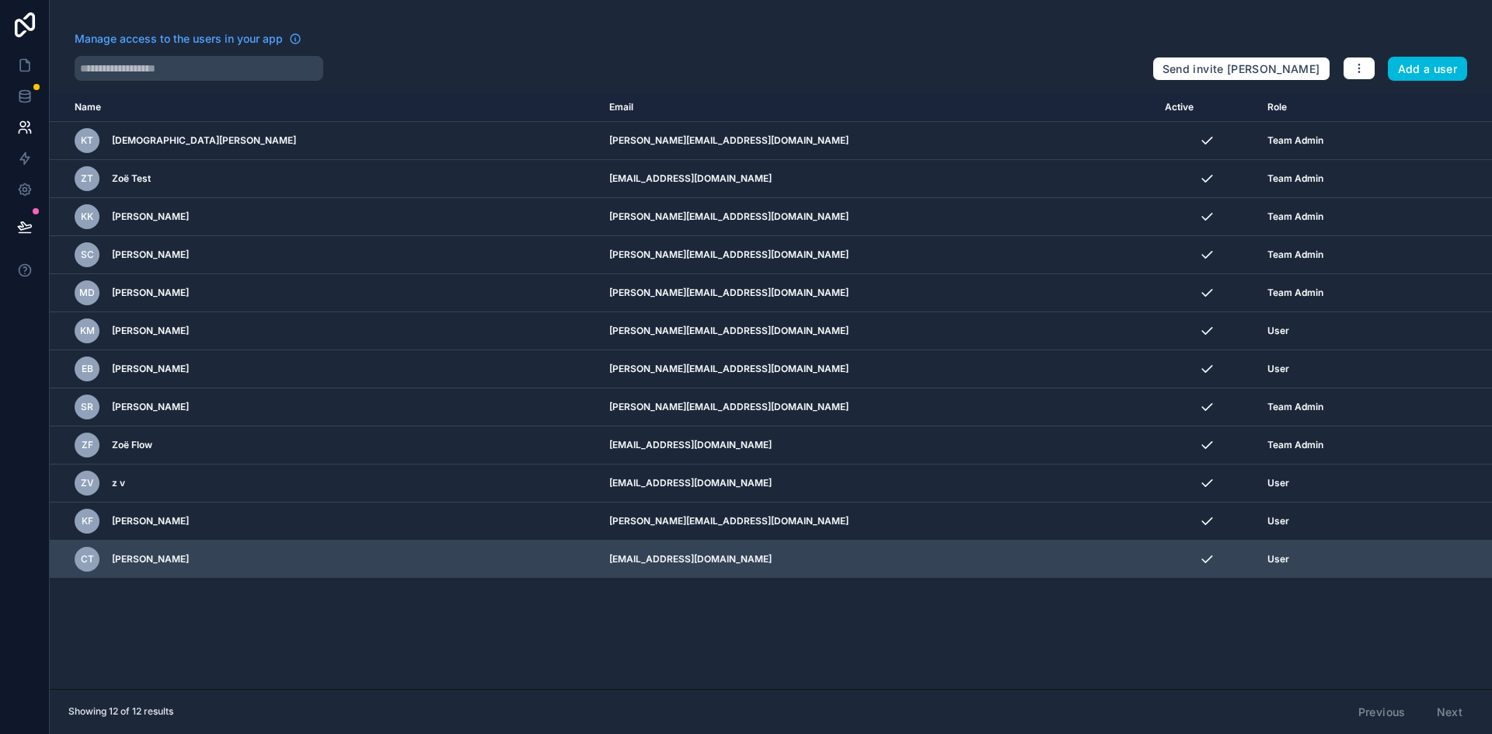
click at [145, 560] on span "[PERSON_NAME]" at bounding box center [150, 559] width 77 height 12
click at [0, 0] on icon "scrollable content" at bounding box center [0, 0] width 0 height 0
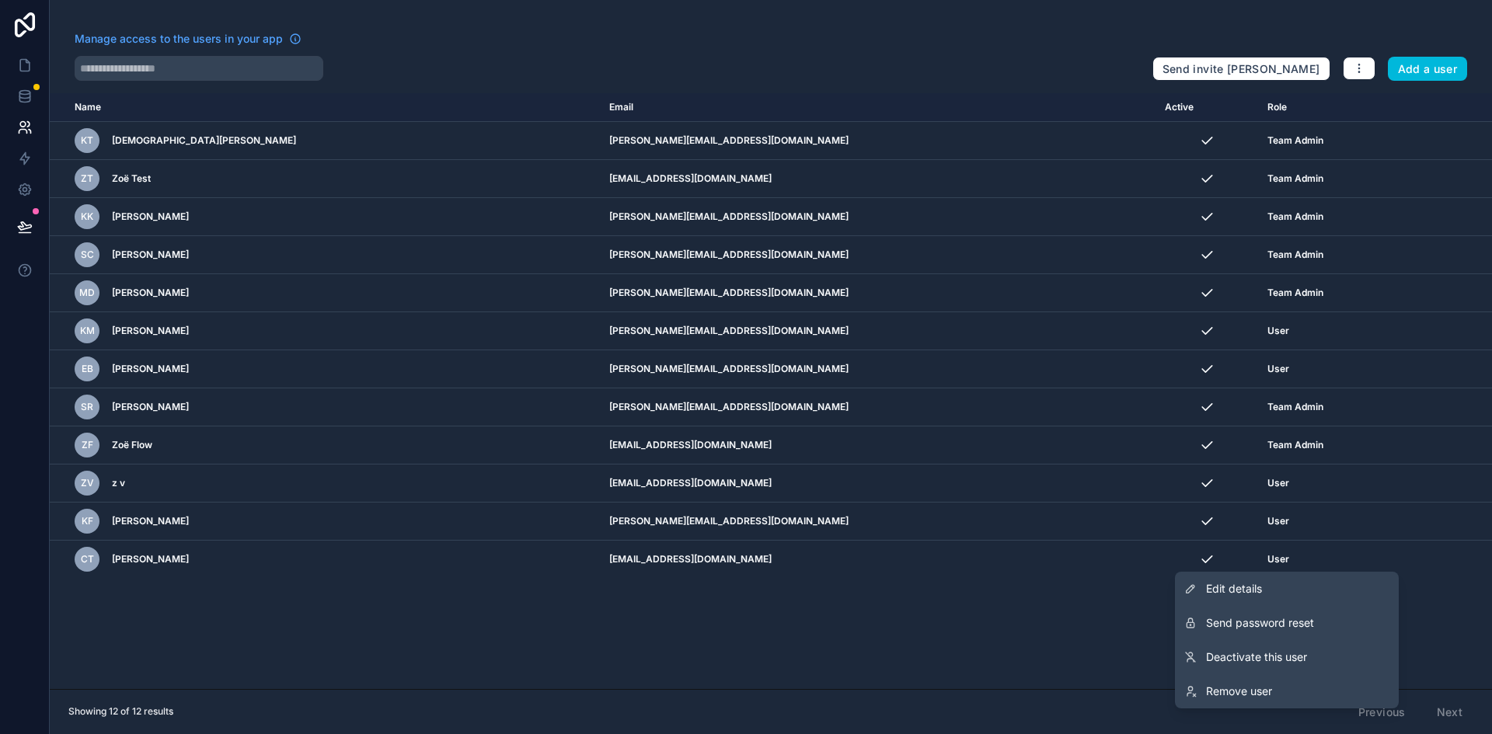
click at [1131, 642] on div "Name Email Active Role [DOMAIN_NAME] KT [PERSON_NAME] [PERSON_NAME][EMAIL_ADDRE…" at bounding box center [771, 391] width 1442 height 596
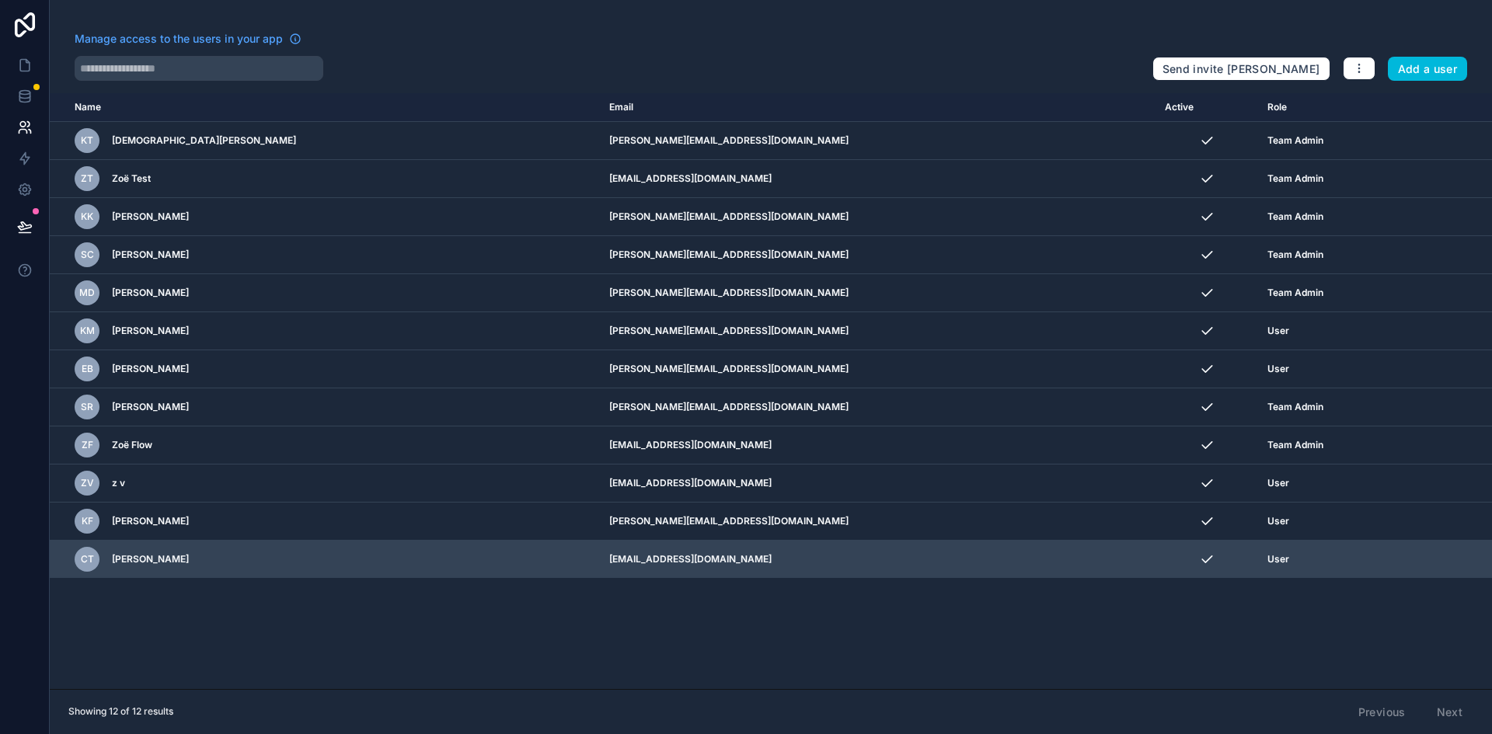
click at [1268, 562] on span "User" at bounding box center [1279, 559] width 22 height 12
click at [1268, 561] on span "User" at bounding box center [1279, 559] width 22 height 12
click at [149, 557] on span "[PERSON_NAME]" at bounding box center [150, 559] width 77 height 12
click at [0, 0] on icon "scrollable content" at bounding box center [0, 0] width 0 height 0
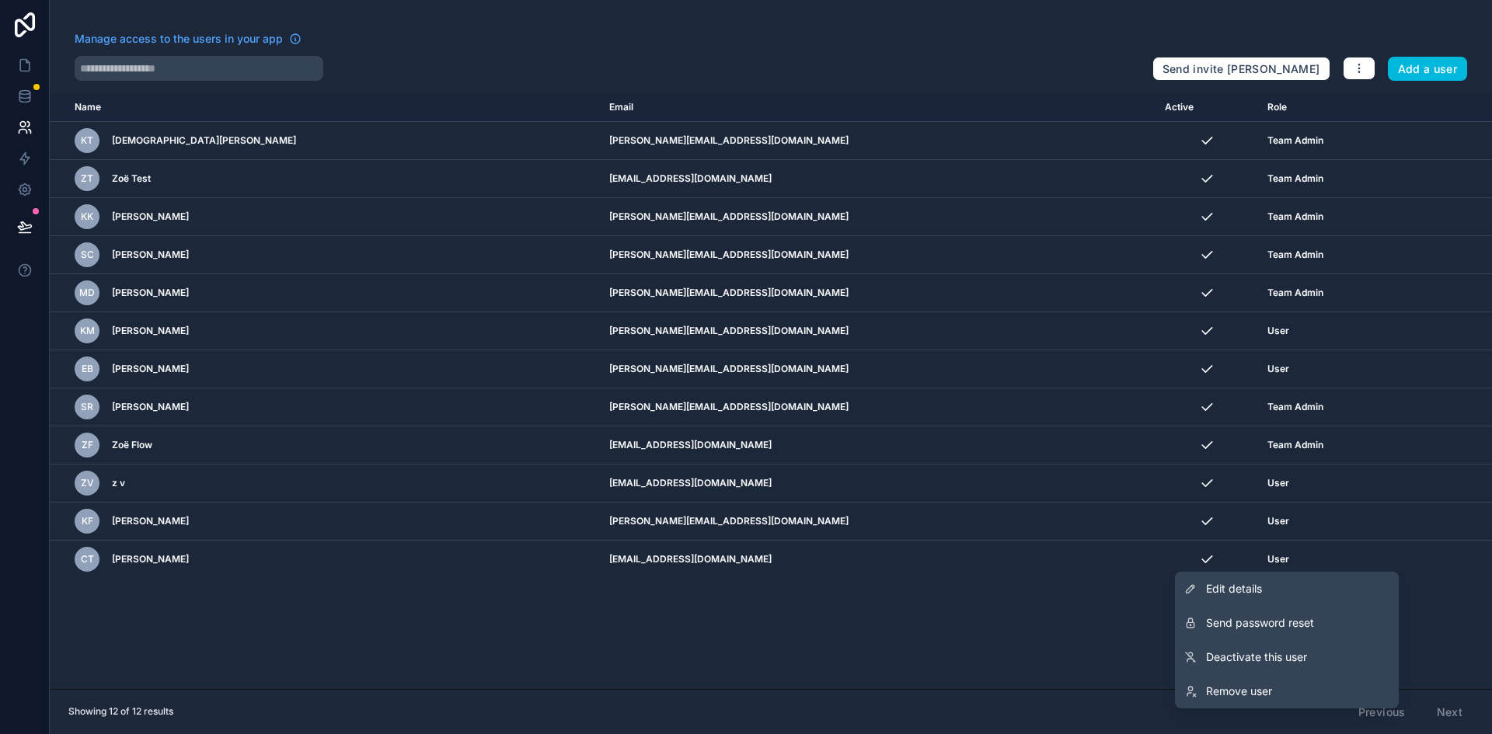
click at [1240, 588] on span "Edit details" at bounding box center [1234, 589] width 56 height 16
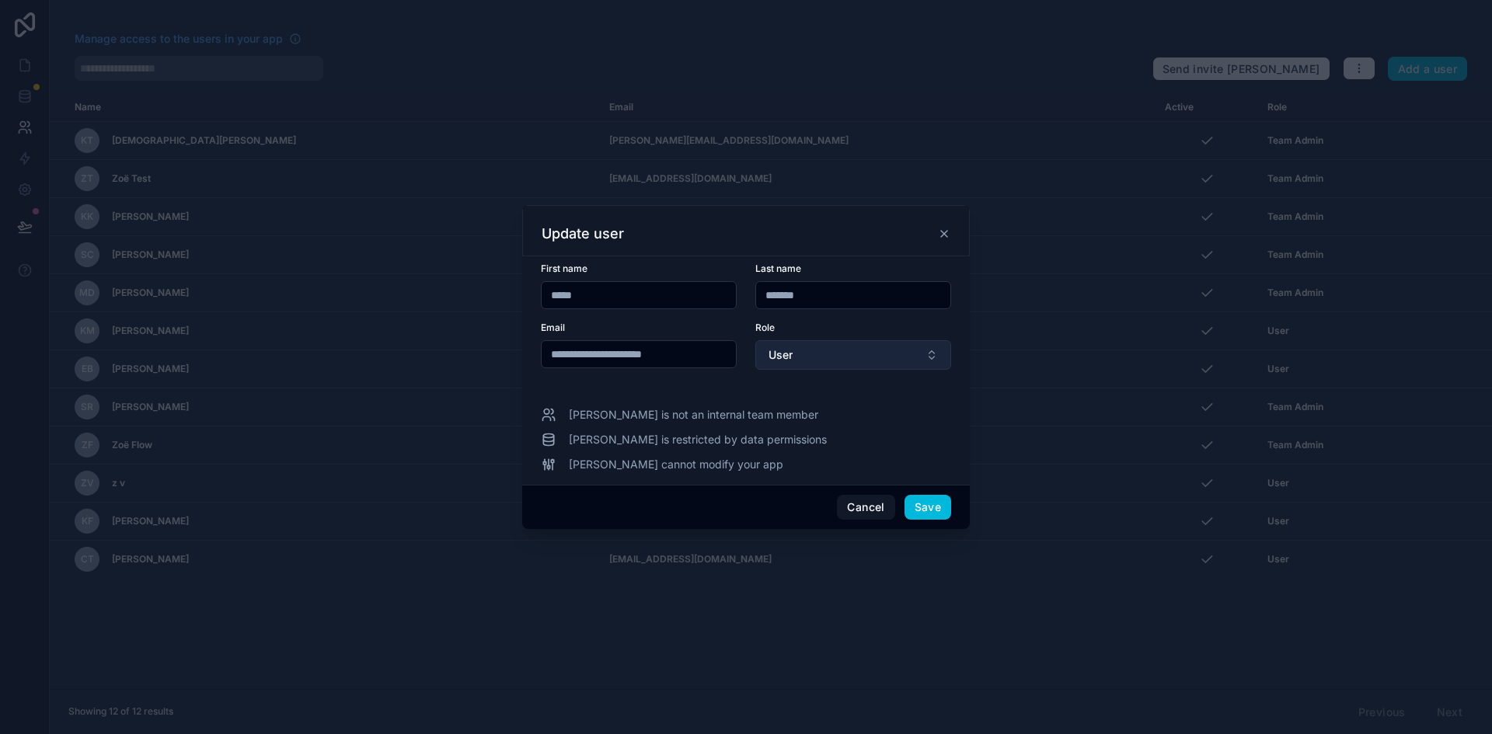
click at [835, 352] on button "User" at bounding box center [853, 355] width 196 height 30
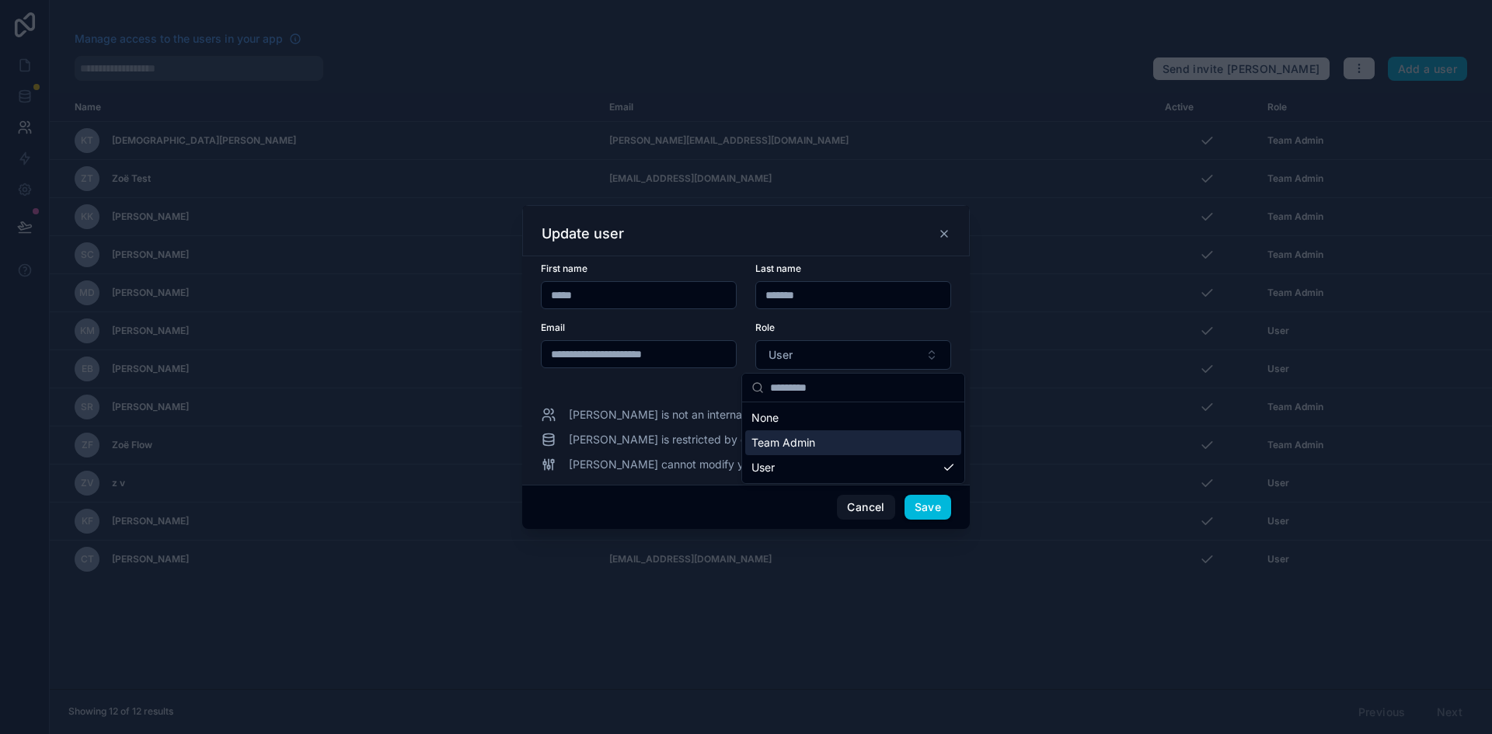
click at [821, 444] on div "Team Admin" at bounding box center [853, 443] width 216 height 25
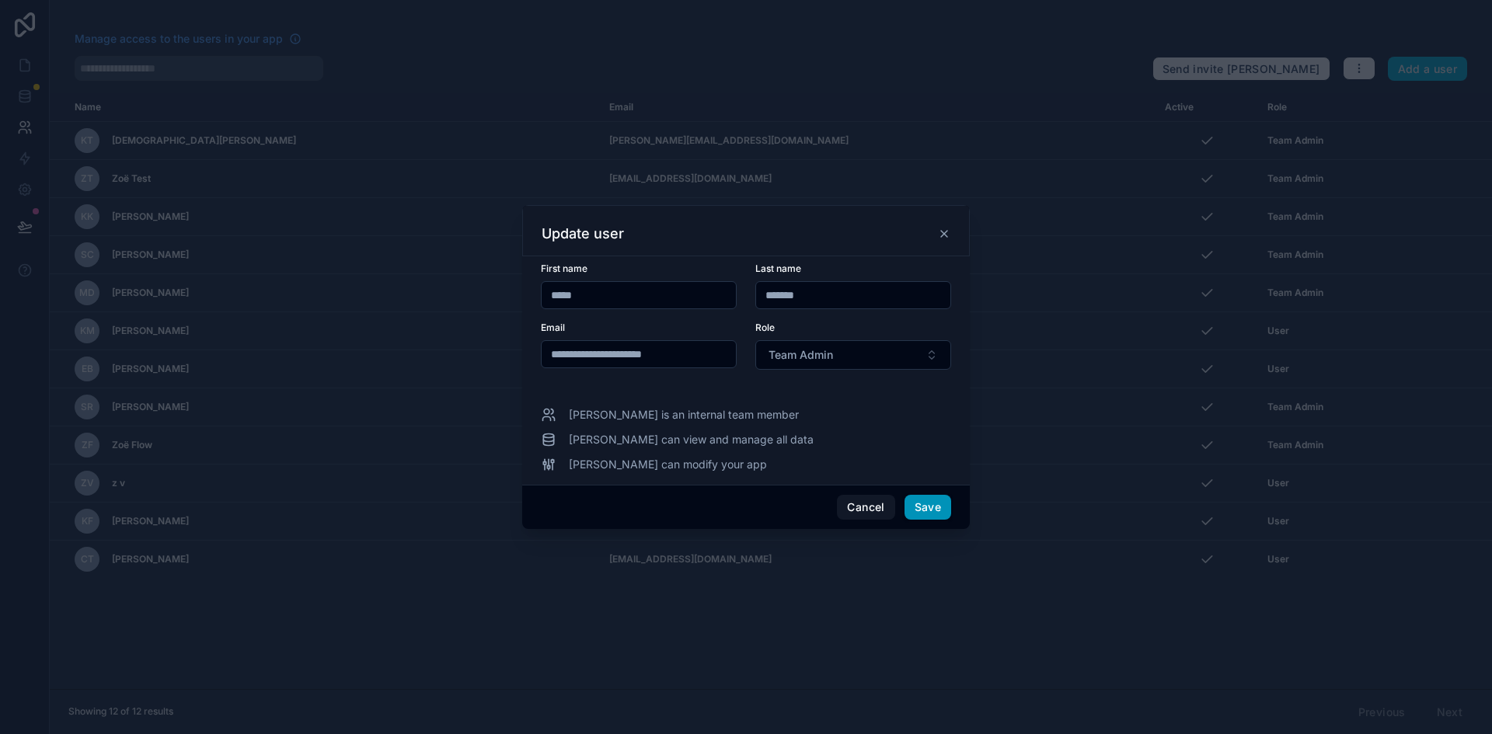
click at [935, 505] on button "Save" at bounding box center [928, 507] width 47 height 25
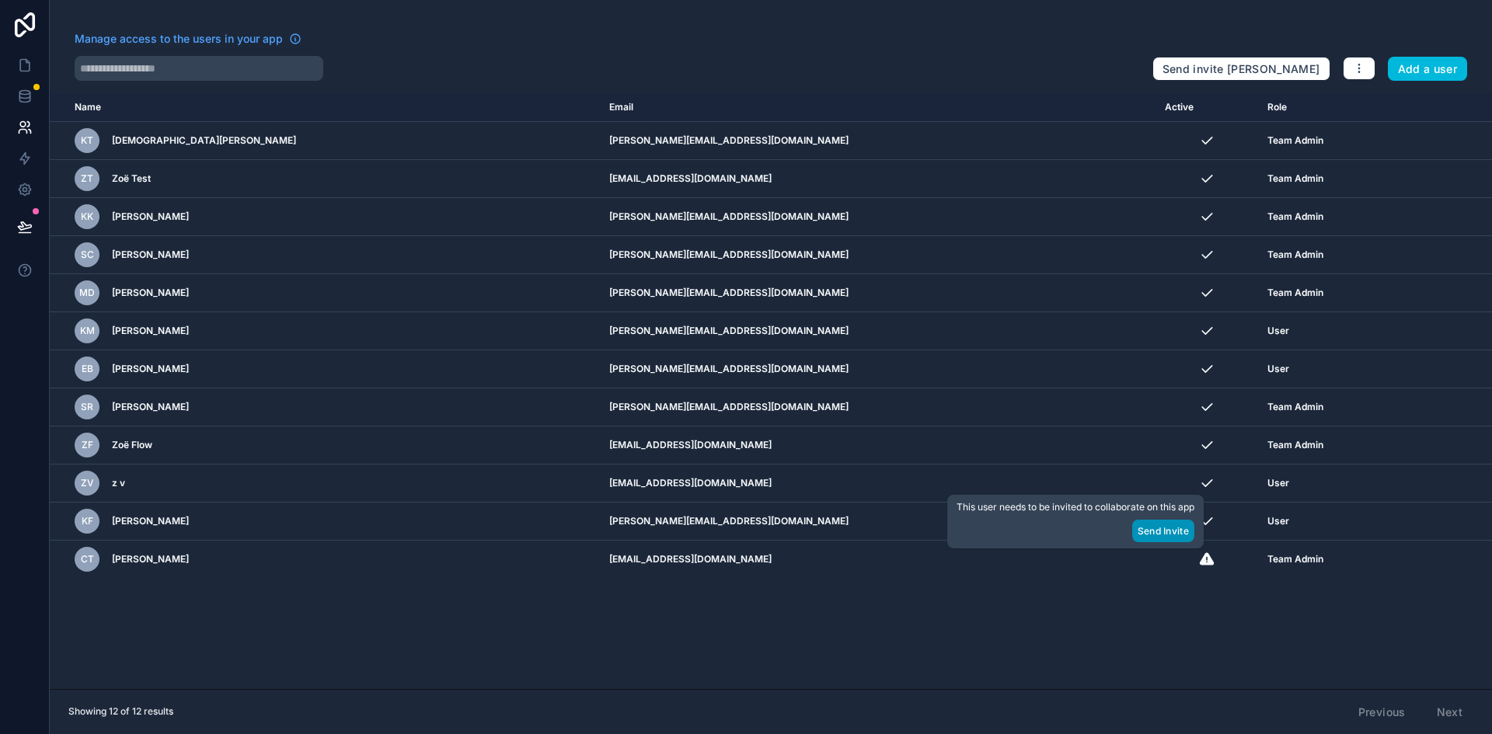
click at [1152, 532] on button "Send Invite" at bounding box center [1163, 531] width 62 height 23
click at [1354, 65] on icon "button" at bounding box center [1359, 68] width 12 height 12
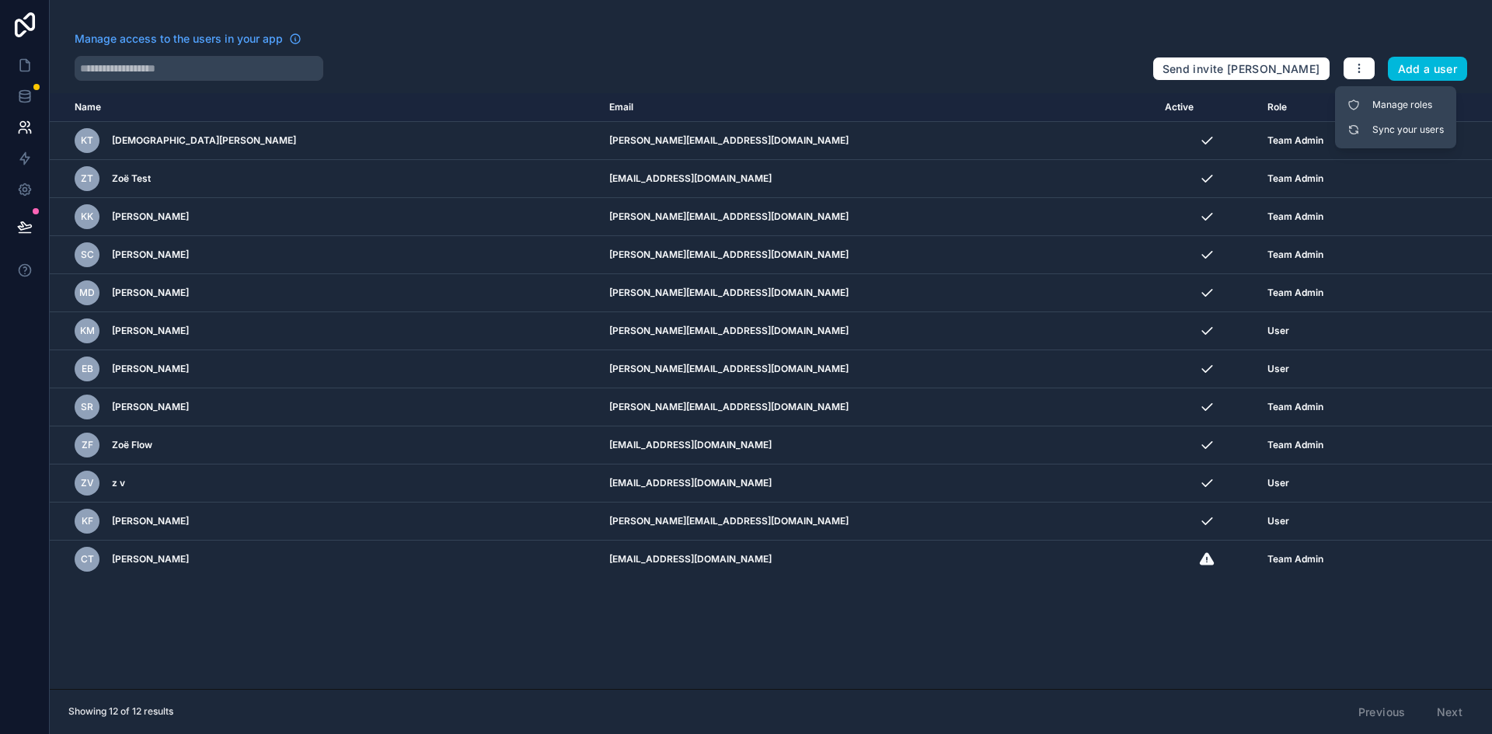
click at [931, 47] on div "Manage access to the users in your app" at bounding box center [607, 43] width 1065 height 25
